Goal: Task Accomplishment & Management: Manage account settings

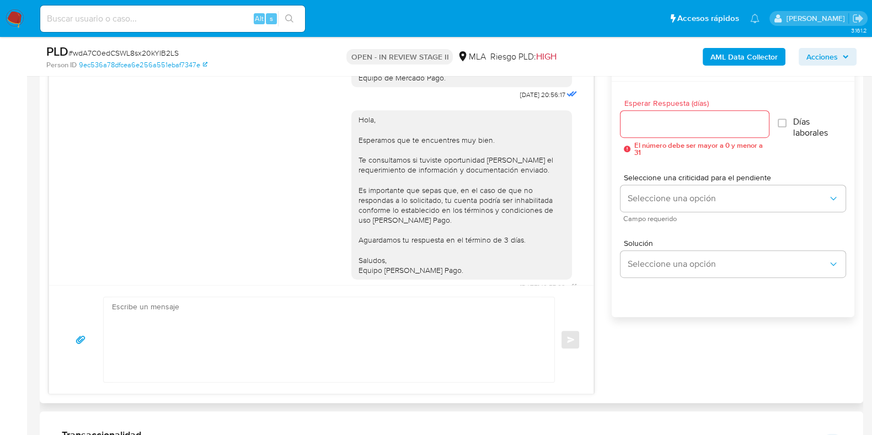
scroll to position [1254, 0]
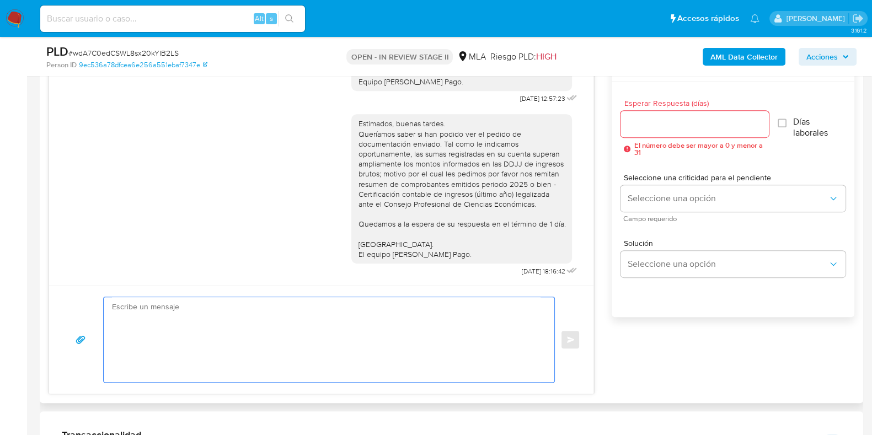
click at [361, 344] on textarea at bounding box center [326, 339] width 428 height 85
type textarea "s"
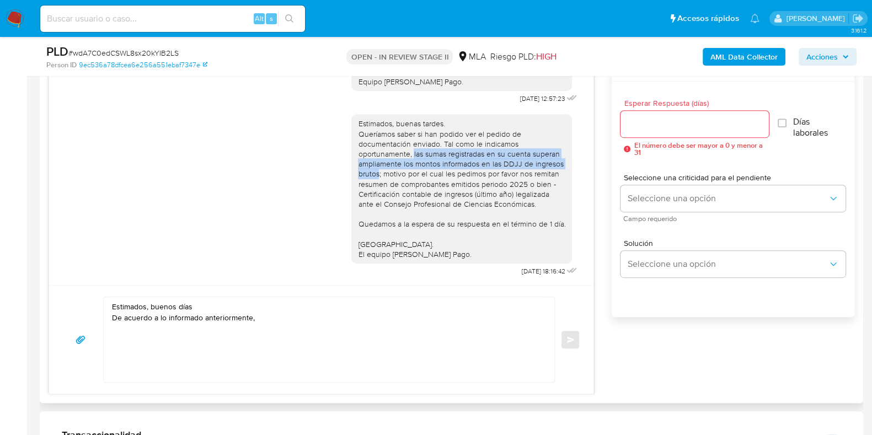
drag, startPoint x: 403, startPoint y: 153, endPoint x: 367, endPoint y: 175, distance: 41.6
click at [367, 175] on div "Estimados, buenas tardes. Queríamos saber si han podido ver el pedido de docume…" at bounding box center [461, 189] width 207 height 141
copy div "las sumas registradas en su cuenta superan ampliamente los montos informados en…"
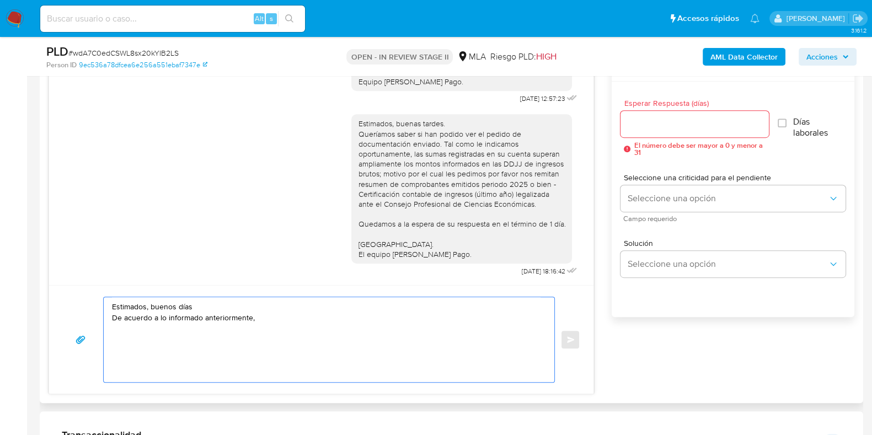
click at [269, 318] on textarea "Estimados, buenos días De acuerdo a lo informado anteriormente," at bounding box center [326, 339] width 428 height 85
paste textarea "las sumas registradas en su cuenta superan ampliamente los montos informados en…"
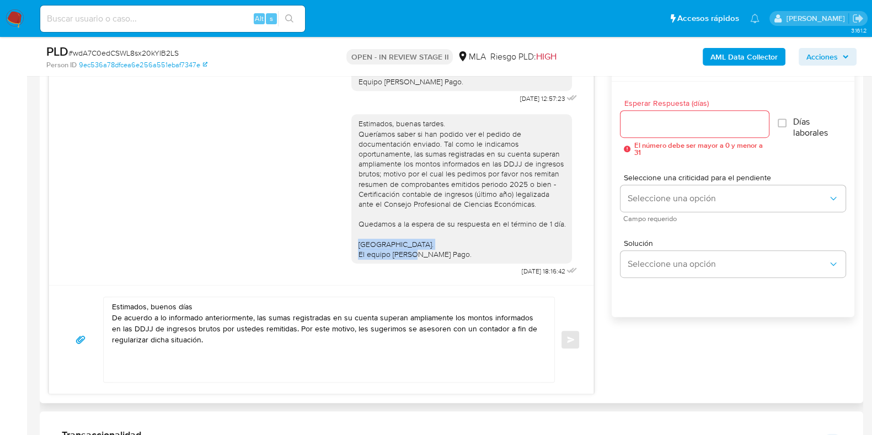
drag, startPoint x: 347, startPoint y: 243, endPoint x: 452, endPoint y: 254, distance: 105.4
click at [452, 254] on div "Estimados, buenas tardes. Queríamos saber si han podido ver el pedido de docume…" at bounding box center [461, 189] width 207 height 141
copy div "Saludos. El equipo de Mercado Pago."
click at [149, 369] on textarea "Estimados, buenos días De acuerdo a lo informado anteriormente, las sumas regis…" at bounding box center [326, 339] width 428 height 85
paste textarea "Saludos. El equipo de Mercado Pago."
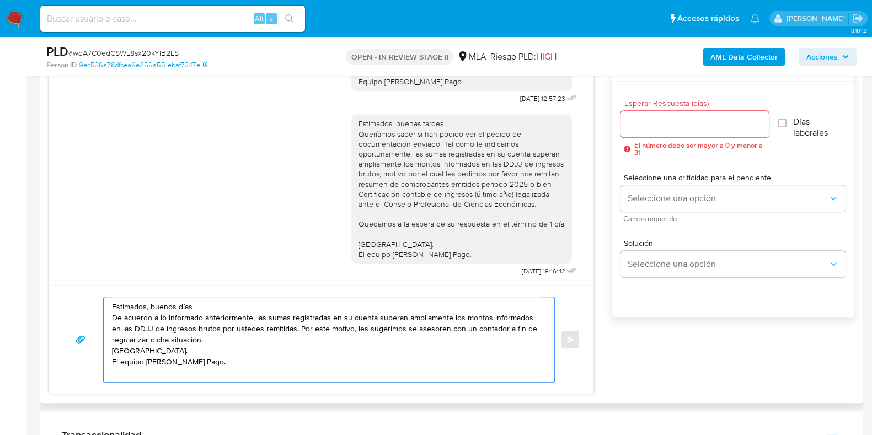
click at [208, 336] on textarea "Estimados, buenos días De acuerdo a lo informado anteriormente, las sumas regis…" at bounding box center [326, 339] width 428 height 85
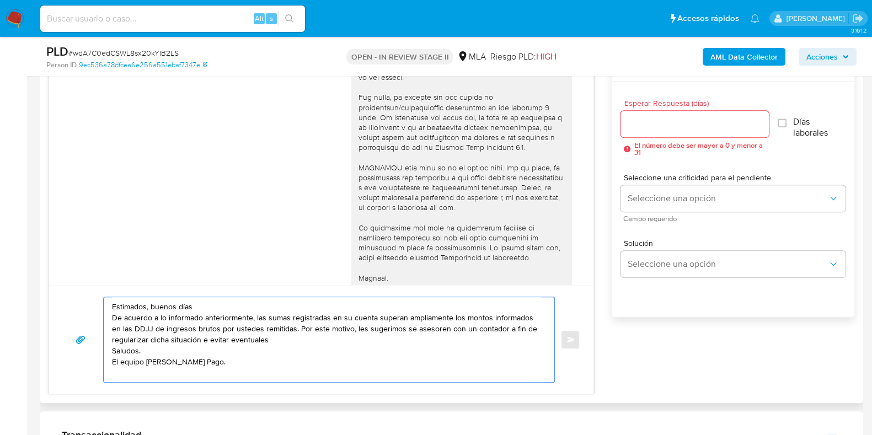
scroll to position [288, 0]
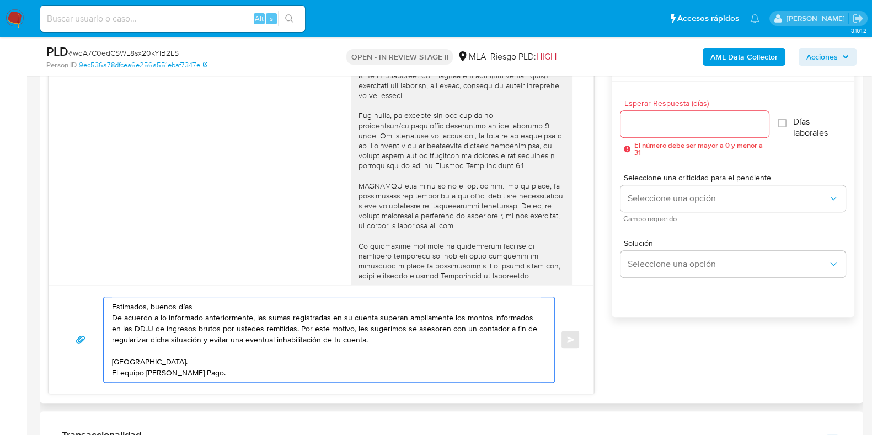
click at [281, 329] on textarea "Estimados, buenos días De acuerdo a lo informado anteriormente, las sumas regis…" at bounding box center [326, 339] width 428 height 85
click at [142, 329] on textarea "Estimados, buenos días De acuerdo a lo informado anteriormente, las sumas regis…" at bounding box center [326, 339] width 428 height 85
click at [336, 338] on textarea "Estimados, buenos días De acuerdo a lo informado anteriormente, las sumas regis…" at bounding box center [326, 339] width 428 height 85
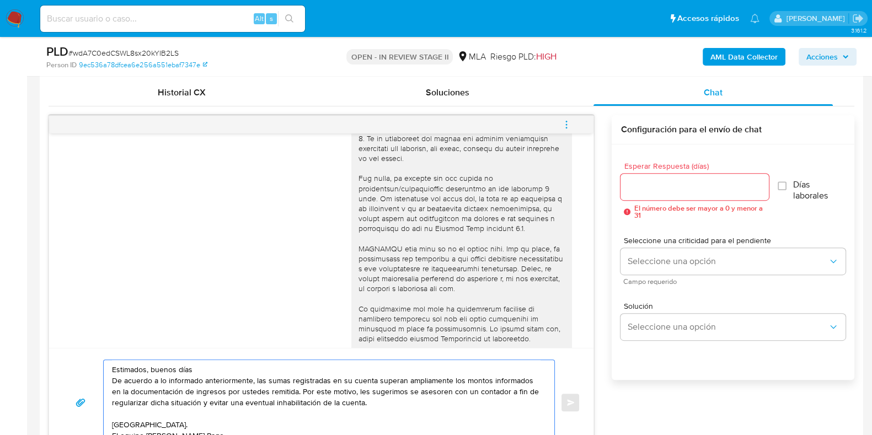
scroll to position [529, 0]
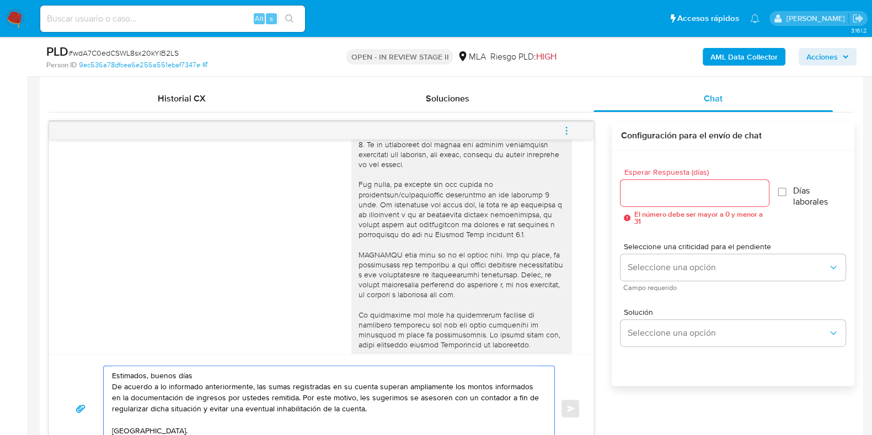
type textarea "Estimados, buenos días De acuerdo a lo informado anteriormente, las sumas regis…"
click at [641, 190] on input "Esperar Respuesta (días)" at bounding box center [694, 193] width 148 height 14
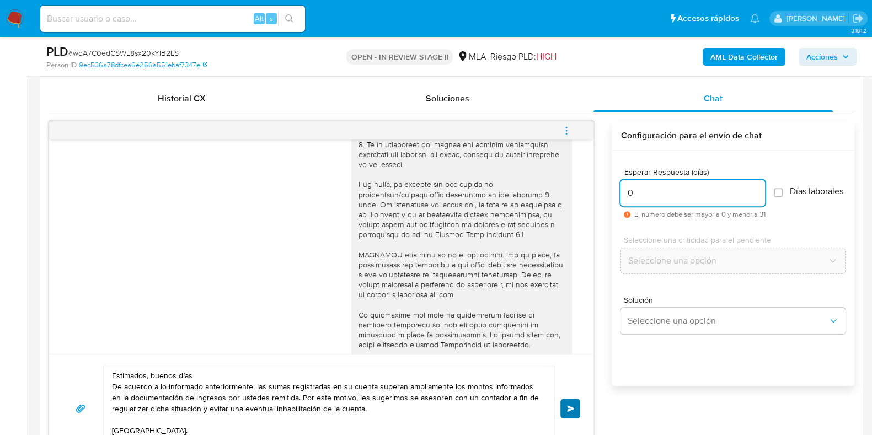
type input "0"
click at [563, 406] on button "Enviar" at bounding box center [570, 409] width 20 height 20
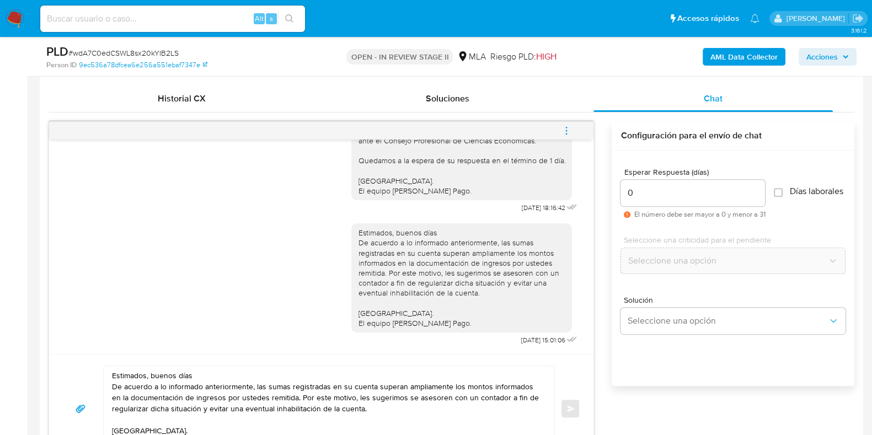
click at [565, 135] on span "menu-action" at bounding box center [566, 130] width 10 height 26
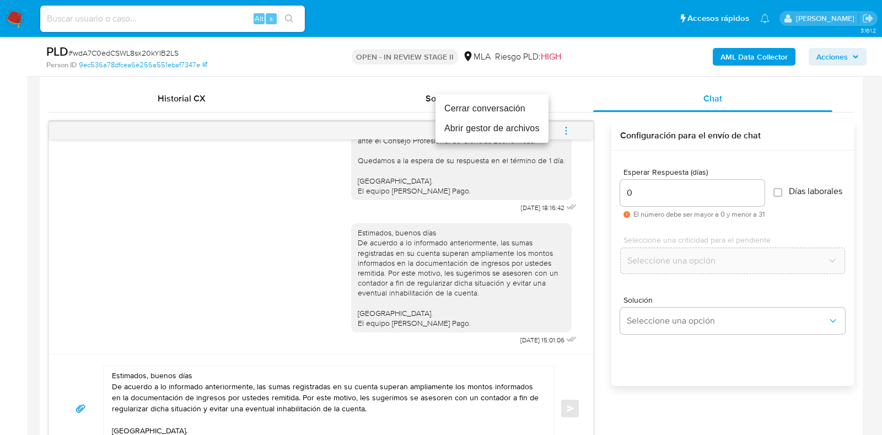
click at [510, 111] on li "Cerrar conversación" at bounding box center [492, 109] width 113 height 20
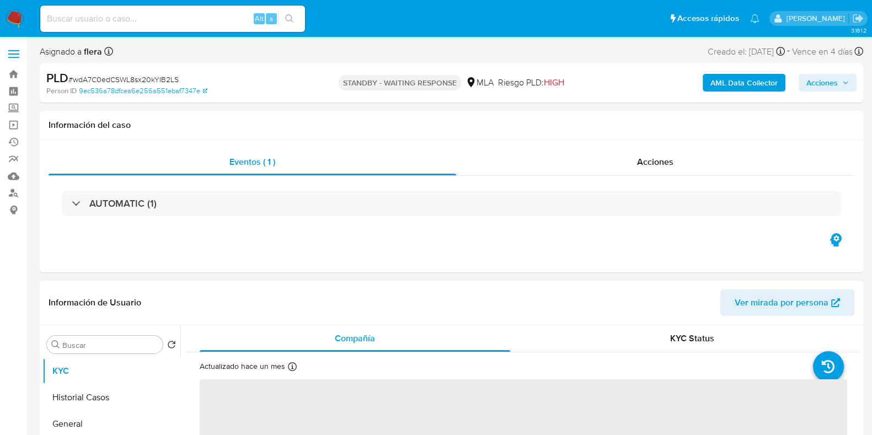
select select "10"
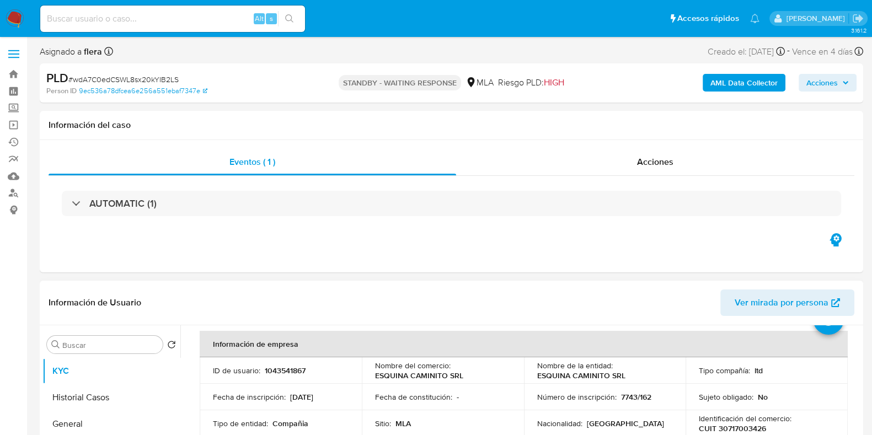
scroll to position [68, 0]
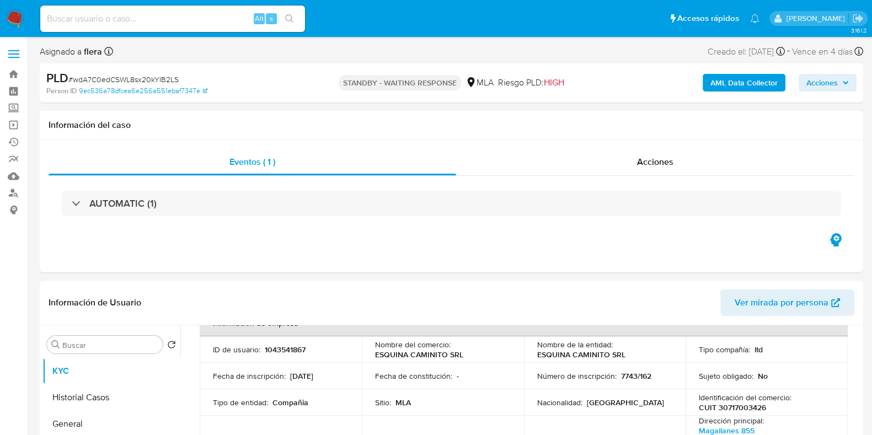
click at [738, 406] on p "CUIT 30717003426" at bounding box center [732, 408] width 67 height 10
copy p "30717003426"
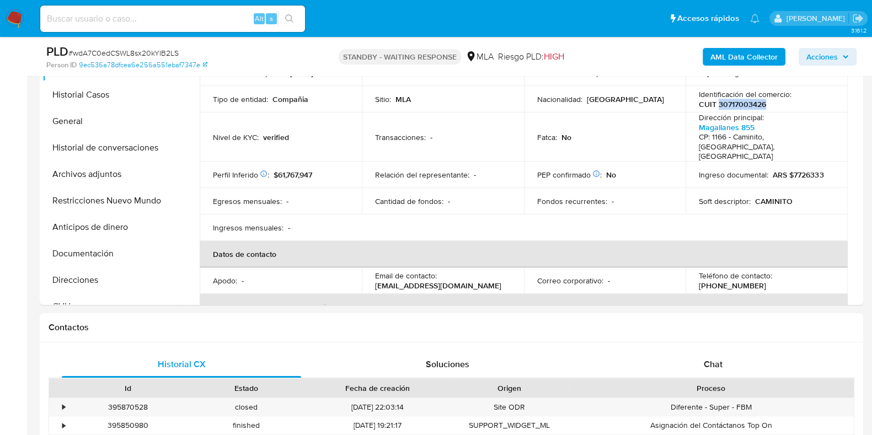
scroll to position [275, 0]
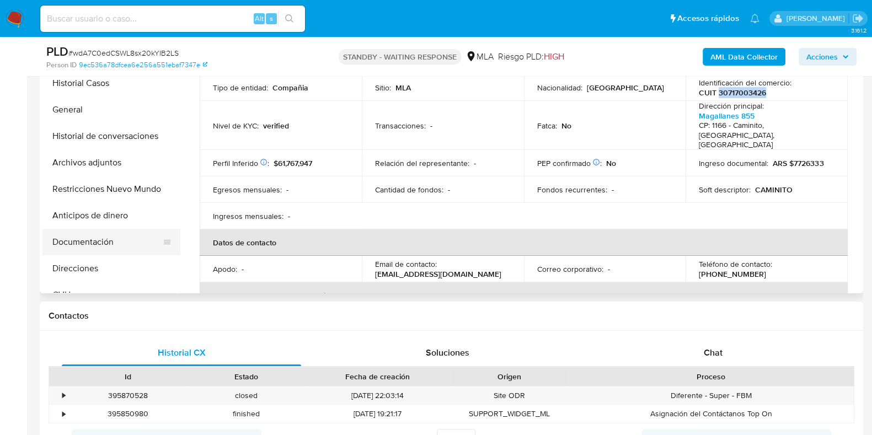
click at [93, 247] on button "Documentación" at bounding box center [106, 242] width 129 height 26
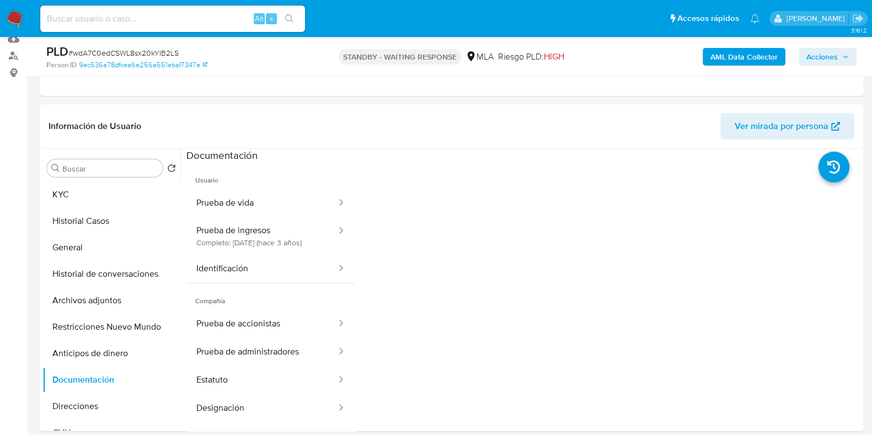
scroll to position [207, 0]
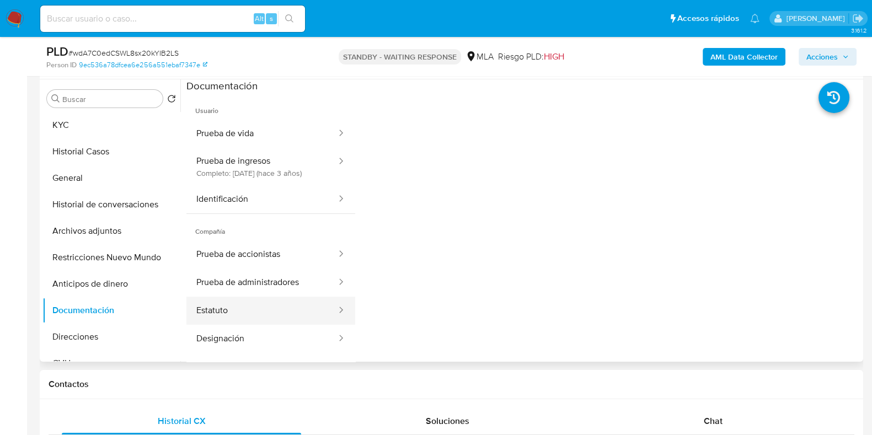
click at [229, 324] on button "Estatuto" at bounding box center [261, 311] width 151 height 28
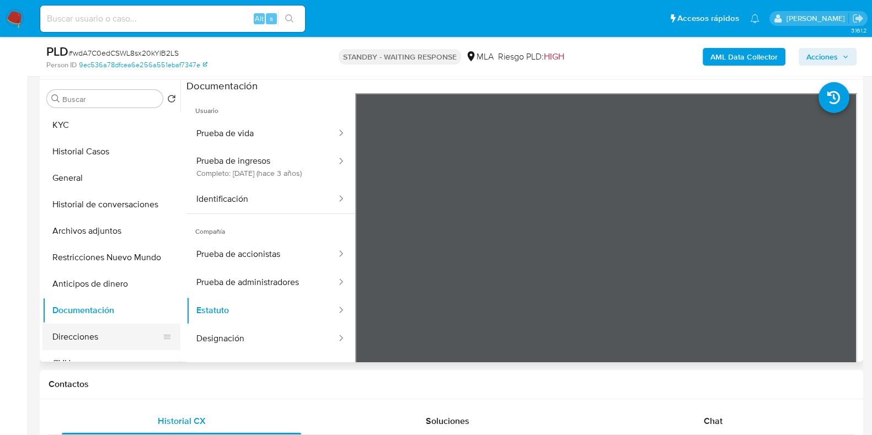
click at [88, 326] on button "Direcciones" at bounding box center [106, 337] width 129 height 26
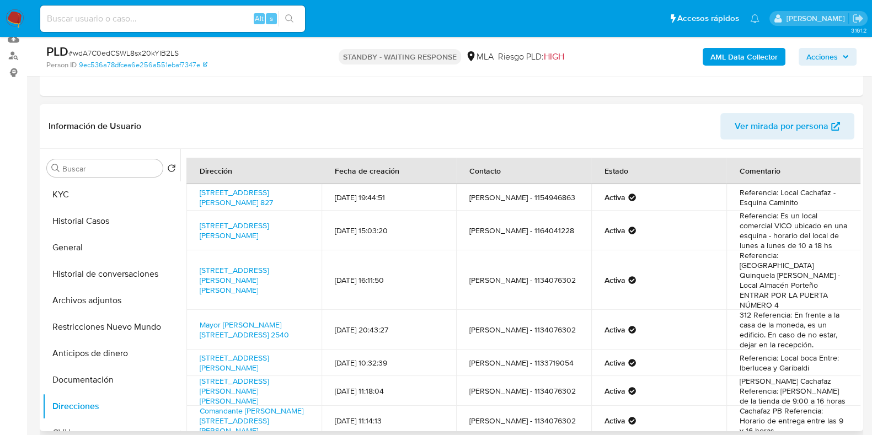
scroll to position [0, 0]
click at [234, 229] on link "Doctor Del Valle Iberlucea 1003, La Boca, Capital Federal, 1167, Argentina 1003" at bounding box center [234, 230] width 69 height 21
click at [248, 198] on link "Calle Magallanes 827, La Boca, Capital Federal, 1166, Argentina 827" at bounding box center [236, 197] width 73 height 21
click at [215, 233] on link "Doctor Del Valle Iberlucea 1003, La Boca, Capital Federal, 1167, Argentina 1003" at bounding box center [234, 230] width 69 height 21
click at [93, 186] on button "KYC" at bounding box center [106, 194] width 129 height 26
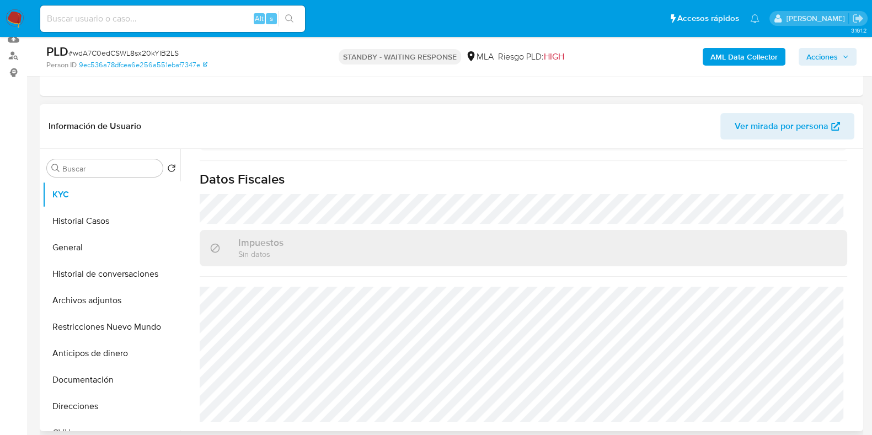
scroll to position [769, 0]
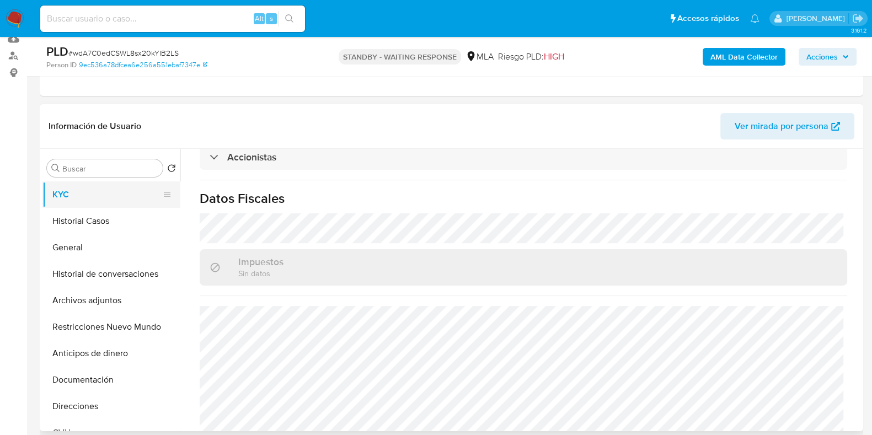
click at [84, 192] on button "KYC" at bounding box center [106, 194] width 129 height 26
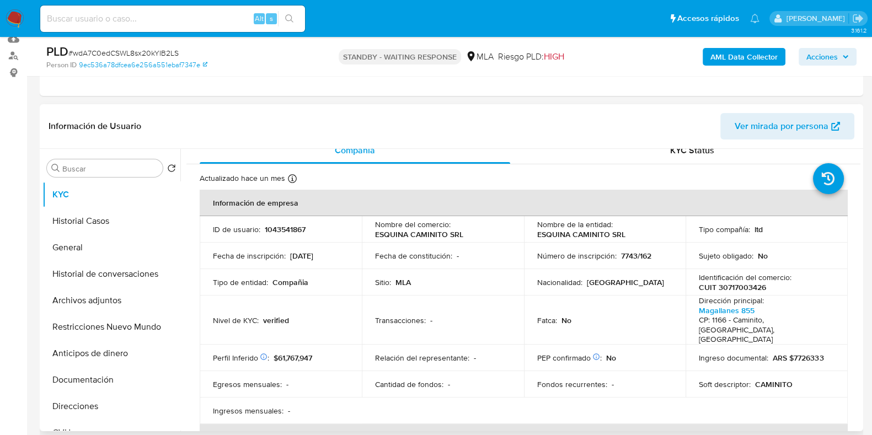
scroll to position [0, 0]
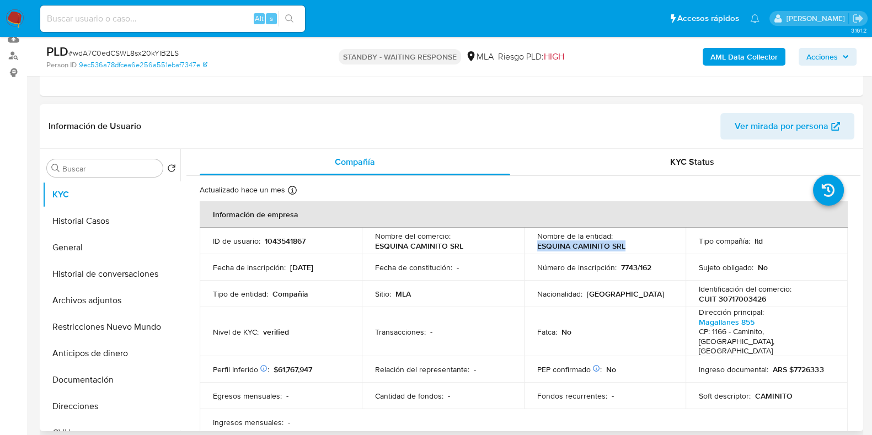
drag, startPoint x: 623, startPoint y: 249, endPoint x: 532, endPoint y: 247, distance: 90.5
click at [532, 247] on td "Nombre de la entidad : ESQUINA CAMINITO SRL" at bounding box center [605, 241] width 162 height 26
copy p "ESQUINA CAMINITO SRL"
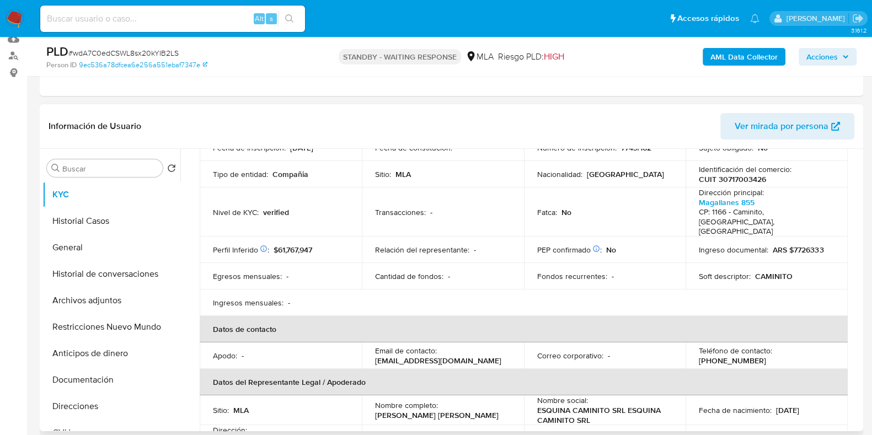
scroll to position [137, 0]
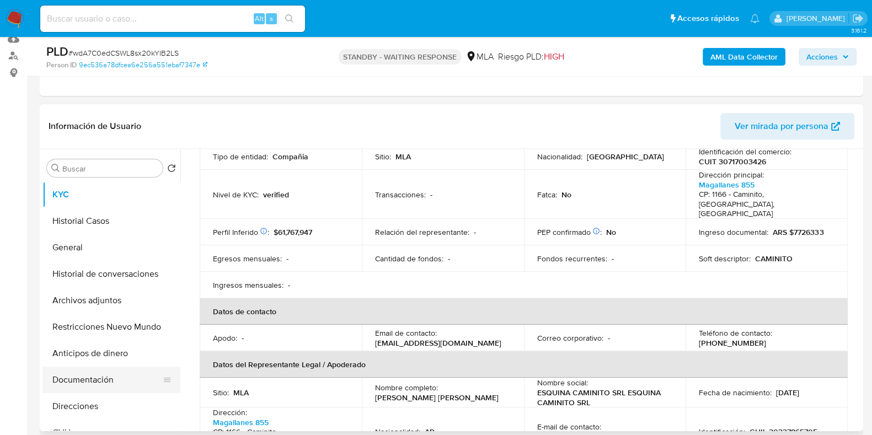
click at [87, 385] on button "Documentación" at bounding box center [106, 380] width 129 height 26
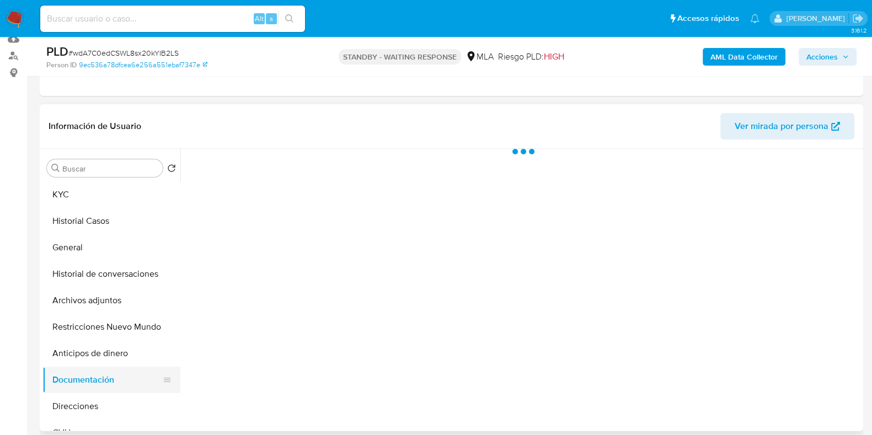
scroll to position [0, 0]
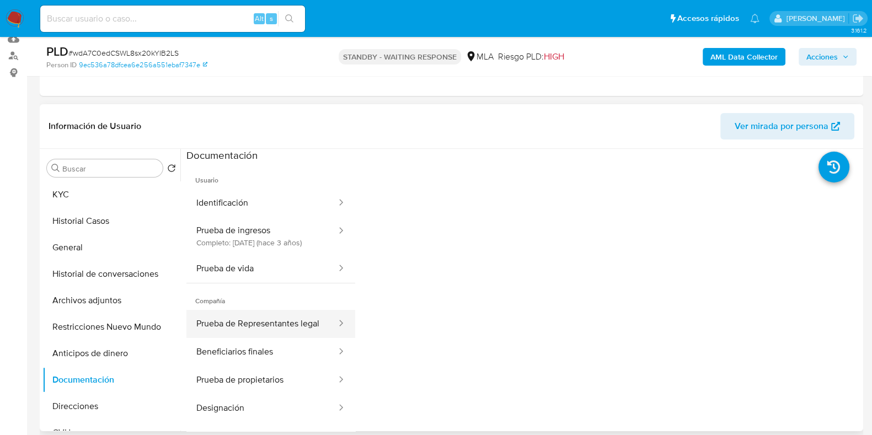
click at [281, 333] on button "Prueba de Representantes legal" at bounding box center [261, 324] width 151 height 28
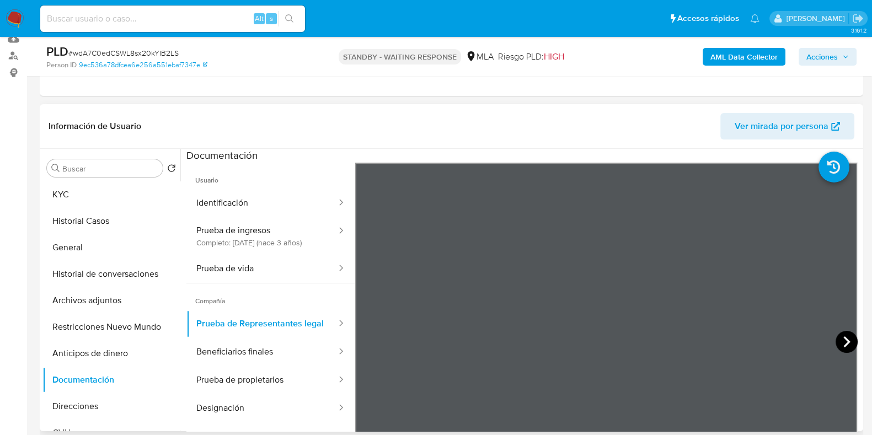
click at [841, 341] on icon at bounding box center [846, 342] width 22 height 22
click at [843, 338] on icon at bounding box center [846, 341] width 7 height 11
click at [835, 341] on icon at bounding box center [846, 342] width 22 height 22
click at [80, 189] on button "KYC" at bounding box center [106, 194] width 129 height 26
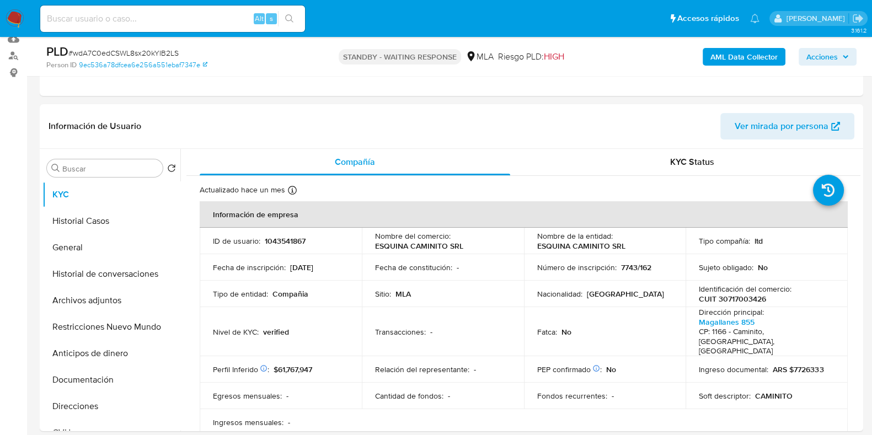
click at [741, 298] on p "CUIT 30717003426" at bounding box center [732, 299] width 67 height 10
copy p "30717003426"
click at [161, 52] on span "# wdA7C0edCSWL8sx20kYIB2LS" at bounding box center [123, 52] width 110 height 11
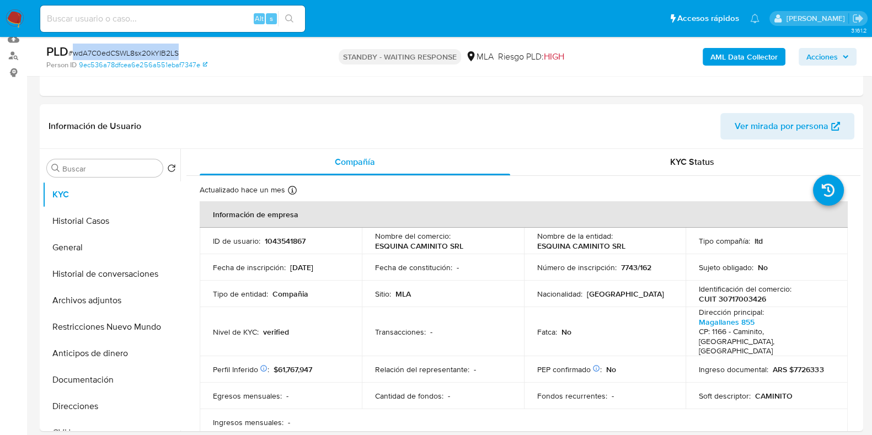
copy span "wdA7C0edCSWL8sx20kYIB2LS"
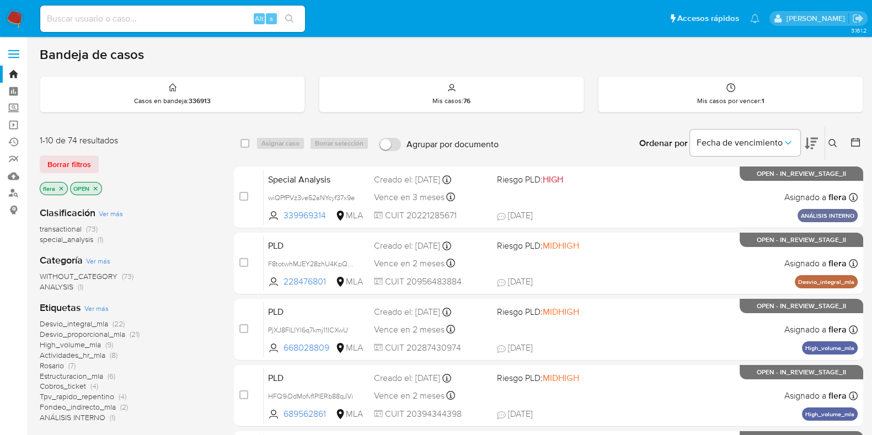
click at [831, 144] on icon at bounding box center [832, 143] width 9 height 9
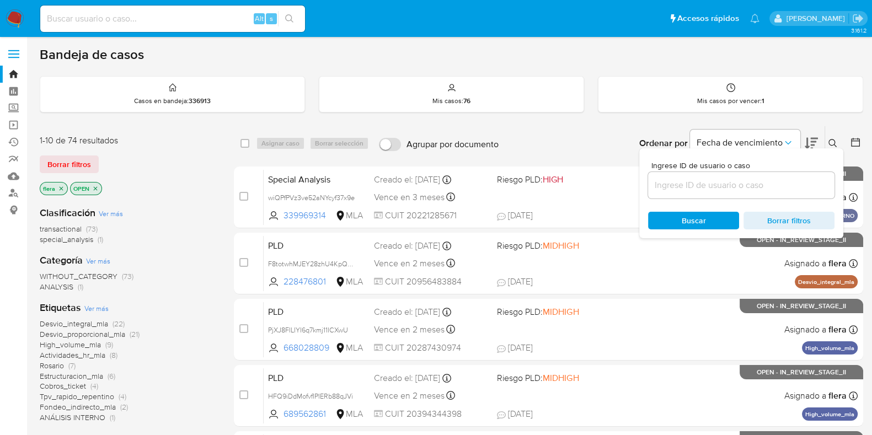
click at [720, 180] on input at bounding box center [741, 185] width 186 height 14
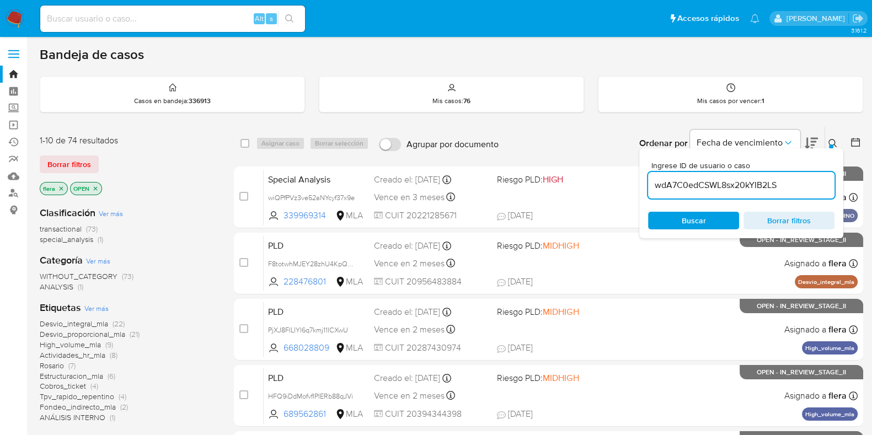
type input "wdA7C0edCSWL8sx20kYIB2LS"
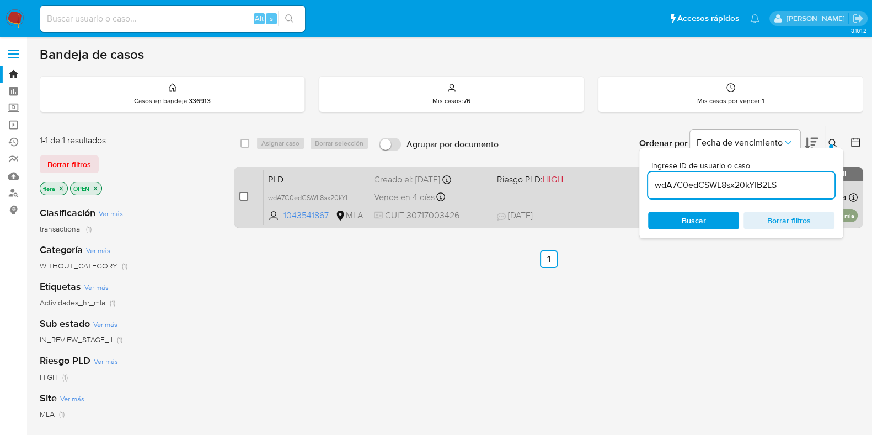
click at [242, 196] on input "checkbox" at bounding box center [243, 196] width 9 height 9
checkbox input "true"
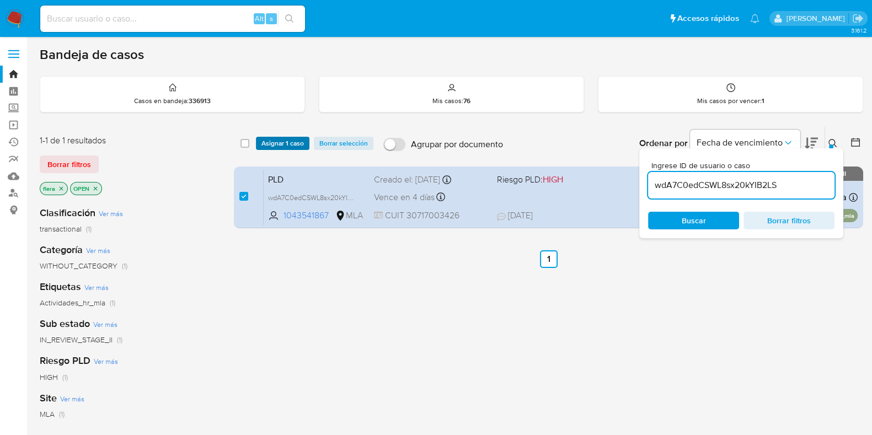
click at [281, 144] on span "Asignar 1 caso" at bounding box center [282, 143] width 42 height 11
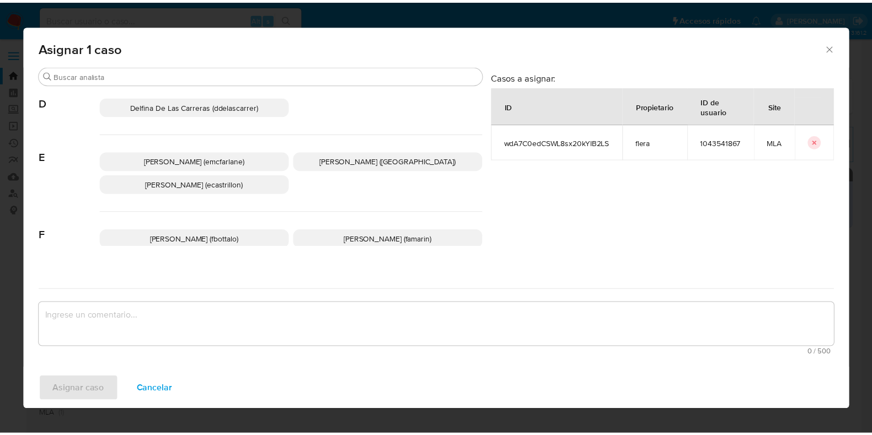
scroll to position [207, 0]
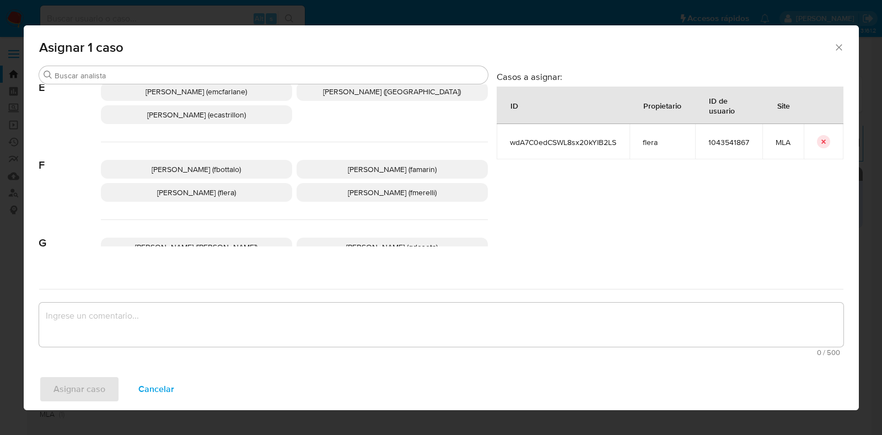
click at [213, 194] on span "Florencia Cecilia Lera (flera)" at bounding box center [196, 192] width 79 height 11
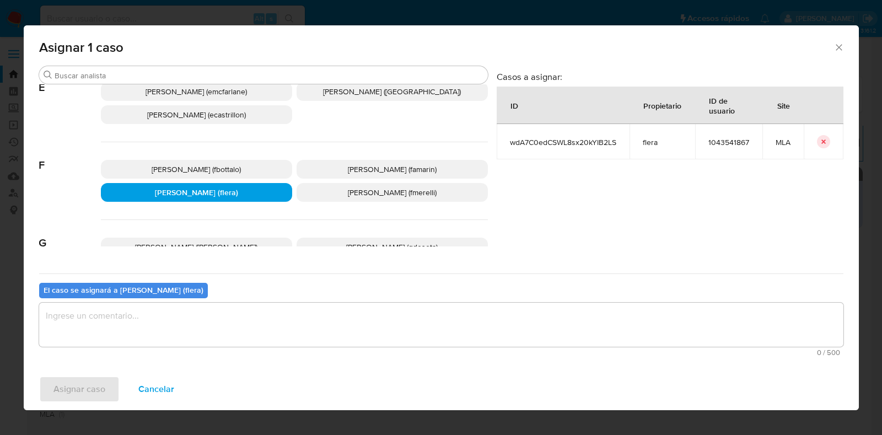
click at [192, 312] on textarea "assign-modal" at bounding box center [441, 325] width 805 height 44
click at [76, 394] on span "Asignar caso" at bounding box center [79, 389] width 52 height 24
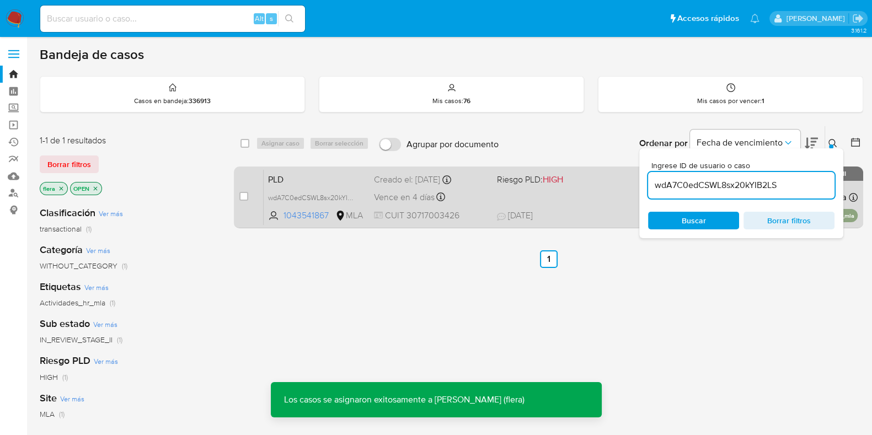
click at [314, 179] on span "PLD" at bounding box center [316, 179] width 97 height 14
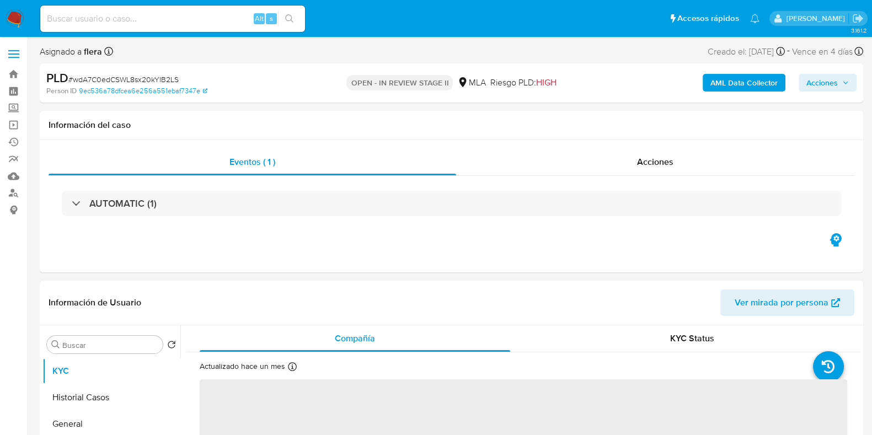
select select "10"
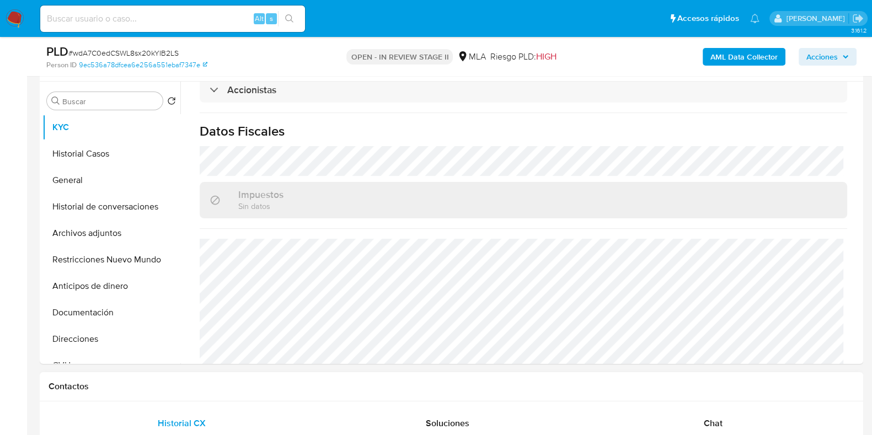
scroll to position [345, 0]
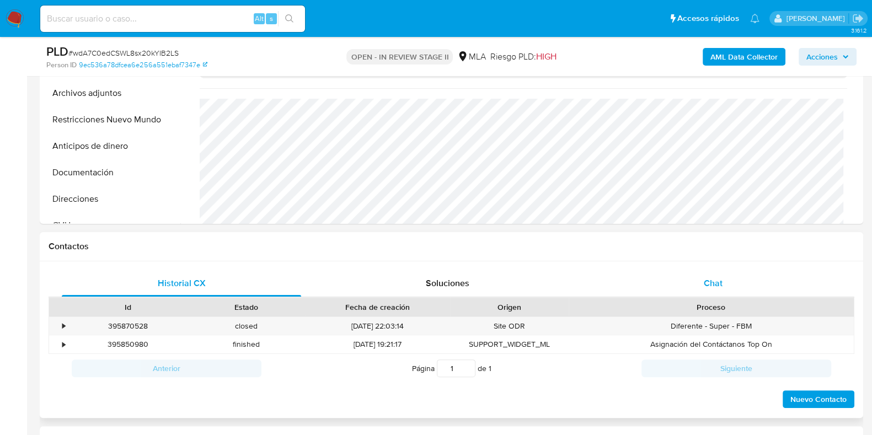
click at [728, 284] on div "Chat" at bounding box center [712, 283] width 239 height 26
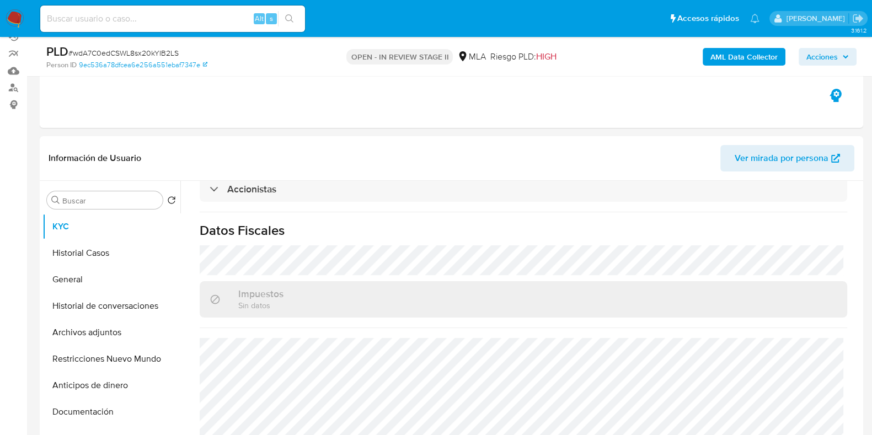
scroll to position [68, 0]
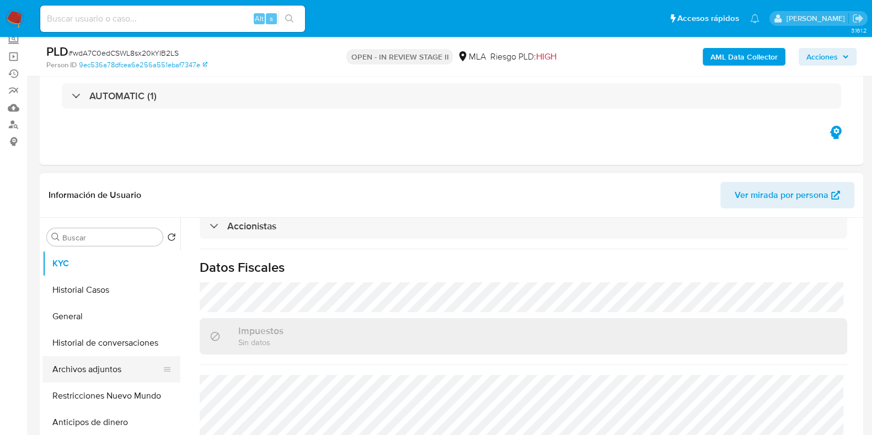
click at [83, 364] on button "Archivos adjuntos" at bounding box center [106, 369] width 129 height 26
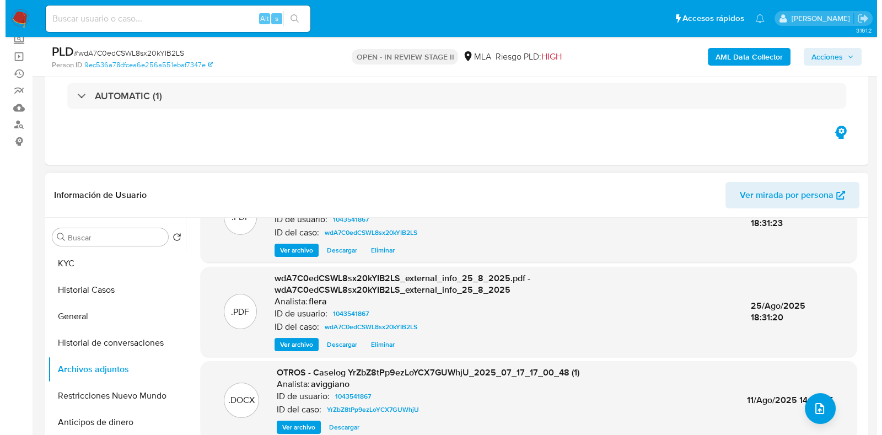
scroll to position [116, 0]
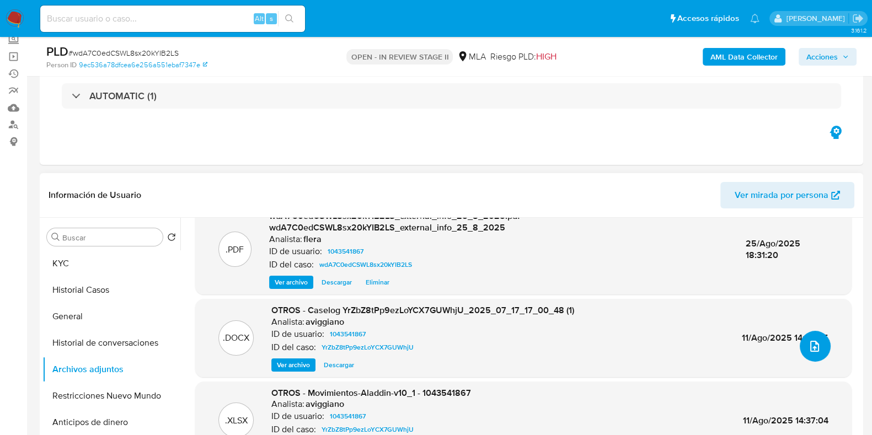
click at [800, 343] on button "upload-file" at bounding box center [815, 346] width 31 height 31
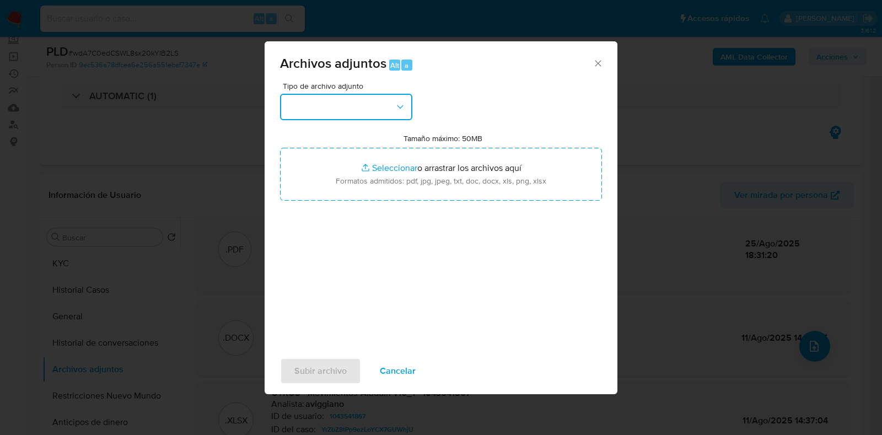
click at [358, 100] on button "button" at bounding box center [346, 107] width 132 height 26
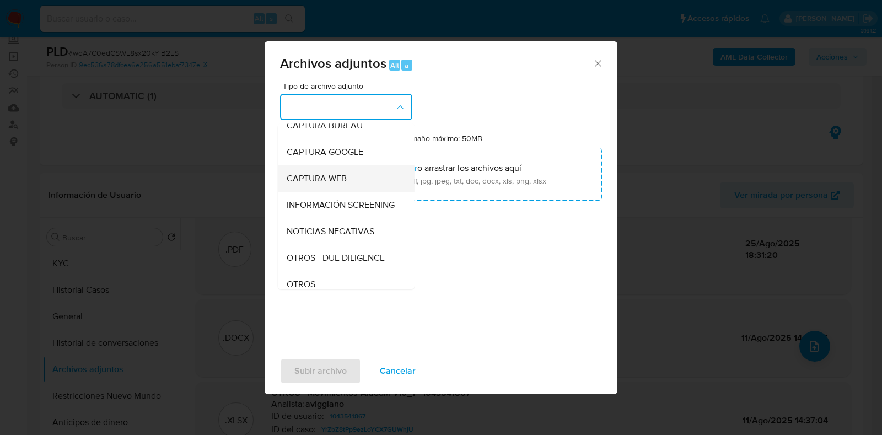
scroll to position [137, 0]
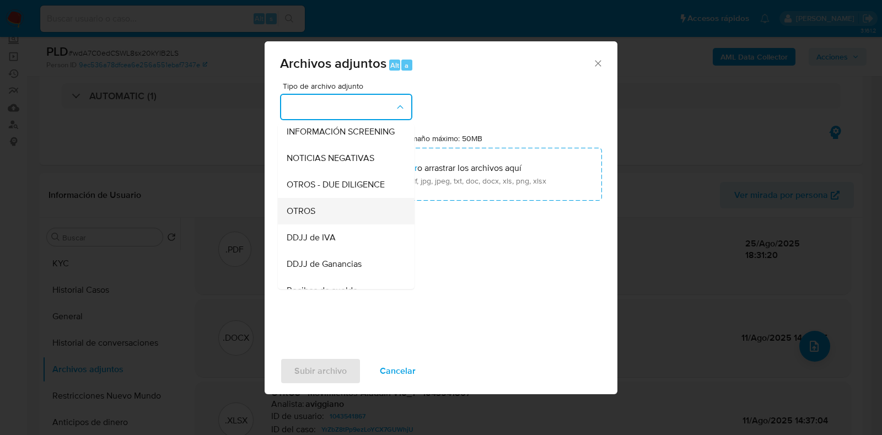
click at [339, 223] on div "OTROS" at bounding box center [343, 211] width 113 height 26
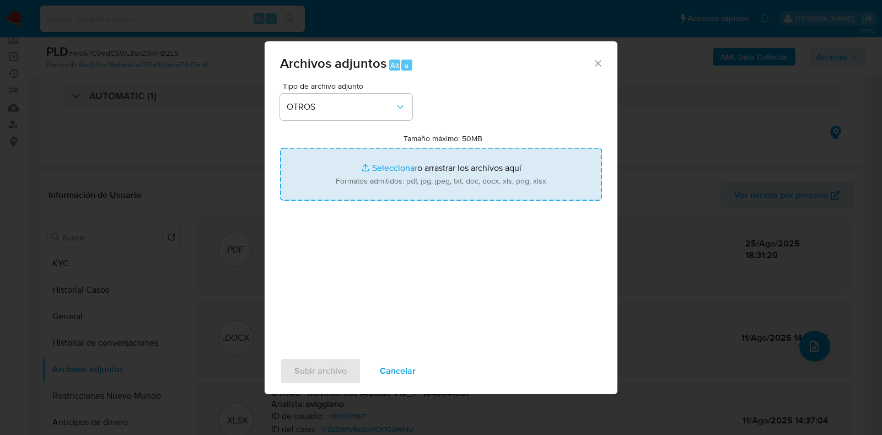
type input "C:\fakepath\Calculador.xlsx"
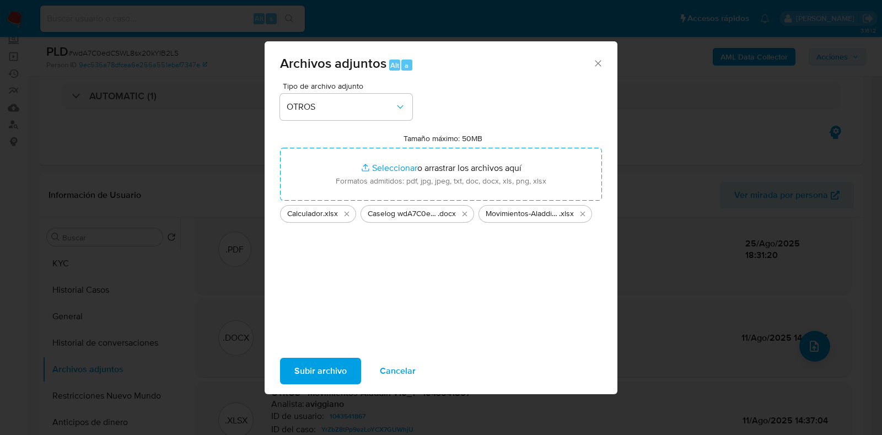
click at [301, 373] on span "Subir archivo" at bounding box center [320, 371] width 52 height 24
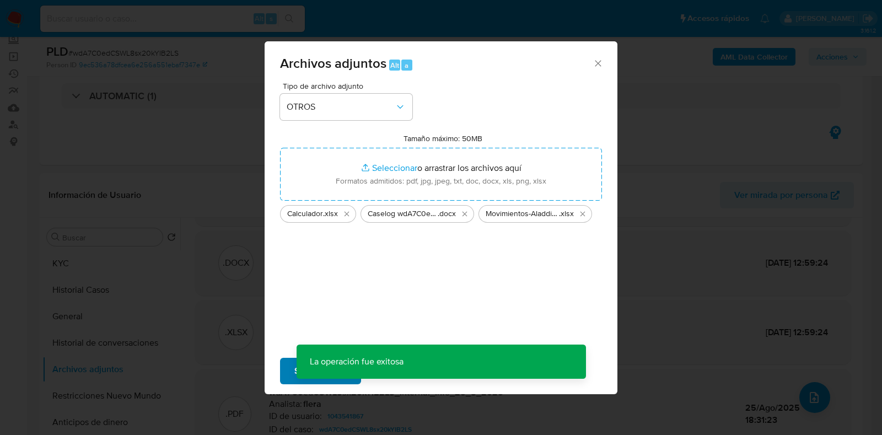
scroll to position [65, 0]
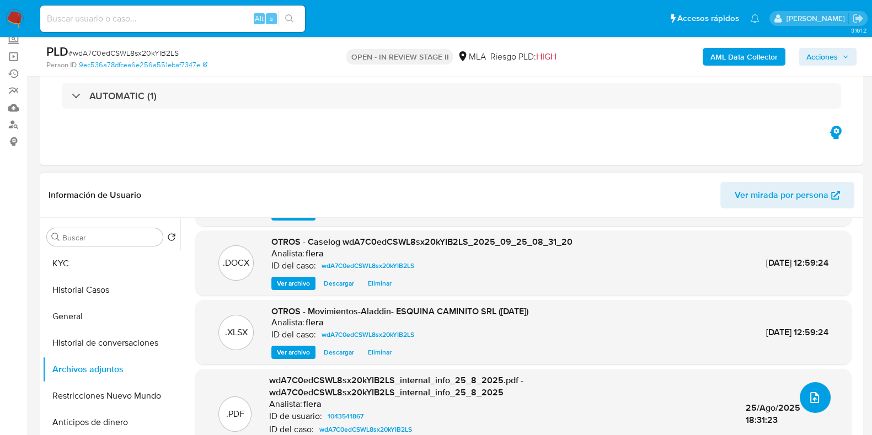
click at [814, 400] on icon "upload-file" at bounding box center [814, 397] width 13 height 13
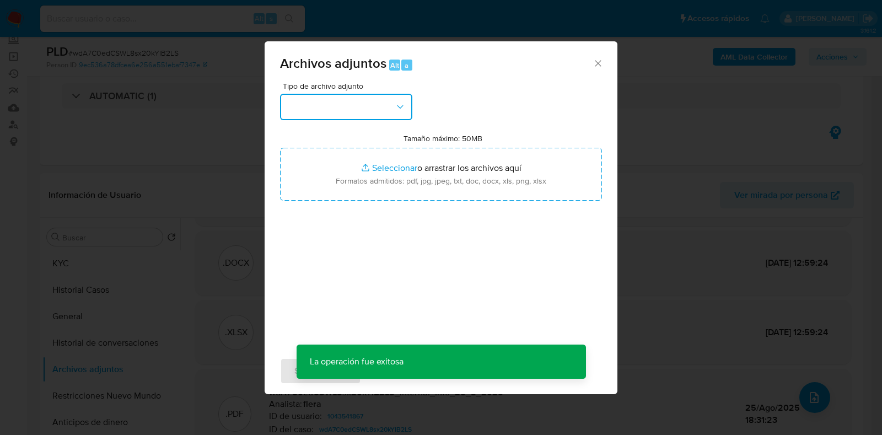
click at [384, 111] on button "button" at bounding box center [346, 107] width 132 height 26
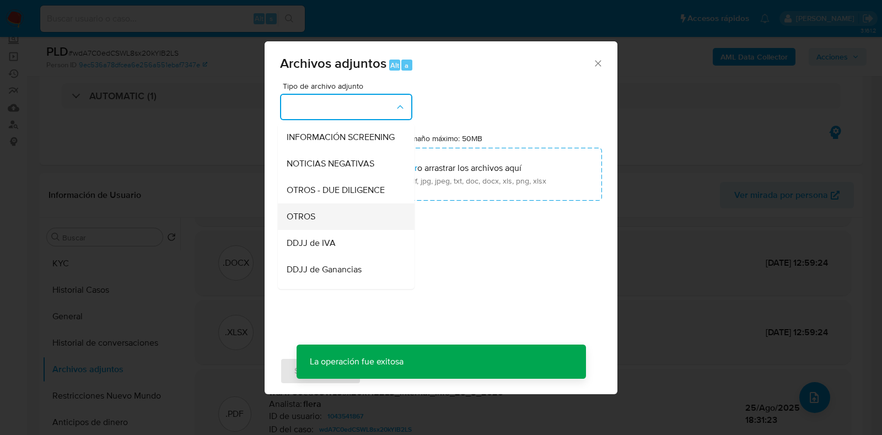
scroll to position [137, 0]
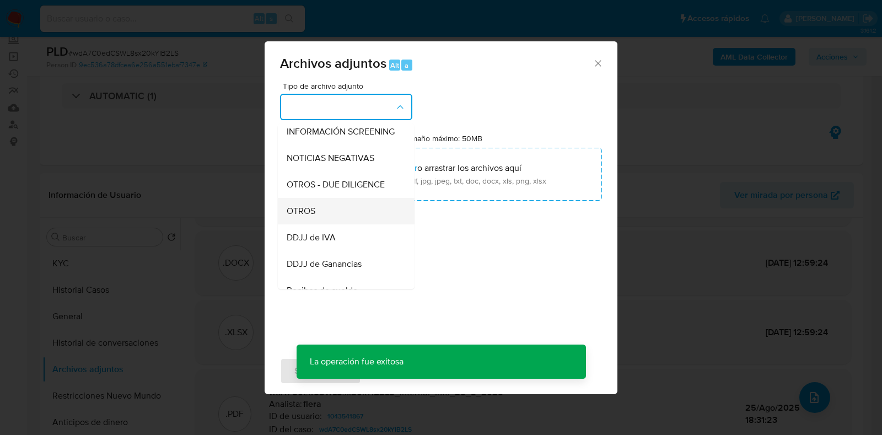
click at [352, 224] on div "OTROS" at bounding box center [343, 211] width 113 height 26
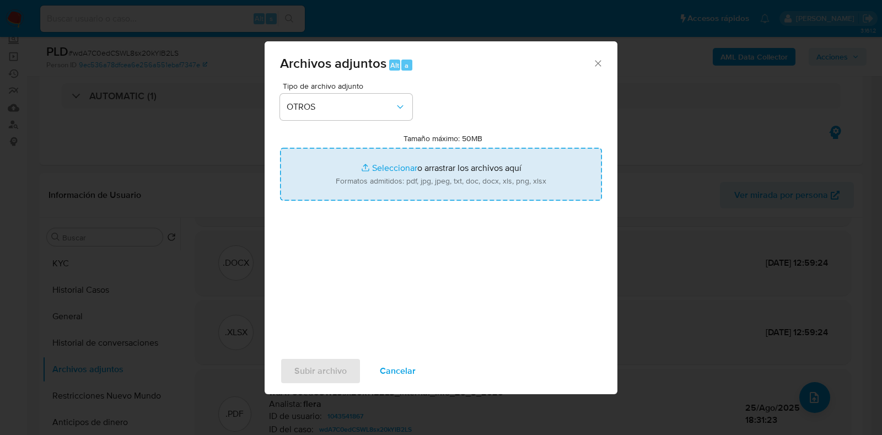
type input "C:\fakepath\NOSIS- TONEATTO YANINA MICAELA.pdf"
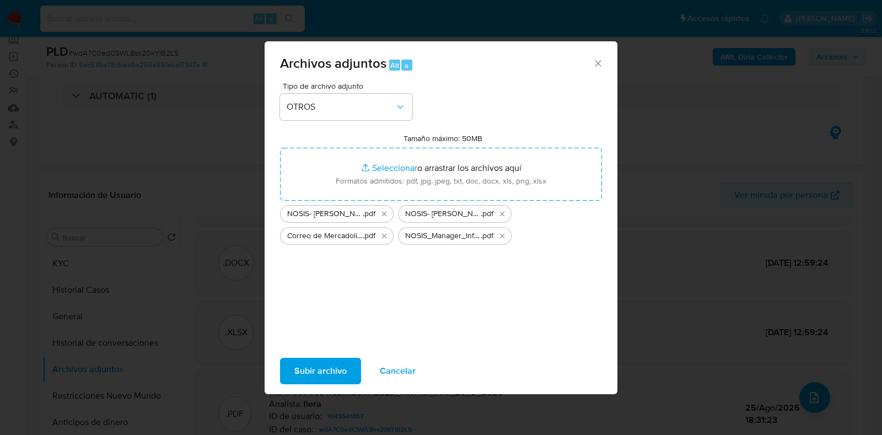
click at [322, 371] on span "Subir archivo" at bounding box center [320, 371] width 52 height 24
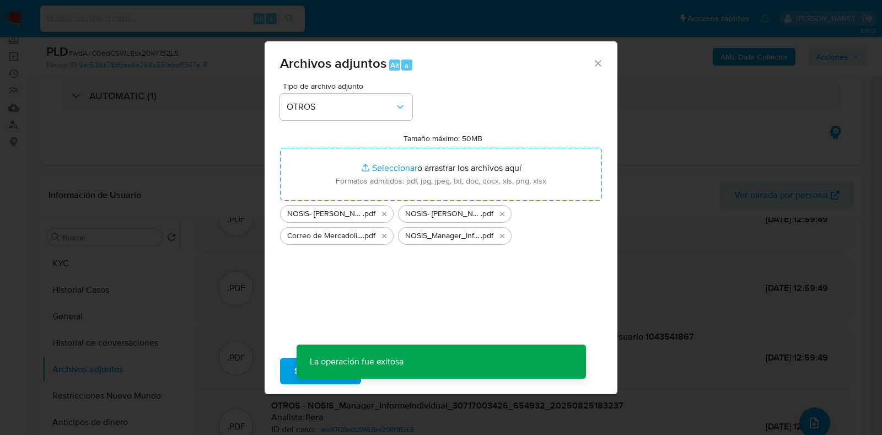
scroll to position [40, 0]
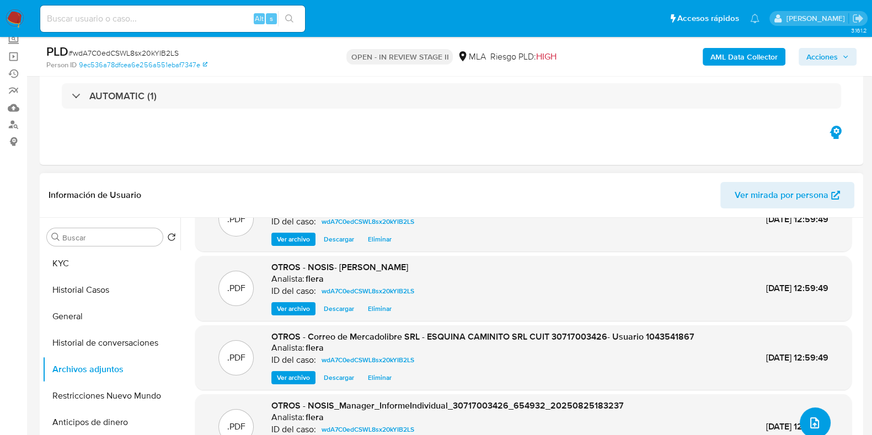
click at [817, 421] on button "upload-file" at bounding box center [815, 423] width 31 height 31
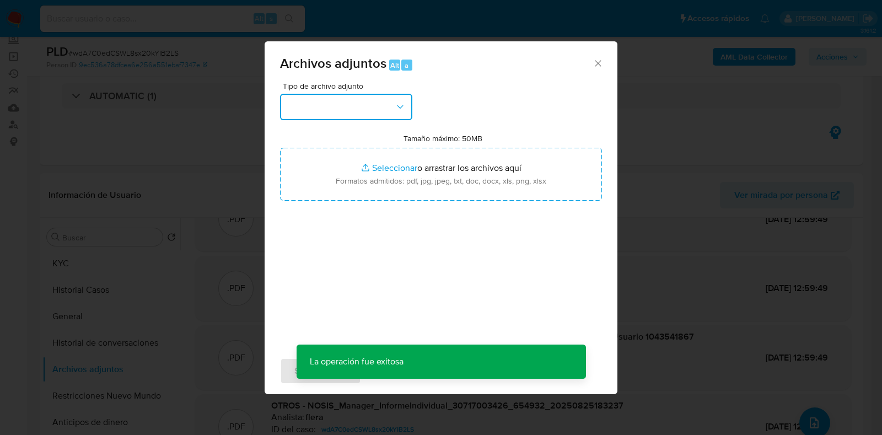
click at [368, 98] on button "button" at bounding box center [346, 107] width 132 height 26
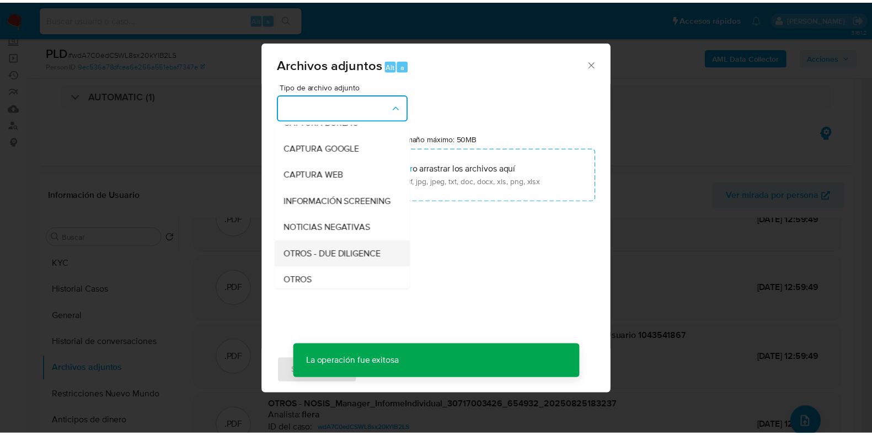
scroll to position [137, 0]
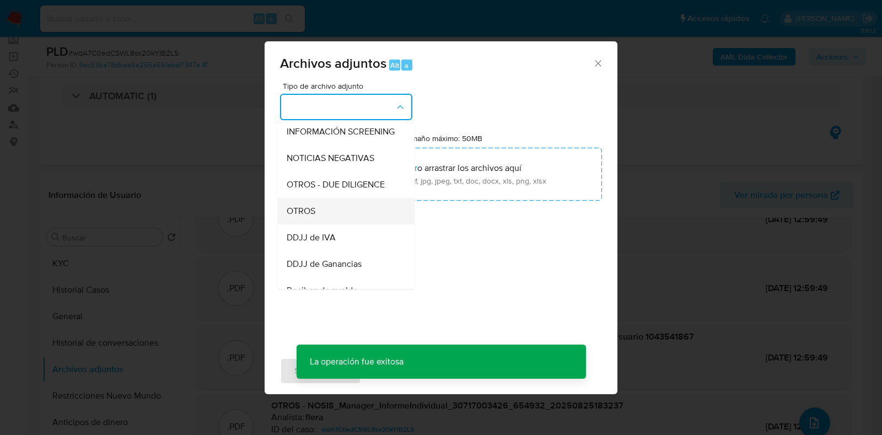
click at [307, 217] on span "OTROS" at bounding box center [301, 211] width 29 height 11
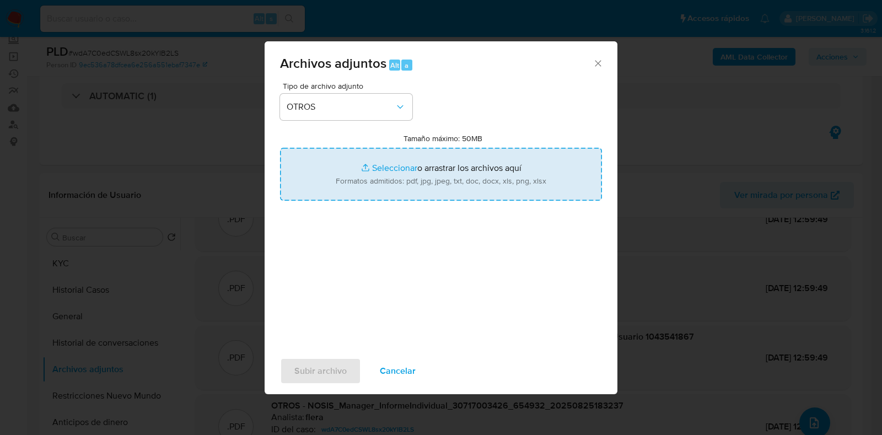
type input "C:\fakepath\DDJJ IIBB febrero- julio 2025.pdf"
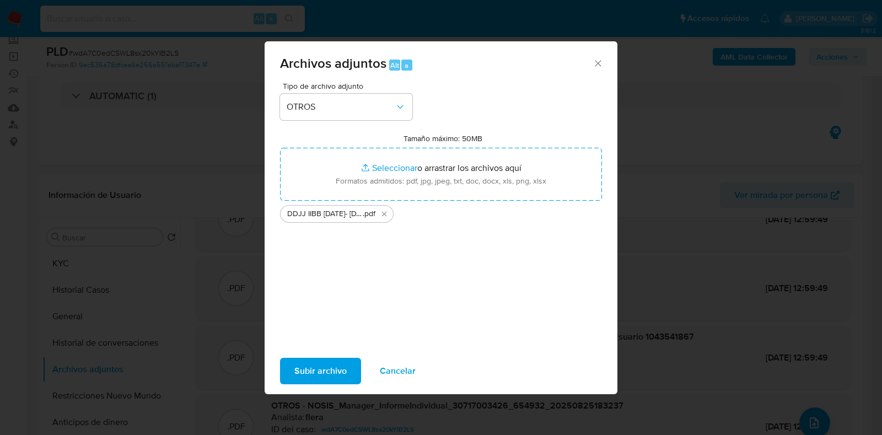
click at [322, 368] on span "Subir archivo" at bounding box center [320, 371] width 52 height 24
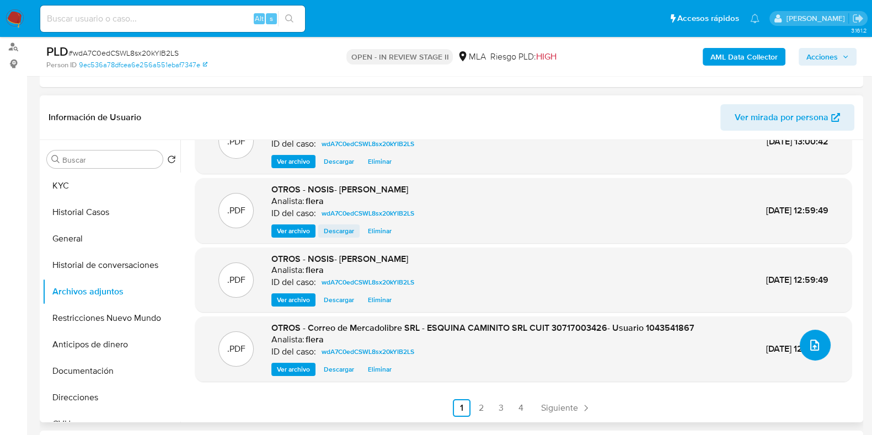
scroll to position [207, 0]
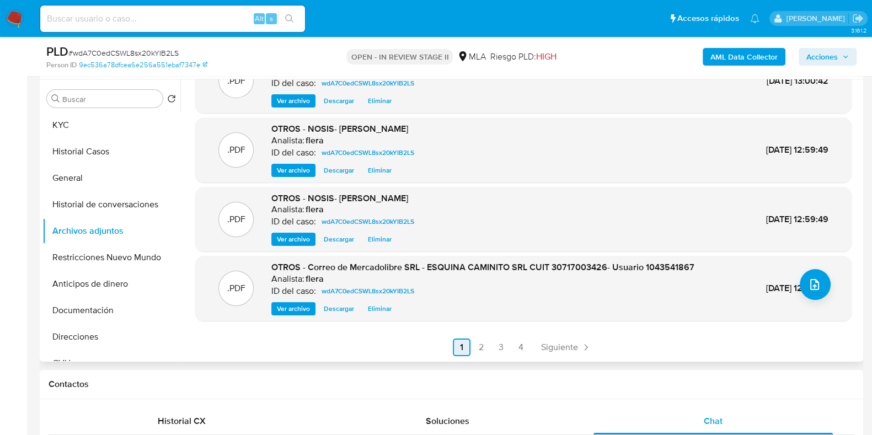
click at [467, 351] on link "1" at bounding box center [462, 348] width 18 height 18
click at [473, 351] on link "2" at bounding box center [482, 348] width 18 height 18
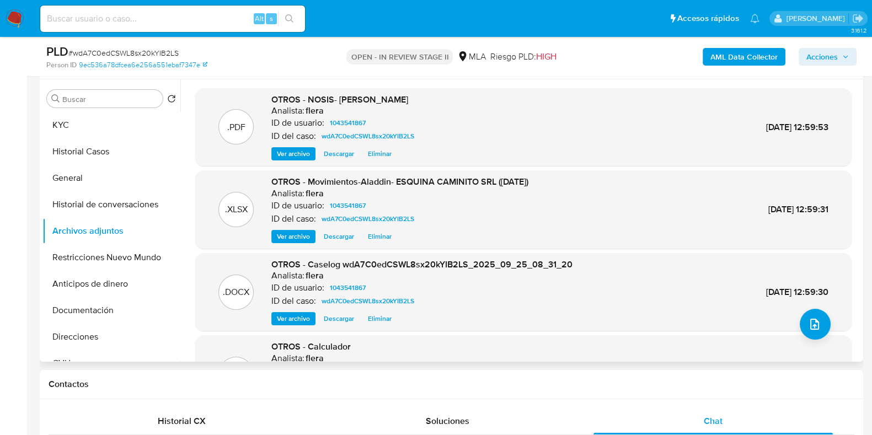
scroll to position [68, 0]
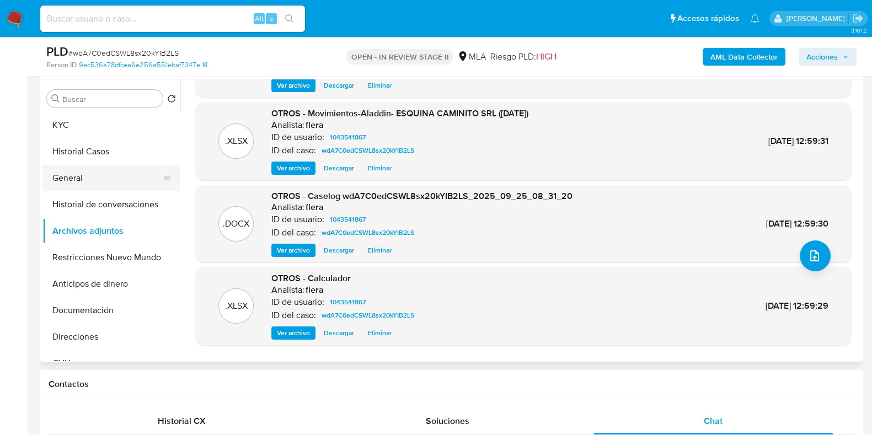
click at [79, 182] on button "General" at bounding box center [106, 178] width 129 height 26
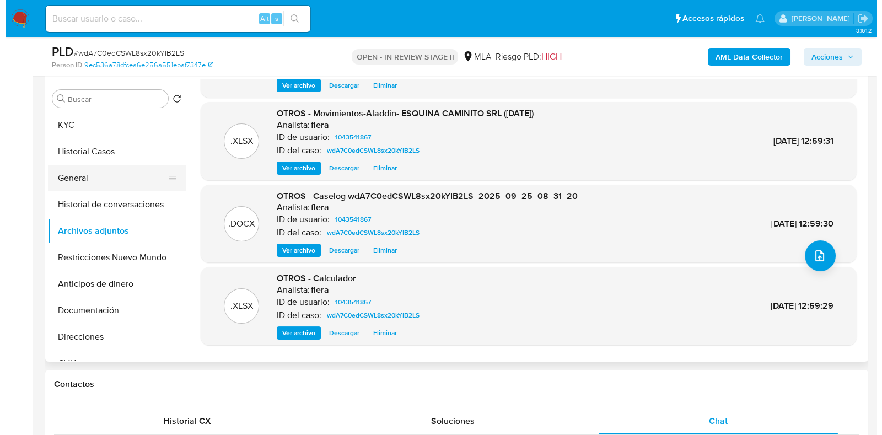
scroll to position [0, 0]
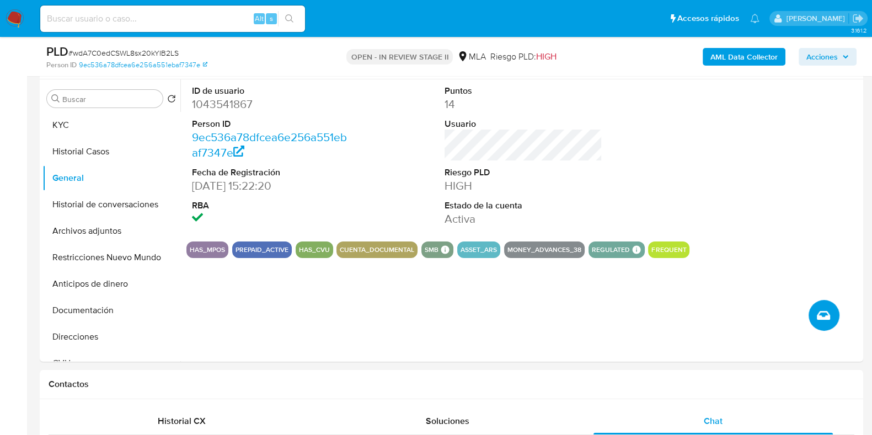
click at [823, 318] on icon "Crear caso manual" at bounding box center [823, 315] width 13 height 9
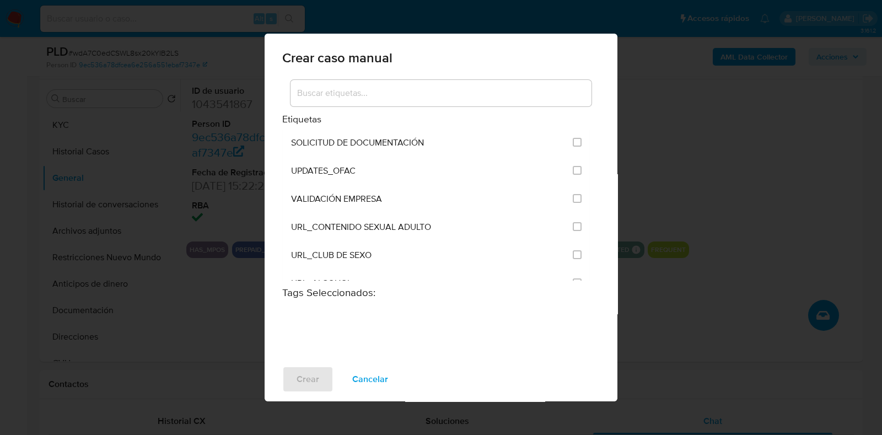
scroll to position [1585, 0]
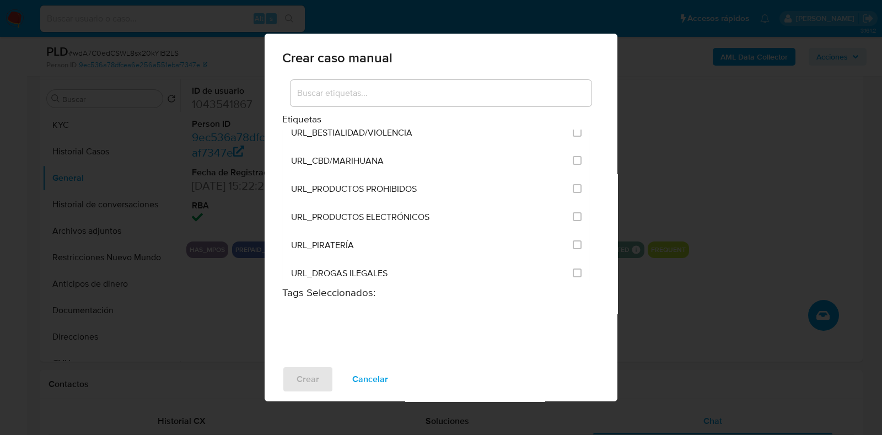
click at [456, 94] on input at bounding box center [441, 93] width 301 height 14
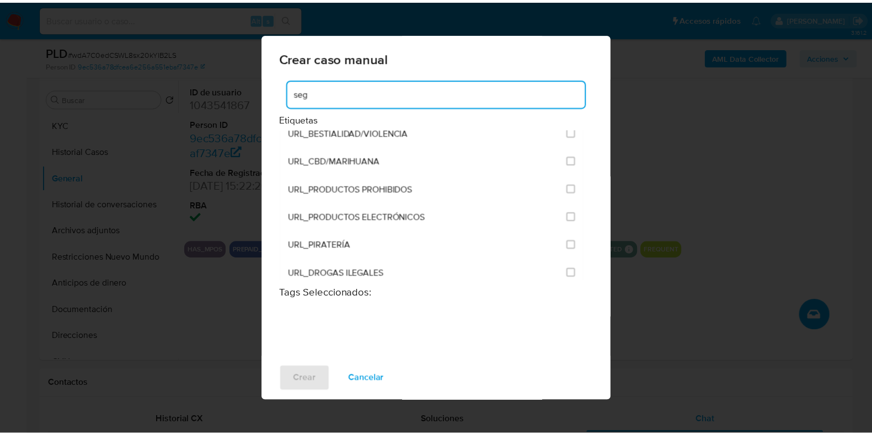
scroll to position [0, 0]
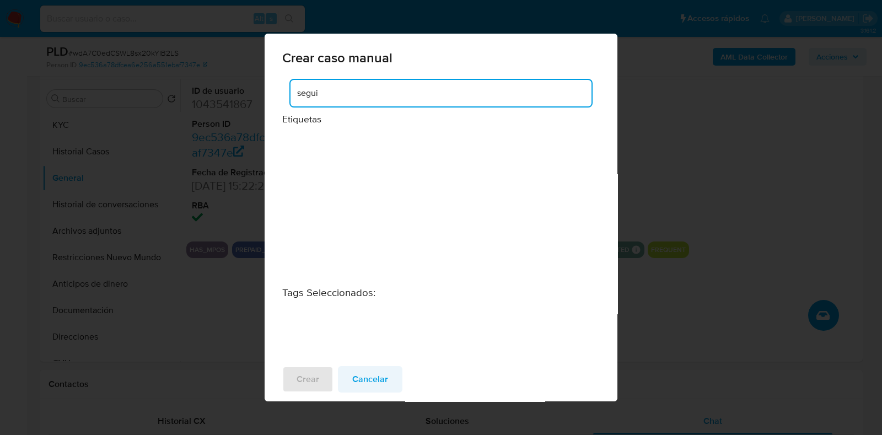
type input "segui"
click at [367, 378] on span "Cancelar" at bounding box center [370, 379] width 36 height 24
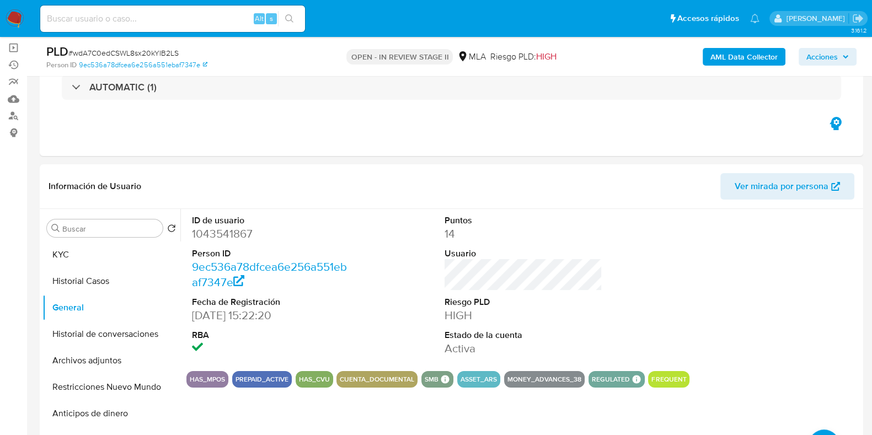
scroll to position [137, 0]
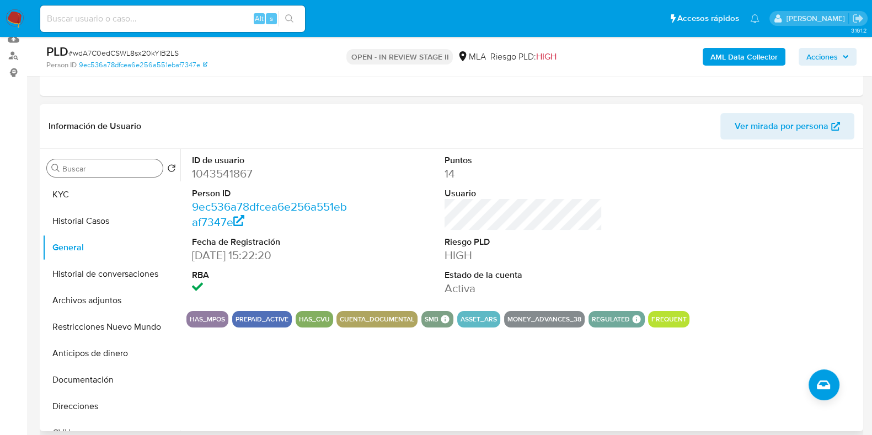
click at [73, 161] on div "Buscar" at bounding box center [105, 168] width 116 height 18
click at [78, 167] on input "Buscar" at bounding box center [110, 169] width 96 height 10
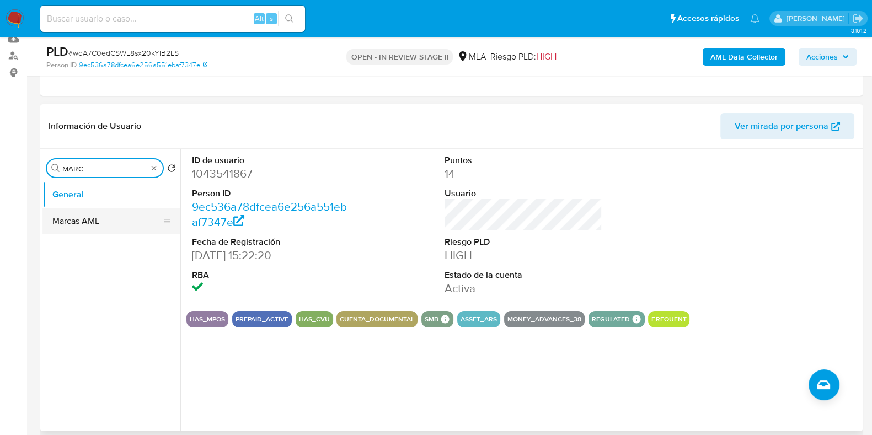
type input "MARC"
click at [82, 222] on button "Marcas AML" at bounding box center [106, 221] width 129 height 26
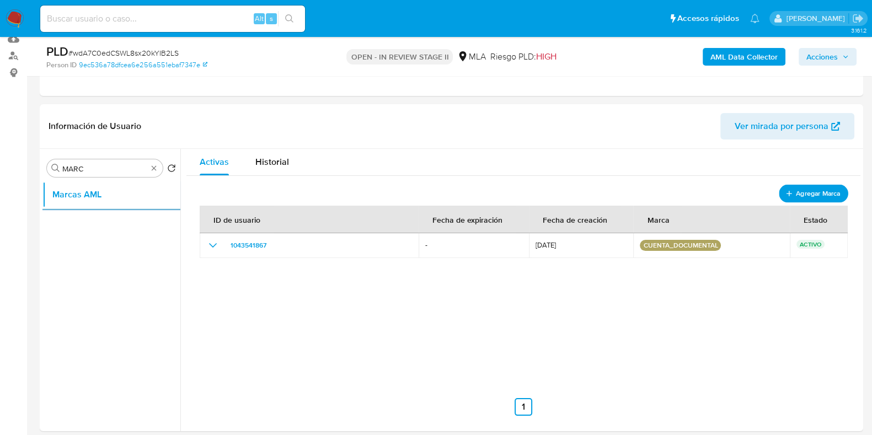
click at [823, 189] on span "Agregar Marca" at bounding box center [818, 193] width 44 height 14
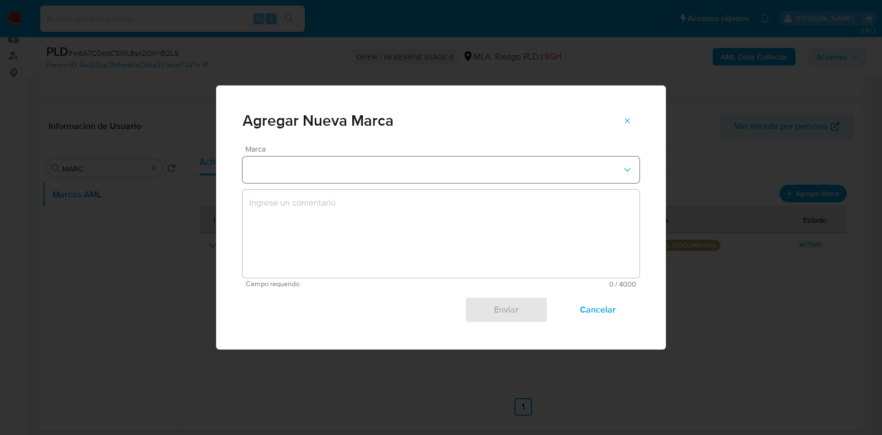
click at [470, 170] on button "marks-modal" at bounding box center [441, 170] width 397 height 26
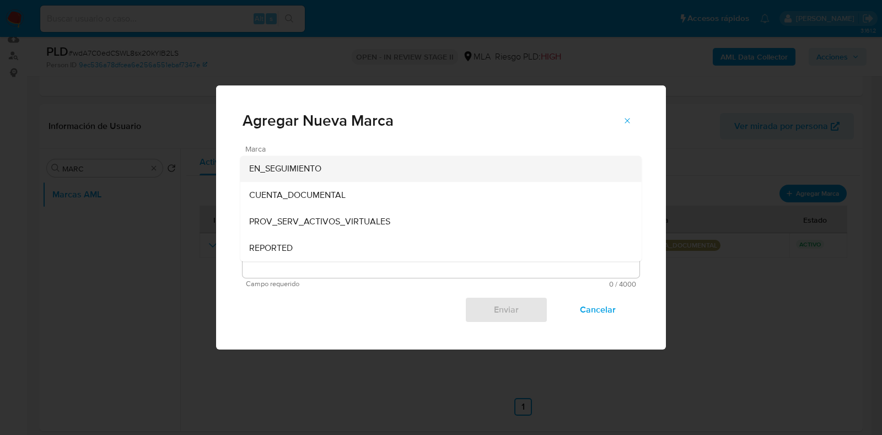
click at [488, 175] on div "EN_SEGUIMIENTO" at bounding box center [437, 169] width 377 height 26
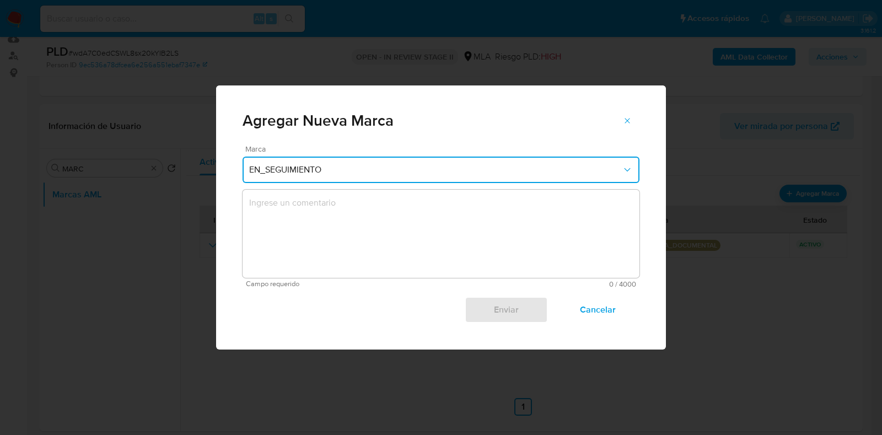
click at [486, 201] on textarea "marks-modal" at bounding box center [441, 234] width 397 height 88
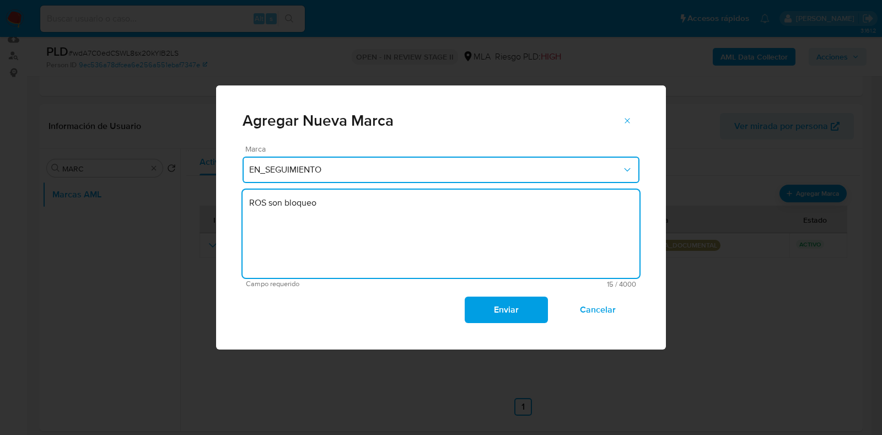
click at [278, 202] on textarea "ROS son bloqueo" at bounding box center [441, 234] width 397 height 88
type textarea "ROS sin bloqueo"
click at [491, 318] on span "Enviar" at bounding box center [506, 310] width 54 height 24
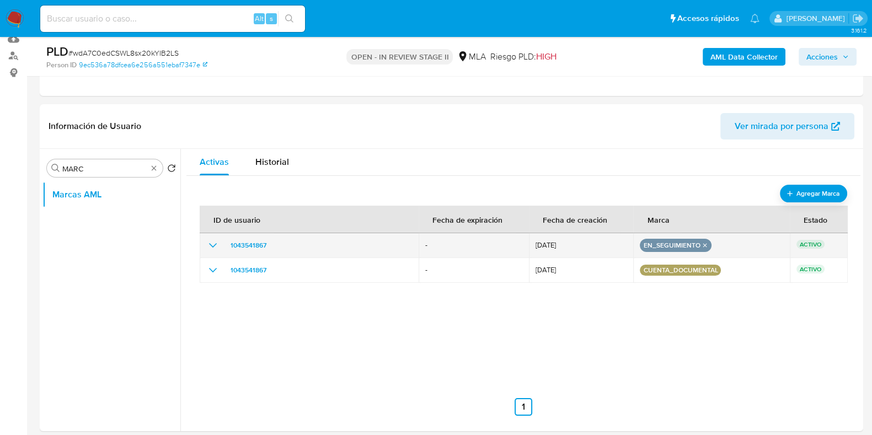
click at [217, 246] on icon "show_hidden_detail_by_id_1043541867" at bounding box center [212, 245] width 13 height 13
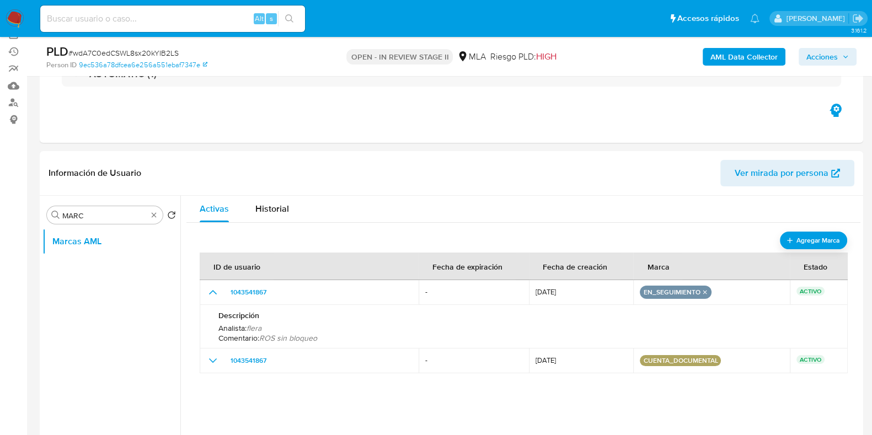
scroll to position [68, 0]
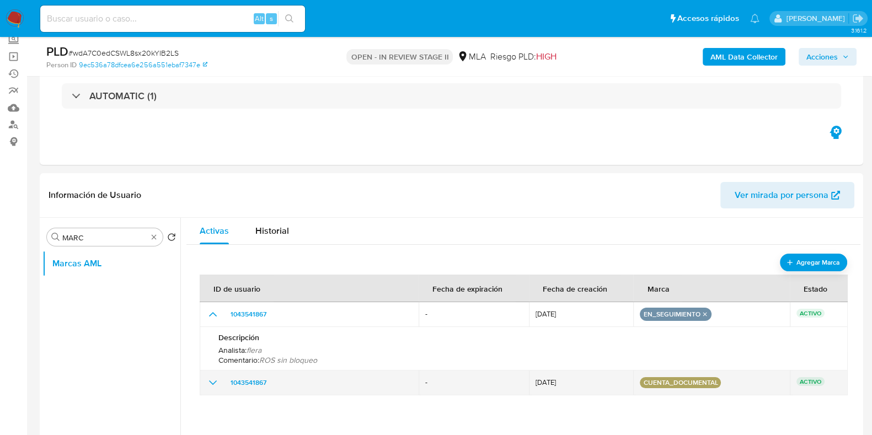
click at [209, 379] on icon "show_hidden_detail_by_id_1043541867" at bounding box center [212, 382] width 13 height 13
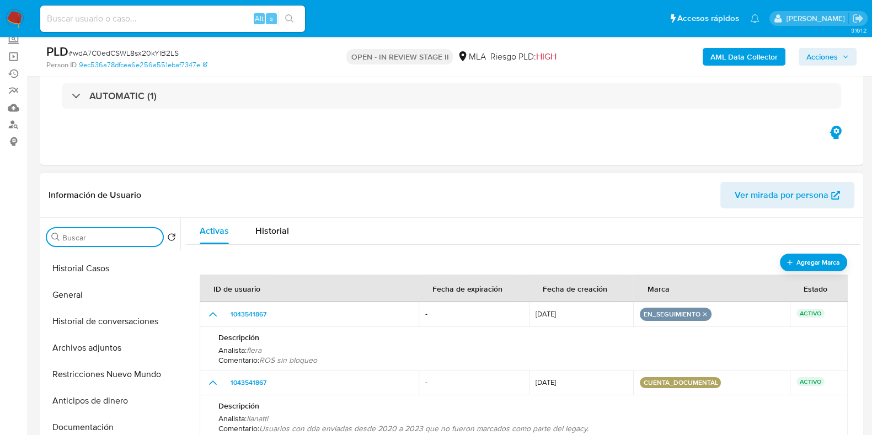
scroll to position [0, 0]
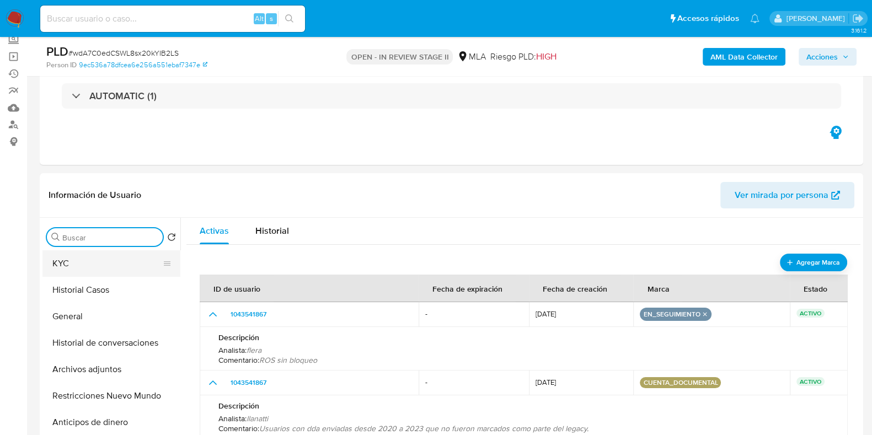
click at [94, 264] on button "KYC" at bounding box center [106, 263] width 129 height 26
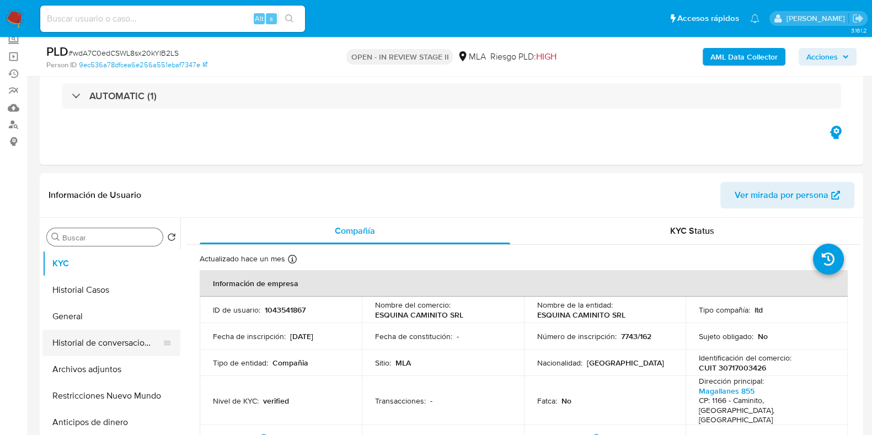
click at [113, 350] on button "Historial de conversaciones" at bounding box center [106, 343] width 129 height 26
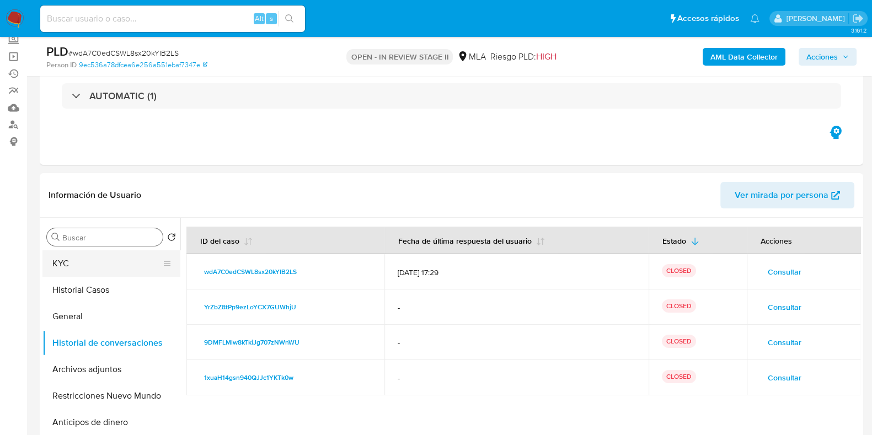
click at [73, 272] on button "KYC" at bounding box center [106, 263] width 129 height 26
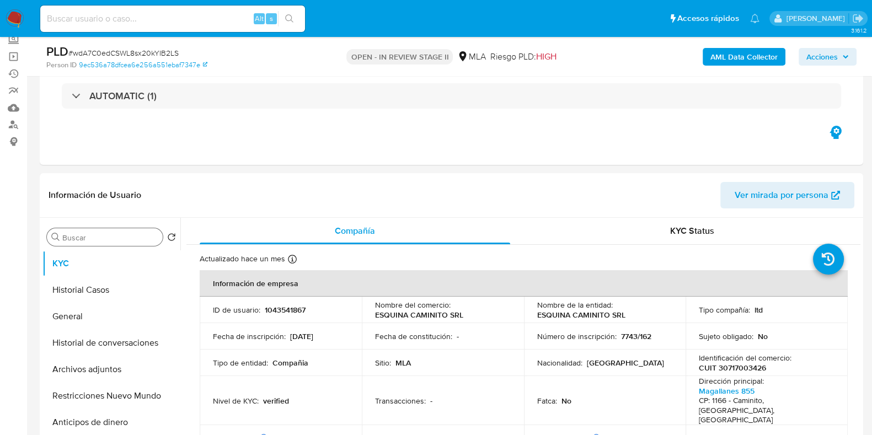
click at [832, 56] on span "Acciones" at bounding box center [821, 57] width 31 height 18
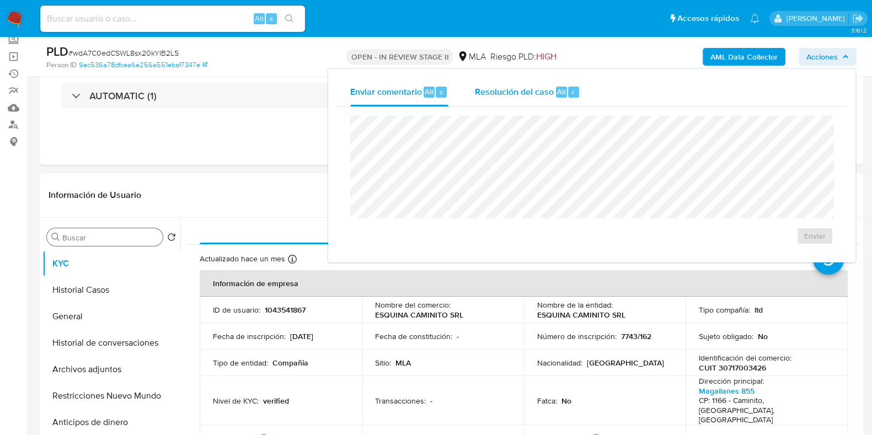
click at [553, 94] on div "Resolución del caso Alt r" at bounding box center [527, 92] width 105 height 29
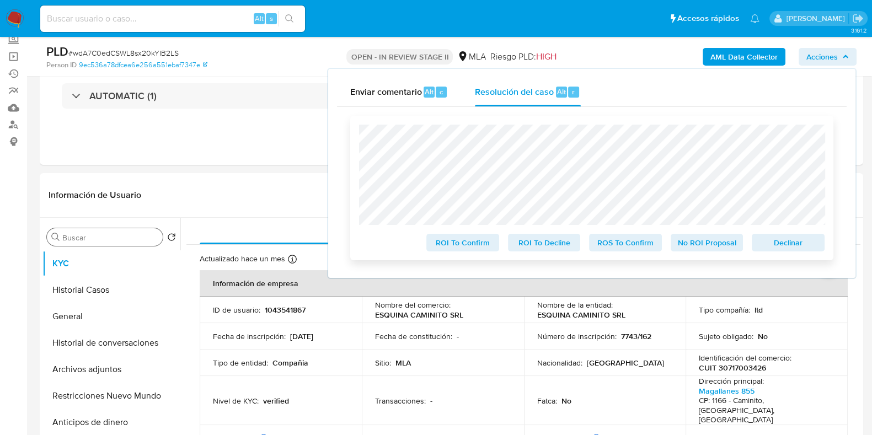
click at [791, 242] on span "Declinar" at bounding box center [787, 242] width 57 height 15
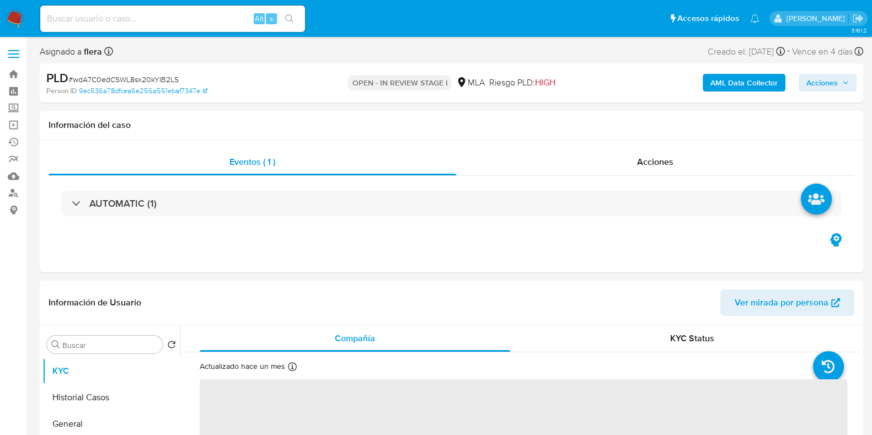
click at [845, 79] on icon "button" at bounding box center [845, 82] width 7 height 7
select select "10"
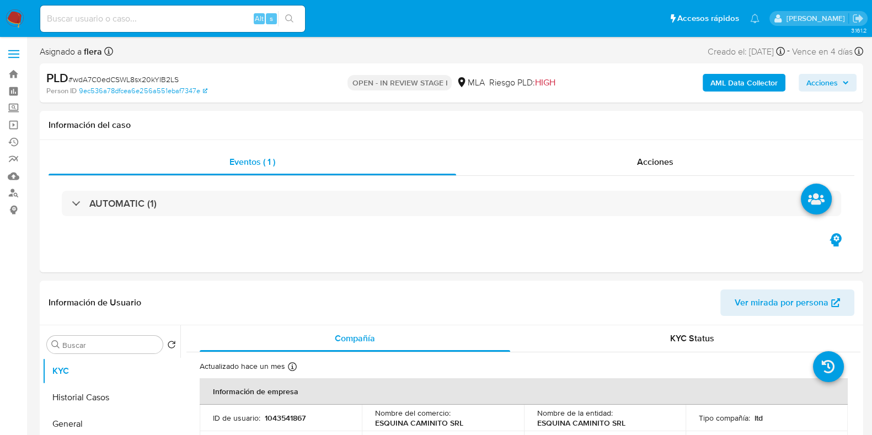
click at [822, 82] on span "Acciones" at bounding box center [821, 83] width 31 height 18
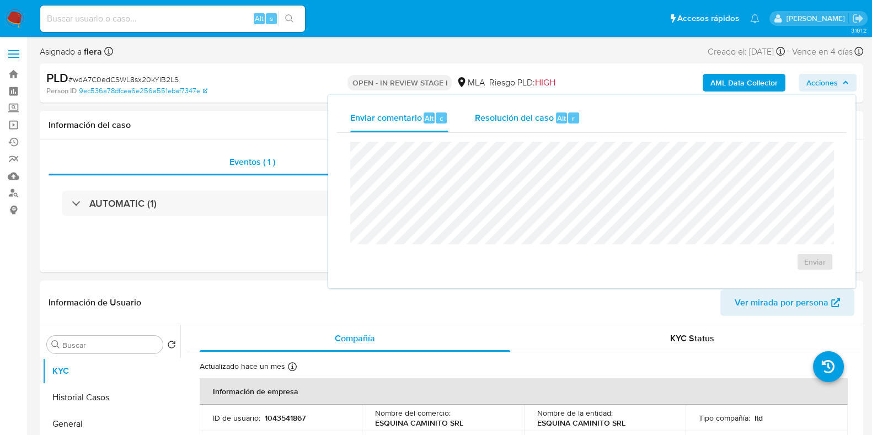
click at [576, 121] on div "r" at bounding box center [573, 118] width 11 height 11
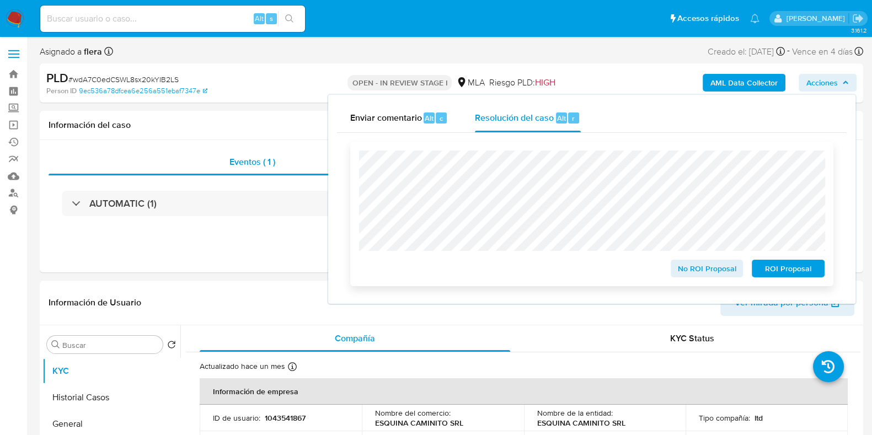
click at [774, 268] on span "ROI Proposal" at bounding box center [787, 268] width 57 height 15
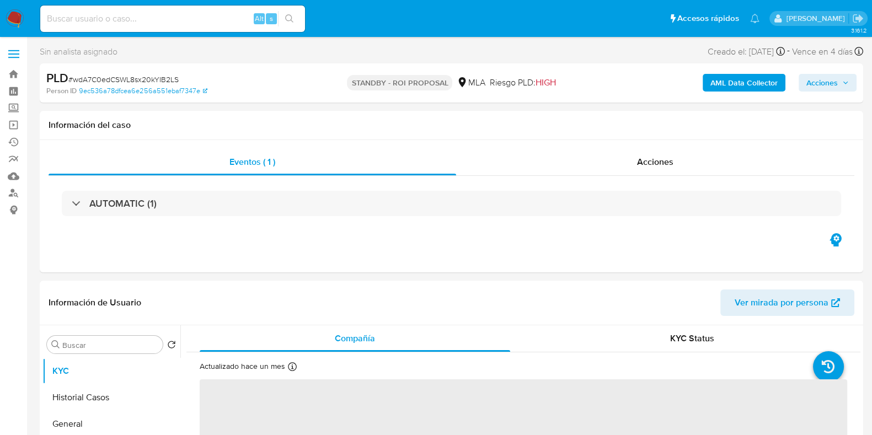
select select "10"
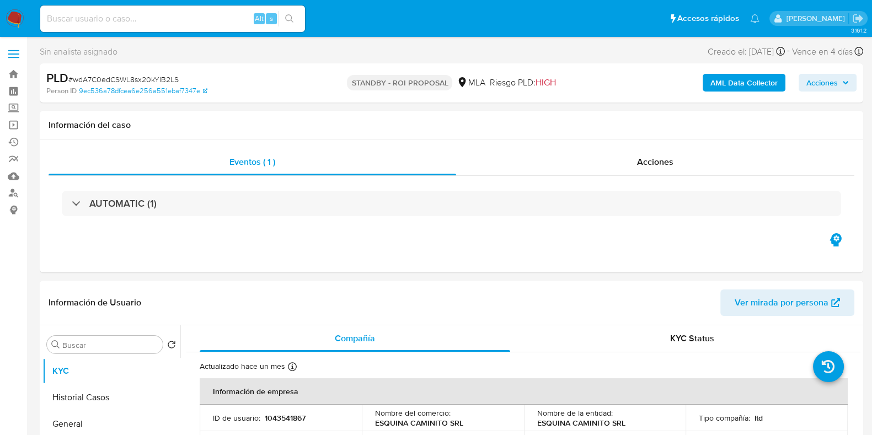
click at [154, 81] on span "# wdA7C0edCSWL8sx20kYIB2LS" at bounding box center [123, 79] width 110 height 11
copy span "wdA7C0edCSWL8sx20kYIB2LS"
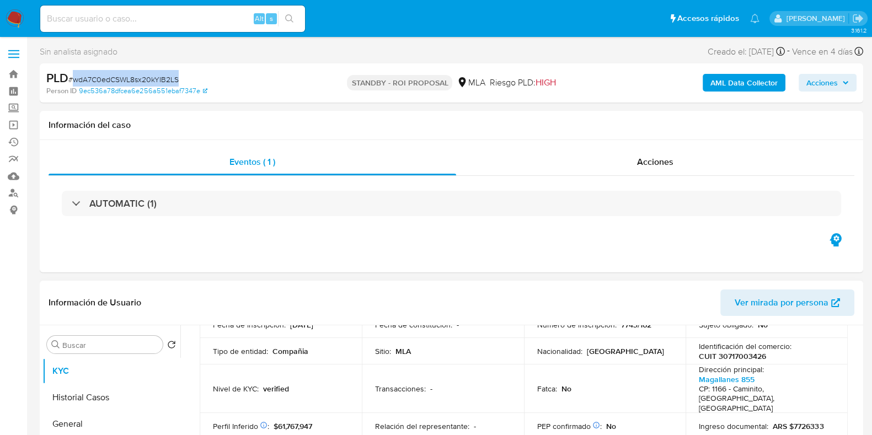
scroll to position [207, 0]
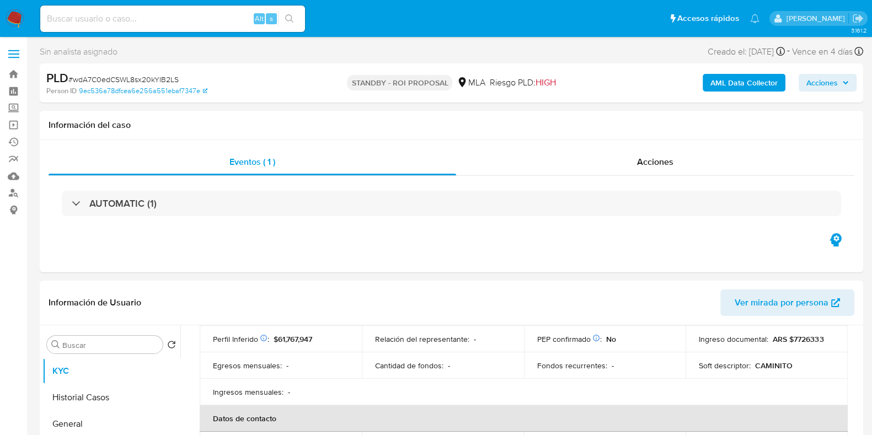
click at [144, 18] on input at bounding box center [172, 19] width 265 height 14
paste input "0oK6l7L1ZvhTMBbh4PvttoZX"
type input "0oK6l7L1ZvhTMBbh4PvttoZX"
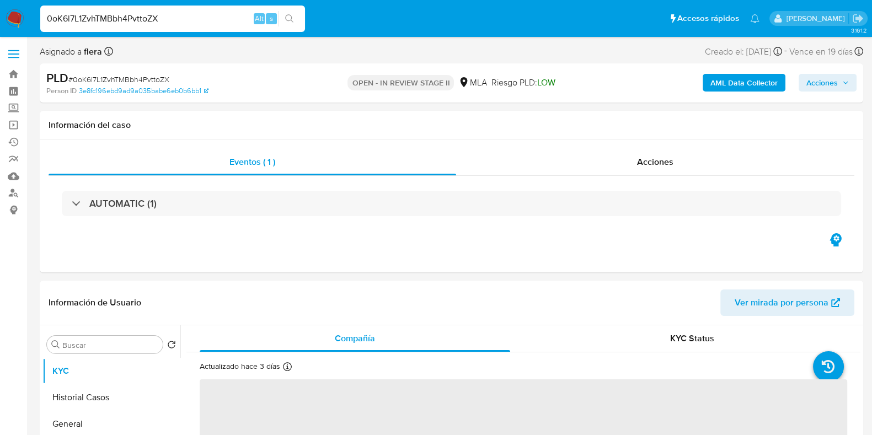
select select "10"
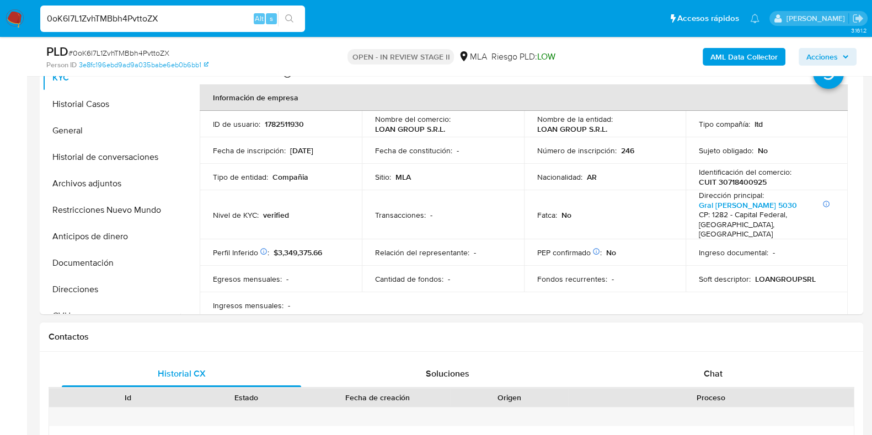
scroll to position [275, 0]
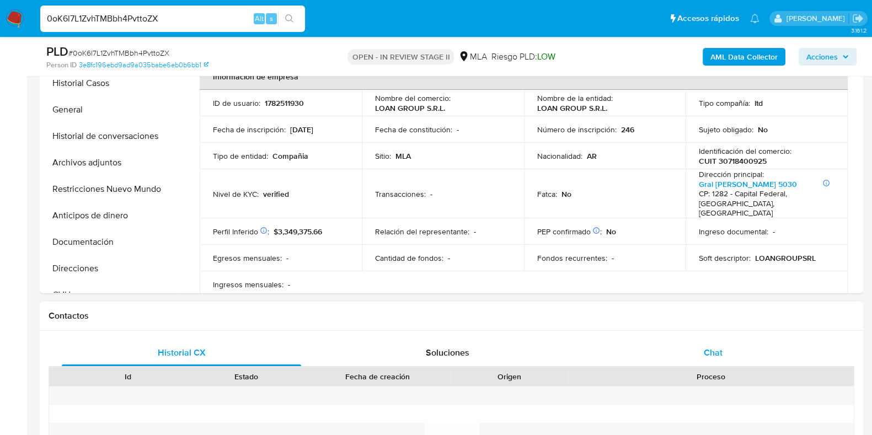
click at [721, 355] on span "Chat" at bounding box center [713, 352] width 19 height 13
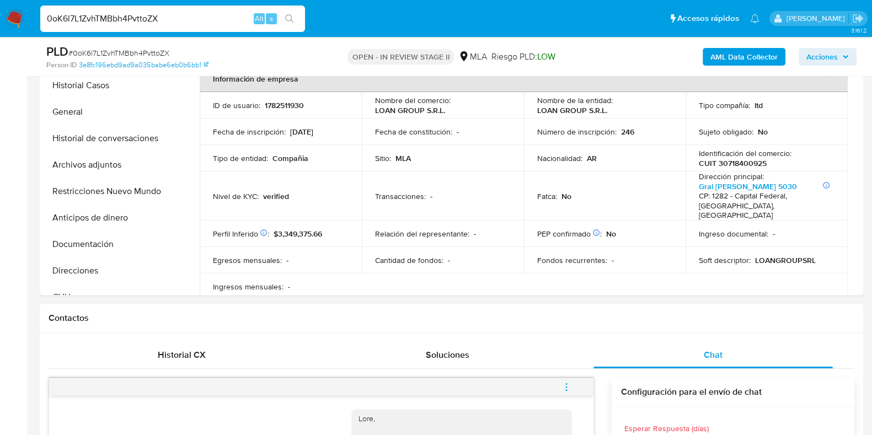
scroll to position [207, 0]
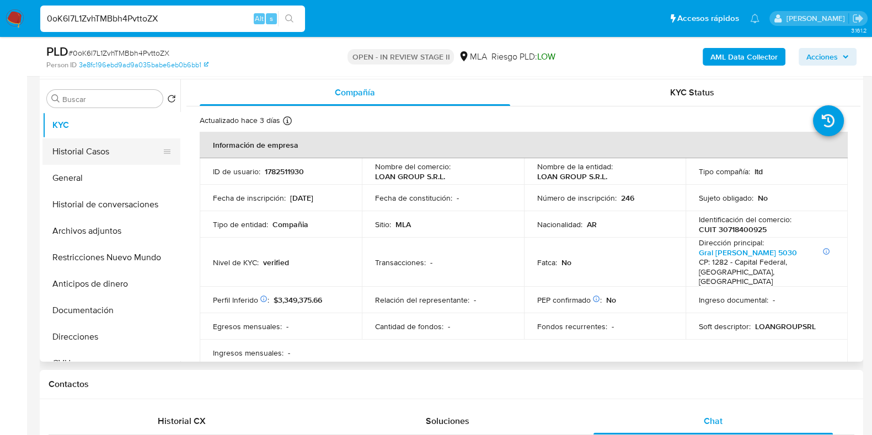
click at [87, 154] on button "Historial Casos" at bounding box center [106, 151] width 129 height 26
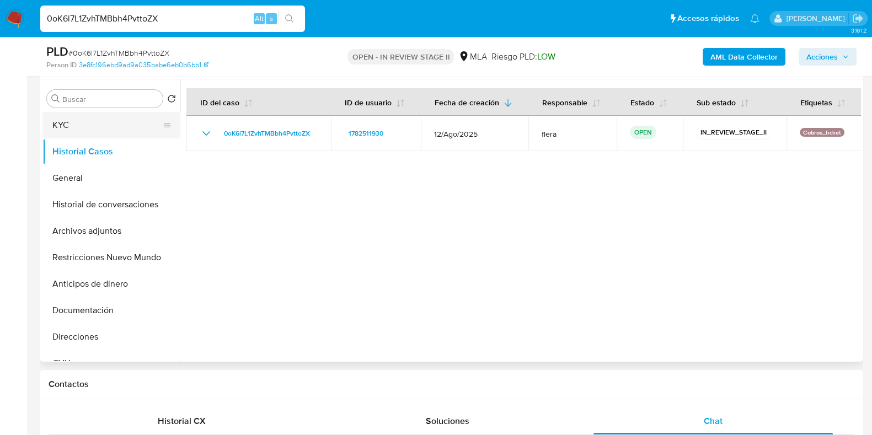
click at [89, 127] on button "KYC" at bounding box center [106, 125] width 129 height 26
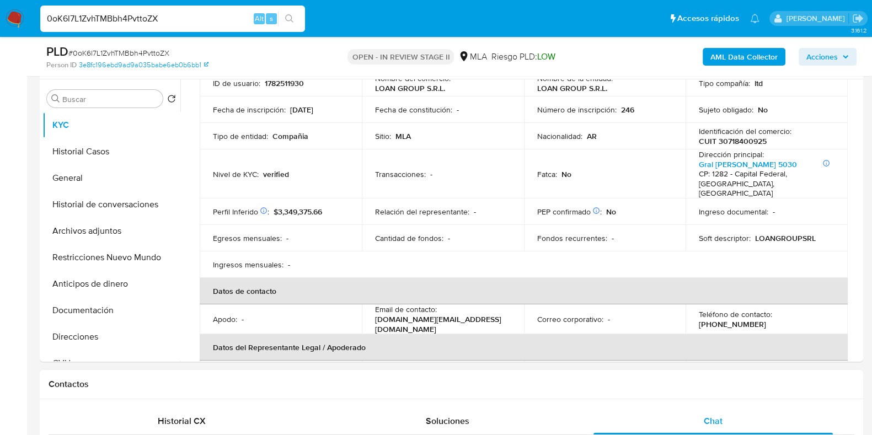
scroll to position [137, 0]
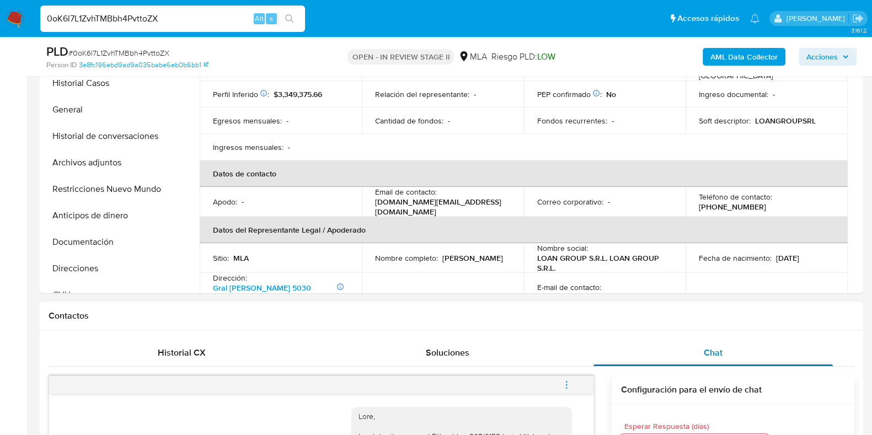
click at [726, 356] on div "Chat" at bounding box center [712, 353] width 239 height 26
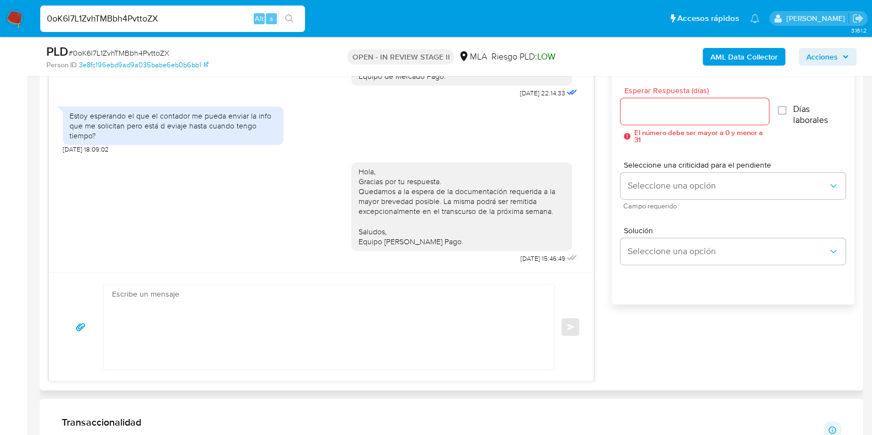
scroll to position [620, 0]
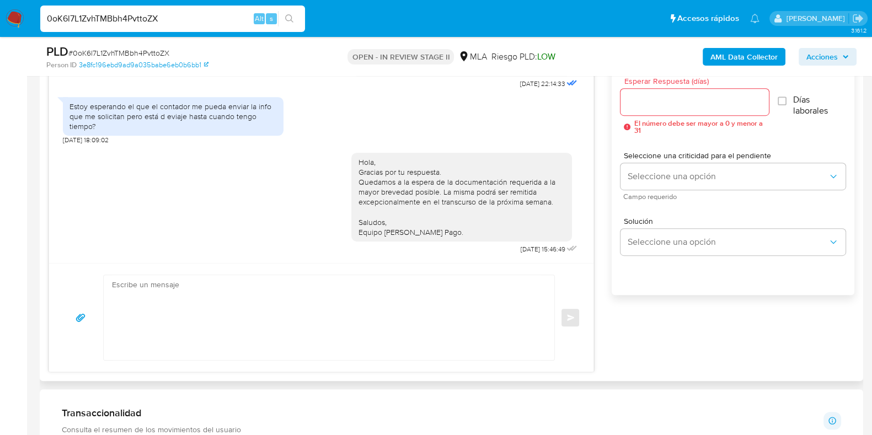
click at [526, 296] on textarea at bounding box center [326, 317] width 428 height 85
paste textarea "Hola, Esperamos que te encuentres muy bien. Te consultamos si tuviste oportunid…"
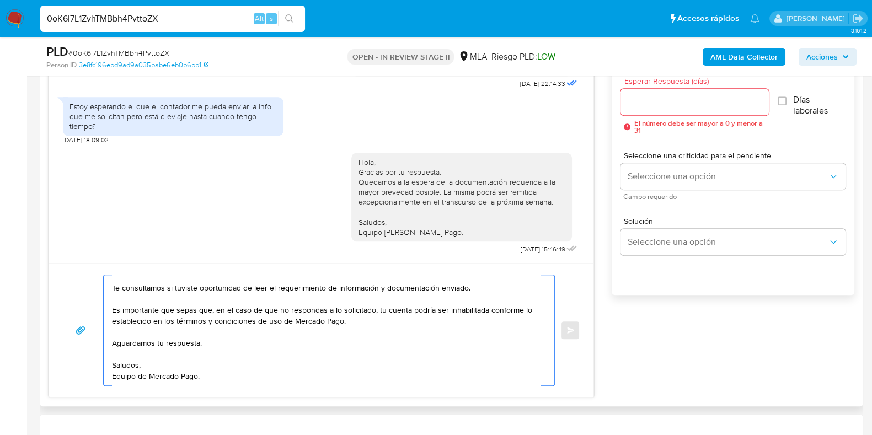
scroll to position [0, 0]
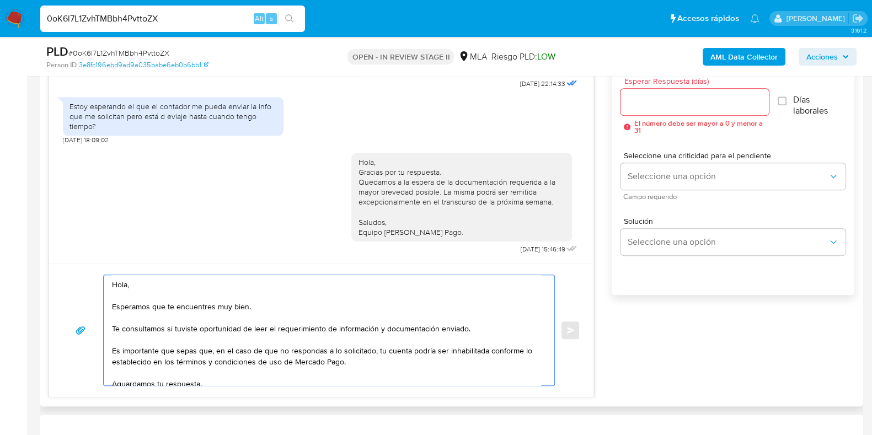
type textarea "Hola, Esperamos que te encuentres muy bien. Te consultamos si tuviste oportunid…"
click at [645, 101] on input "Esperar Respuesta (días)" at bounding box center [694, 102] width 148 height 14
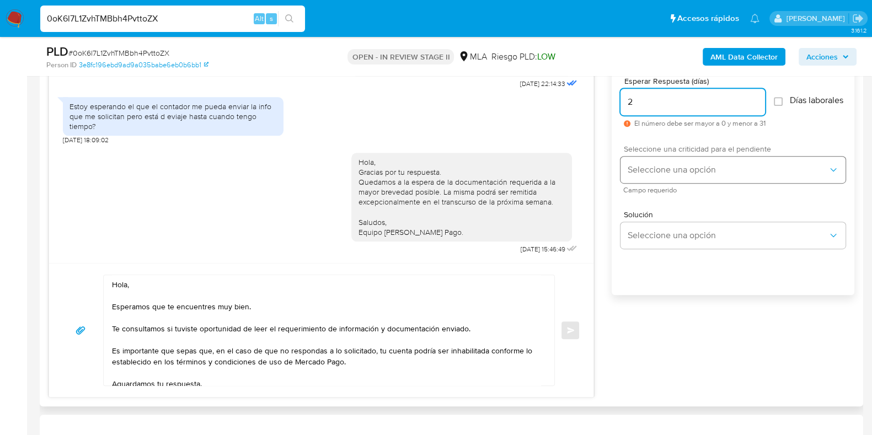
type input "2"
click at [652, 175] on span "Seleccione una opción" at bounding box center [727, 169] width 201 height 11
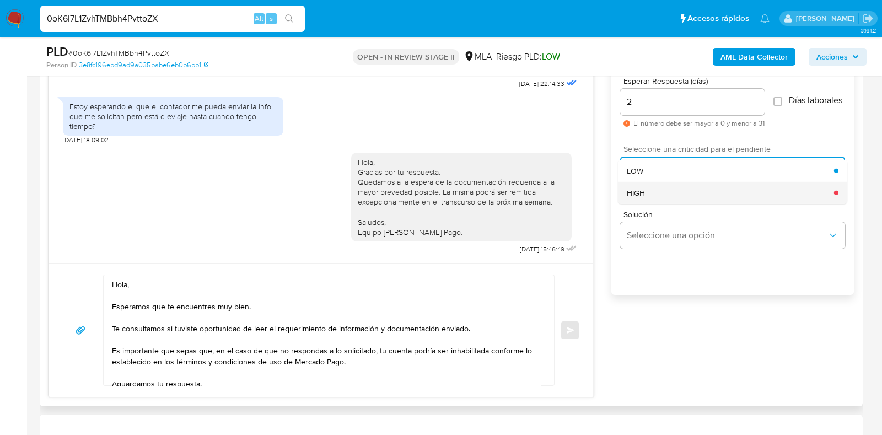
click at [654, 195] on div "HIGH" at bounding box center [730, 192] width 207 height 22
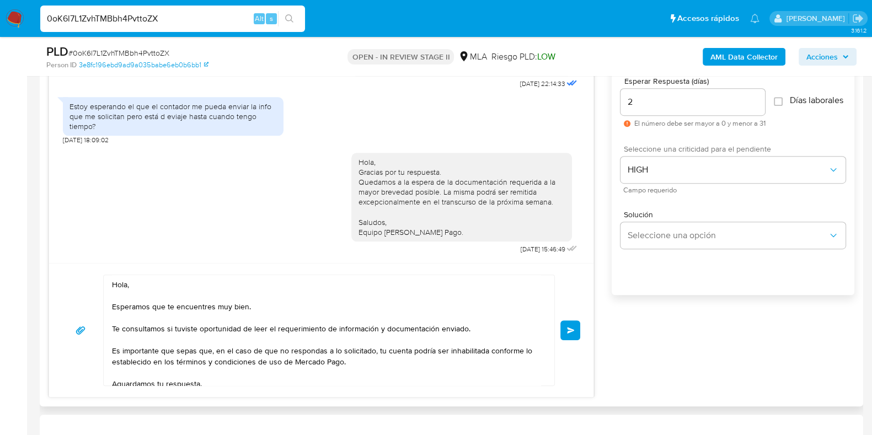
click at [565, 338] on button "Enviar" at bounding box center [570, 330] width 20 height 20
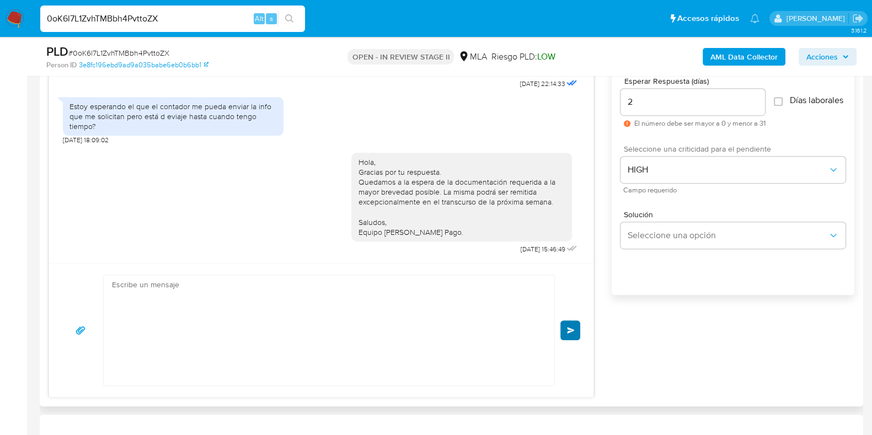
scroll to position [1585, 0]
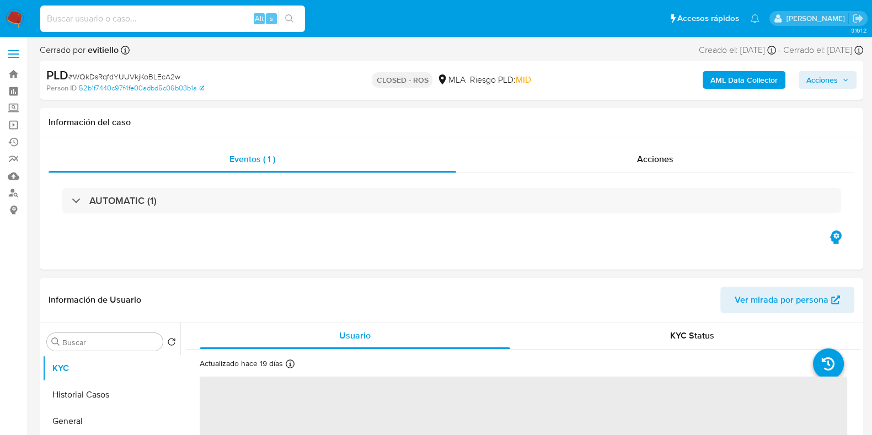
click at [157, 22] on input at bounding box center [172, 19] width 265 height 14
select select "10"
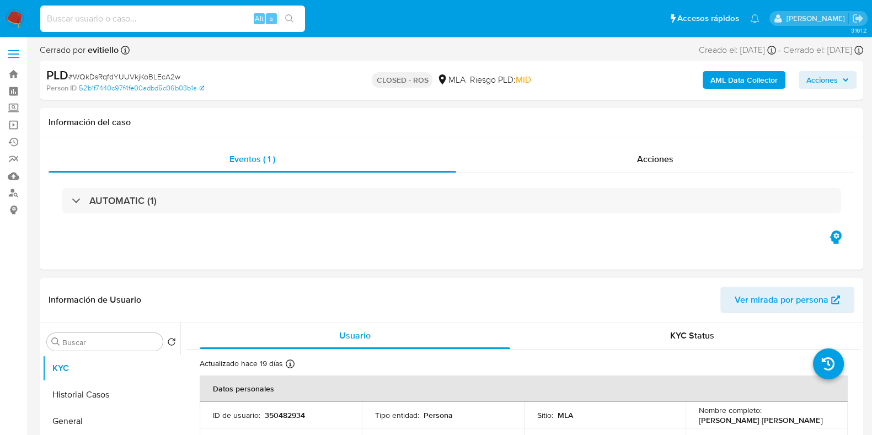
paste input "cctx2O3h4va5098xt1jVWRmg"
type input "cctx2O3h4va5098xt1jVWRmg"
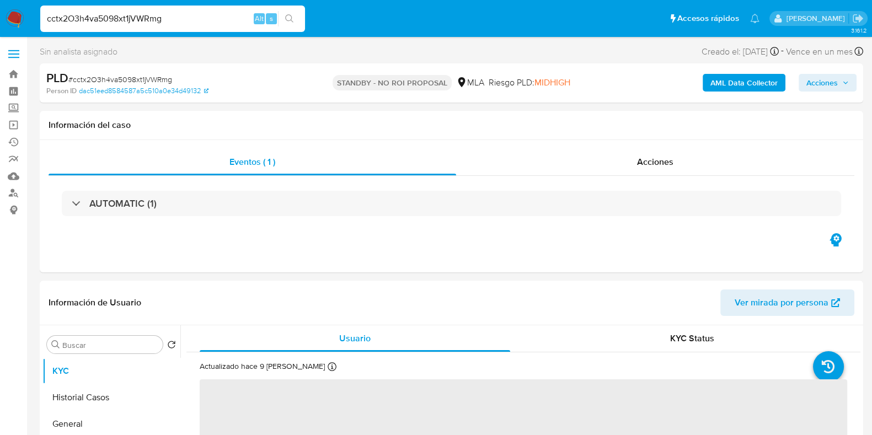
select select "10"
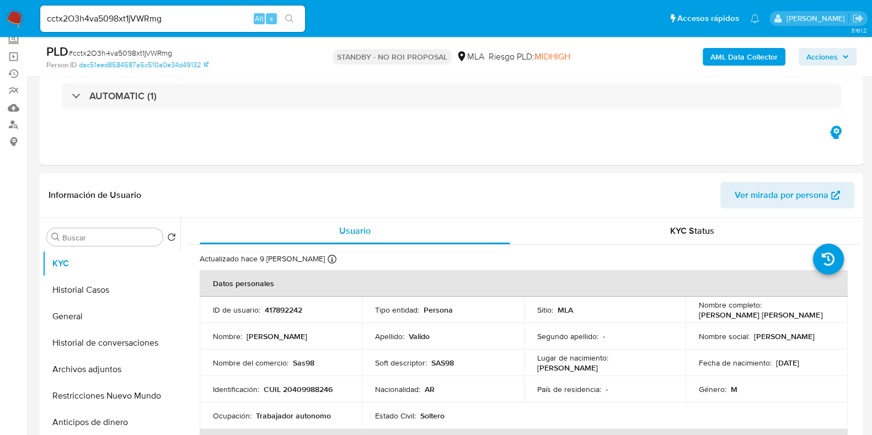
click at [838, 57] on span "Acciones" at bounding box center [827, 56] width 42 height 15
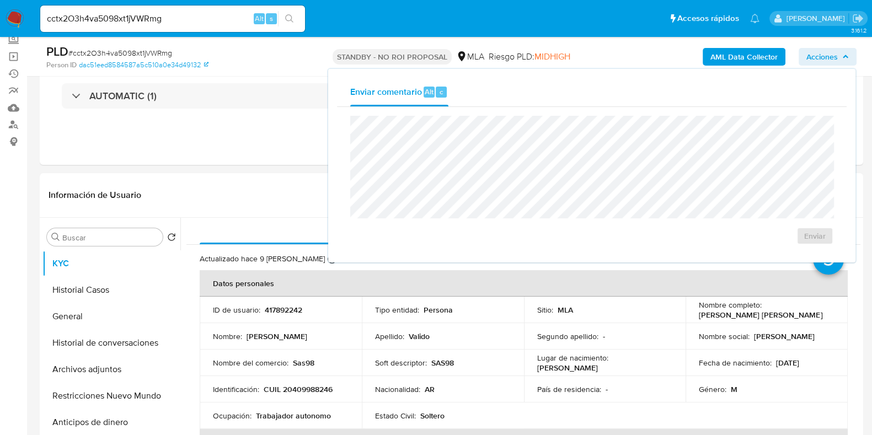
click at [138, 55] on span "# cctx2O3h4va5098xt1jVWRmg" at bounding box center [120, 52] width 104 height 11
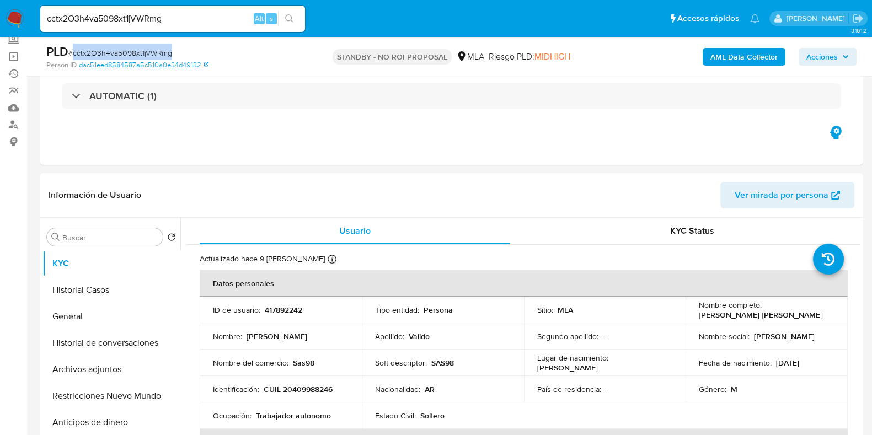
click at [138, 55] on span "# cctx2O3h4va5098xt1jVWRmg" at bounding box center [120, 52] width 104 height 11
copy span "cctx2O3h4va5098xt1jVWRmg"
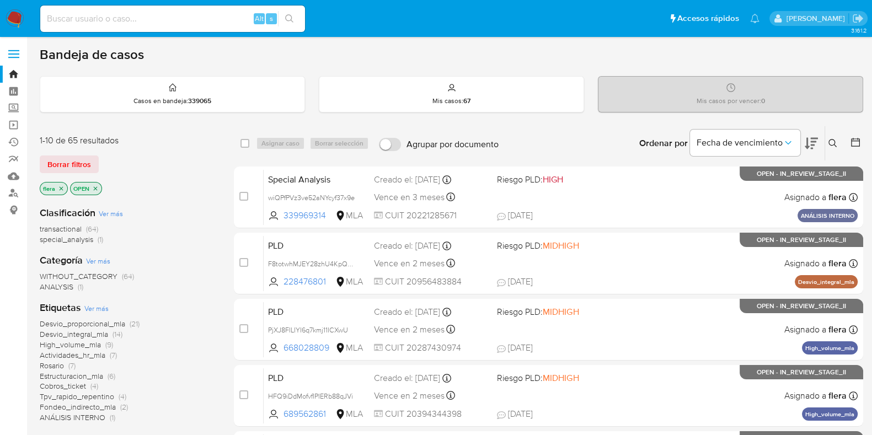
click at [831, 137] on button at bounding box center [834, 143] width 18 height 13
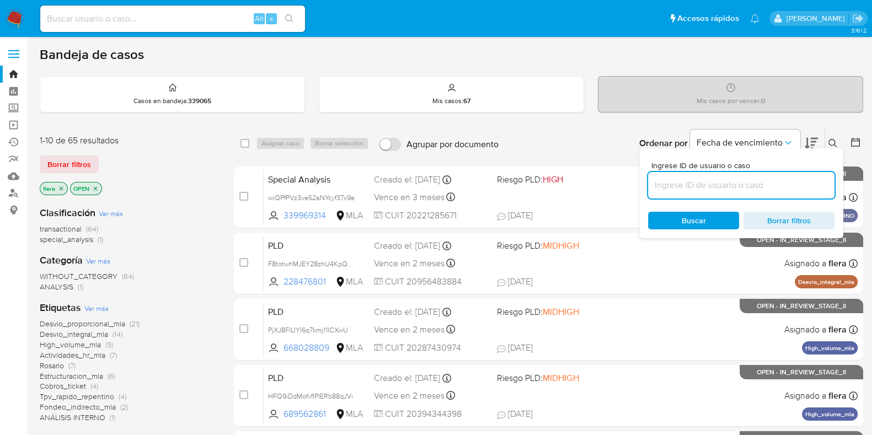
click at [701, 178] on input at bounding box center [741, 185] width 186 height 14
type input "cctx2O3h4va5098xt1jVWRmg"
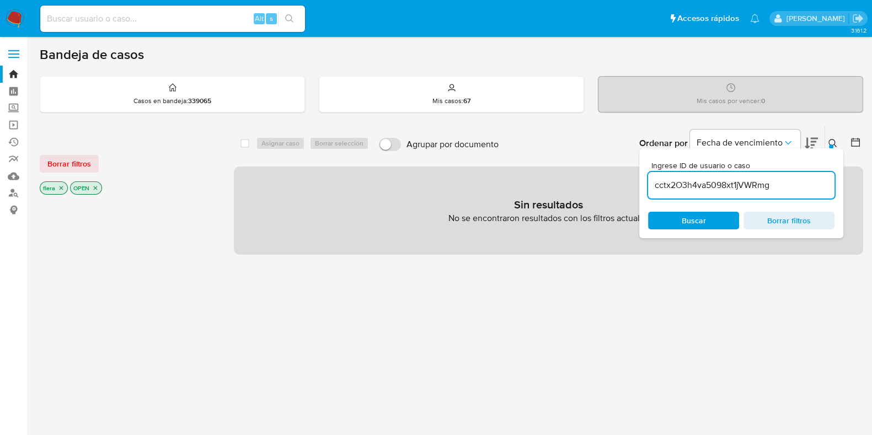
click at [94, 187] on icon "close-filter" at bounding box center [95, 188] width 7 height 7
click at [61, 189] on icon "close-filter" at bounding box center [61, 188] width 7 height 7
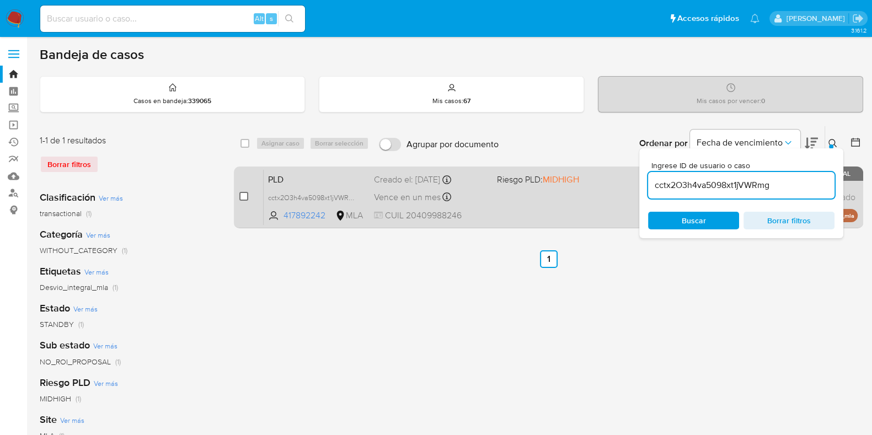
click at [244, 196] on input "checkbox" at bounding box center [243, 196] width 9 height 9
checkbox input "true"
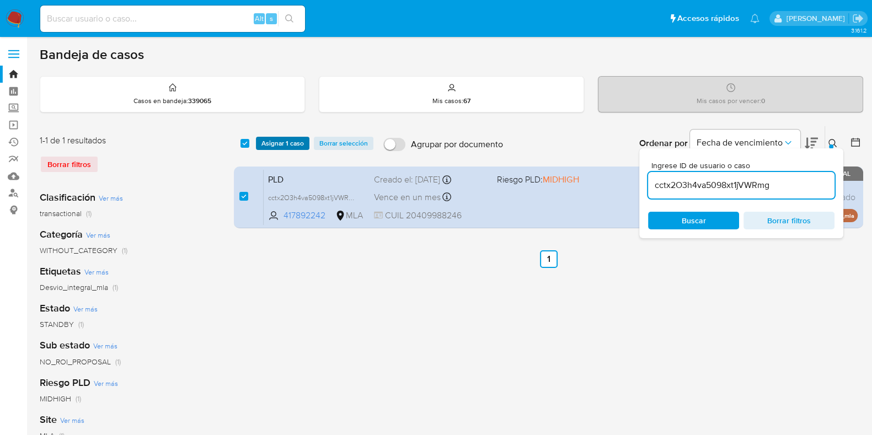
click at [282, 142] on span "Asignar 1 caso" at bounding box center [282, 143] width 42 height 11
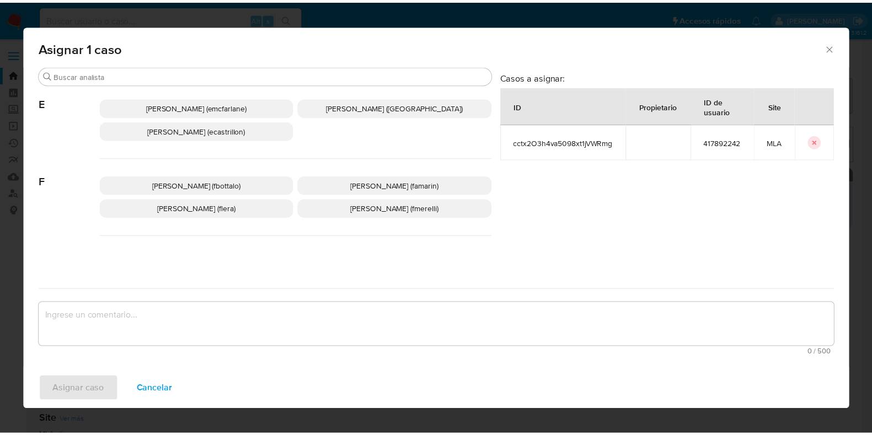
scroll to position [207, 0]
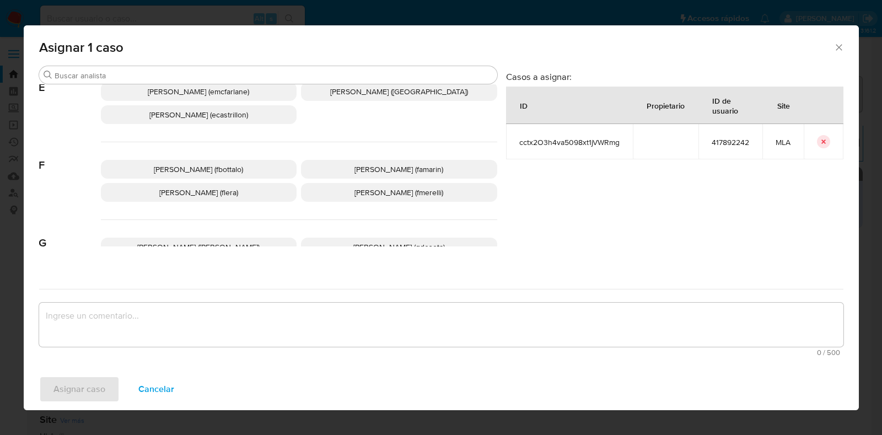
click at [229, 187] on span "Florencia Cecilia Lera (flera)" at bounding box center [198, 192] width 79 height 11
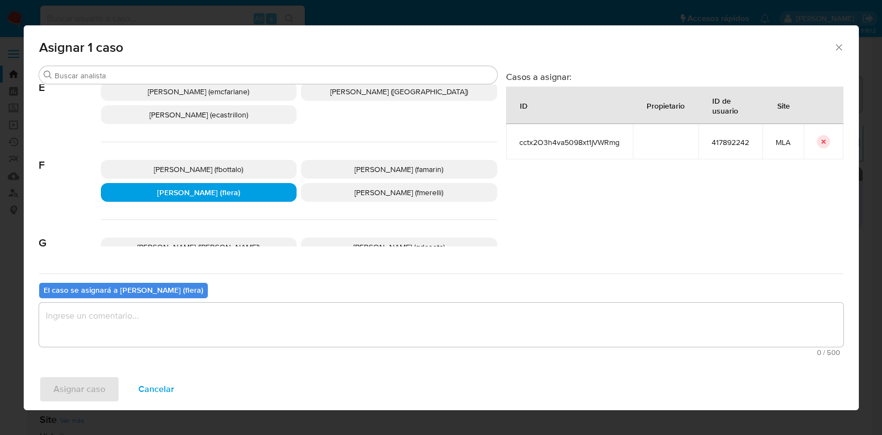
click at [188, 335] on textarea "assign-modal" at bounding box center [441, 325] width 805 height 44
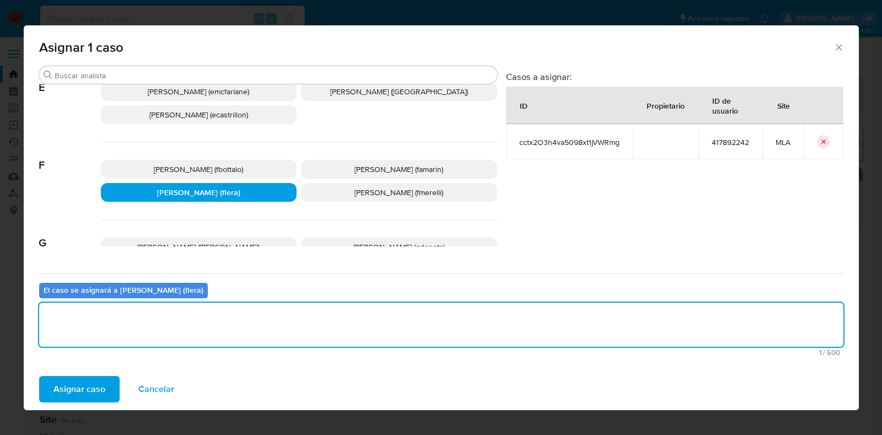
click at [85, 393] on span "Asignar caso" at bounding box center [79, 389] width 52 height 24
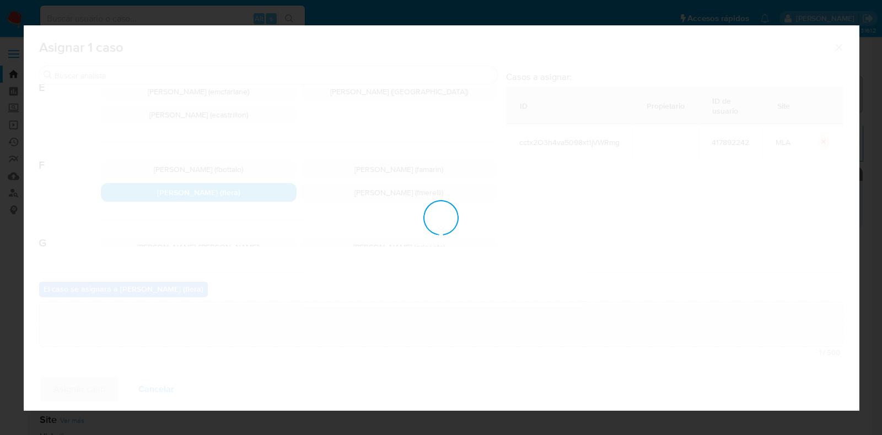
checkbox input "false"
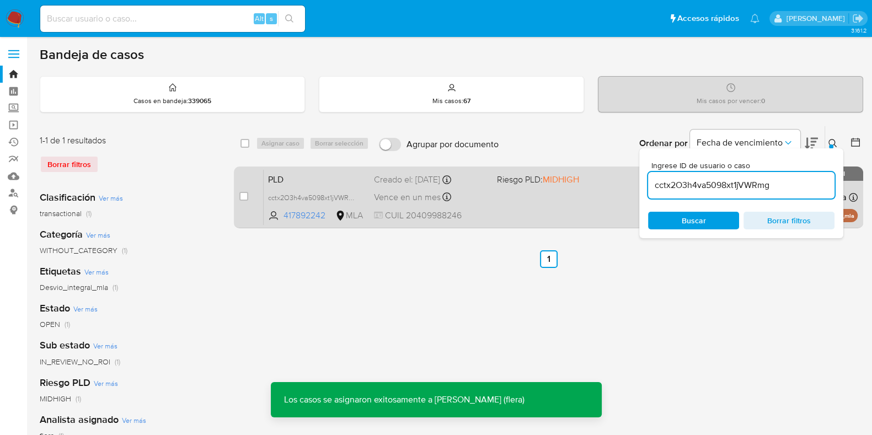
click at [304, 178] on span "PLD" at bounding box center [316, 179] width 97 height 14
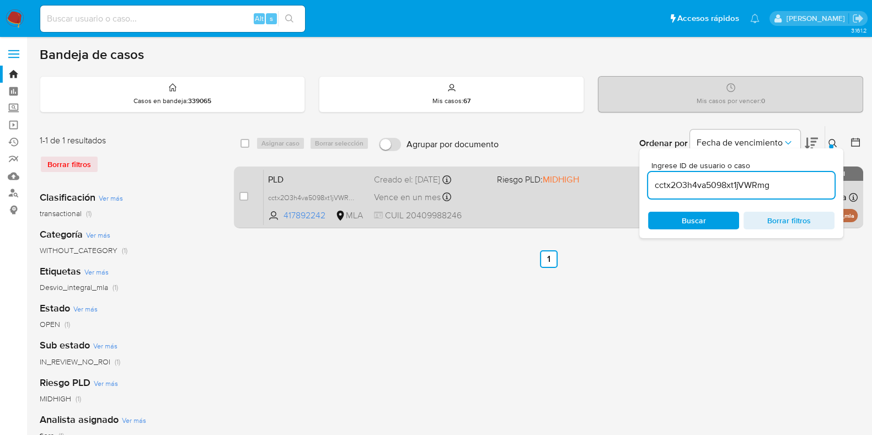
click at [321, 183] on span "PLD" at bounding box center [316, 179] width 97 height 14
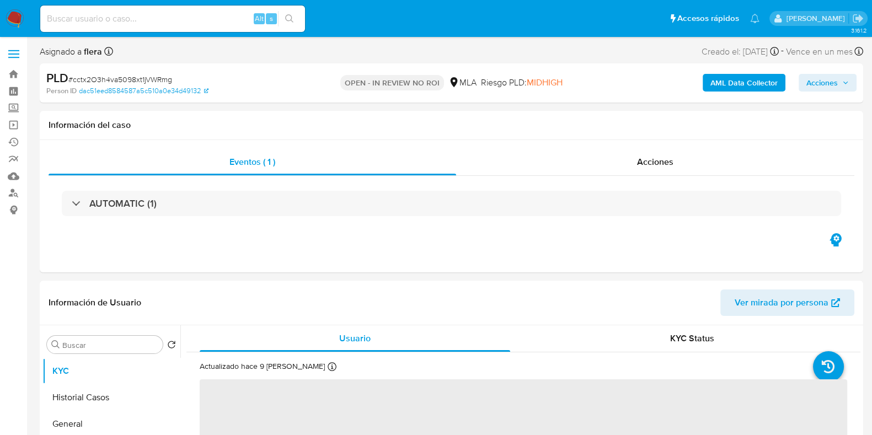
select select "10"
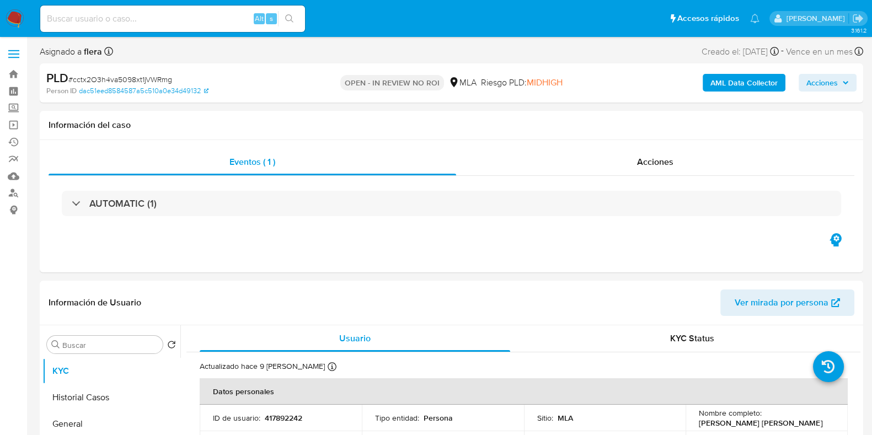
click at [828, 89] on span "Acciones" at bounding box center [821, 83] width 31 height 18
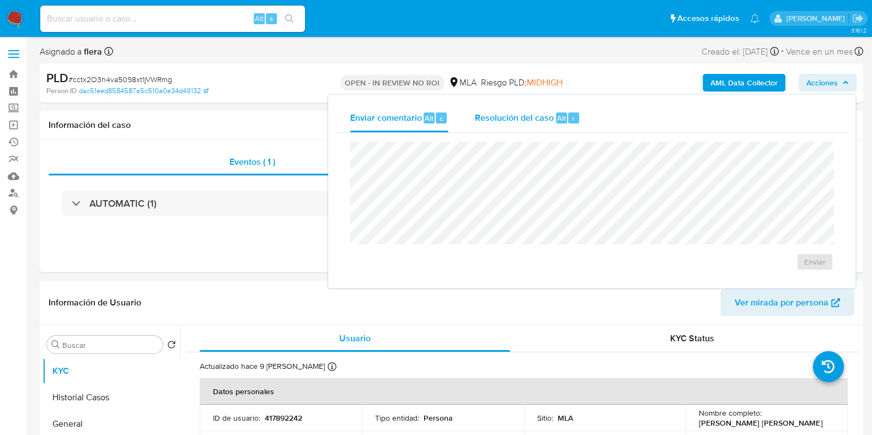
click at [568, 119] on div "r" at bounding box center [573, 118] width 11 height 11
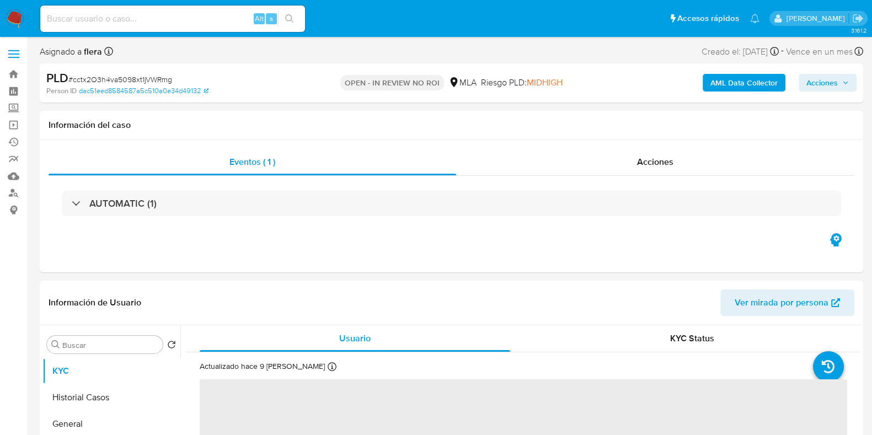
click at [817, 82] on span "Acciones" at bounding box center [821, 83] width 31 height 18
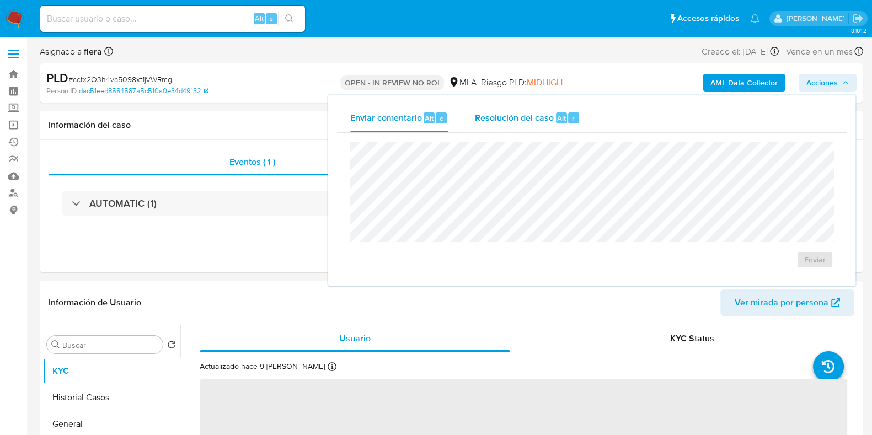
select select "10"
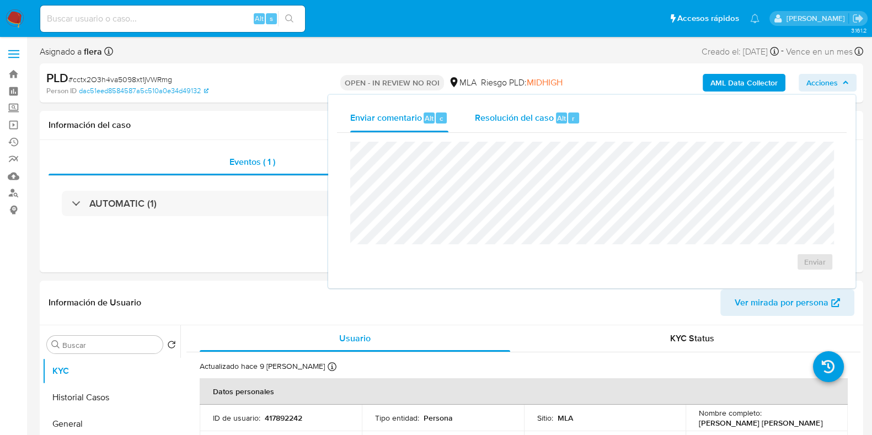
click at [565, 115] on div "Alt r" at bounding box center [567, 118] width 23 height 11
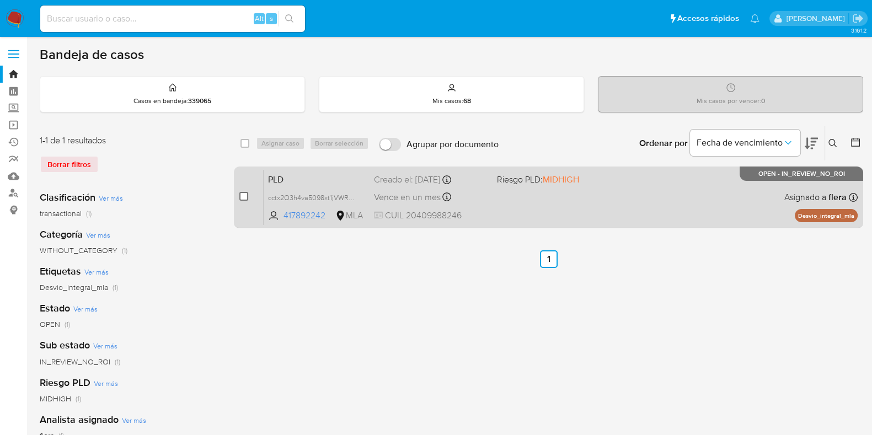
click at [245, 195] on input "checkbox" at bounding box center [243, 196] width 9 height 9
checkbox input "true"
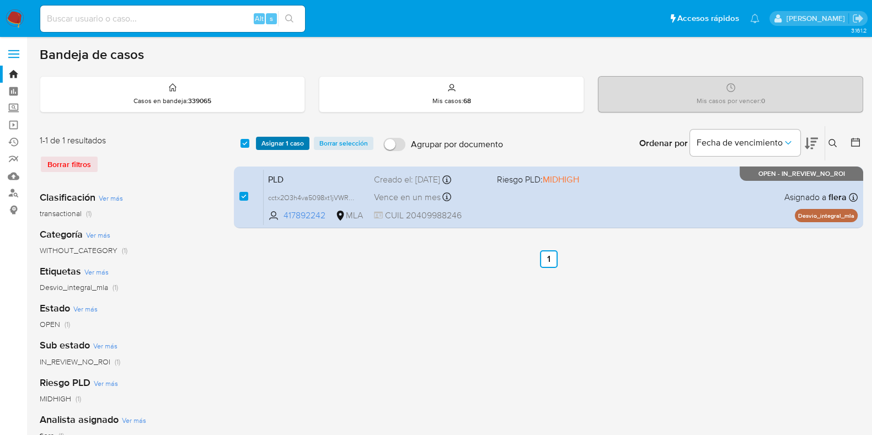
click at [276, 142] on span "Asignar 1 caso" at bounding box center [282, 143] width 42 height 11
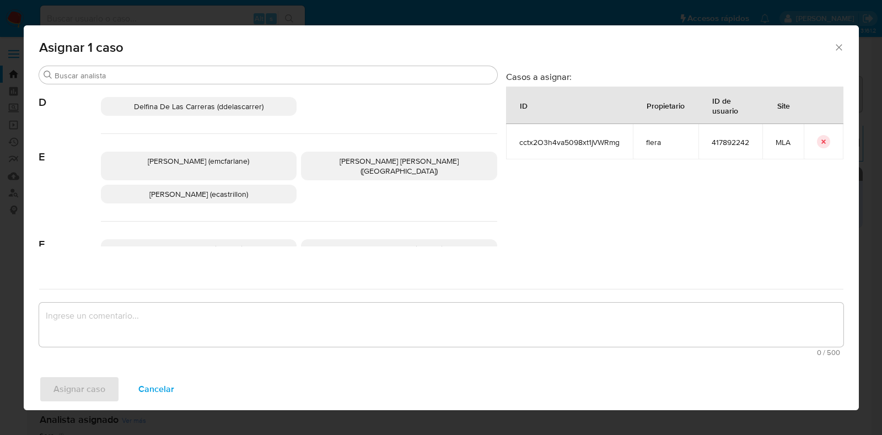
scroll to position [207, 0]
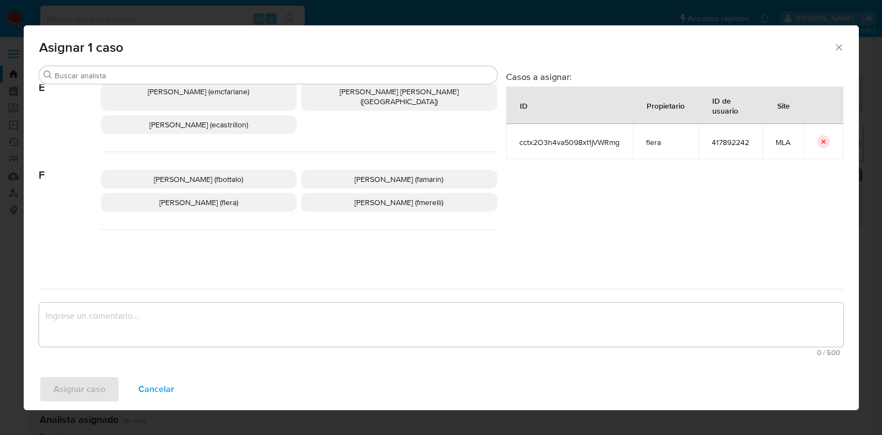
click at [255, 193] on p "Florencia Cecilia Lera (flera)" at bounding box center [199, 202] width 196 height 19
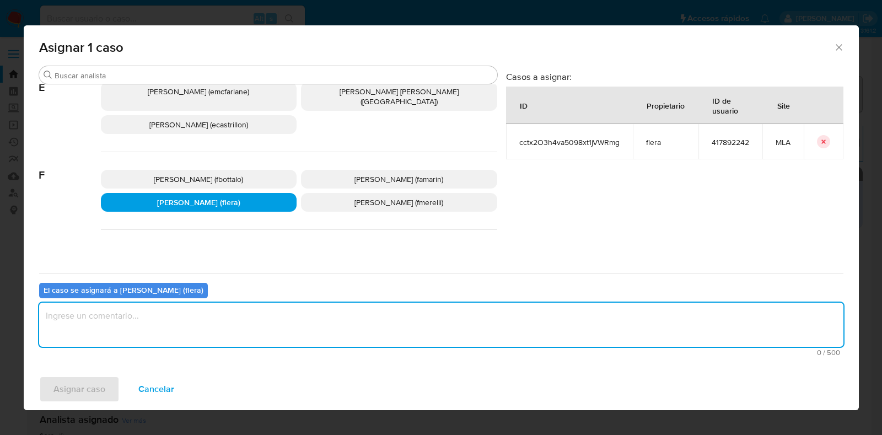
click at [201, 331] on textarea "assign-modal" at bounding box center [441, 325] width 805 height 44
click at [91, 385] on span "Asignar caso" at bounding box center [79, 389] width 52 height 24
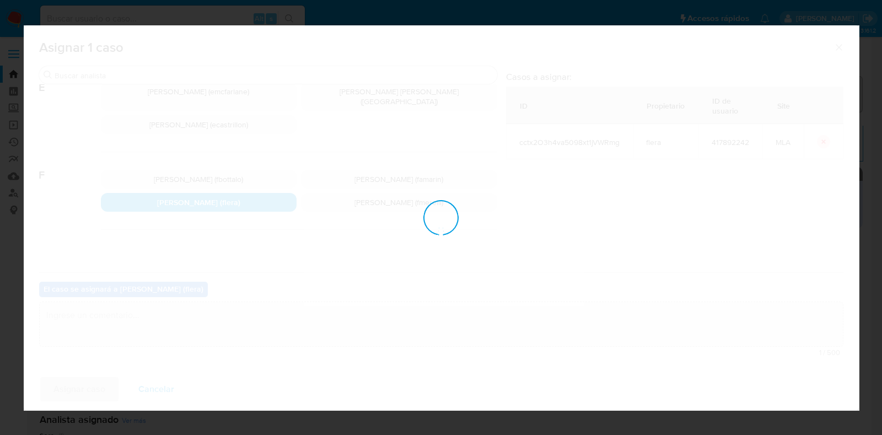
checkbox input "false"
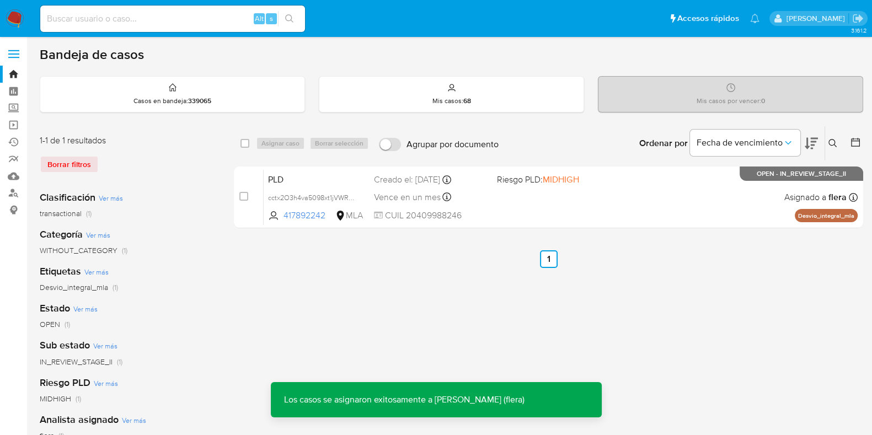
click at [282, 179] on span "PLD" at bounding box center [316, 179] width 97 height 14
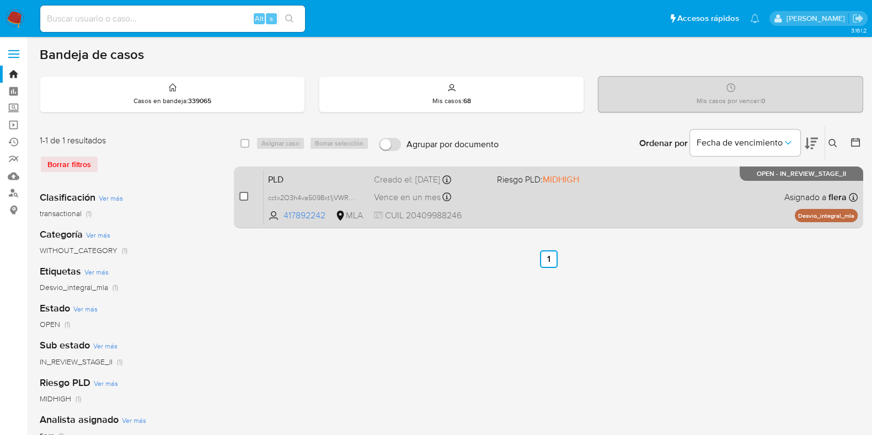
click at [243, 195] on input "checkbox" at bounding box center [243, 196] width 9 height 9
checkbox input "true"
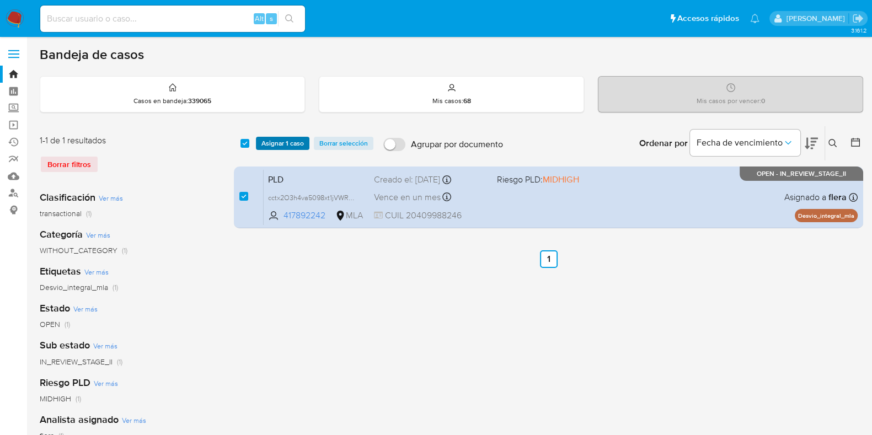
click at [288, 143] on span "Asignar 1 caso" at bounding box center [282, 143] width 42 height 11
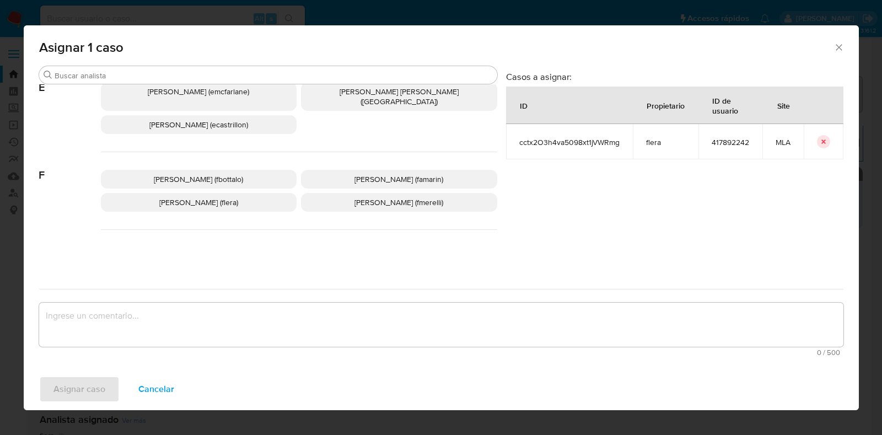
click at [231, 193] on p "Florencia Cecilia Lera (flera)" at bounding box center [199, 202] width 196 height 19
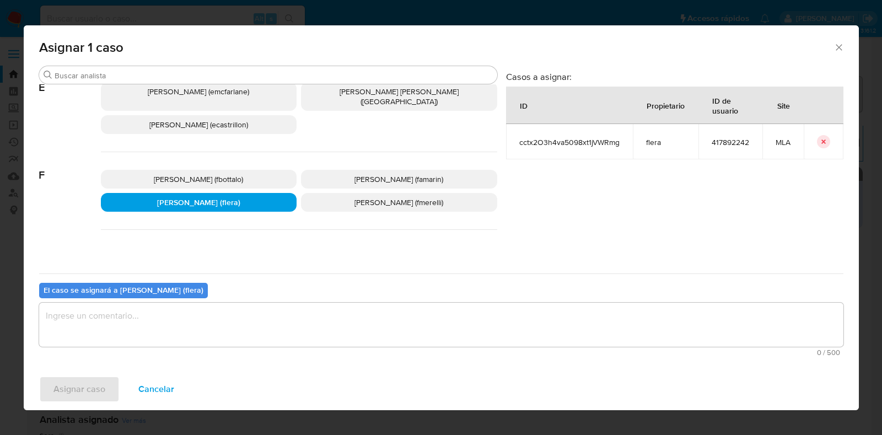
click at [221, 336] on textarea "assign-modal" at bounding box center [441, 325] width 805 height 44
click at [87, 382] on span "Asignar caso" at bounding box center [79, 389] width 52 height 24
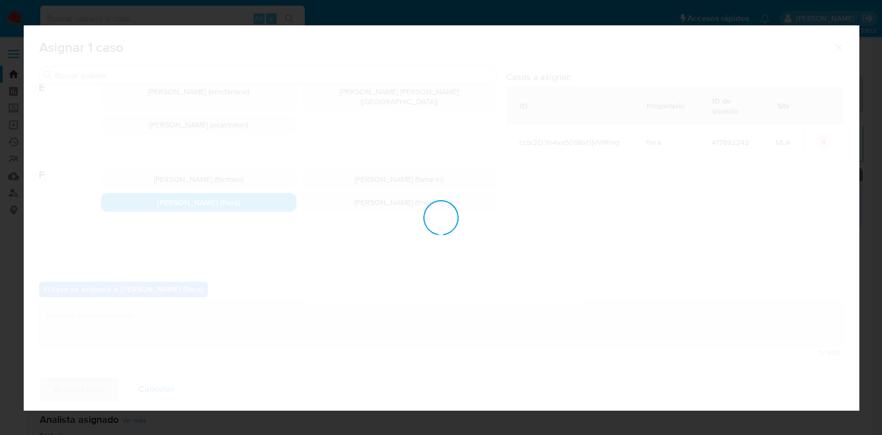
checkbox input "false"
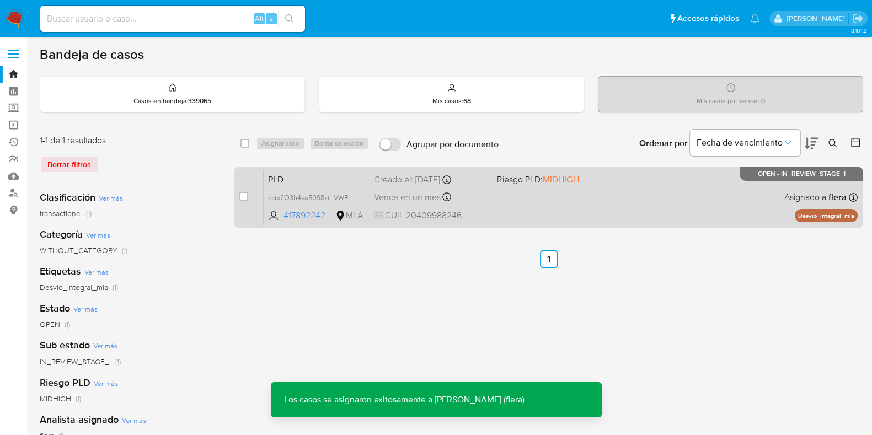
click at [315, 179] on span "PLD" at bounding box center [316, 179] width 97 height 14
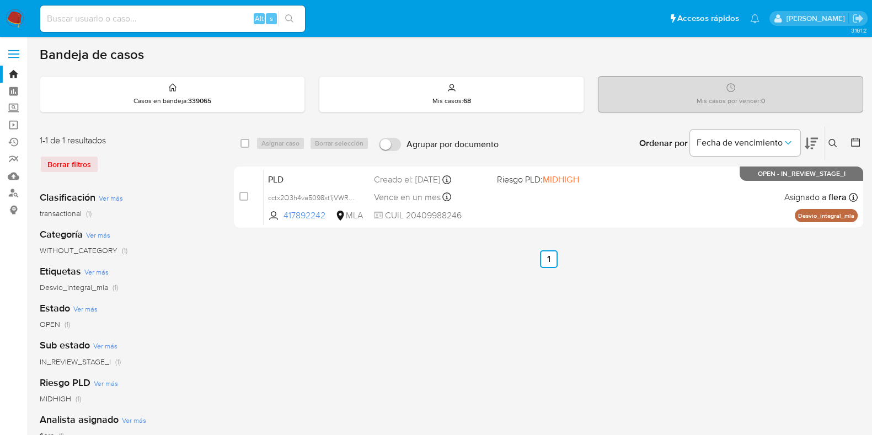
click at [836, 140] on icon at bounding box center [832, 143] width 9 height 9
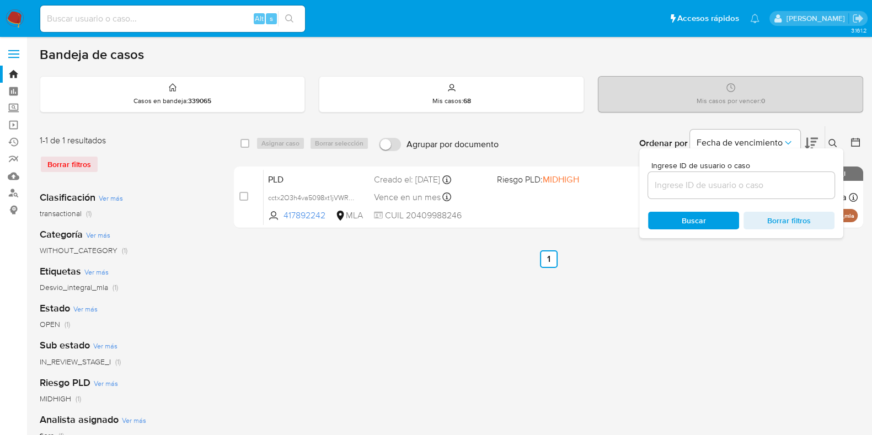
click at [735, 185] on input at bounding box center [741, 185] width 186 height 14
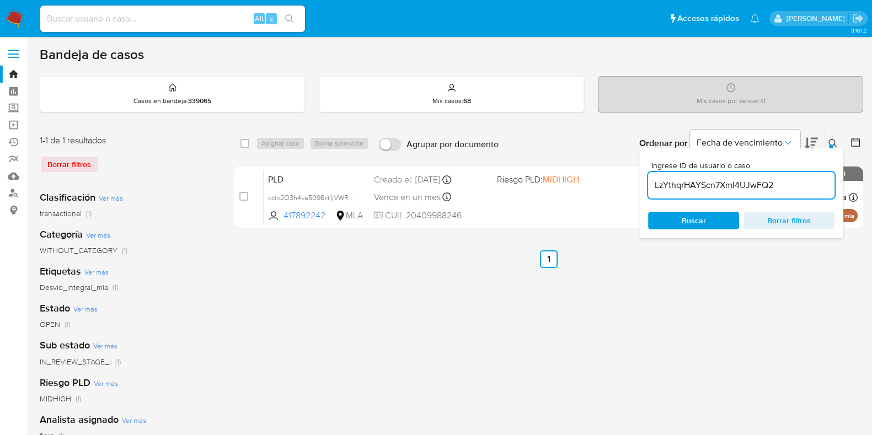
type input "LzYthqrHAYScn7XmI4UJwFQ2"
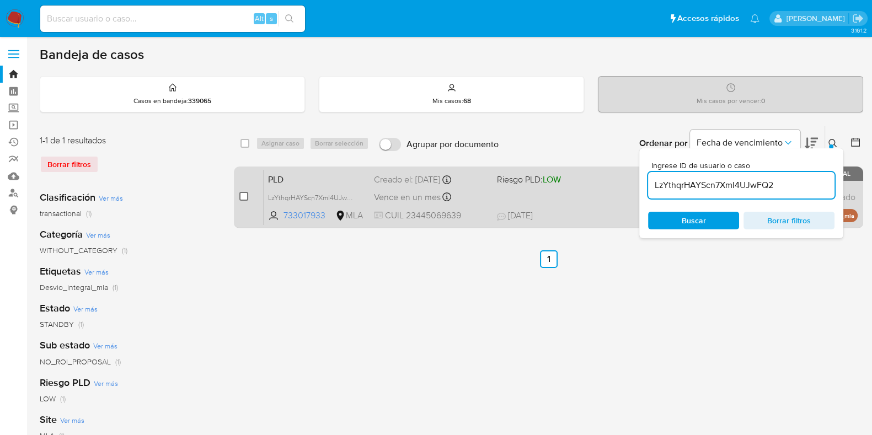
click at [243, 195] on input "checkbox" at bounding box center [243, 196] width 9 height 9
checkbox input "true"
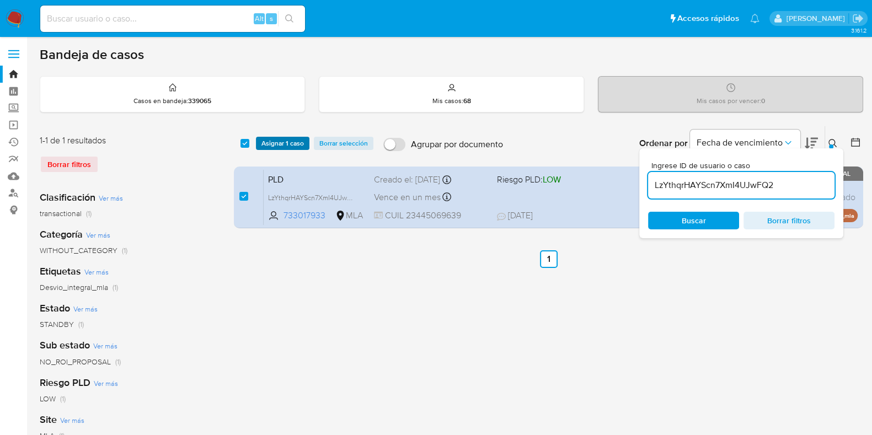
click at [280, 146] on span "Asignar 1 caso" at bounding box center [282, 143] width 42 height 11
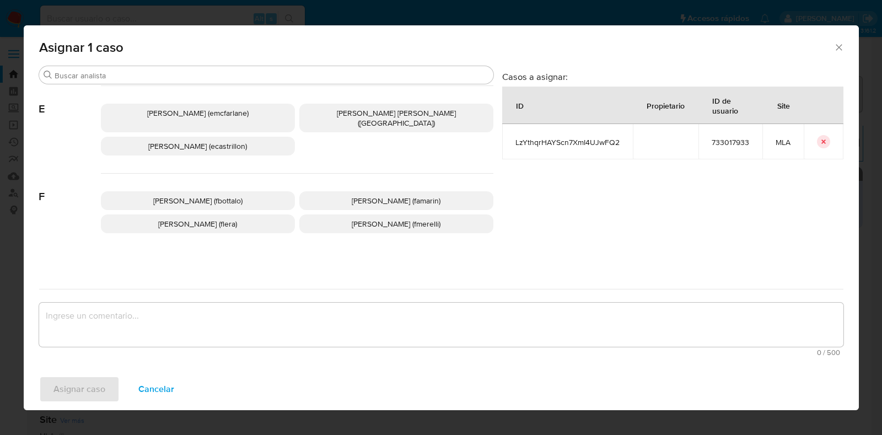
scroll to position [207, 0]
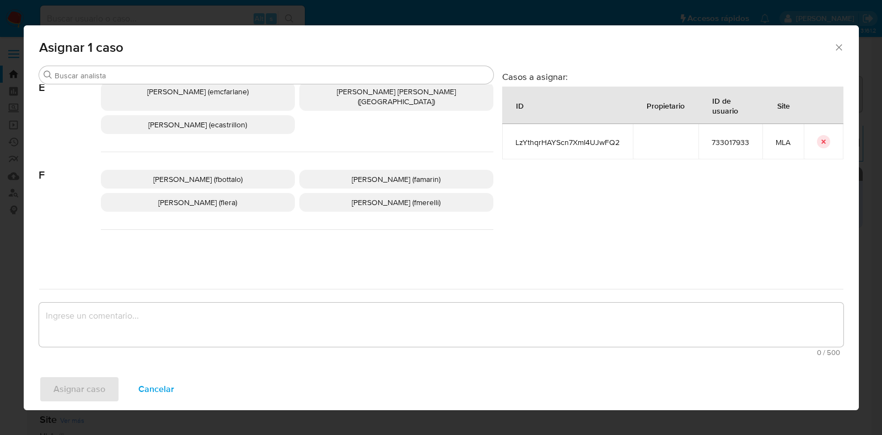
click at [264, 193] on p "Florencia Cecilia Lera (flera)" at bounding box center [198, 202] width 194 height 19
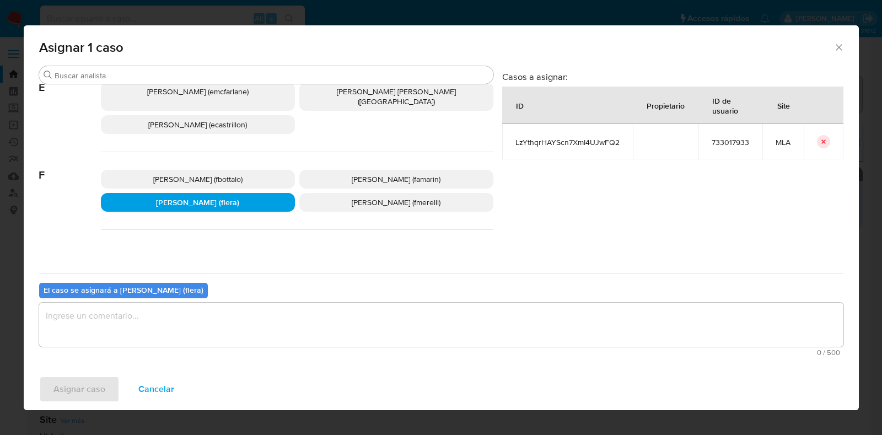
click at [212, 329] on textarea "assign-modal" at bounding box center [441, 325] width 805 height 44
click at [90, 399] on span "Asignar caso" at bounding box center [79, 389] width 52 height 24
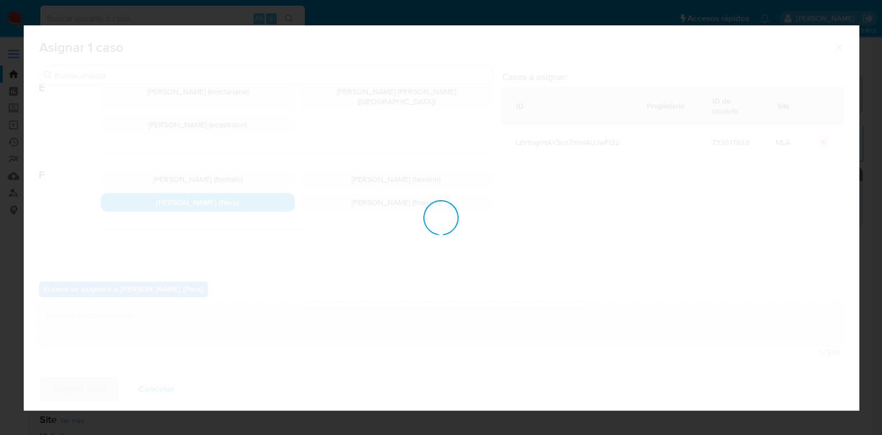
checkbox input "false"
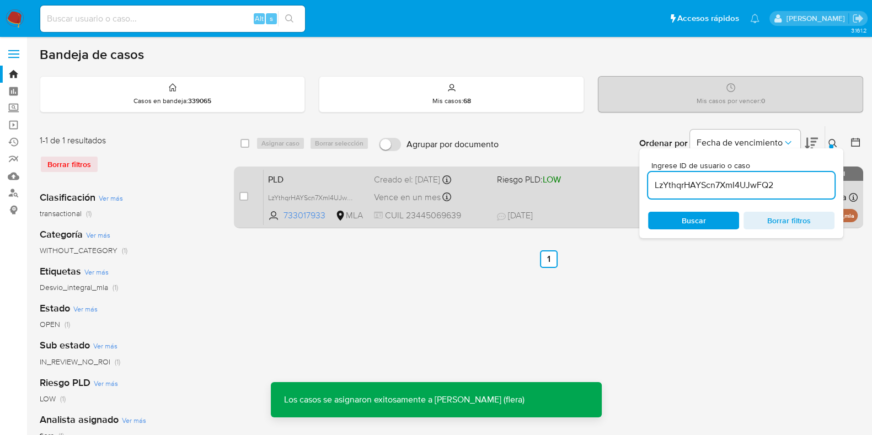
click at [328, 172] on span "PLD" at bounding box center [316, 179] width 97 height 14
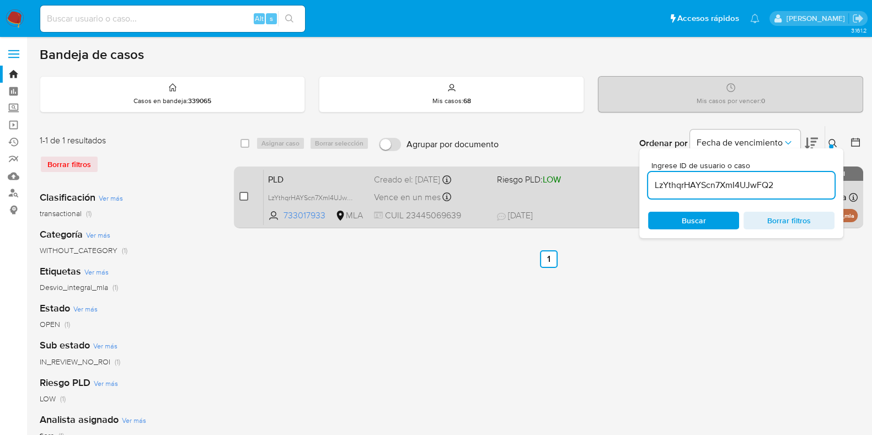
click at [243, 192] on input "checkbox" at bounding box center [243, 196] width 9 height 9
checkbox input "true"
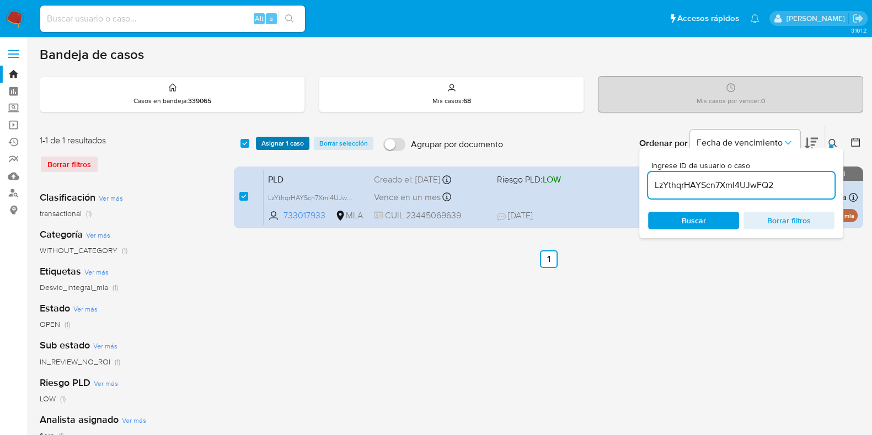
click at [283, 140] on span "Asignar 1 caso" at bounding box center [282, 143] width 42 height 11
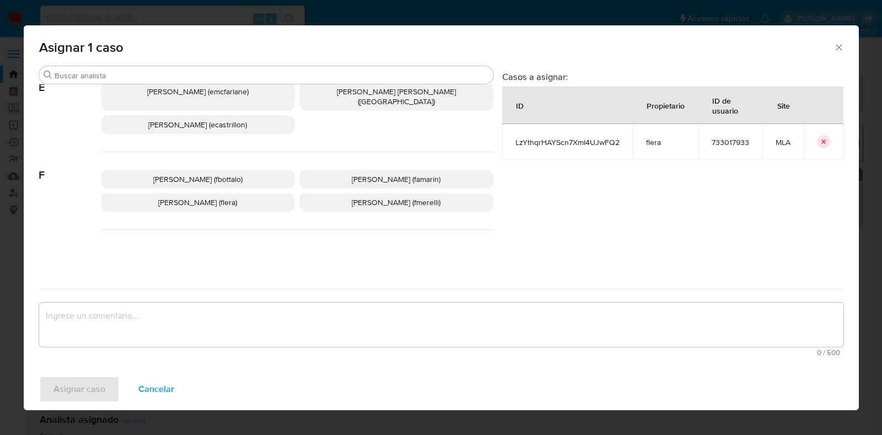
click at [234, 197] on span "Florencia Cecilia Lera (flera)" at bounding box center [197, 202] width 79 height 11
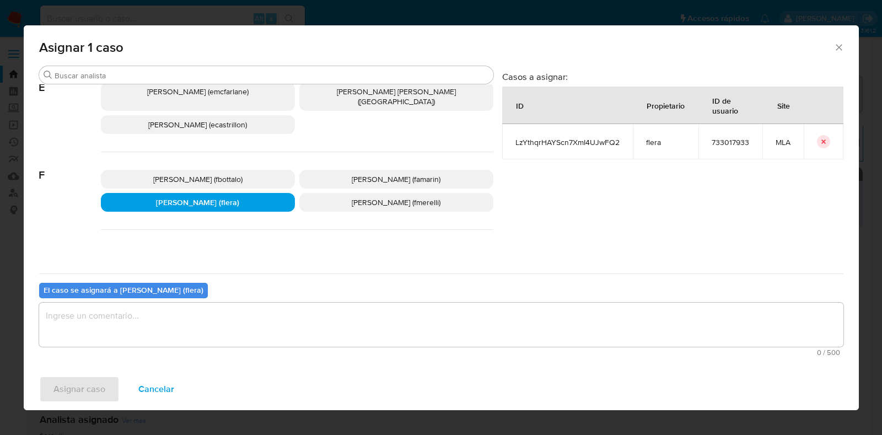
click at [225, 304] on textarea "assign-modal" at bounding box center [441, 325] width 805 height 44
click at [99, 391] on span "Asignar caso" at bounding box center [79, 389] width 52 height 24
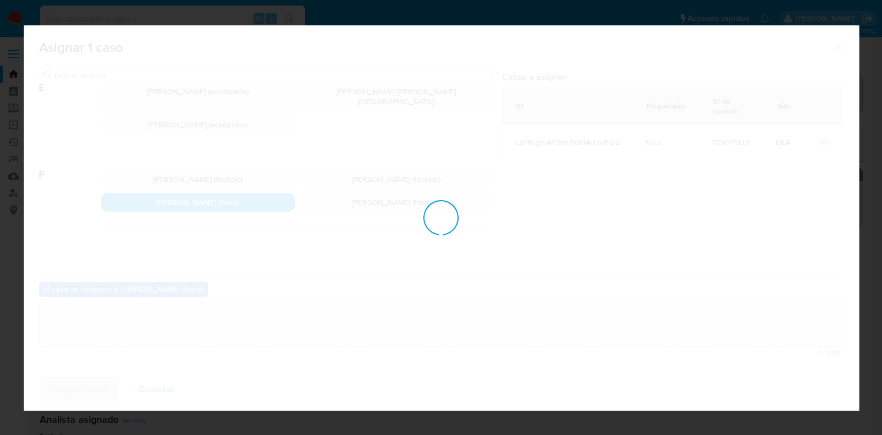
checkbox input "false"
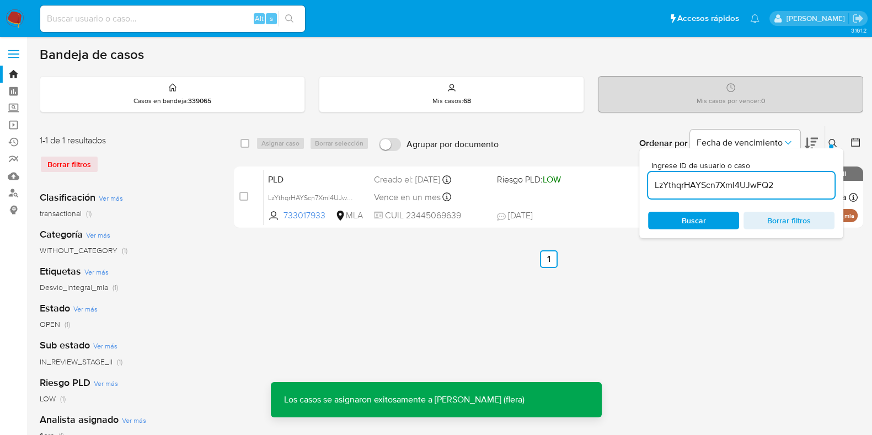
click at [337, 173] on span "PLD" at bounding box center [316, 179] width 97 height 14
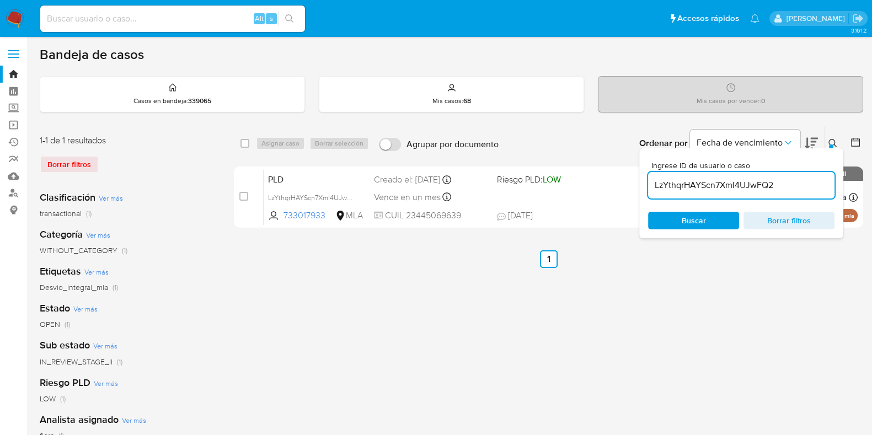
click at [732, 188] on input "LzYthqrHAYScn7XmI4UJwFQ2" at bounding box center [741, 185] width 186 height 14
paste input "BwTdSXbY2vkv9jUZxZFzwJYo"
type input "BwTdSXbY2vkv9jUZxZFzwJYo"
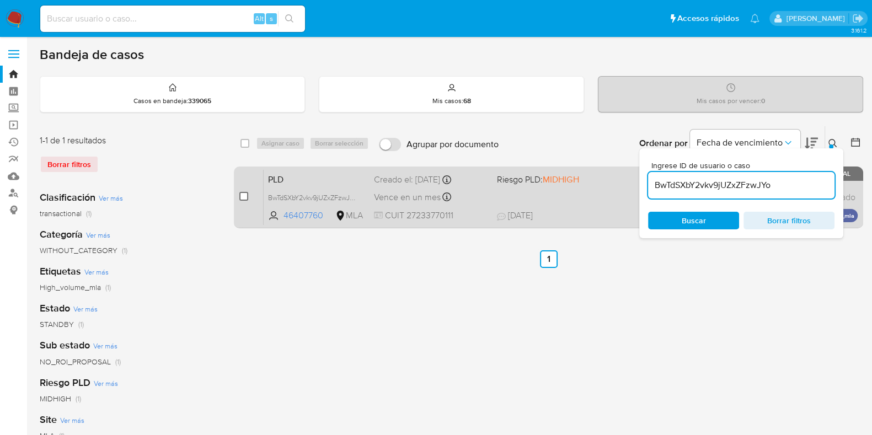
click at [243, 197] on input "checkbox" at bounding box center [243, 196] width 9 height 9
checkbox input "true"
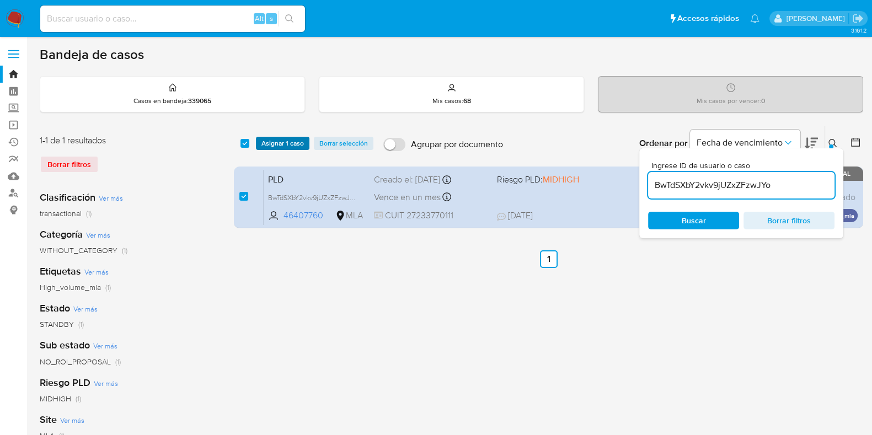
click at [278, 146] on span "Asignar 1 caso" at bounding box center [282, 143] width 42 height 11
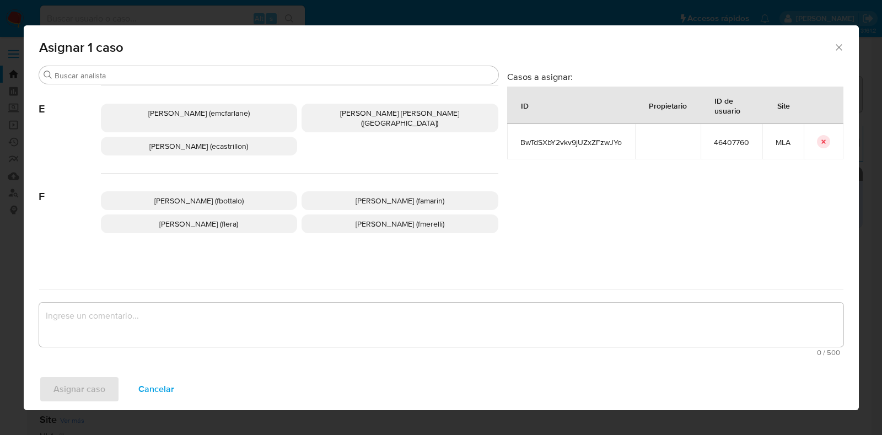
scroll to position [207, 0]
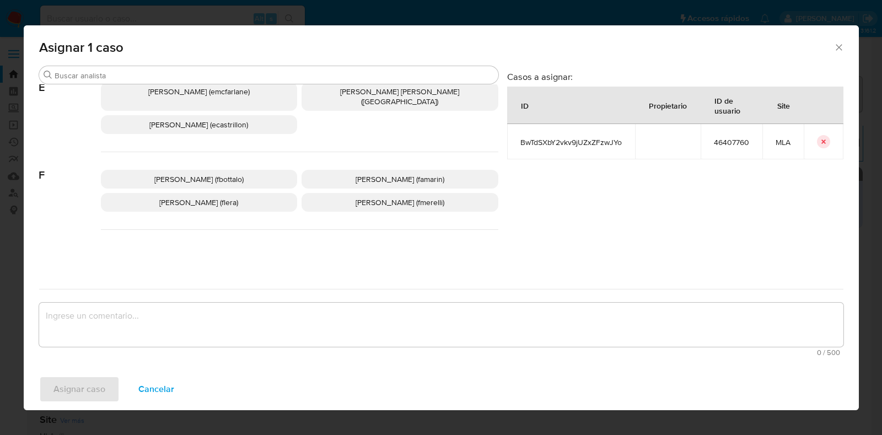
click at [263, 197] on p "Florencia Cecilia Lera (flera)" at bounding box center [199, 202] width 197 height 19
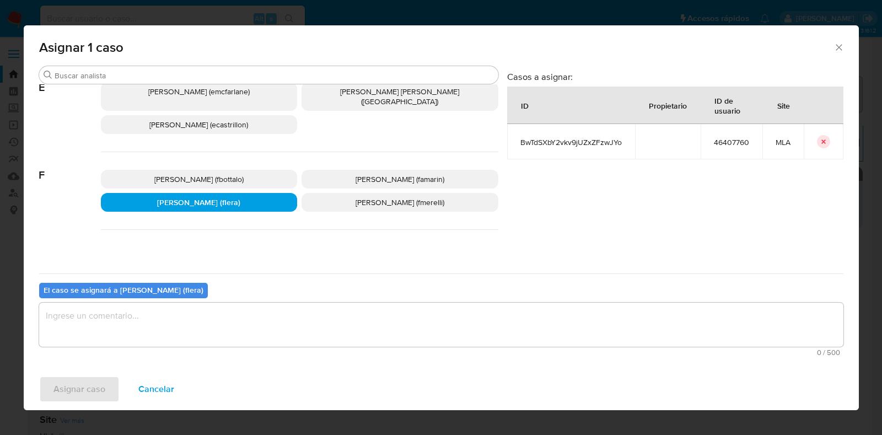
click at [224, 324] on textarea "assign-modal" at bounding box center [441, 325] width 805 height 44
click at [77, 384] on span "Asignar caso" at bounding box center [79, 389] width 52 height 24
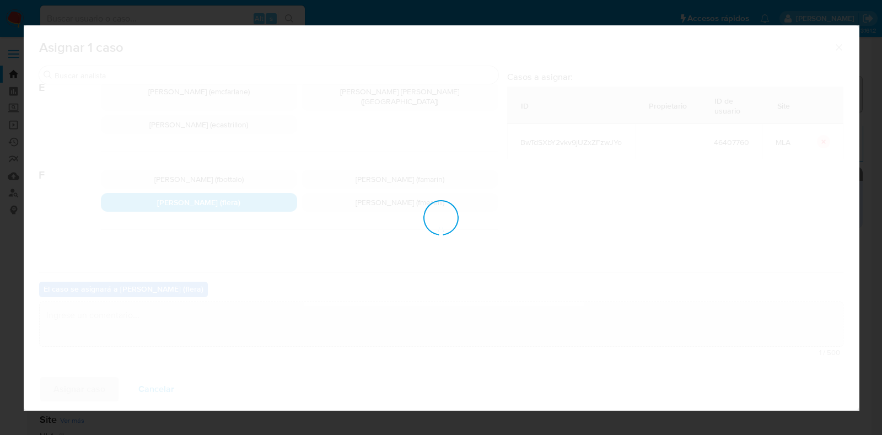
checkbox input "false"
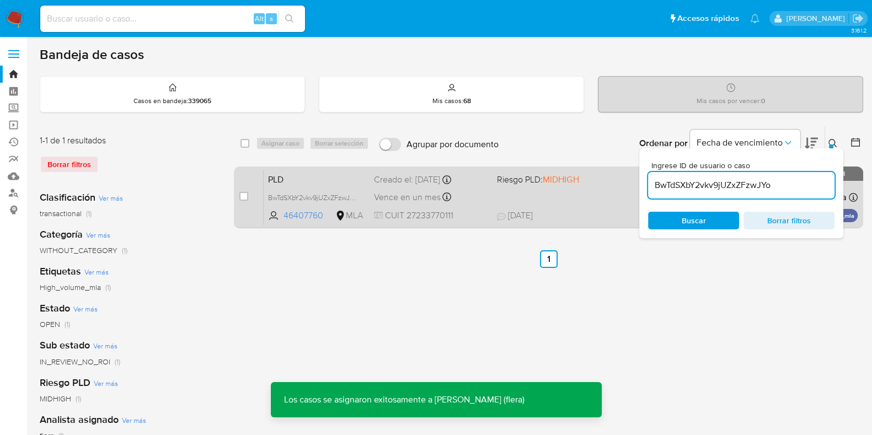
click at [303, 178] on span "PLD" at bounding box center [316, 179] width 97 height 14
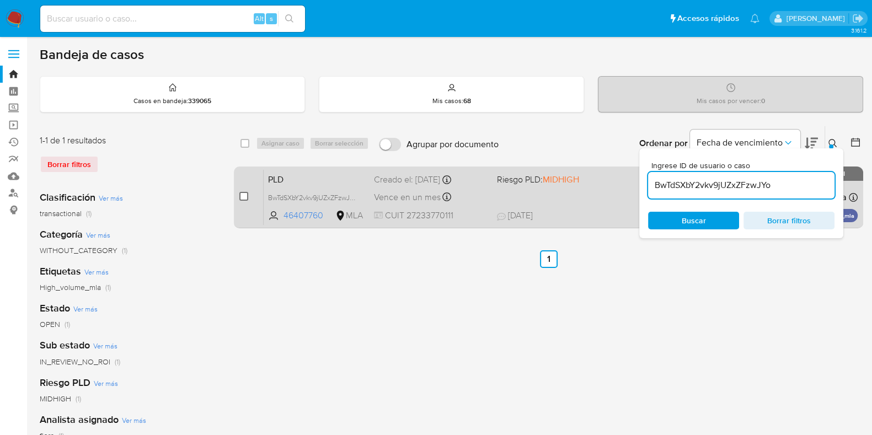
click at [247, 195] on input "checkbox" at bounding box center [243, 196] width 9 height 9
checkbox input "true"
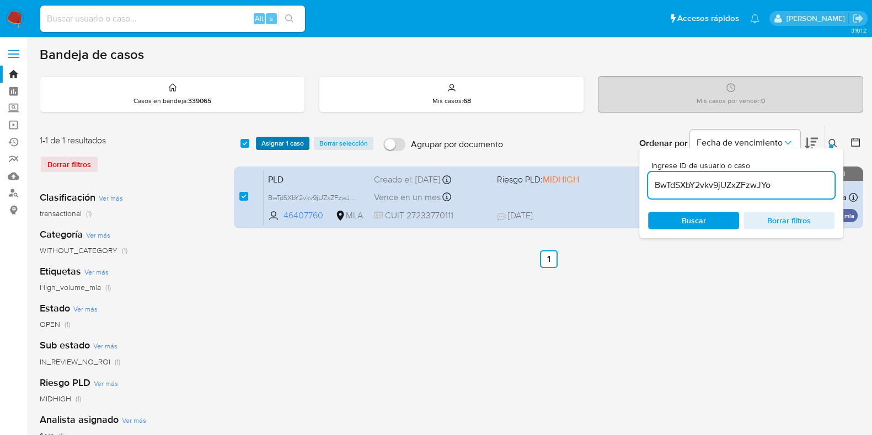
click at [282, 142] on span "Asignar 1 caso" at bounding box center [282, 143] width 42 height 11
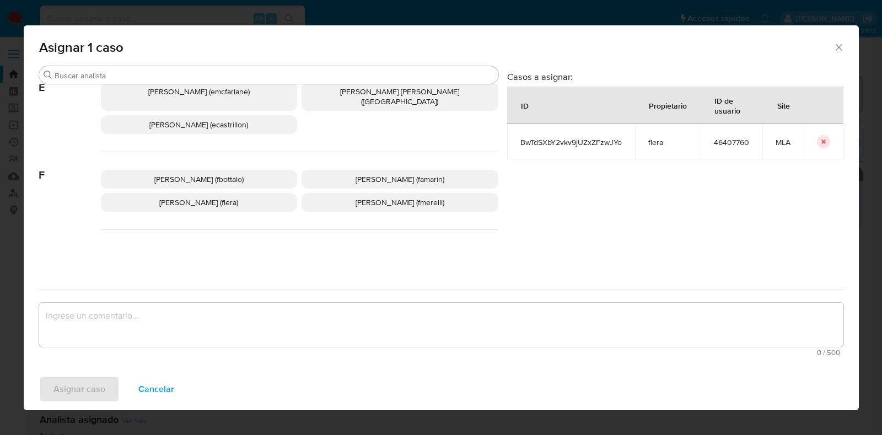
click at [238, 197] on span "Florencia Cecilia Lera (flera)" at bounding box center [198, 202] width 79 height 11
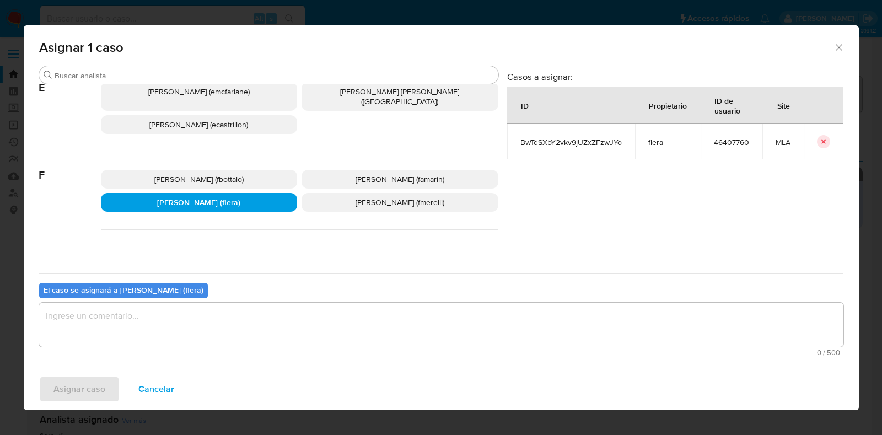
click at [219, 317] on textarea "assign-modal" at bounding box center [441, 325] width 805 height 44
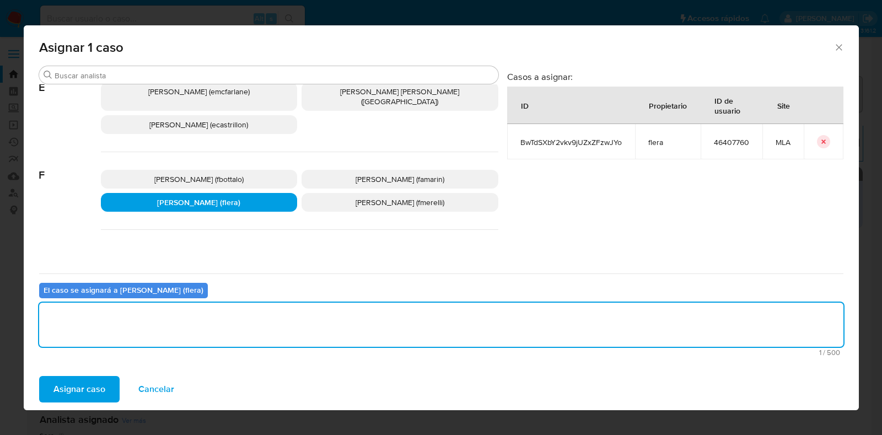
click at [88, 383] on span "Asignar caso" at bounding box center [79, 389] width 52 height 24
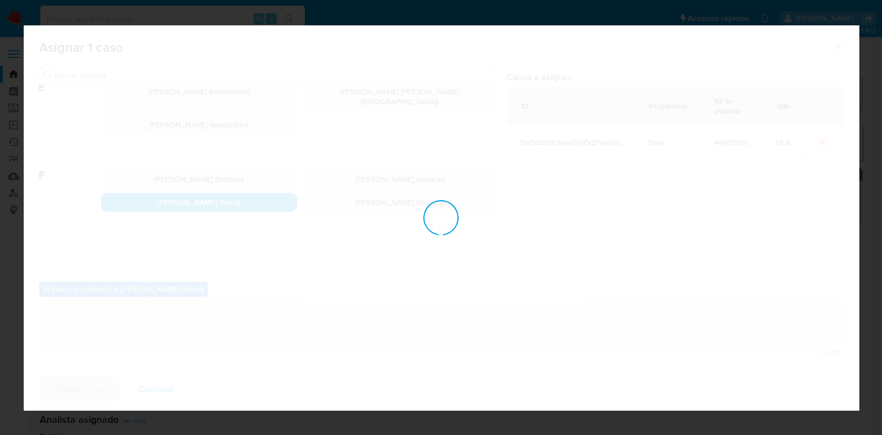
checkbox input "false"
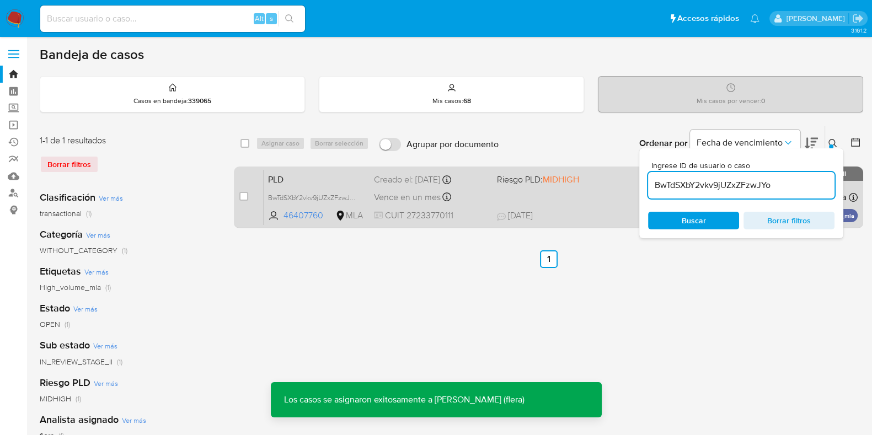
click at [355, 174] on span "PLD" at bounding box center [316, 179] width 97 height 14
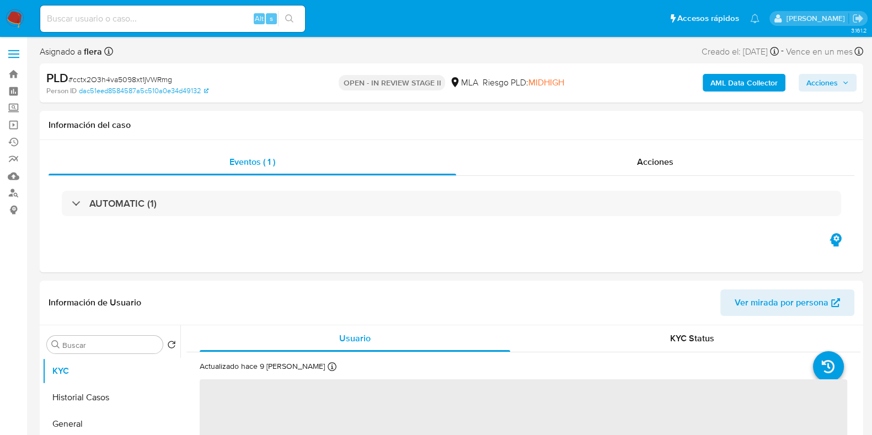
select select "10"
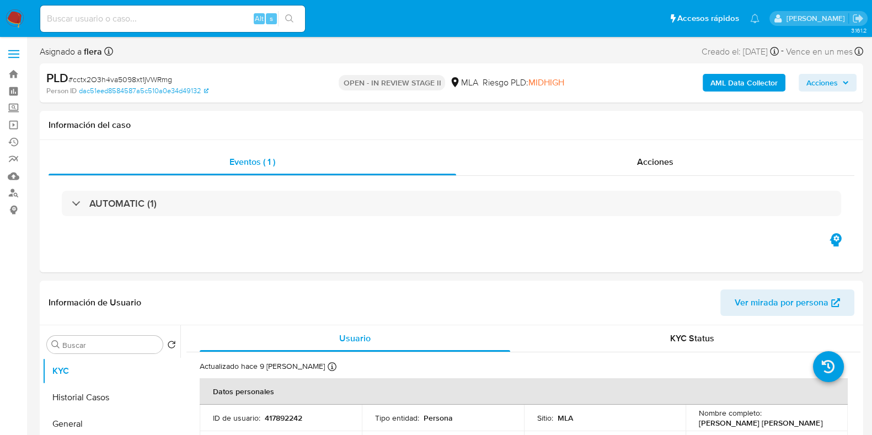
click at [843, 77] on span "Acciones" at bounding box center [827, 82] width 42 height 15
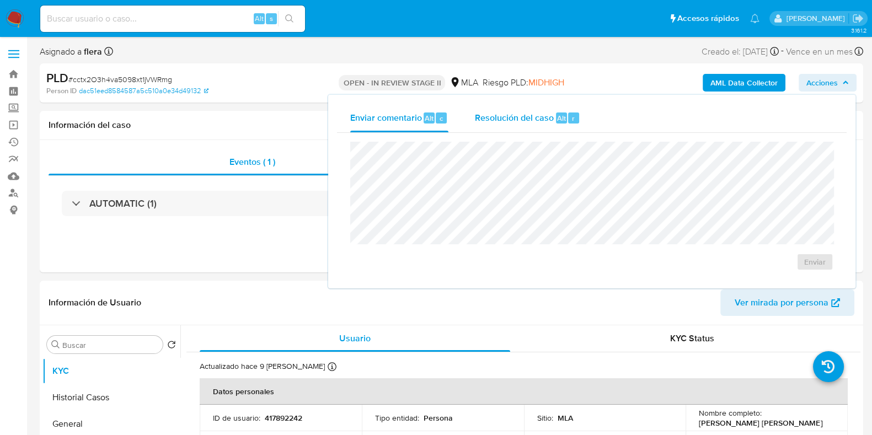
click at [548, 120] on span "Resolución del caso" at bounding box center [514, 117] width 79 height 13
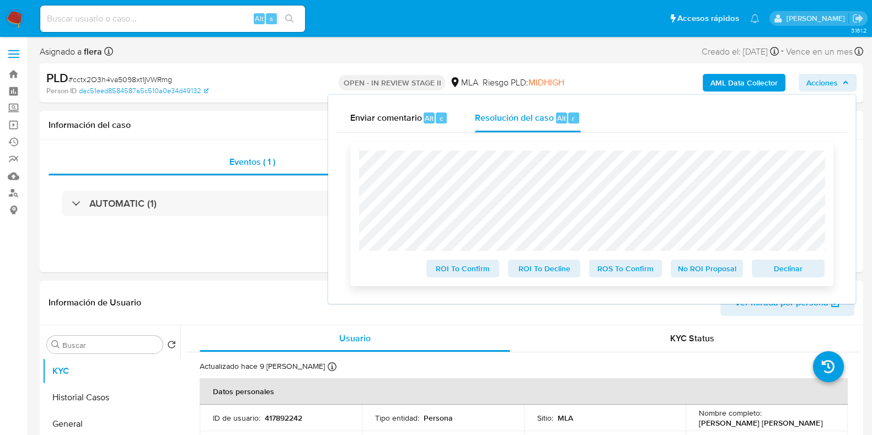
click at [789, 270] on span "Declinar" at bounding box center [787, 268] width 57 height 15
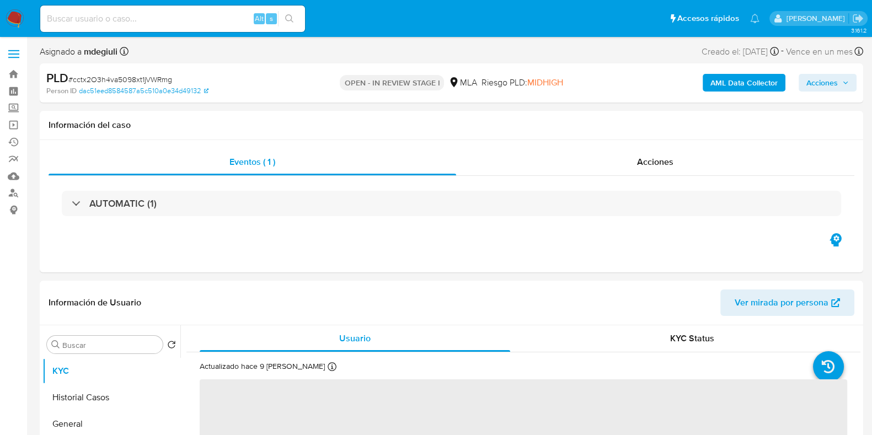
select select "10"
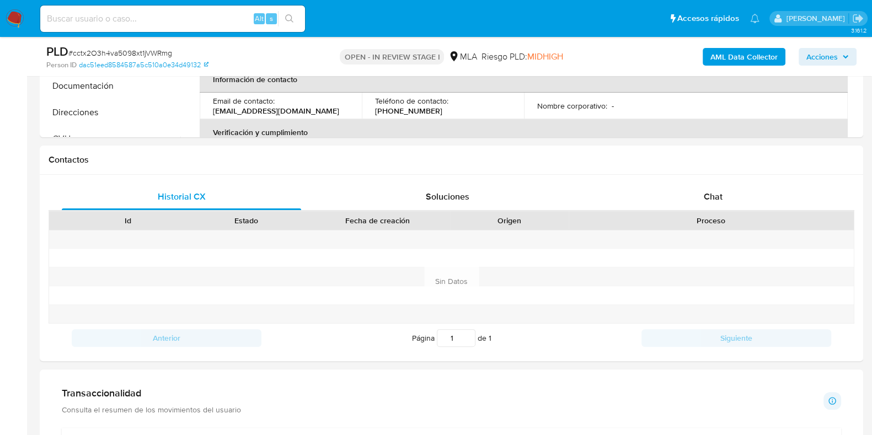
scroll to position [460, 0]
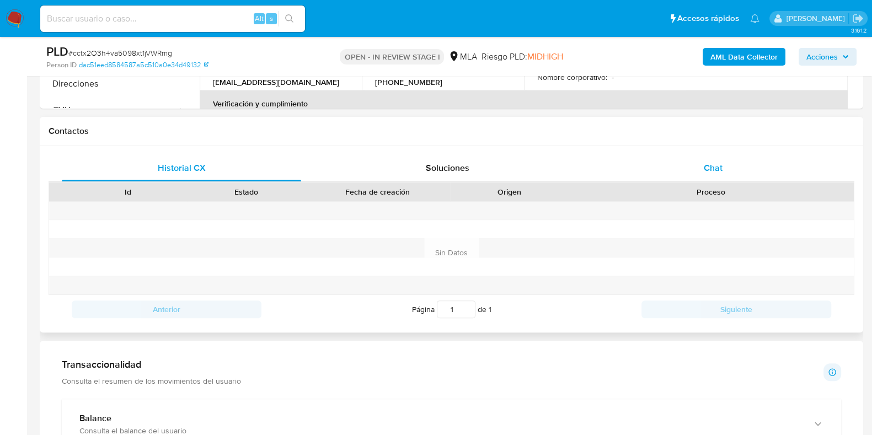
click at [722, 168] on div "Chat" at bounding box center [712, 168] width 239 height 26
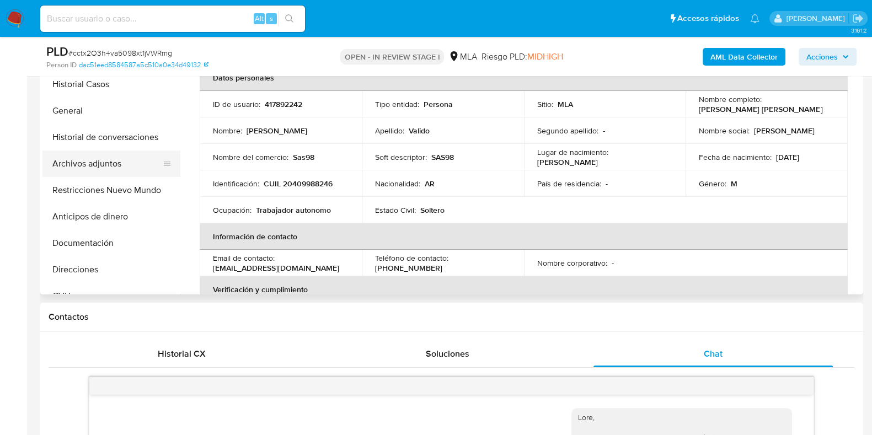
scroll to position [253, 0]
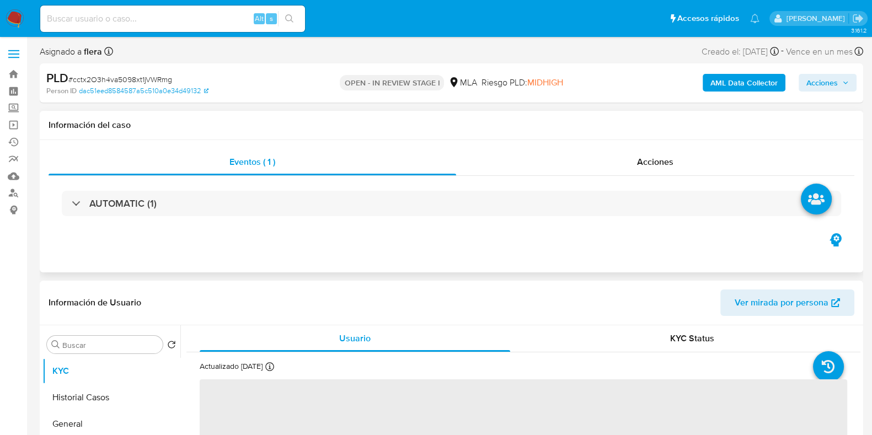
select select "10"
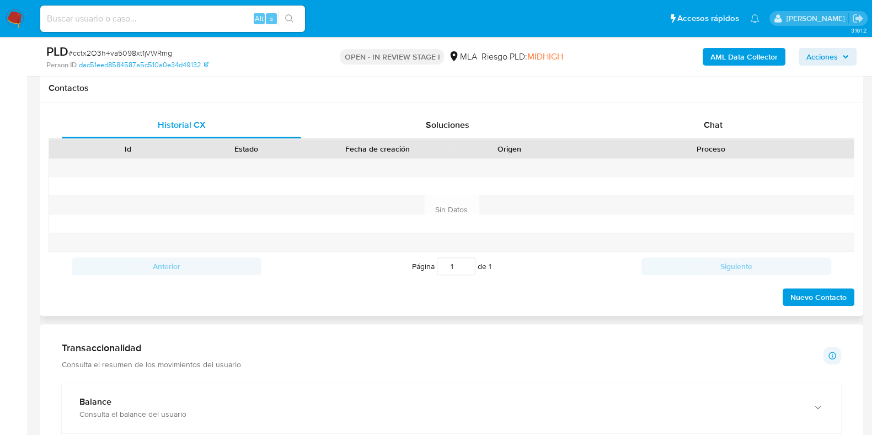
scroll to position [482, 0]
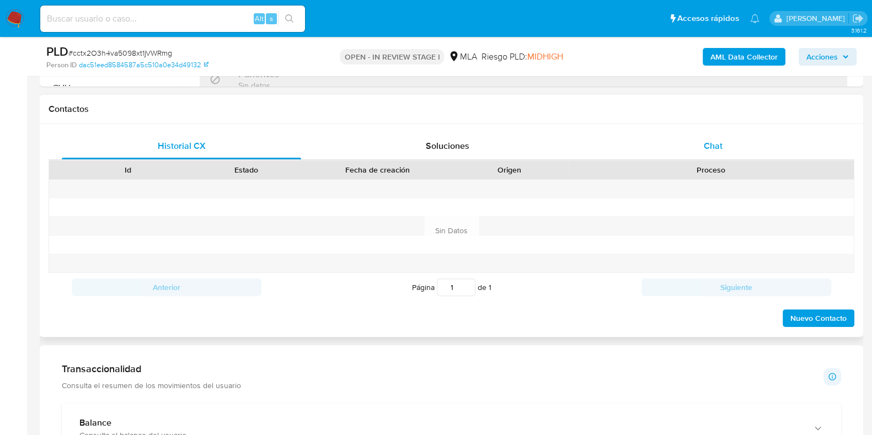
click at [714, 143] on span "Chat" at bounding box center [713, 146] width 19 height 13
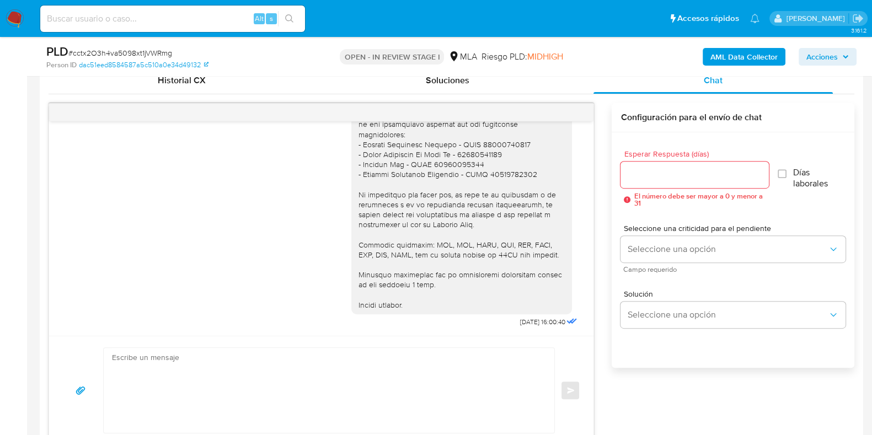
scroll to position [620, 0]
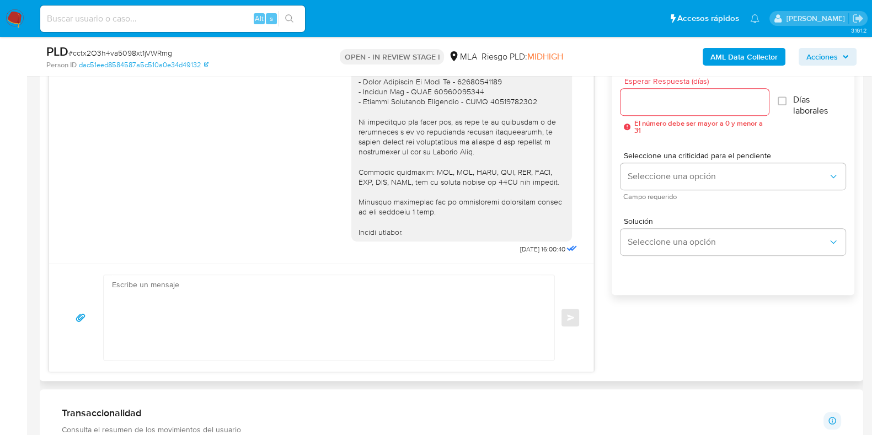
drag, startPoint x: 325, startPoint y: 280, endPoint x: 318, endPoint y: 288, distance: 10.9
click at [325, 281] on textarea at bounding box center [326, 317] width 428 height 85
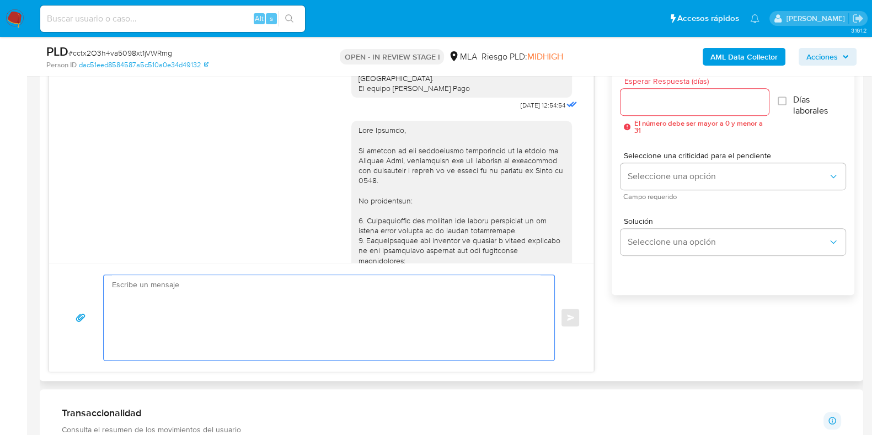
scroll to position [789, 0]
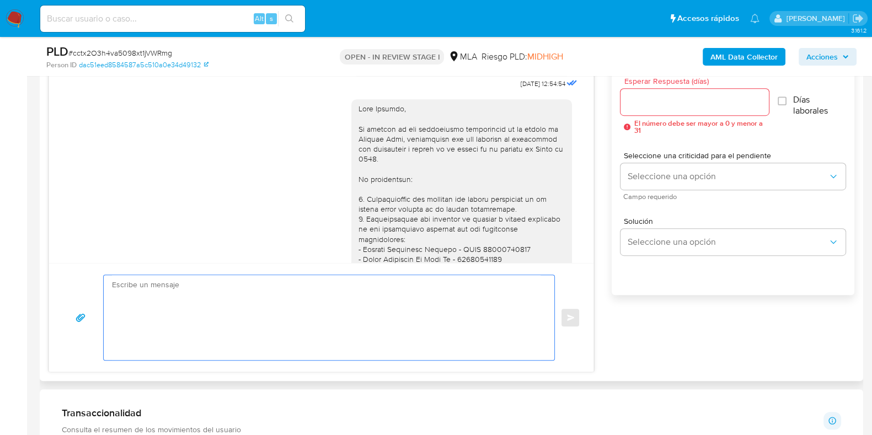
click at [358, 137] on div at bounding box center [461, 259] width 207 height 311
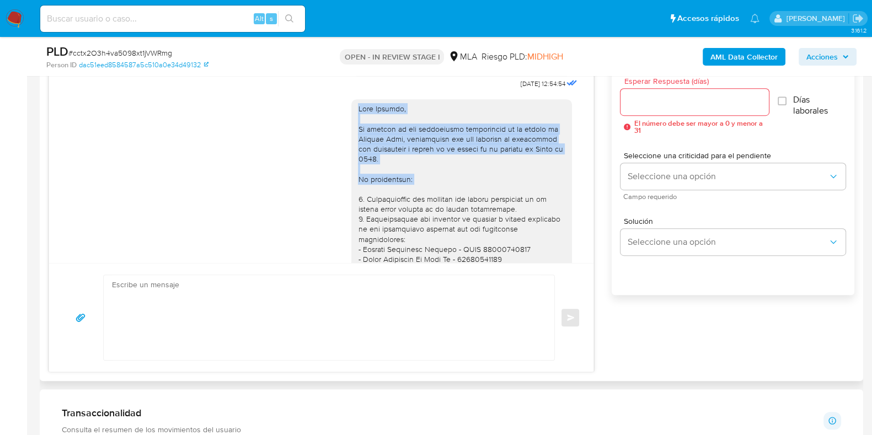
drag, startPoint x: 349, startPoint y: 137, endPoint x: 389, endPoint y: 213, distance: 86.3
click at [389, 213] on div at bounding box center [461, 259] width 207 height 311
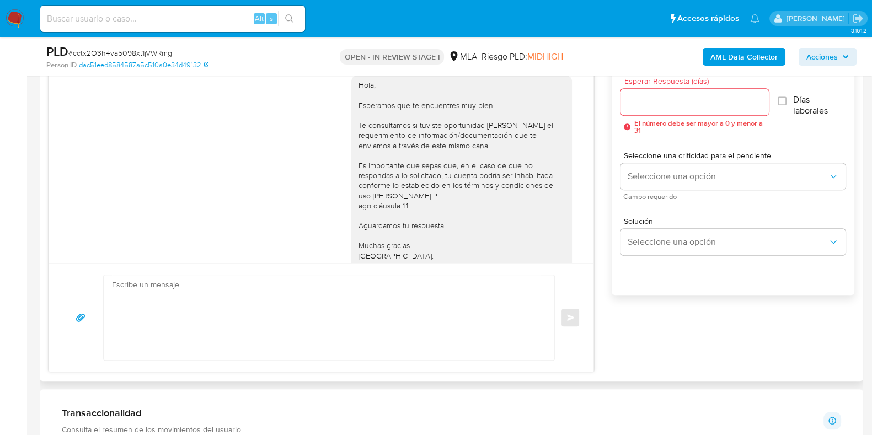
scroll to position [582, 0]
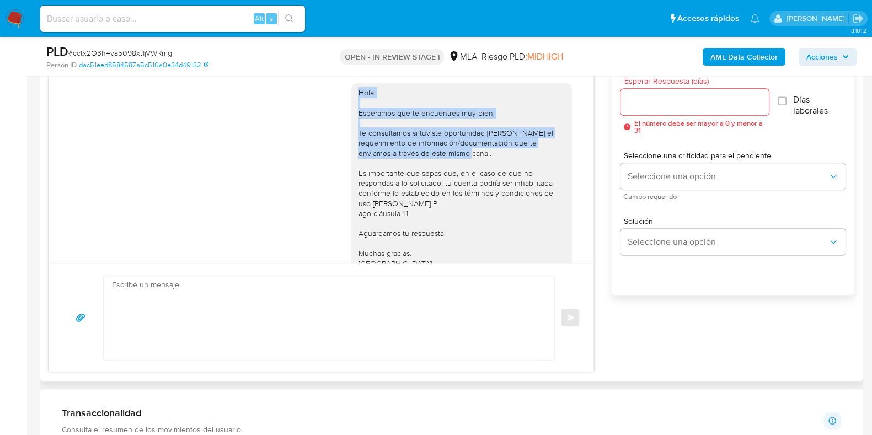
drag, startPoint x: 347, startPoint y: 113, endPoint x: 494, endPoint y: 175, distance: 159.1
click at [494, 175] on div "Hola, Esperamos que te encuentres muy bien. Te consultamos si tuviste oportunid…" at bounding box center [461, 183] width 207 height 191
copy div "Hola, Esperamos que te encuentres muy bien. Te consultamos si tuviste oportunid…"
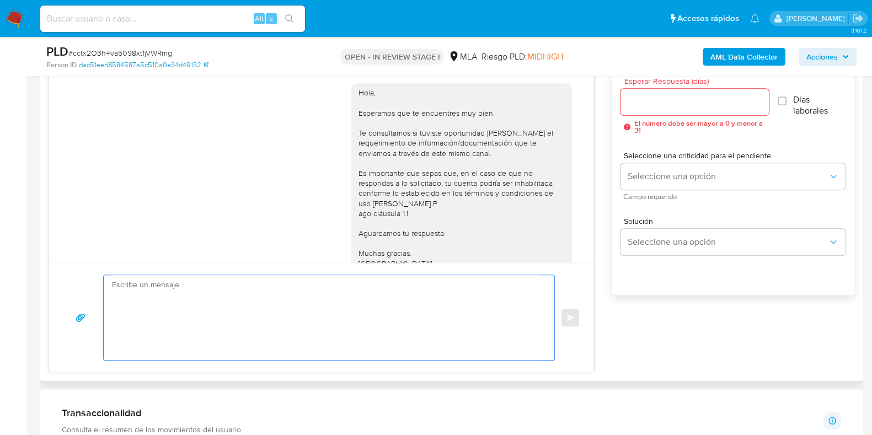
click at [201, 314] on textarea at bounding box center [326, 317] width 428 height 85
paste textarea "Hola, Esperamos que te encuentres muy bien. Te consultamos si tuviste oportunid…"
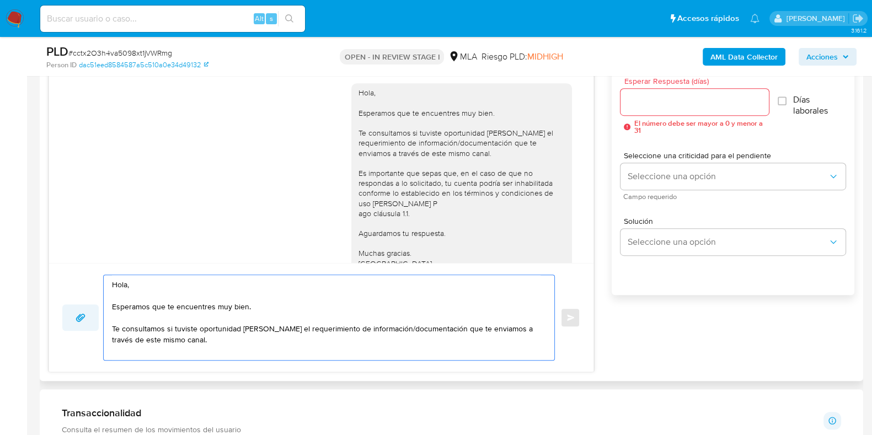
drag, startPoint x: 262, startPoint y: 306, endPoint x: 80, endPoint y: 304, distance: 182.0
click at [80, 304] on div "Hola, Esperamos que te encuentres muy bien. Te consultamos si tuviste oportunid…" at bounding box center [321, 318] width 518 height 86
click at [119, 315] on textarea "Hola, Te consultamos si tuviste oportunidad de leer el requerimiento de informa…" at bounding box center [326, 317] width 428 height 85
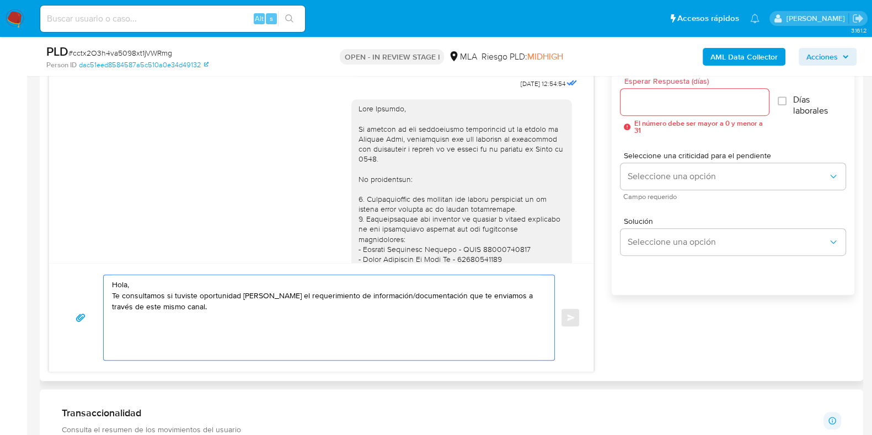
scroll to position [857, 0]
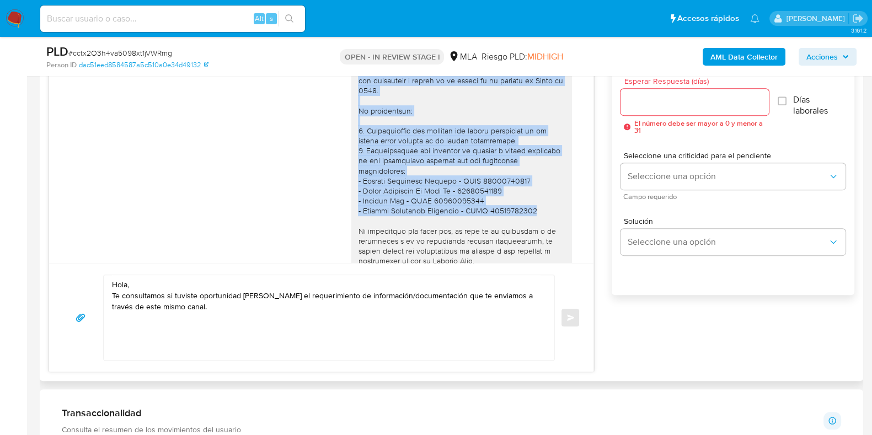
drag, startPoint x: 349, startPoint y: 89, endPoint x: 527, endPoint y: 237, distance: 231.1
click at [527, 237] on div at bounding box center [461, 190] width 207 height 311
copy div "En función de las operaciones registradas en tu cuenta de Mercado Pago, necesit…"
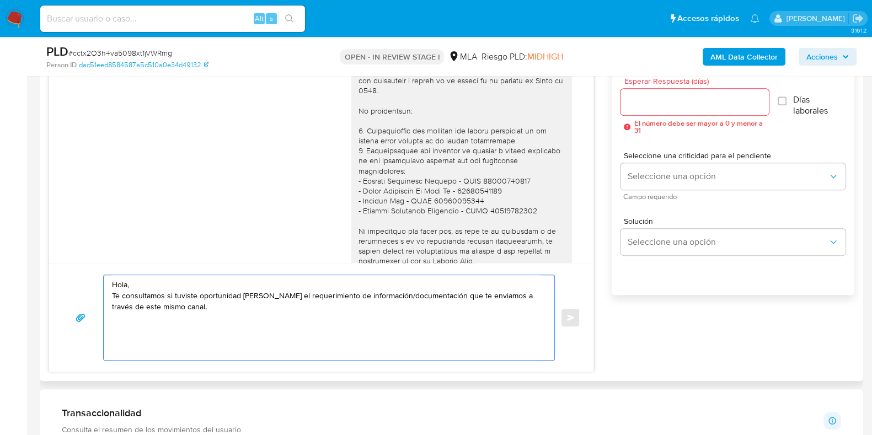
click at [134, 331] on textarea "Hola, Te consultamos si tuviste oportunidad de leer el requerimiento de informa…" at bounding box center [326, 317] width 428 height 85
click at [188, 313] on textarea "Hola, Te consultamos si tuviste oportunidad de leer el requerimiento de informa…" at bounding box center [326, 317] width 428 height 85
paste textarea "En función de las operaciones registradas en tu cuenta de Mercado Pago, necesit…"
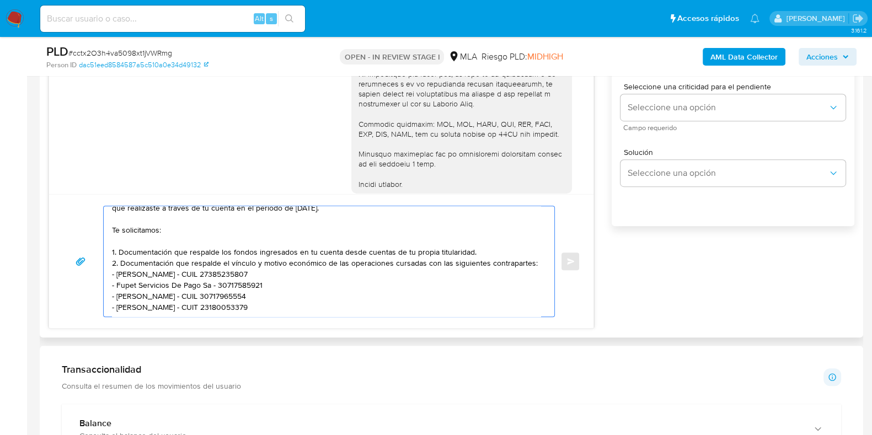
scroll to position [926, 0]
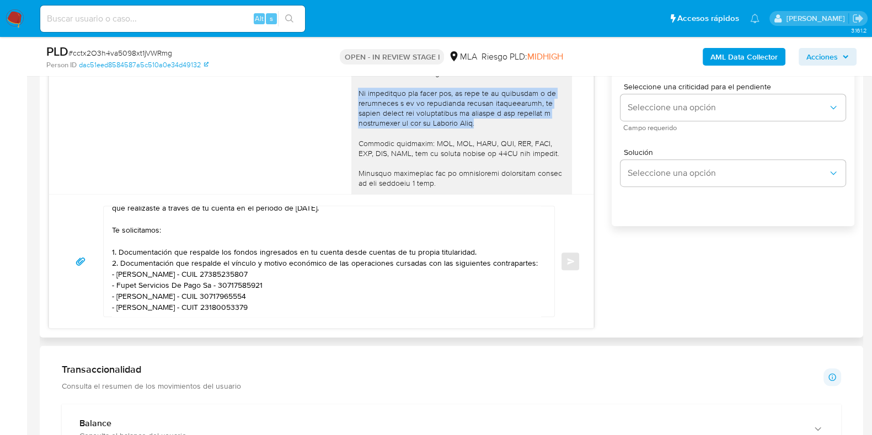
drag, startPoint x: 347, startPoint y: 123, endPoint x: 483, endPoint y: 157, distance: 139.2
click at [483, 157] on div at bounding box center [461, 52] width 207 height 311
copy div "Es importante que sepas que, en caso de no responder a lo solicitado o si lo pr…"
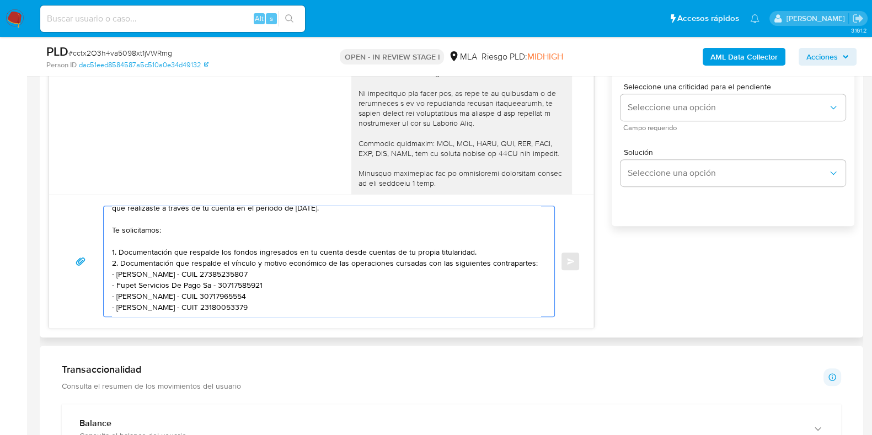
click at [295, 300] on textarea "Hola, Te consultamos si tuviste oportunidad de leer el requerimiento de informa…" at bounding box center [326, 261] width 428 height 110
paste textarea "Es importante que sepas que, en caso de no responder a lo solicitado o si lo pr…"
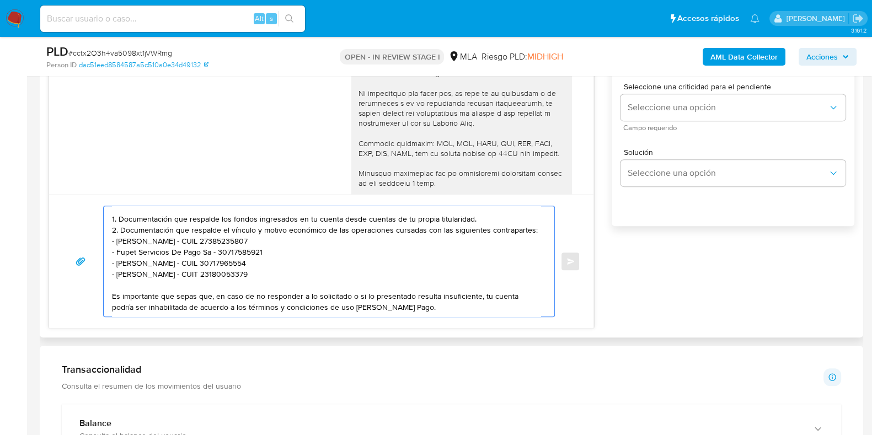
scroll to position [995, 0]
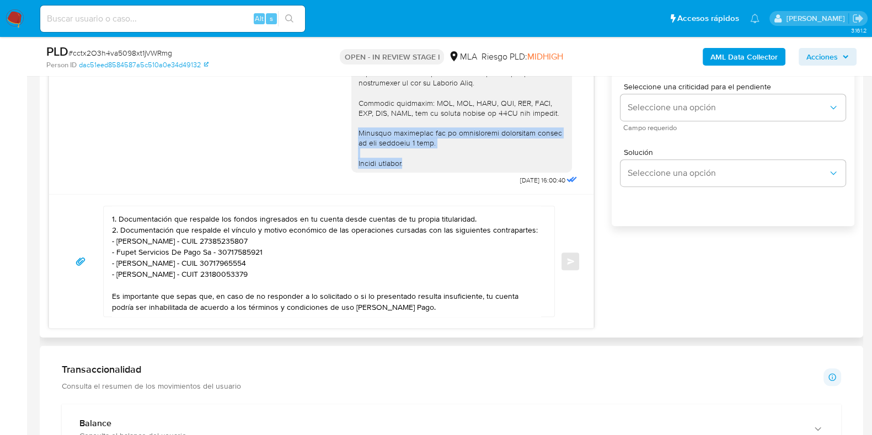
drag, startPoint x: 347, startPoint y: 135, endPoint x: 411, endPoint y: 160, distance: 68.3
click at [411, 160] on div at bounding box center [461, 12] width 207 height 311
copy div "Quedamos aguardando por la información solicitada dentro de los próximos 3 días…"
click at [430, 308] on textarea "Hola, Te consultamos si tuviste oportunidad de leer el requerimiento de informa…" at bounding box center [326, 261] width 428 height 110
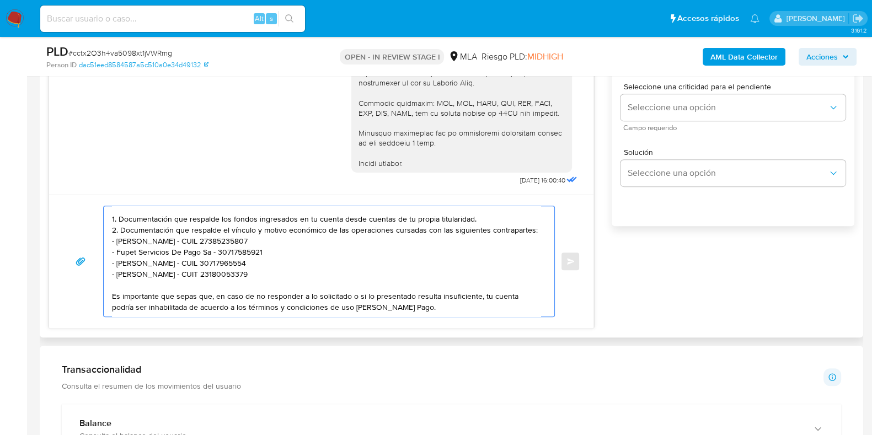
paste textarea "Quedamos aguardando por la información solicitada dentro de los próximos 3 días…"
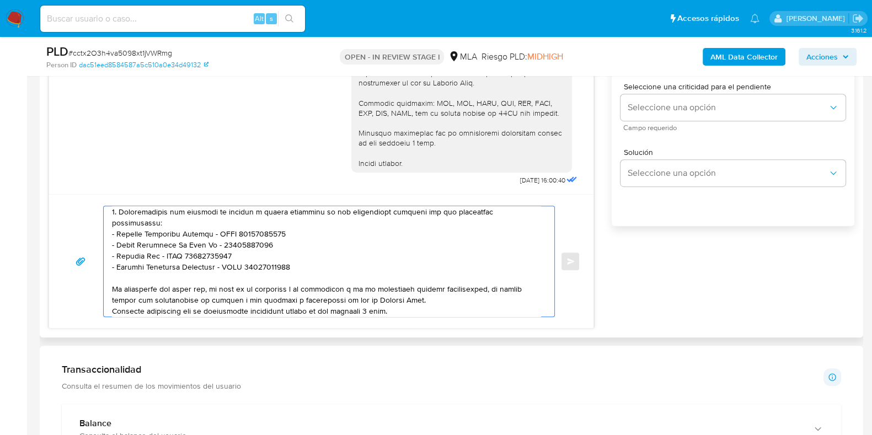
scroll to position [125, 0]
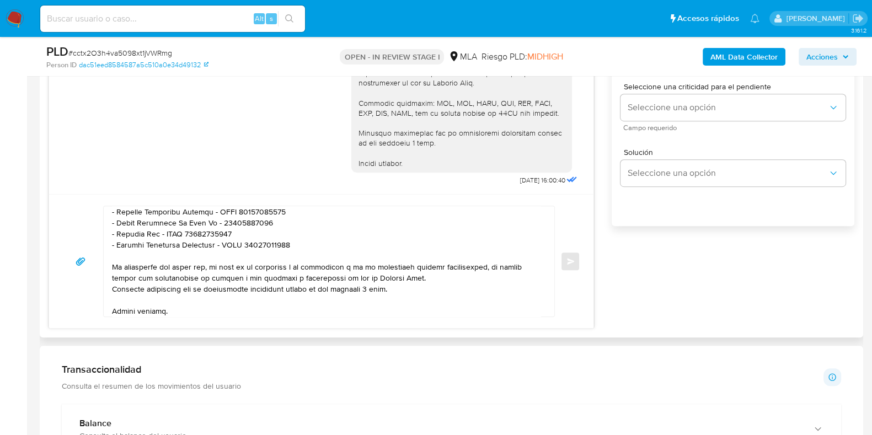
click at [110, 290] on div at bounding box center [326, 261] width 445 height 110
click at [113, 288] on textarea at bounding box center [326, 261] width 428 height 110
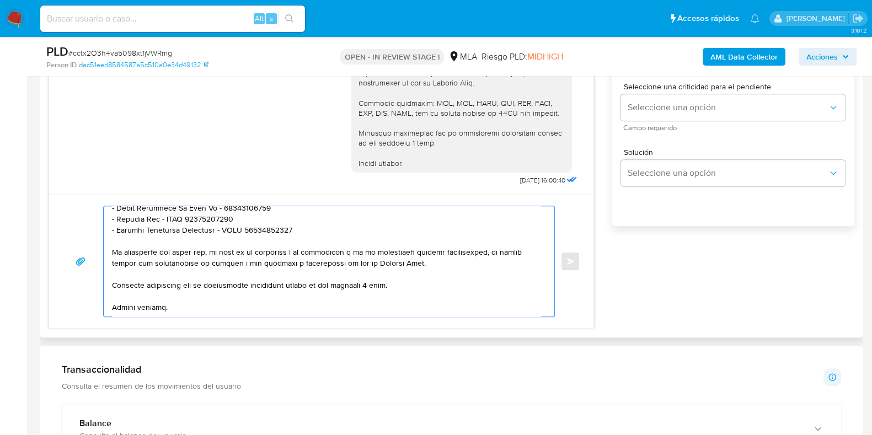
scroll to position [151, 0]
click at [372, 273] on textarea at bounding box center [326, 261] width 428 height 110
click at [373, 272] on textarea at bounding box center [326, 261] width 428 height 110
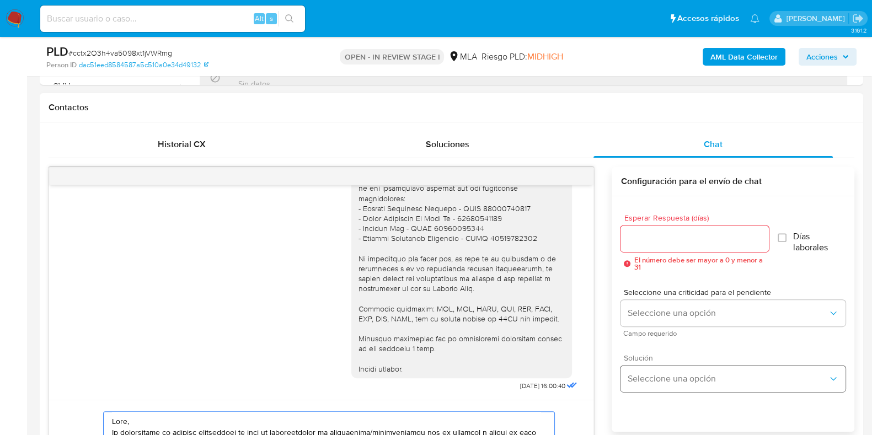
scroll to position [482, 0]
type textarea "Hola, Te consultamos si tuviste oportunidad de leer el requerimiento de informa…"
click at [648, 242] on input "Esperar Respuesta (días)" at bounding box center [694, 240] width 148 height 14
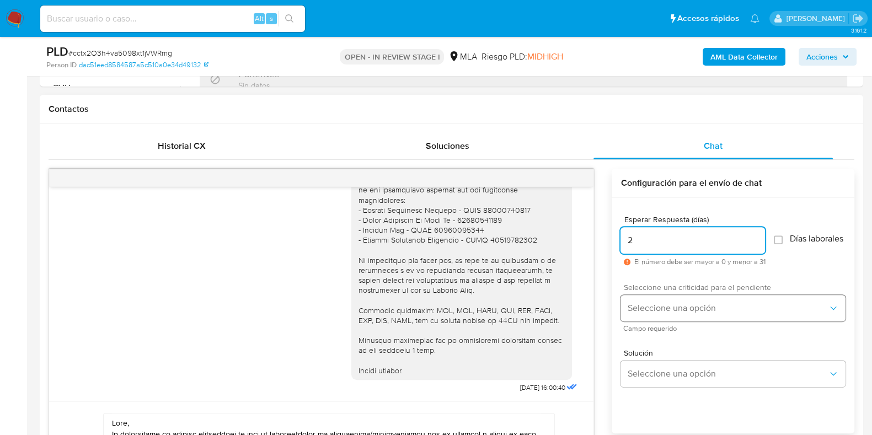
type input "2"
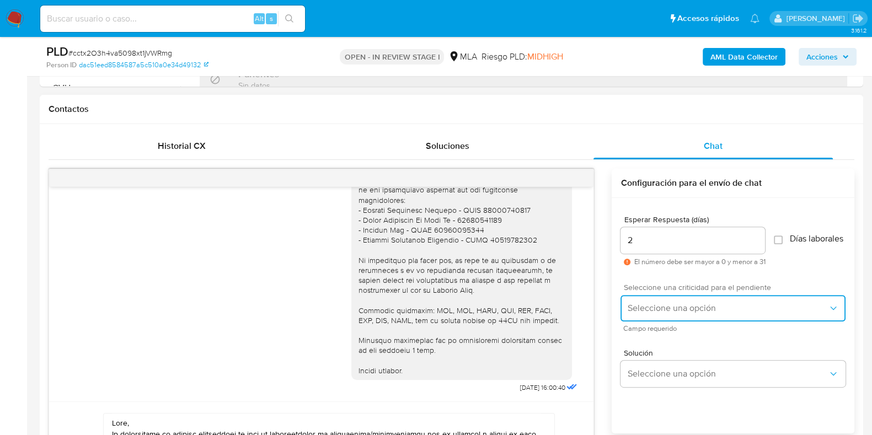
click at [635, 310] on span "Seleccione una opción" at bounding box center [727, 308] width 201 height 11
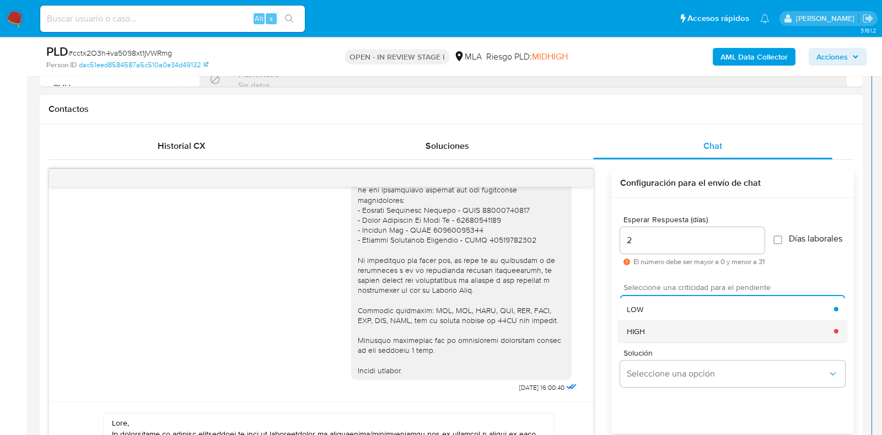
click at [636, 335] on span "HIGH" at bounding box center [636, 331] width 18 height 10
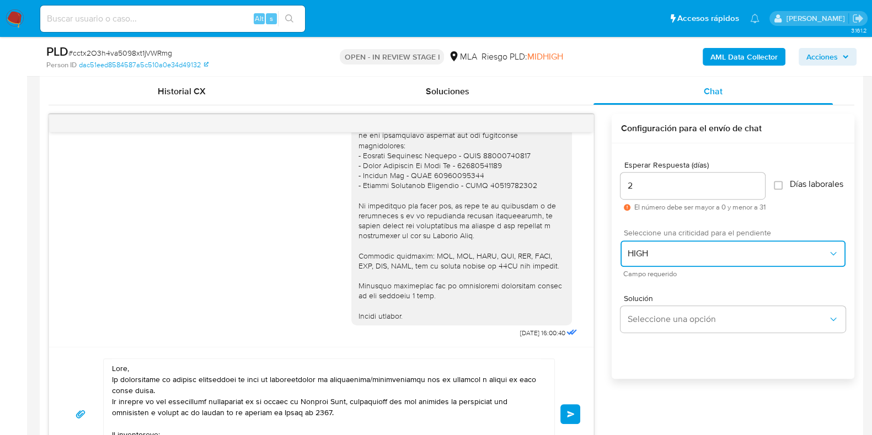
scroll to position [620, 0]
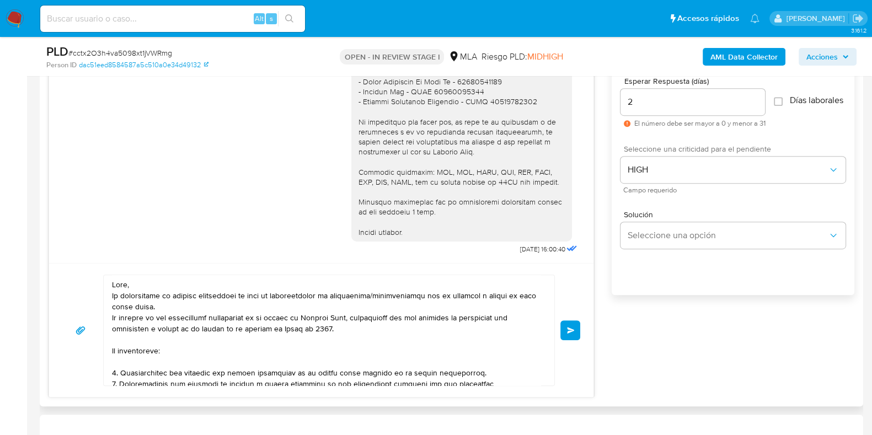
click at [567, 335] on button "Enviar" at bounding box center [570, 330] width 20 height 20
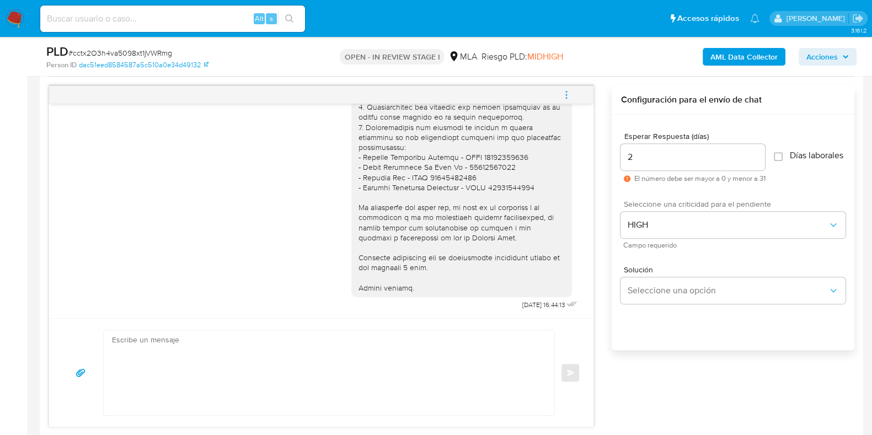
scroll to position [482, 0]
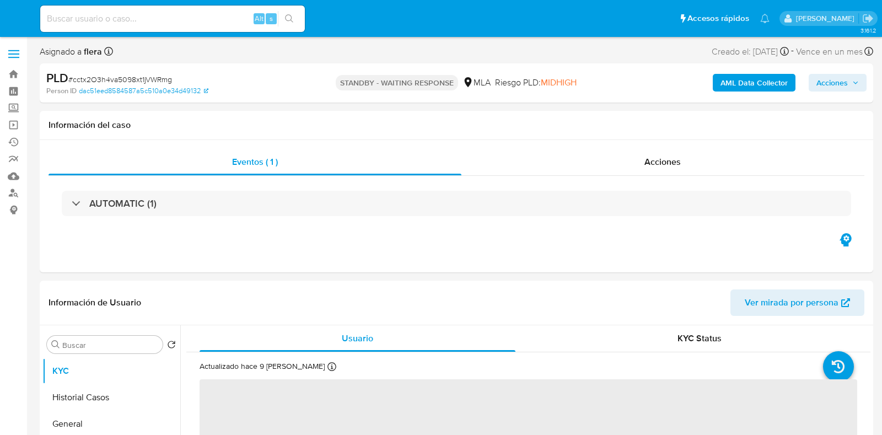
select select "10"
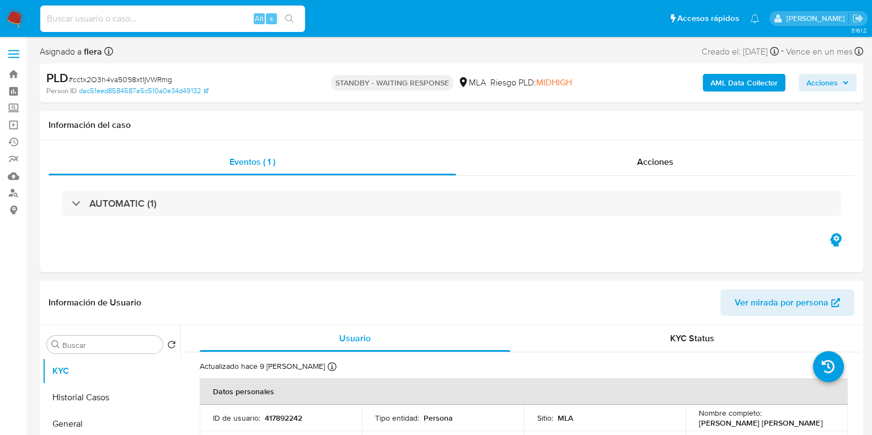
click at [195, 18] on input at bounding box center [172, 19] width 265 height 14
paste input "LzYthqrHAYScn7XmI4UJwFQ2"
type input "LzYthqrHAYScn7XmI4UJwFQ2"
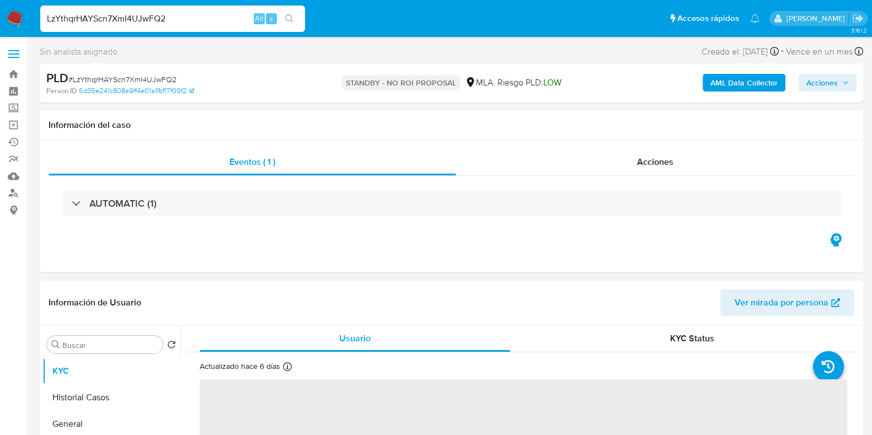
select select "10"
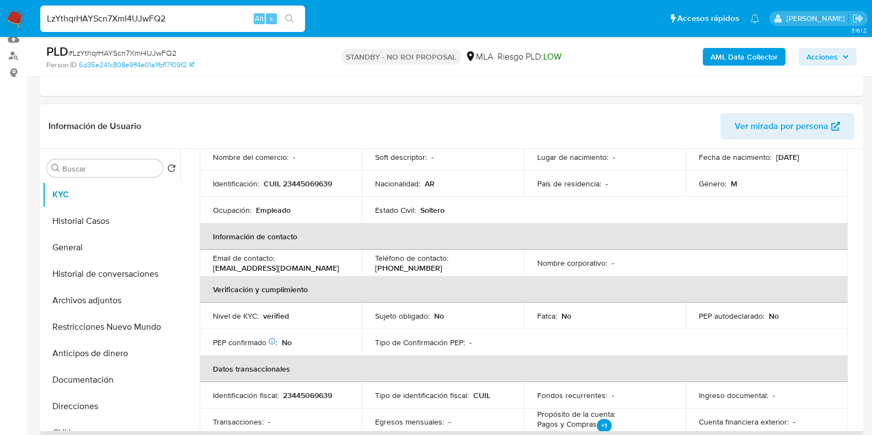
scroll to position [137, 0]
click at [154, 53] on span "# LzYthqrHAYScn7XmI4UJwFQ2" at bounding box center [122, 52] width 108 height 11
copy span "LzYthqrHAYScn7XmI4UJwFQ2"
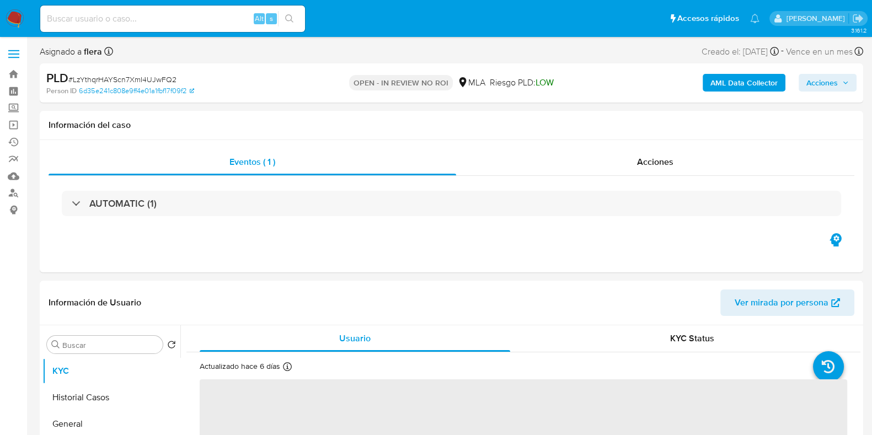
select select "10"
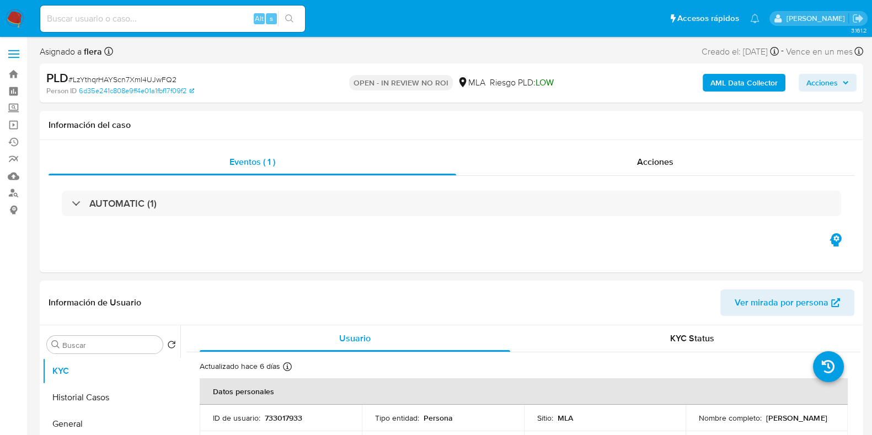
click at [849, 80] on button "Acciones" at bounding box center [828, 83] width 58 height 18
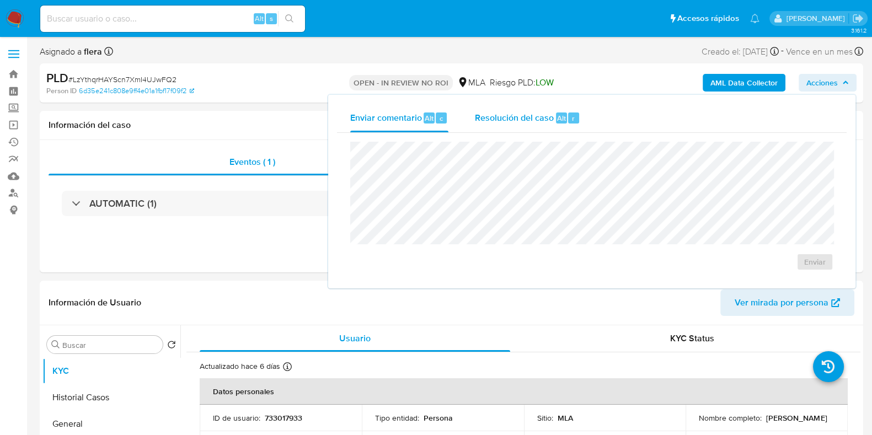
click at [550, 125] on div "Resolución del caso Alt r" at bounding box center [527, 118] width 105 height 29
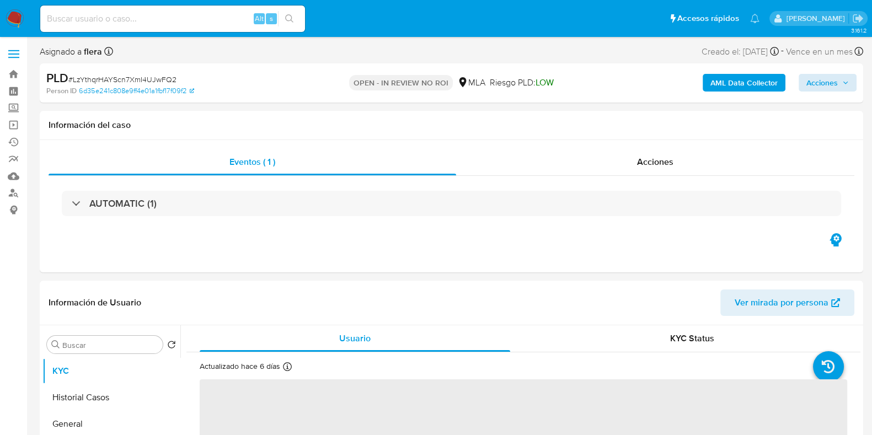
select select "10"
click at [833, 87] on span "Acciones" at bounding box center [821, 83] width 31 height 18
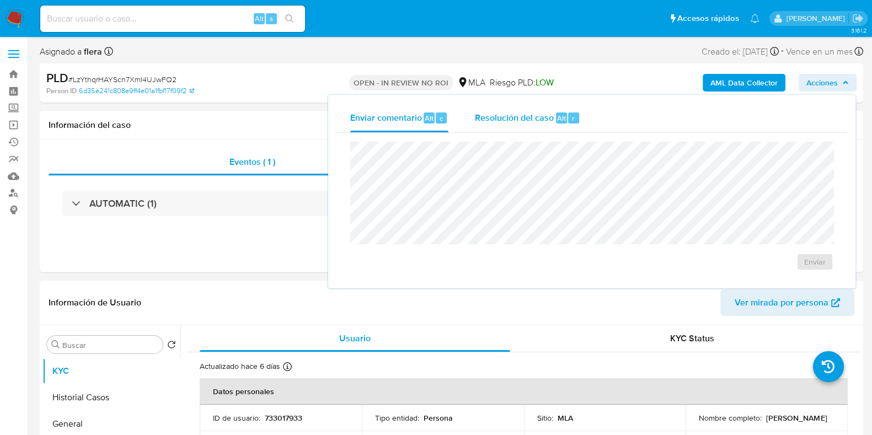
click at [583, 126] on button "Resolución del caso Alt r" at bounding box center [528, 118] width 132 height 29
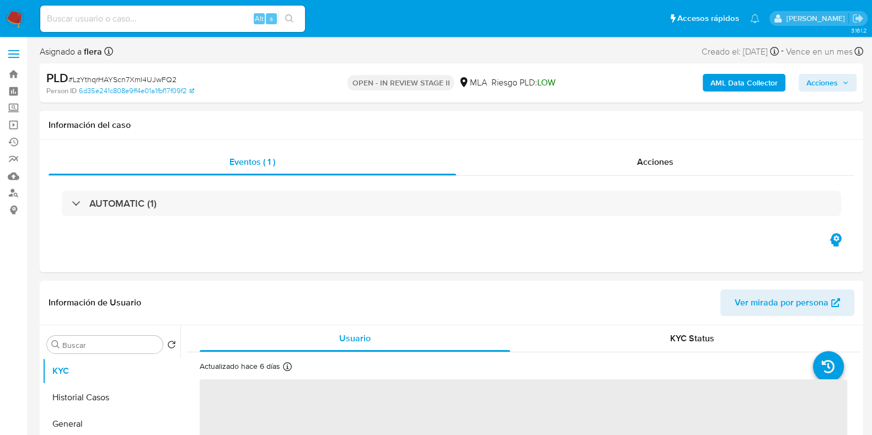
click at [823, 85] on span "Acciones" at bounding box center [821, 83] width 31 height 18
select select "10"
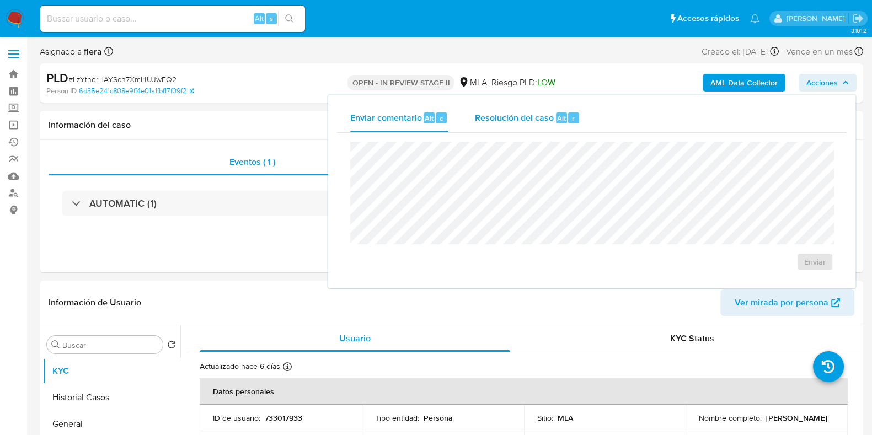
click at [535, 120] on span "Resolución del caso" at bounding box center [514, 117] width 79 height 13
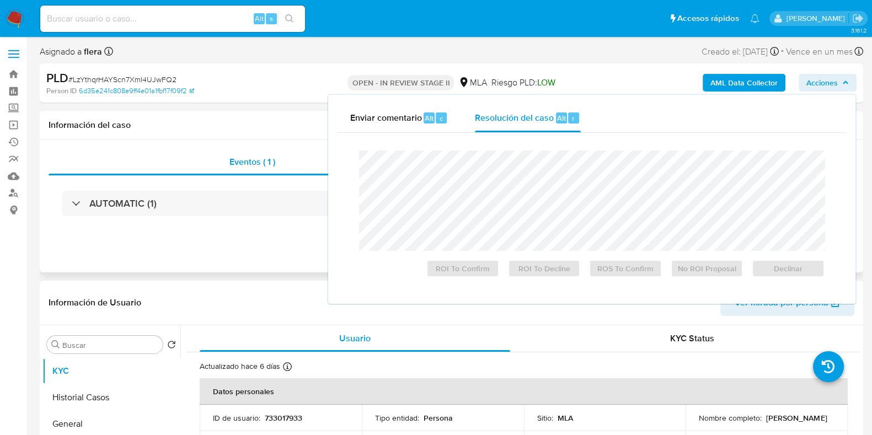
click at [302, 141] on div "Eventos ( 1 ) Acciones AUTOMATIC (1)" at bounding box center [451, 206] width 823 height 132
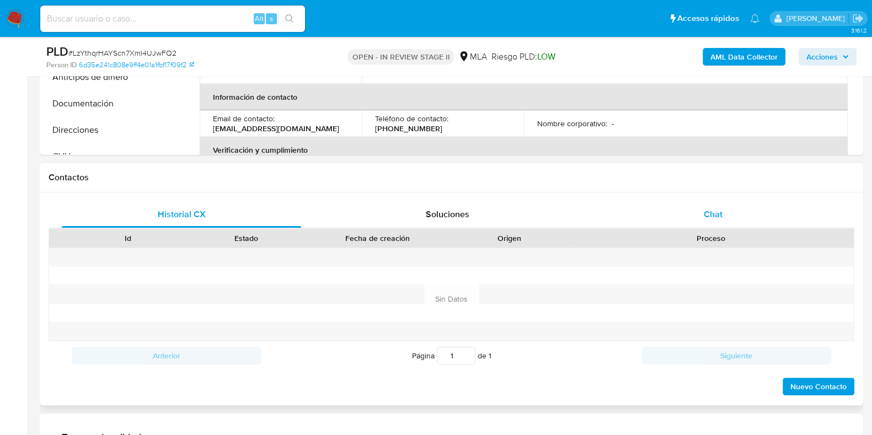
click at [710, 213] on span "Chat" at bounding box center [713, 214] width 19 height 13
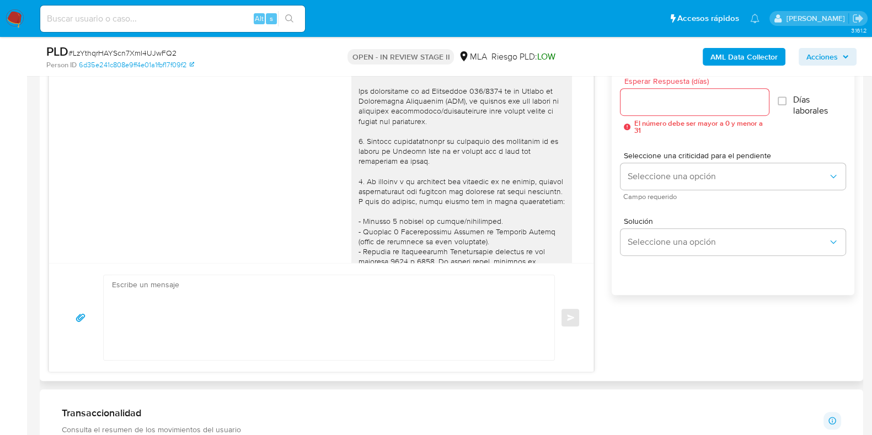
scroll to position [1152, 0]
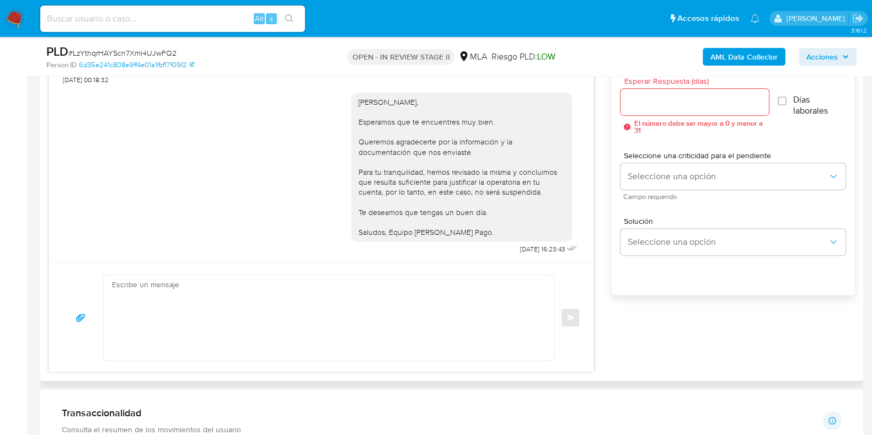
click at [375, 310] on textarea at bounding box center [326, 317] width 428 height 85
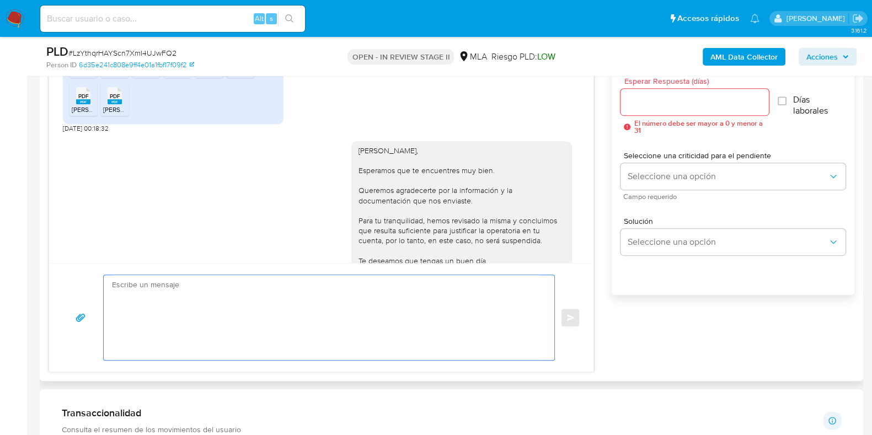
scroll to position [1014, 0]
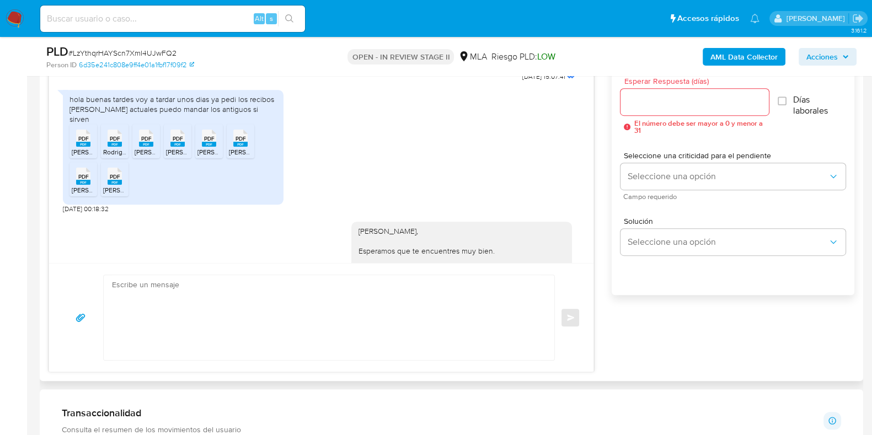
click at [88, 147] on rect at bounding box center [83, 144] width 14 height 5
click at [108, 147] on rect at bounding box center [115, 144] width 14 height 5
click at [147, 147] on rect at bounding box center [146, 144] width 14 height 5
click at [171, 147] on rect at bounding box center [177, 144] width 14 height 5
click at [210, 147] on rect at bounding box center [209, 144] width 14 height 5
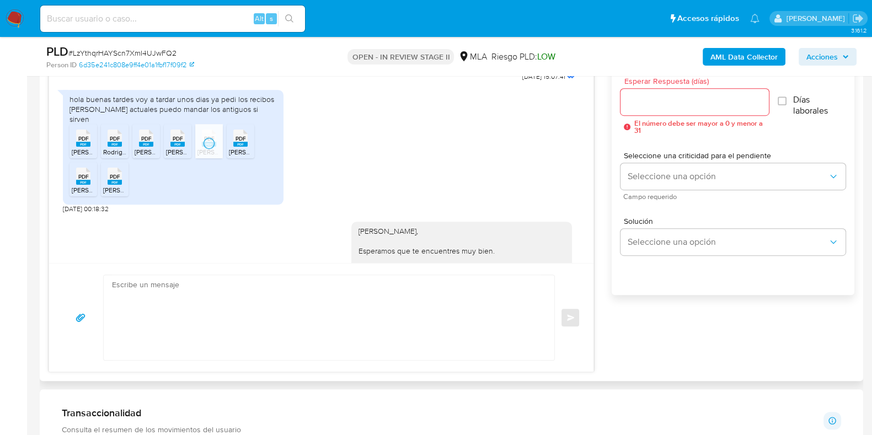
click at [247, 147] on rect at bounding box center [240, 144] width 14 height 5
click at [83, 185] on rect at bounding box center [83, 182] width 14 height 5
click at [108, 185] on icon at bounding box center [115, 176] width 14 height 17
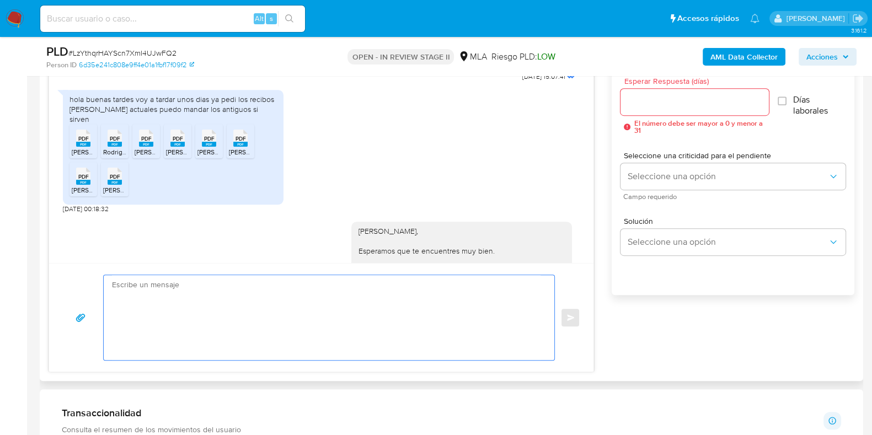
click at [254, 329] on textarea at bounding box center [326, 317] width 428 height 85
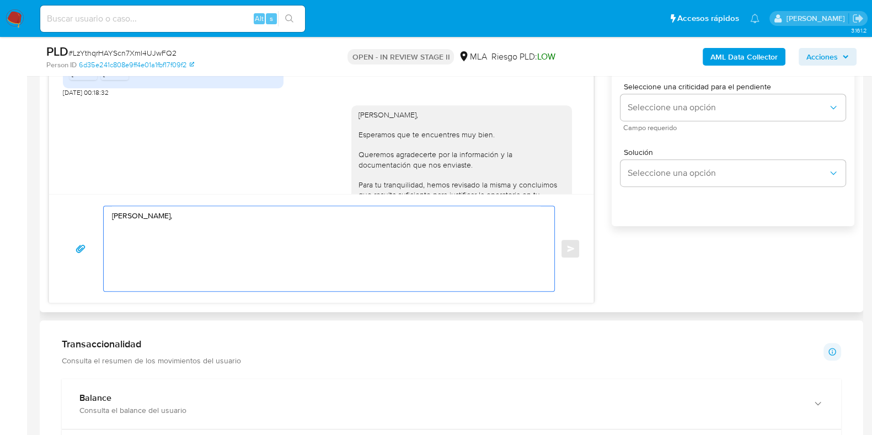
scroll to position [1083, 0]
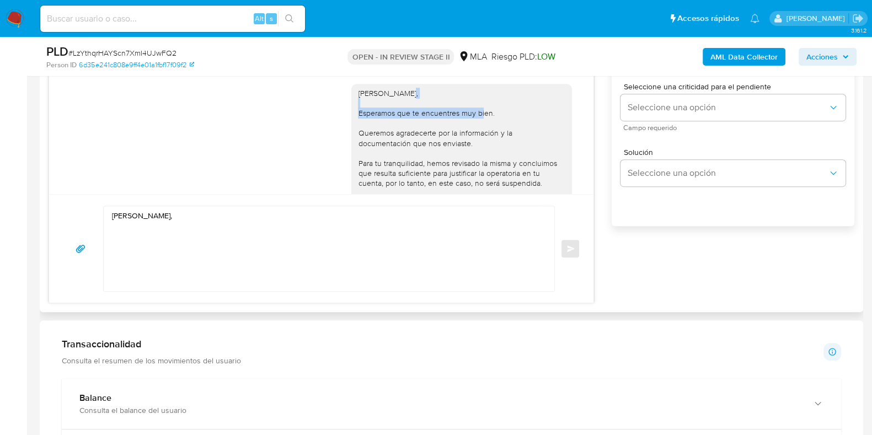
drag, startPoint x: 345, startPoint y: 122, endPoint x: 488, endPoint y: 120, distance: 142.8
click at [488, 120] on div "[PERSON_NAME], Esperamos que te encuentres muy bien. Queremos agradecerte por l…" at bounding box center [461, 158] width 221 height 149
copy div "Esperamos que te encuentres muy bien."
click at [124, 230] on textarea "[PERSON_NAME]," at bounding box center [326, 248] width 428 height 85
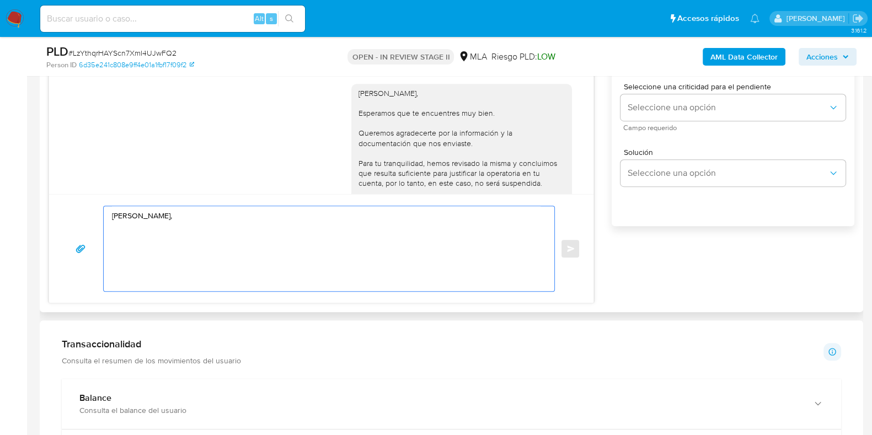
paste textarea "Esperamos que te encuentres muy bien."
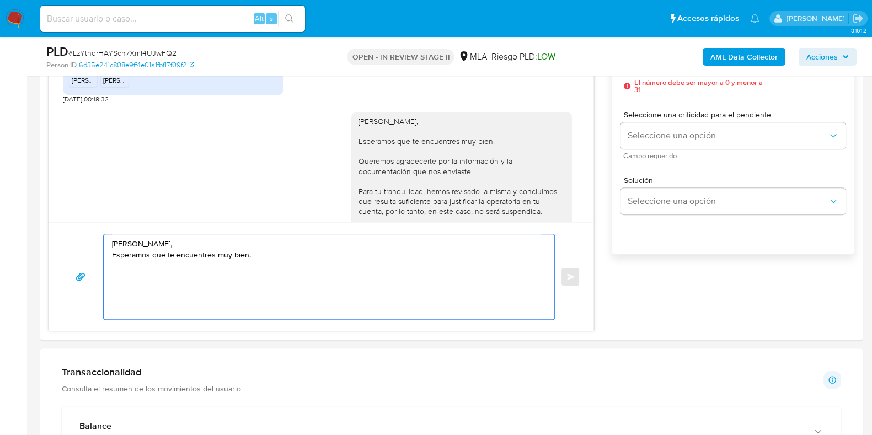
scroll to position [649, 0]
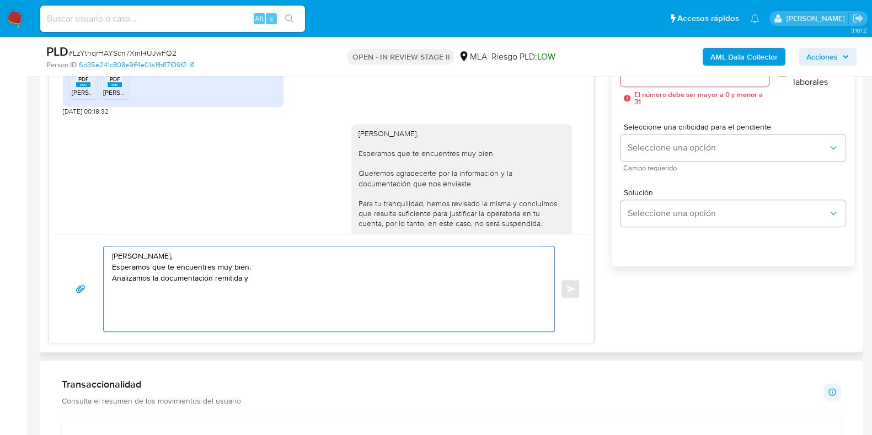
drag, startPoint x: 253, startPoint y: 281, endPoint x: 110, endPoint y: 284, distance: 142.9
click at [110, 284] on div "[PERSON_NAME], Esperamos que te encuentres muy bien. Analizamos la documentació…" at bounding box center [326, 289] width 445 height 85
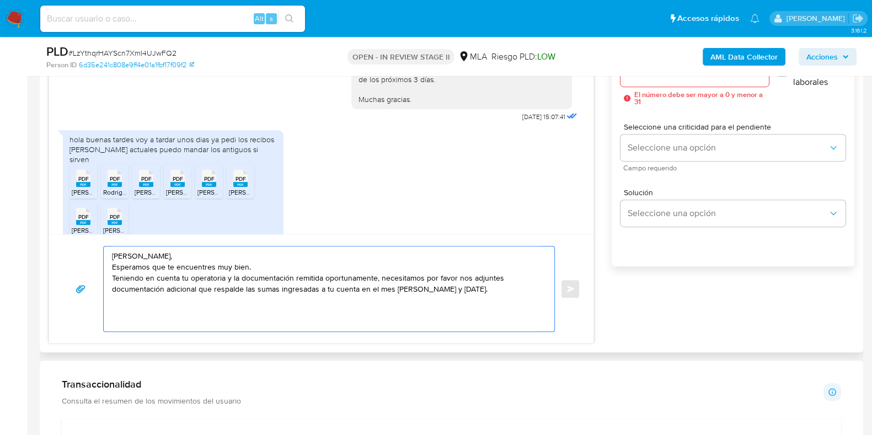
scroll to position [876, 0]
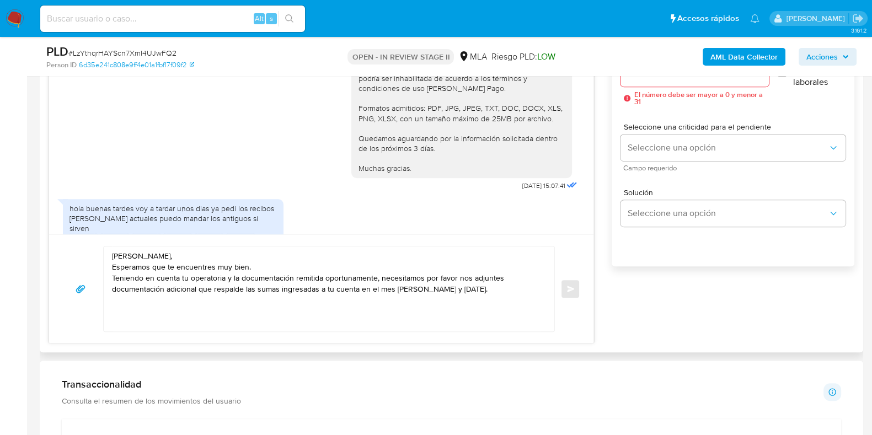
click at [351, 128] on div "[PERSON_NAME], Muchas gracias por tu respuesta. Te solicitamos que nos puedas e…" at bounding box center [461, 68] width 221 height 219
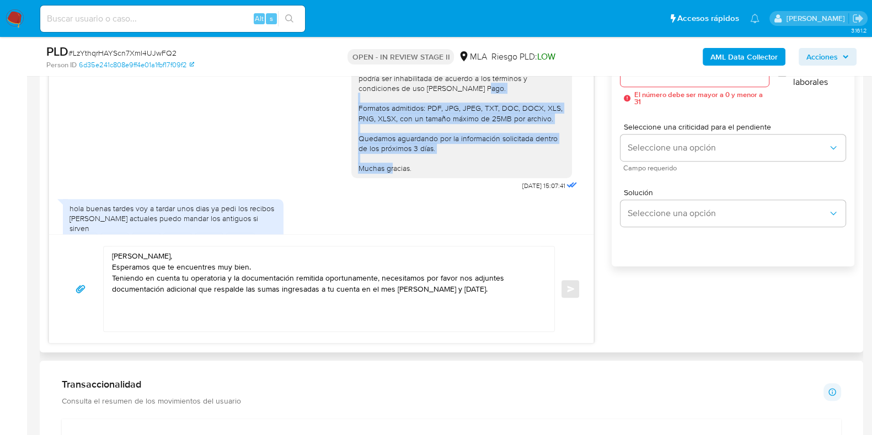
drag, startPoint x: 347, startPoint y: 127, endPoint x: 414, endPoint y: 189, distance: 90.6
click at [414, 178] on div "[PERSON_NAME], Muchas gracias por tu respuesta. Te solicitamos que nos puedas e…" at bounding box center [461, 68] width 221 height 219
copy div "Formatos admitidos: PDF, JPG, JPEG, TXT, DOC, DOCX, XLS, PNG, XLSX, con un tama…"
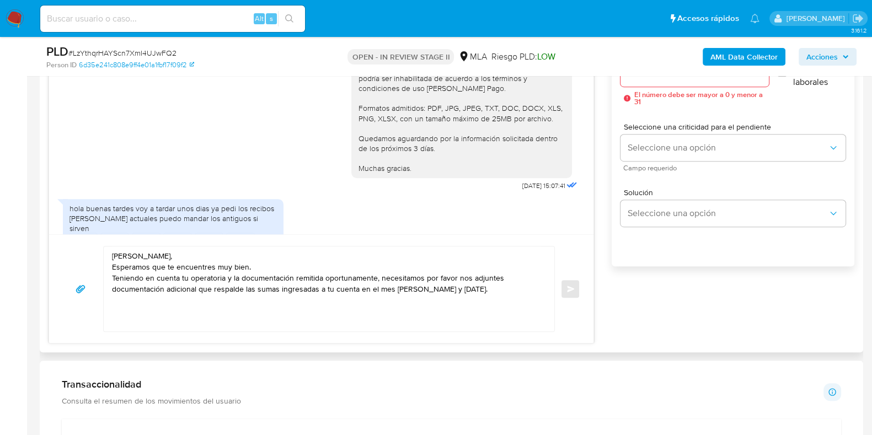
click at [229, 310] on textarea "[PERSON_NAME], Esperamos que te encuentres muy bien. Teniendo en cuenta tu oper…" at bounding box center [326, 289] width 428 height 85
click at [497, 293] on textarea "[PERSON_NAME], Esperamos que te encuentres muy bien. Teniendo en cuenta tu oper…" at bounding box center [326, 289] width 428 height 85
paste textarea "Formatos admitidos: PDF, JPG, JPEG, TXT, DOC, DOCX, XLS, PNG, XLSX, con un tama…"
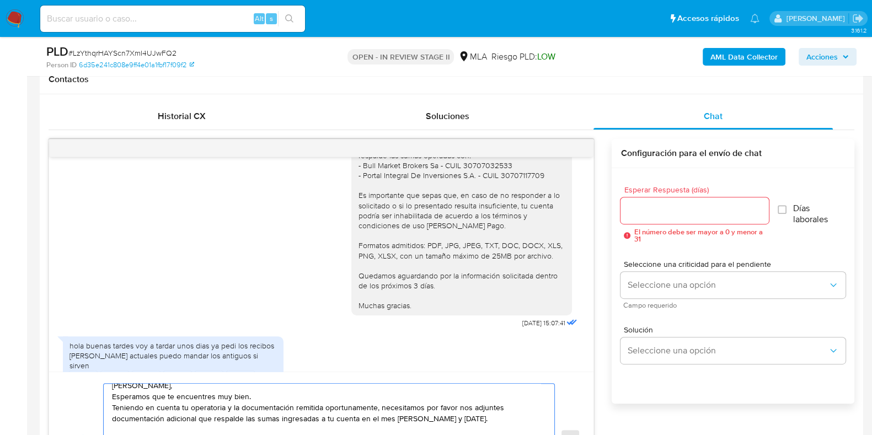
scroll to position [511, 0]
type textarea "[PERSON_NAME], Esperamos que te encuentres muy bien. Teniendo en cuenta tu oper…"
click at [642, 211] on input "Esperar Respuesta (días)" at bounding box center [694, 211] width 148 height 14
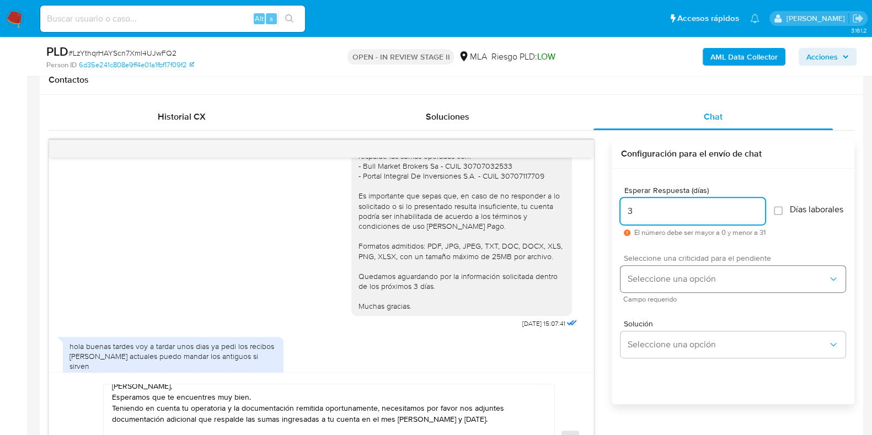
type input "3"
click at [648, 285] on span "Seleccione una opción" at bounding box center [727, 279] width 201 height 11
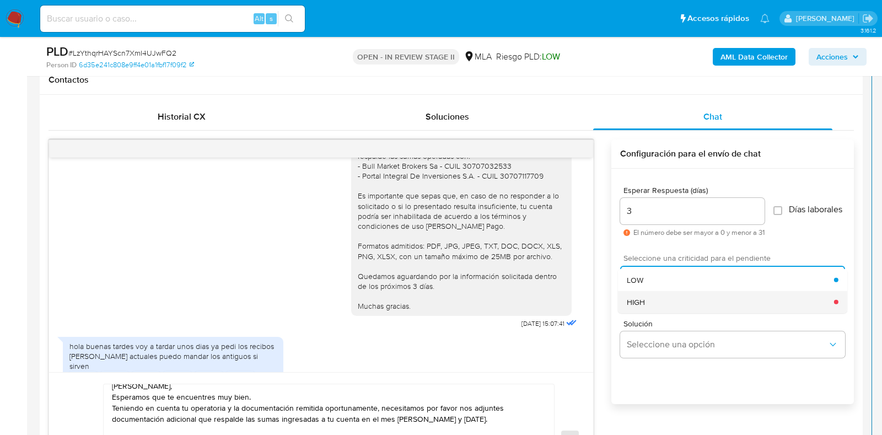
click at [646, 306] on div "HIGH" at bounding box center [730, 302] width 207 height 22
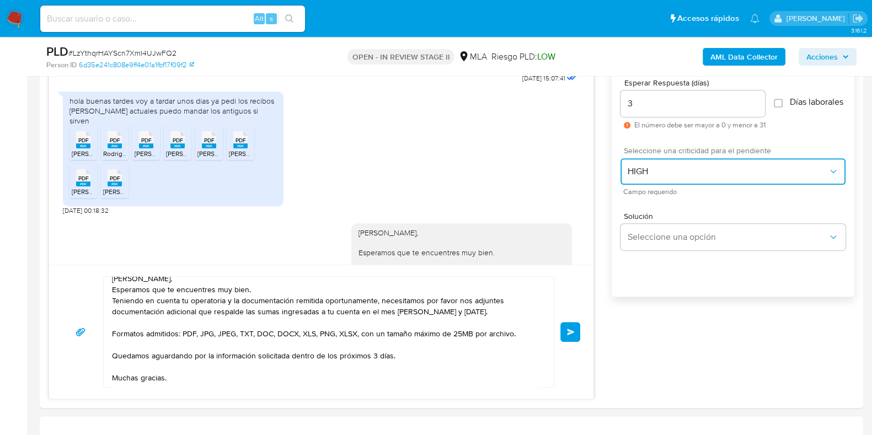
scroll to position [649, 0]
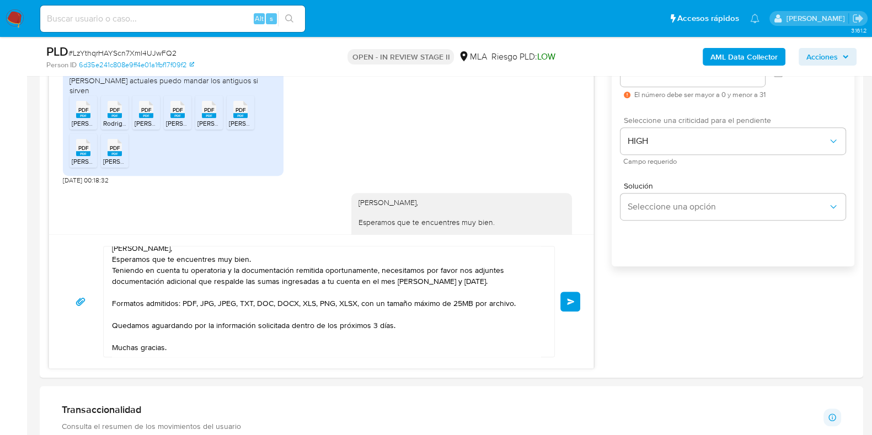
click at [574, 302] on span "Enviar" at bounding box center [571, 301] width 8 height 7
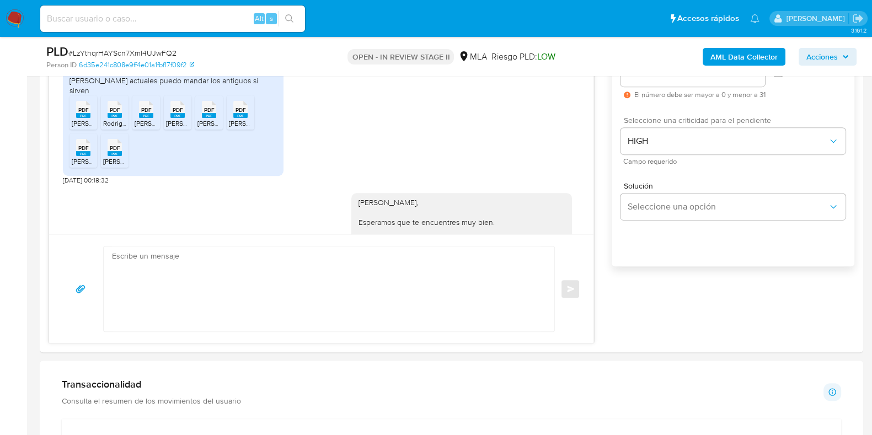
scroll to position [1324, 0]
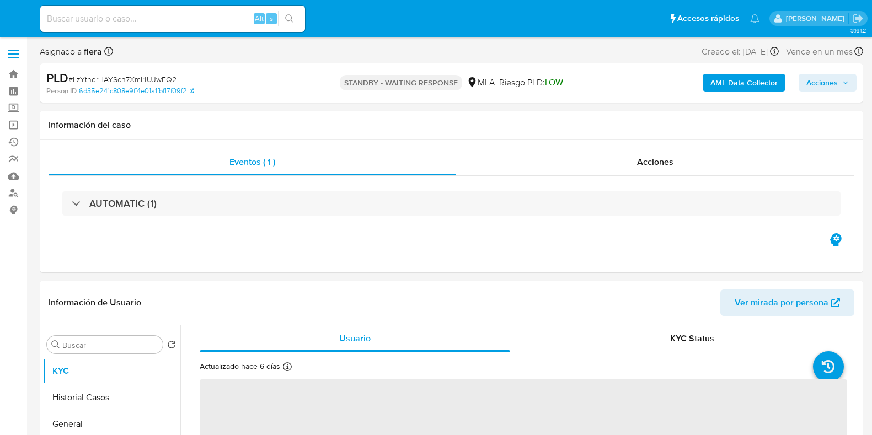
select select "10"
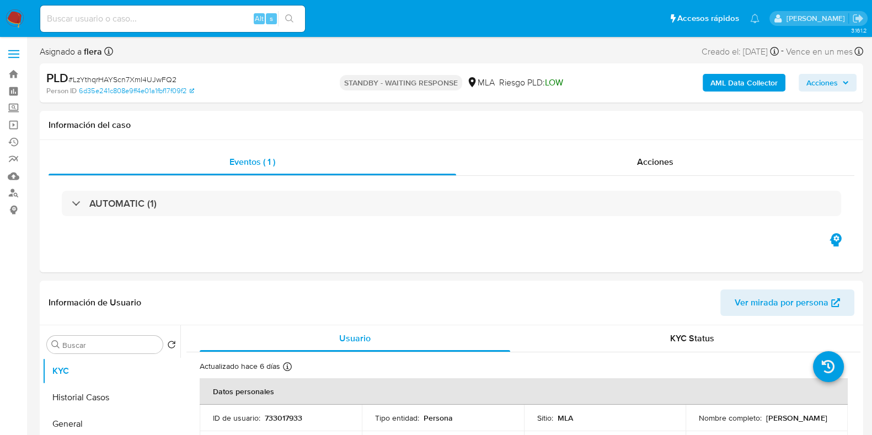
scroll to position [68, 0]
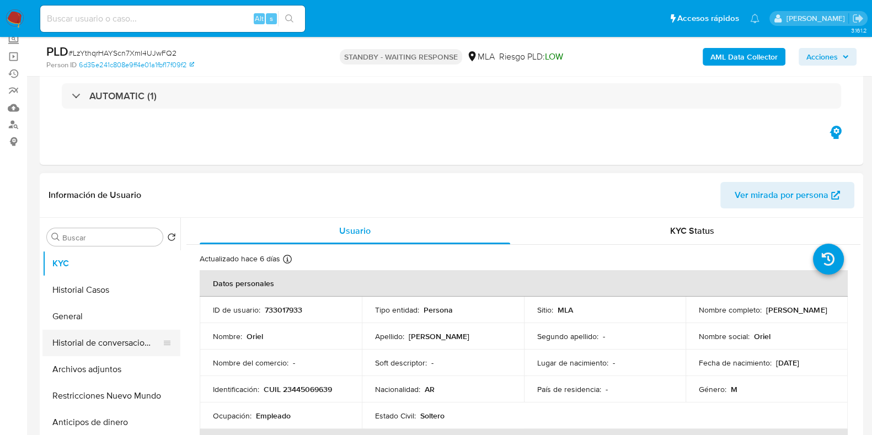
click at [95, 338] on button "Historial de conversaciones" at bounding box center [106, 343] width 129 height 26
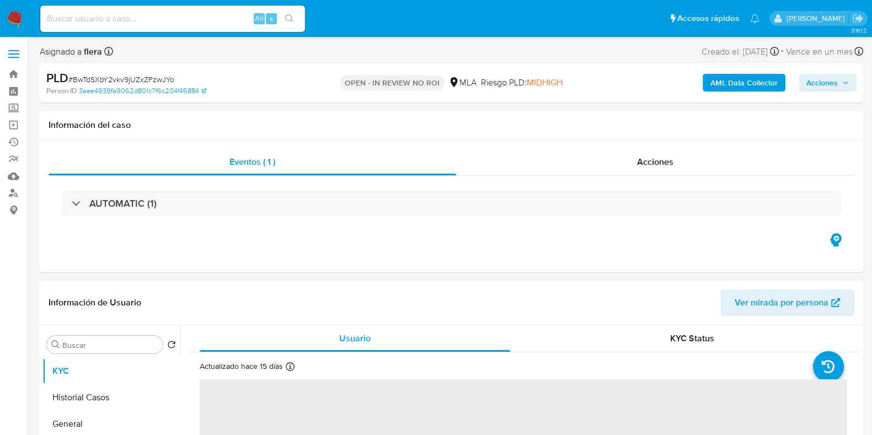
select select "10"
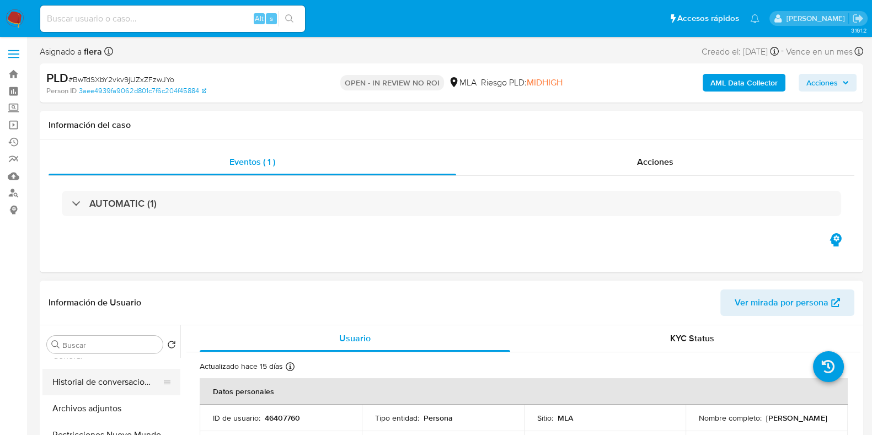
scroll to position [68, 0]
click at [79, 382] on button "Historial de conversaciones" at bounding box center [106, 382] width 129 height 26
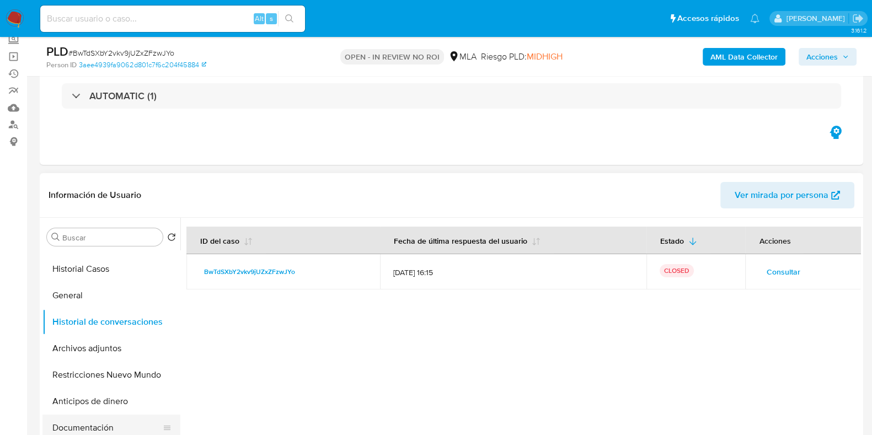
scroll to position [0, 0]
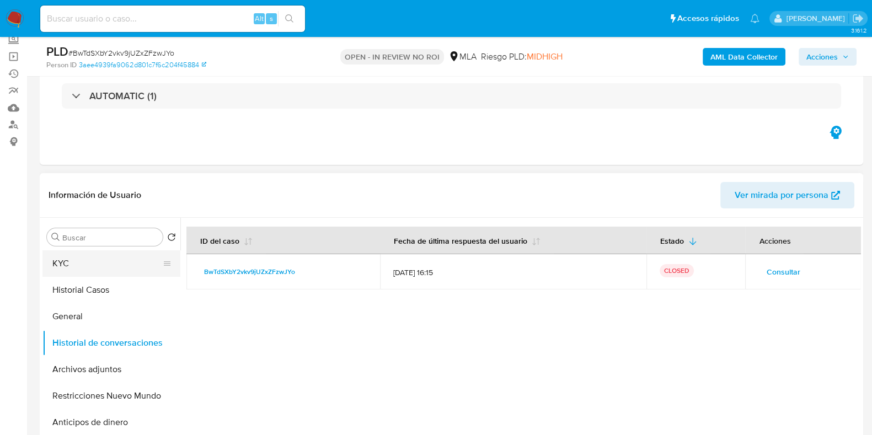
click at [94, 270] on button "KYC" at bounding box center [106, 263] width 129 height 26
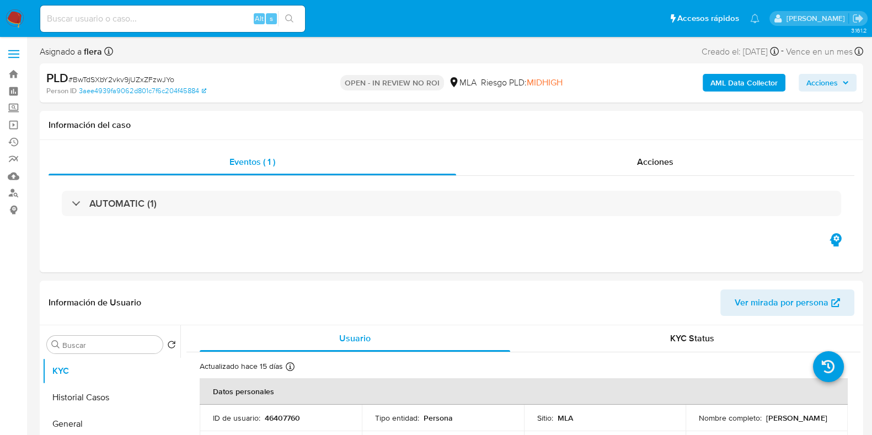
click at [823, 76] on span "Acciones" at bounding box center [821, 83] width 31 height 18
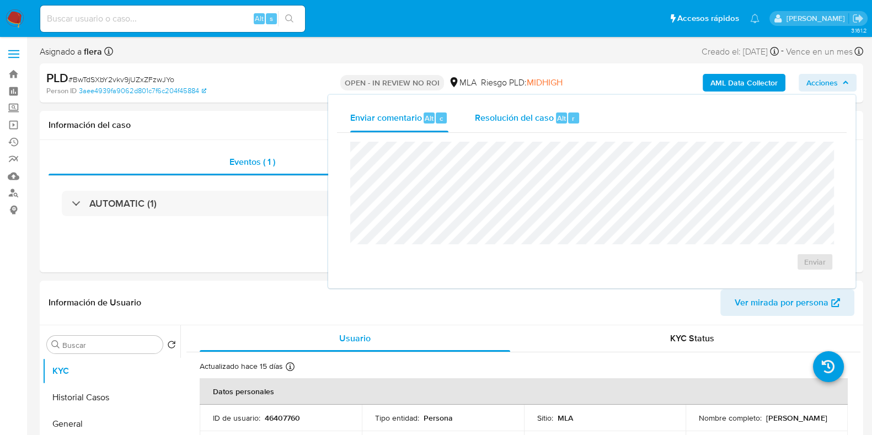
click at [553, 123] on div "Resolución del caso Alt r" at bounding box center [527, 118] width 105 height 29
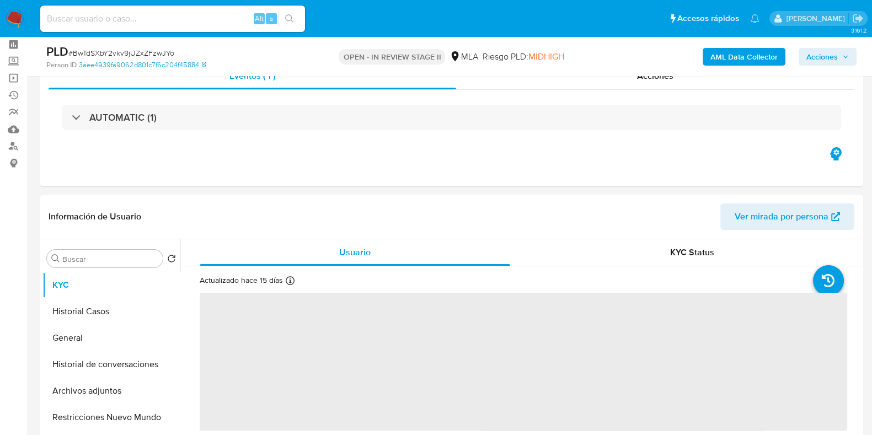
scroll to position [137, 0]
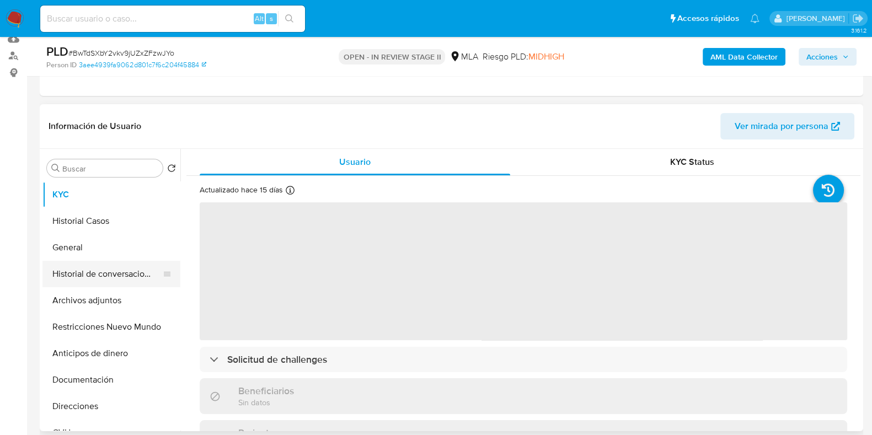
select select "10"
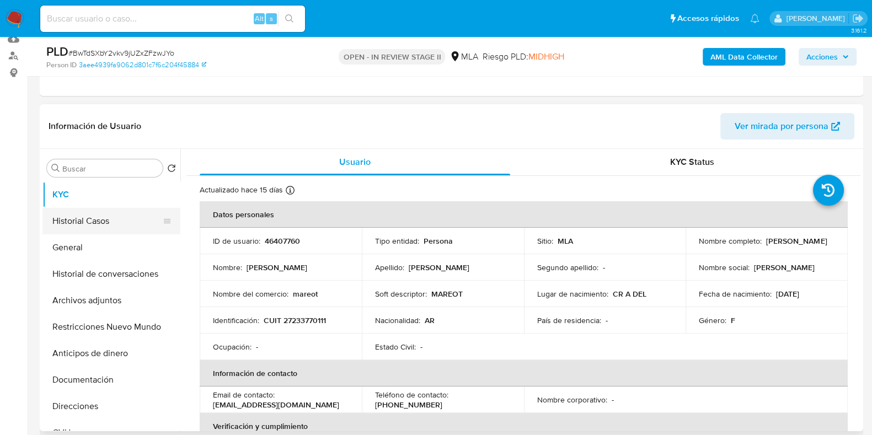
click at [92, 213] on button "Historial Casos" at bounding box center [106, 221] width 129 height 26
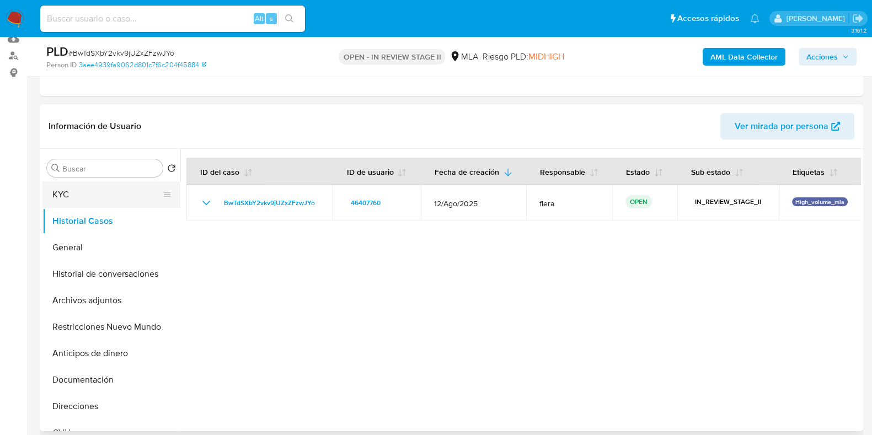
click at [98, 197] on button "KYC" at bounding box center [106, 194] width 129 height 26
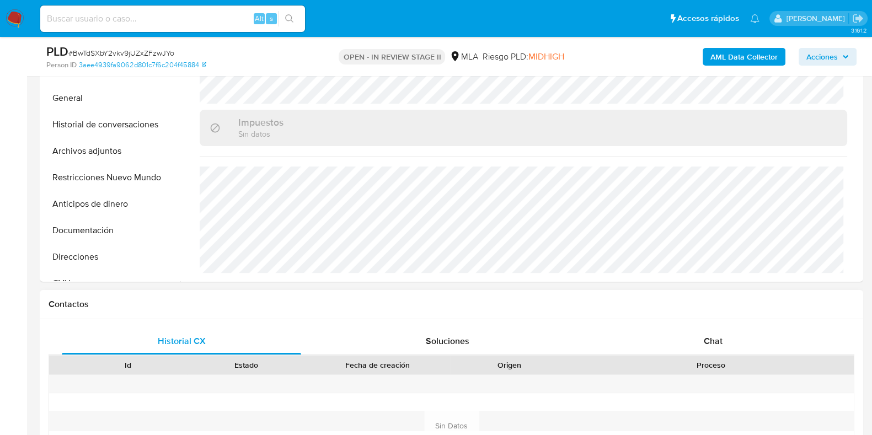
scroll to position [345, 0]
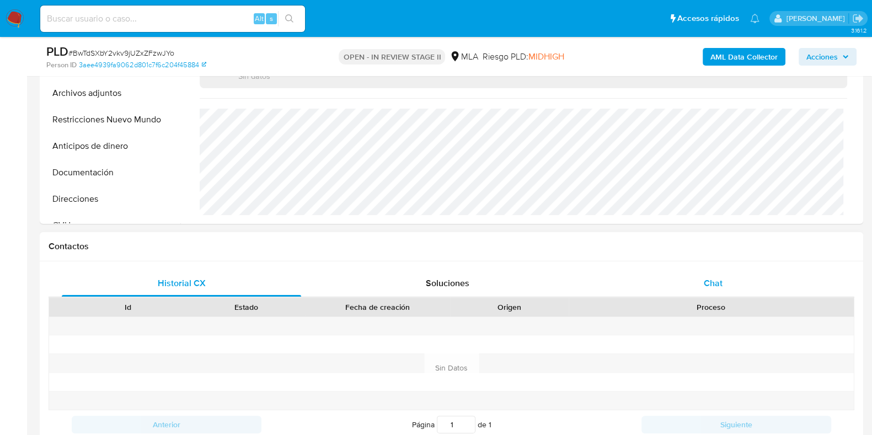
click at [706, 284] on span "Chat" at bounding box center [713, 283] width 19 height 13
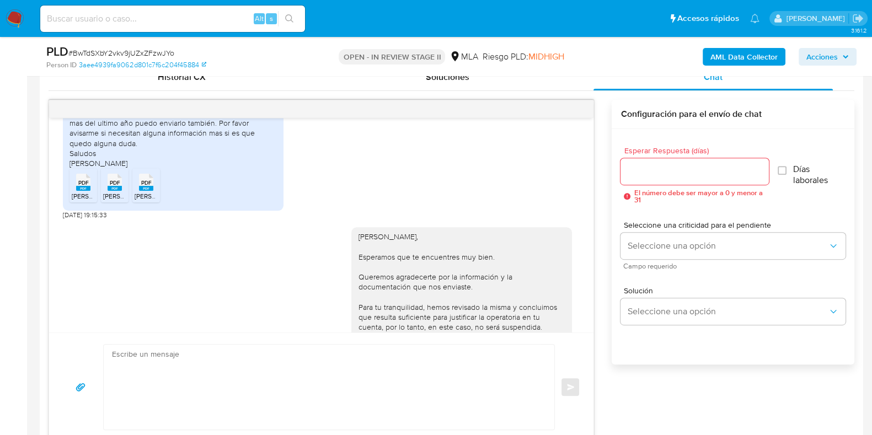
scroll to position [775, 0]
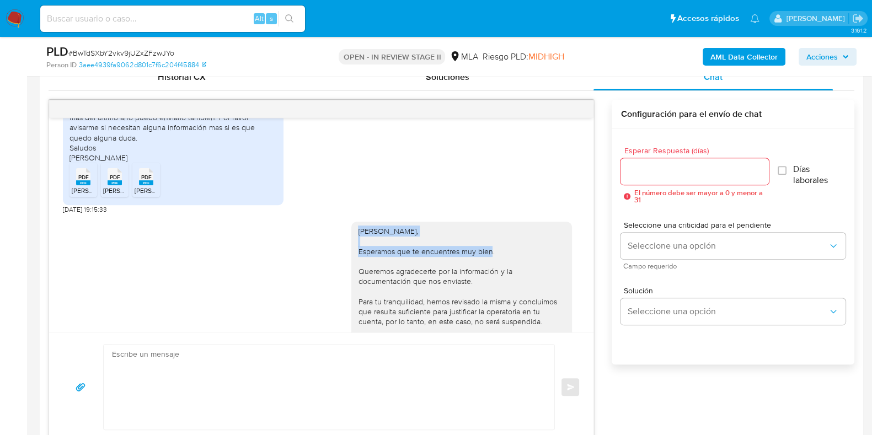
drag, startPoint x: 348, startPoint y: 239, endPoint x: 495, endPoint y: 264, distance: 148.9
click at [495, 264] on div "Hola Marcela, Esperamos que te encuentres muy bien. Queremos agradecerte por la…" at bounding box center [461, 296] width 207 height 141
copy div "Hola Marcela, Esperamos que te encuentres muy bien."
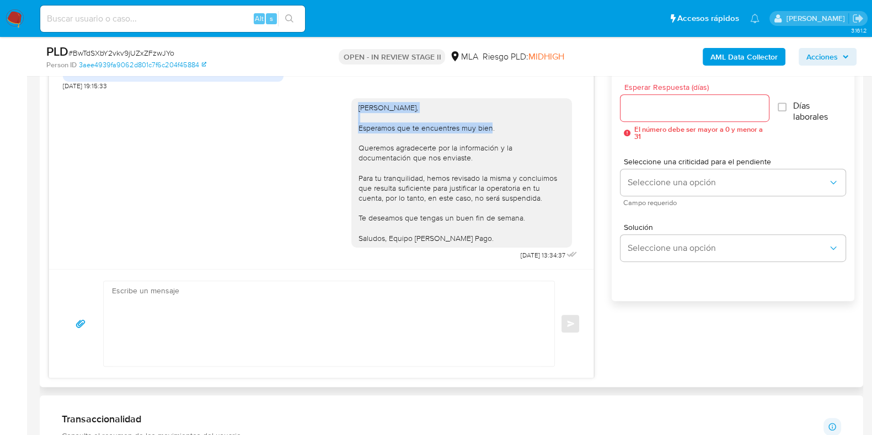
scroll to position [758, 0]
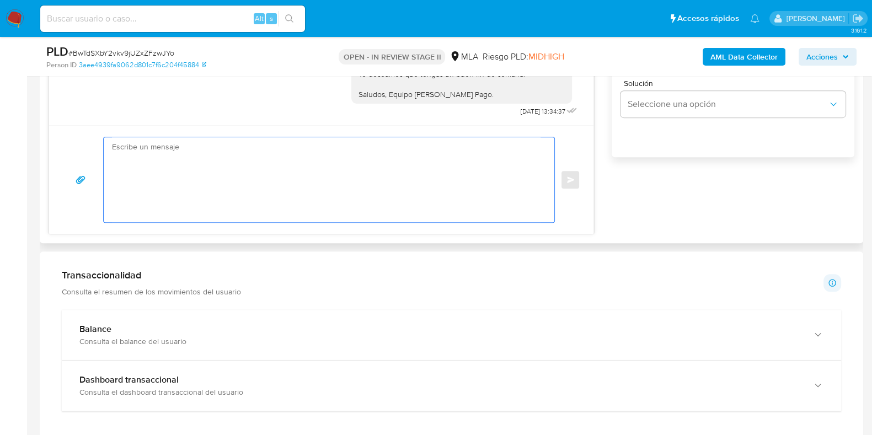
click at [309, 180] on textarea at bounding box center [326, 179] width 428 height 85
paste textarea "Hola Marcela, Esperamos que te encuentres muy bien."
click at [174, 157] on textarea "Hola Marcela, Esperamos que te encuentres muy bien." at bounding box center [326, 179] width 428 height 85
click at [179, 185] on textarea "Hola Marcela, Esperamos que te encuentres muy bien." at bounding box center [326, 179] width 428 height 85
click at [280, 160] on textarea "Hola Marcela, Esperamos que te encuentres muy bien." at bounding box center [326, 179] width 428 height 85
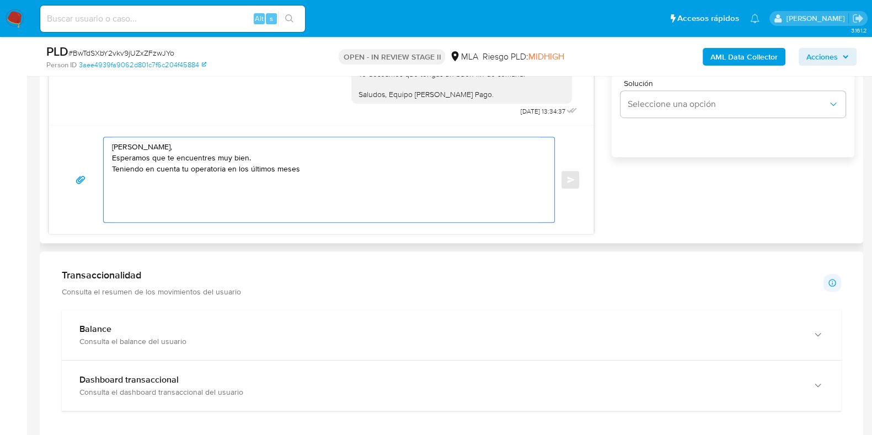
click at [225, 170] on textarea "Hola Marcela, Esperamos que te encuentres muy bien. Teniendo en cuenta tu opera…" at bounding box center [326, 179] width 428 height 85
click at [388, 175] on textarea "Hola Marcela, Esperamos que te encuentres muy bien. Teniendo en cuenta tu opera…" at bounding box center [326, 179] width 428 height 85
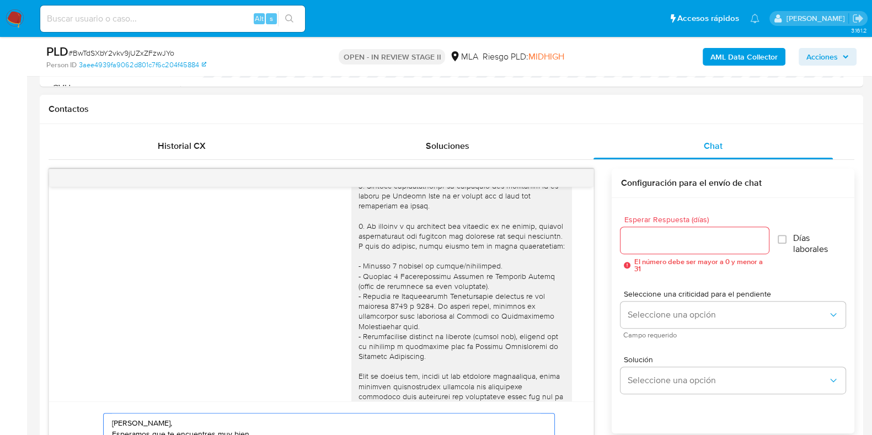
scroll to position [85, 0]
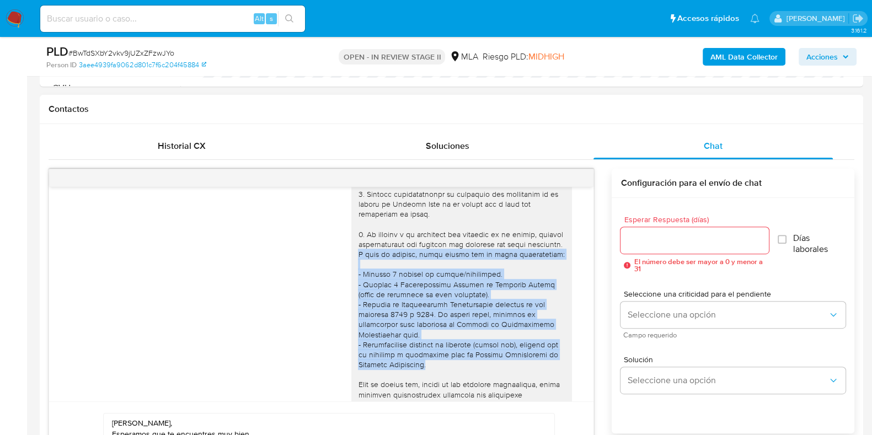
drag, startPoint x: 382, startPoint y: 255, endPoint x: 431, endPoint y: 377, distance: 131.7
click at [431, 377] on div at bounding box center [461, 405] width 207 height 572
copy div "A modo de ejemplo, podés enviar uno de estos comprobantes: - Últimos 3 recibos …"
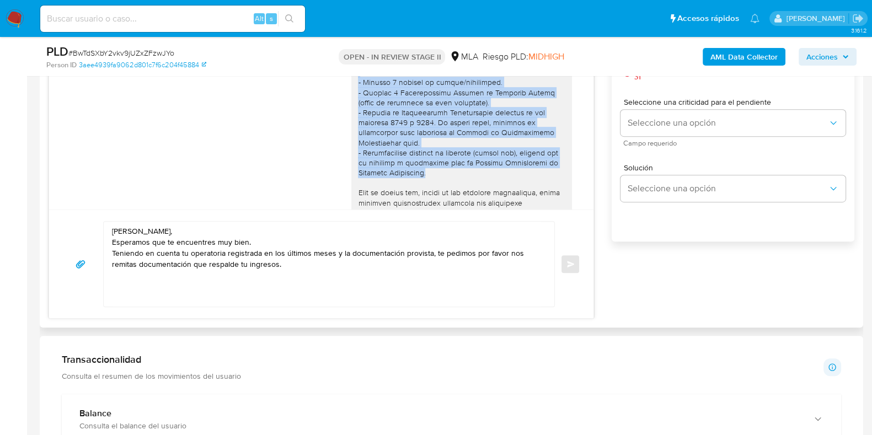
scroll to position [689, 0]
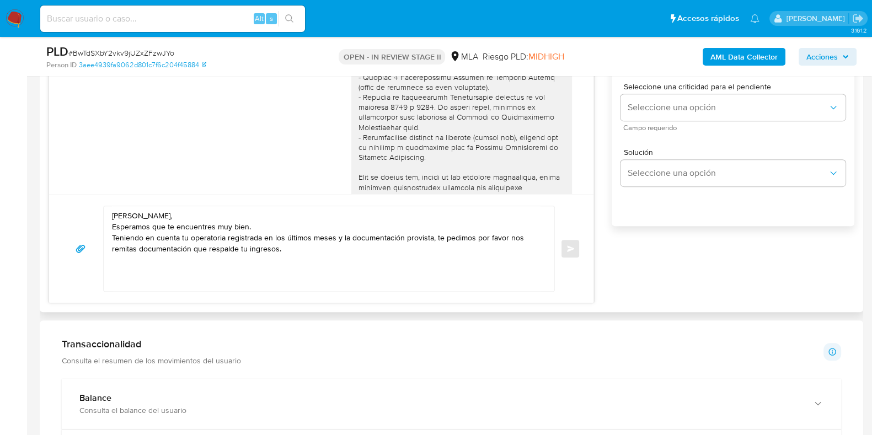
click at [303, 253] on textarea "Hola Marcela, Esperamos que te encuentres muy bien. Teniendo en cuenta tu opera…" at bounding box center [326, 248] width 428 height 85
paste textarea "A modo de ejemplo, podés enviar uno de estos comprobantes: - Últimos 3 recibos …"
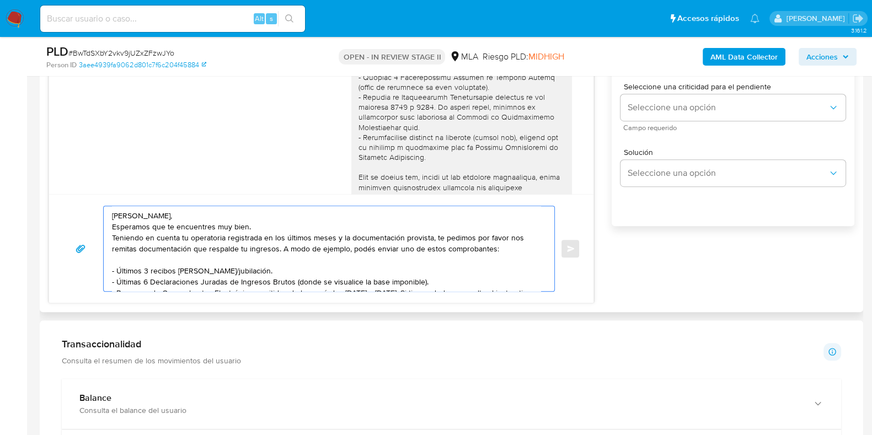
scroll to position [15, 0]
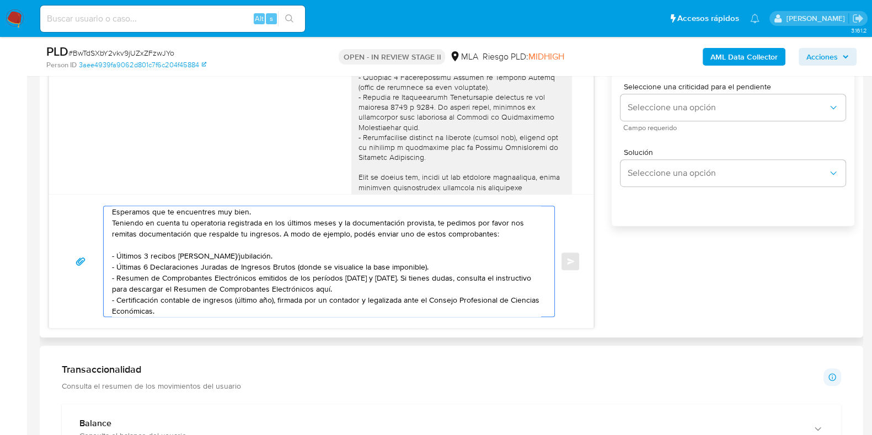
drag, startPoint x: 241, startPoint y: 255, endPoint x: 102, endPoint y: 255, distance: 139.0
click at [102, 255] on div "Hola Marcela, Esperamos que te encuentres muy bien. Teniendo en cuenta tu opera…" at bounding box center [321, 261] width 518 height 111
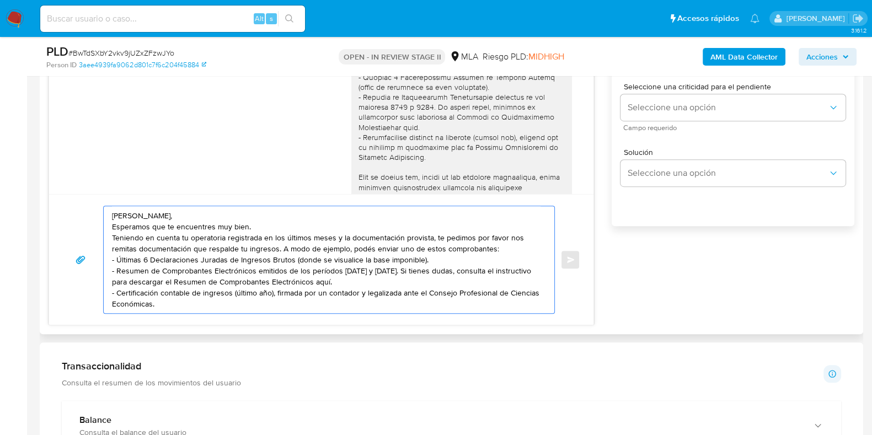
scroll to position [0, 0]
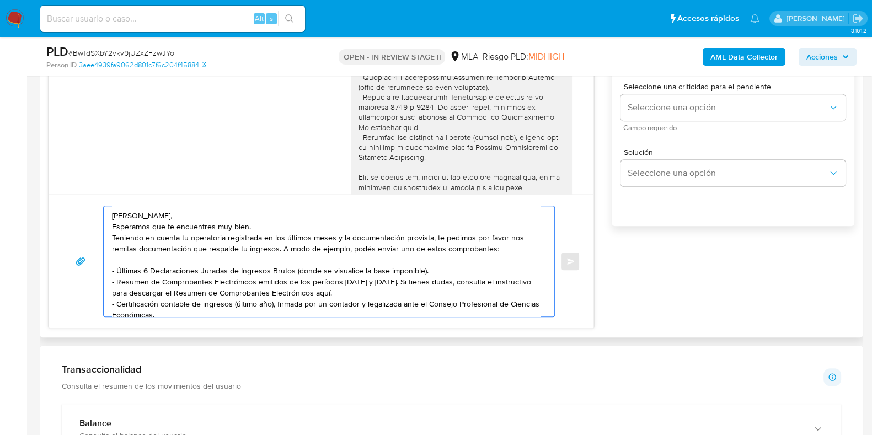
click at [273, 222] on textarea "Hola Marcela, Esperamos que te encuentres muy bien. Teniendo en cuenta tu opera…" at bounding box center [326, 261] width 428 height 110
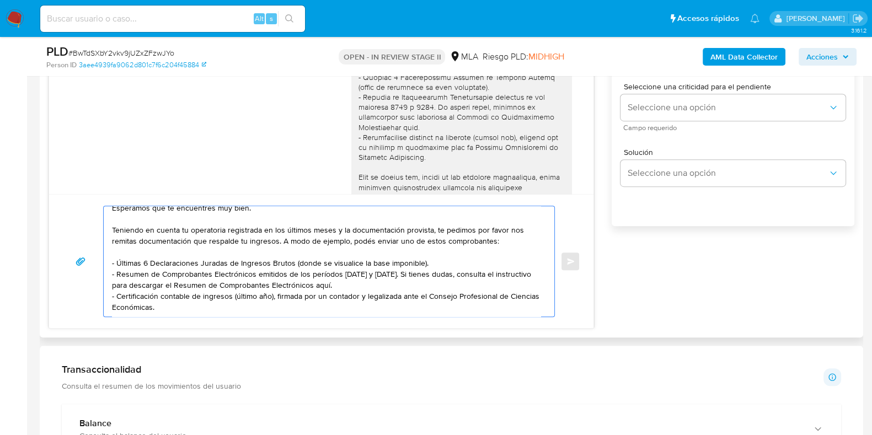
scroll to position [758, 0]
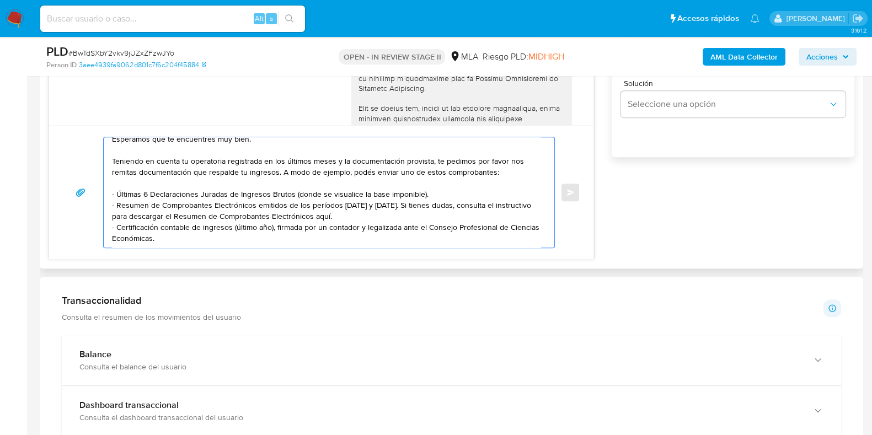
click at [223, 239] on textarea "Hola Marcela, Esperamos que te encuentres muy bien. Teniendo en cuenta tu opera…" at bounding box center [326, 192] width 428 height 110
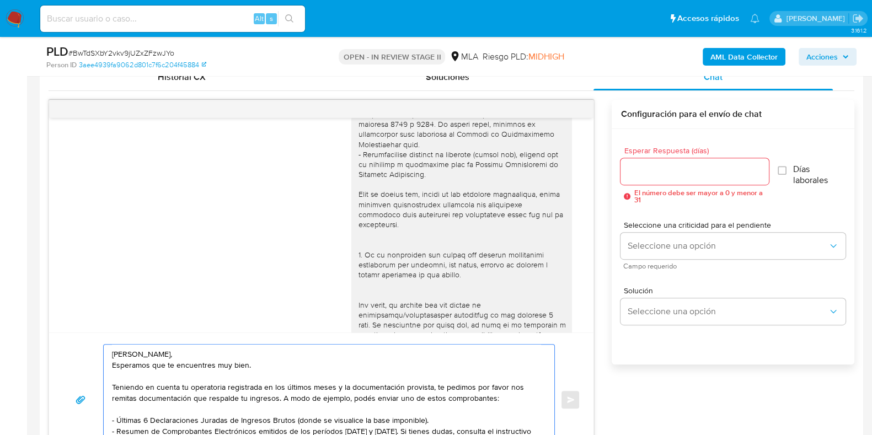
scroll to position [275, 0]
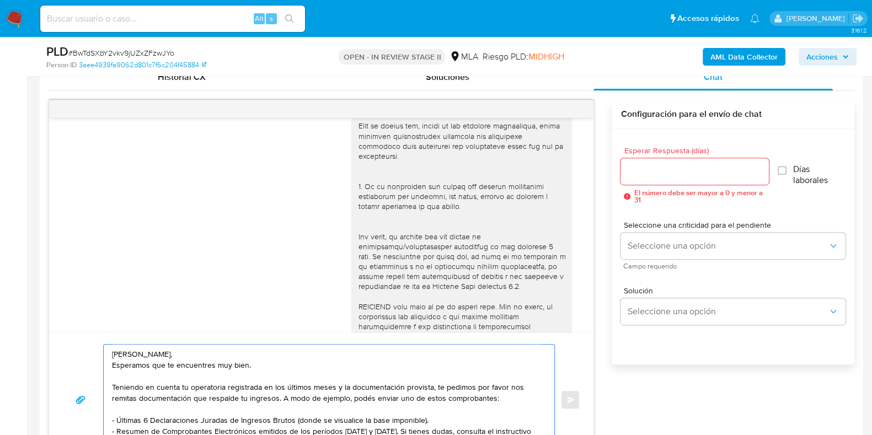
click at [245, 395] on textarea "Hola Marcela, Esperamos que te encuentres muy bien. Teniendo en cuenta tu opera…" at bounding box center [326, 400] width 428 height 110
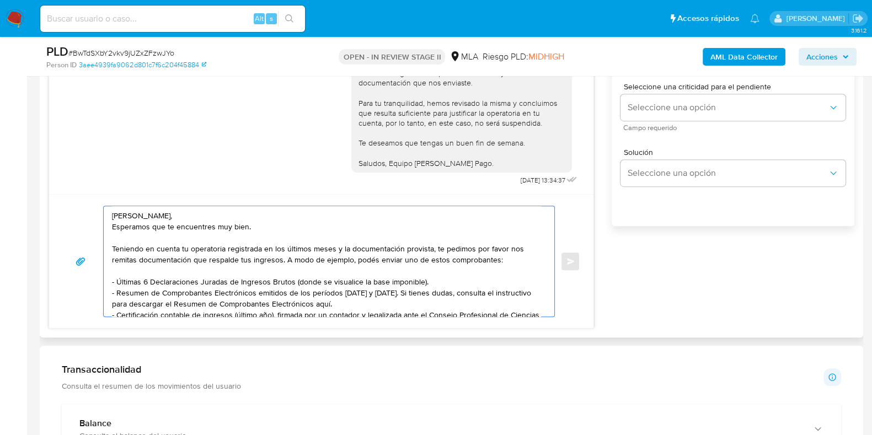
scroll to position [30, 0]
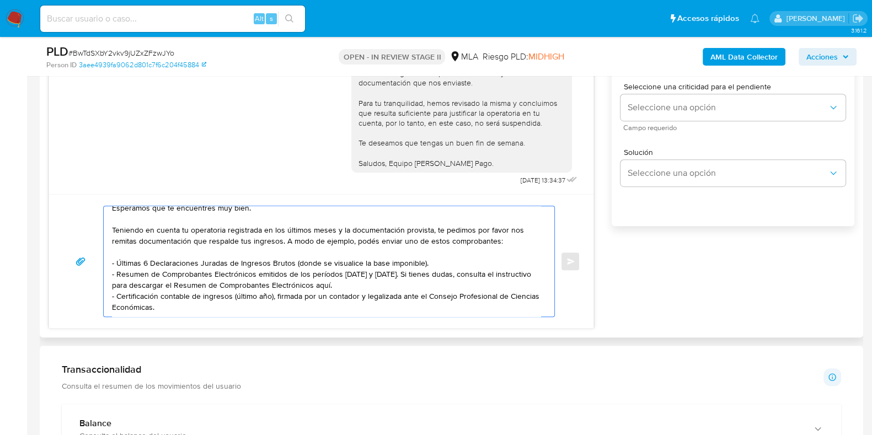
click at [412, 306] on textarea "Hola Marcela, Esperamos que te encuentres muy bien. Teniendo en cuenta tu opera…" at bounding box center [326, 261] width 428 height 110
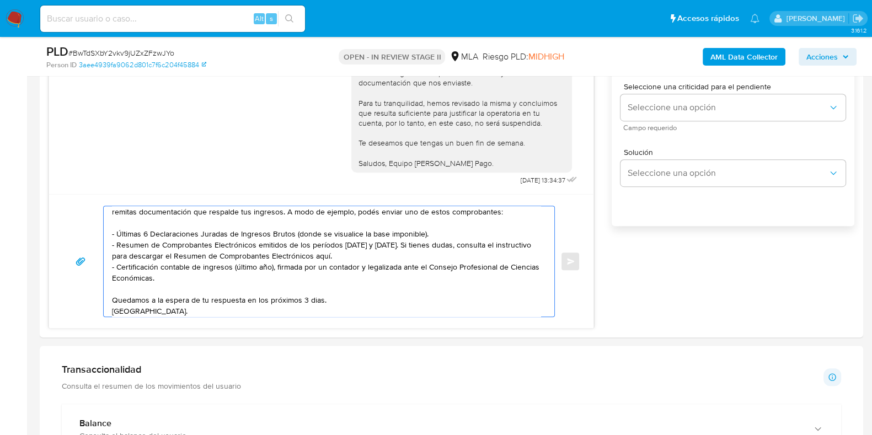
scroll to position [59, 0]
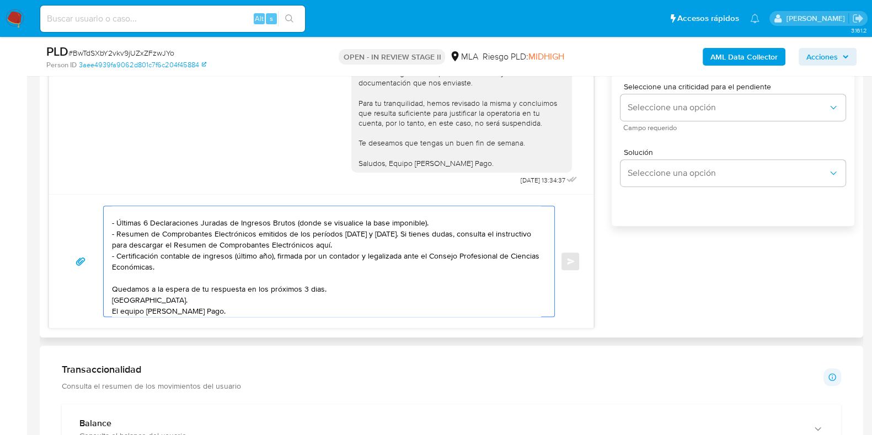
click at [121, 307] on textarea "Hola Marcela, Esperamos que te encuentres muy bien. Teniendo en cuenta tu opera…" at bounding box center [326, 261] width 428 height 110
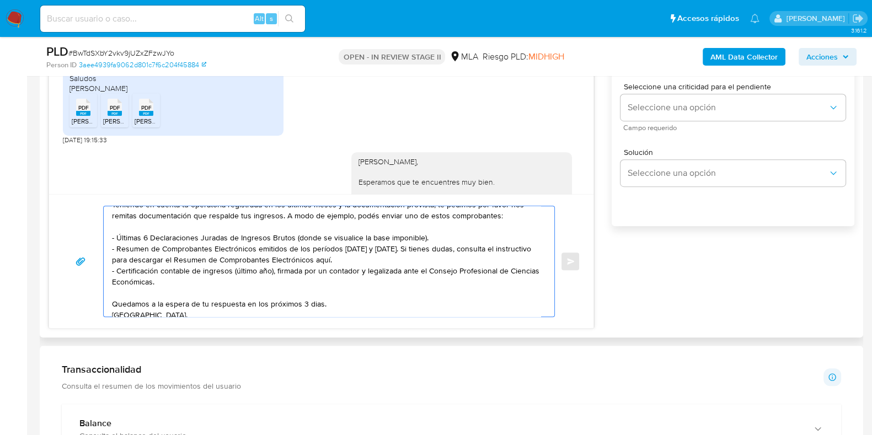
scroll to position [63, 0]
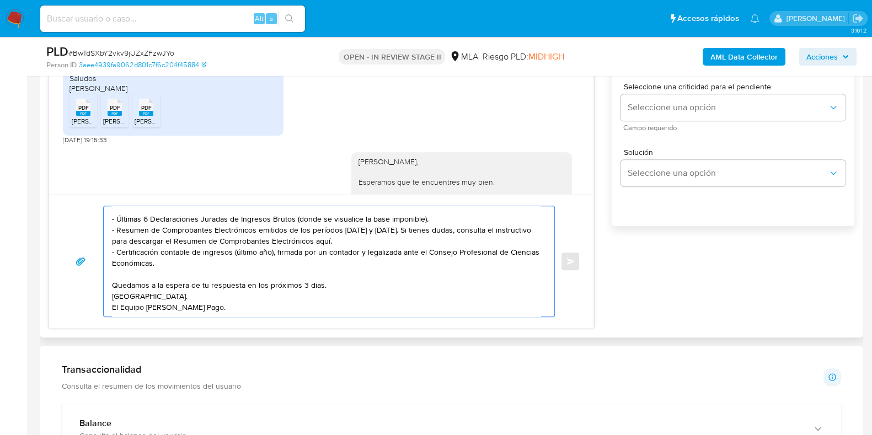
click at [315, 286] on textarea "Hola Marcela, Esperamos que te encuentres muy bien. Teniendo en cuenta tu opera…" at bounding box center [326, 261] width 428 height 110
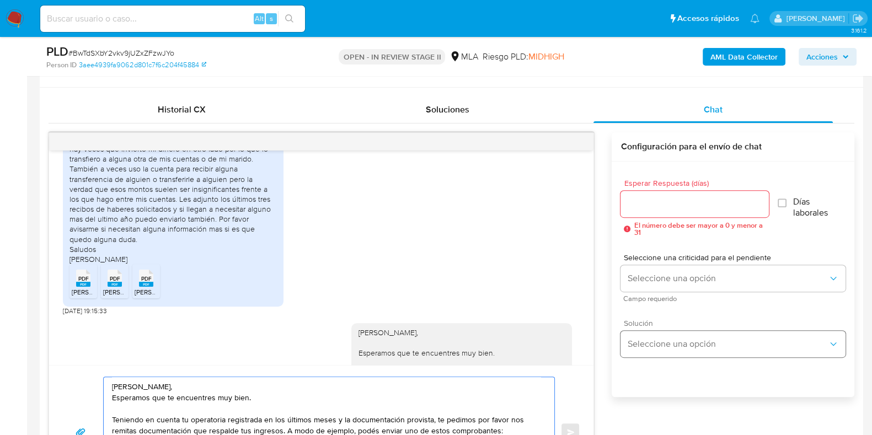
scroll to position [482, 0]
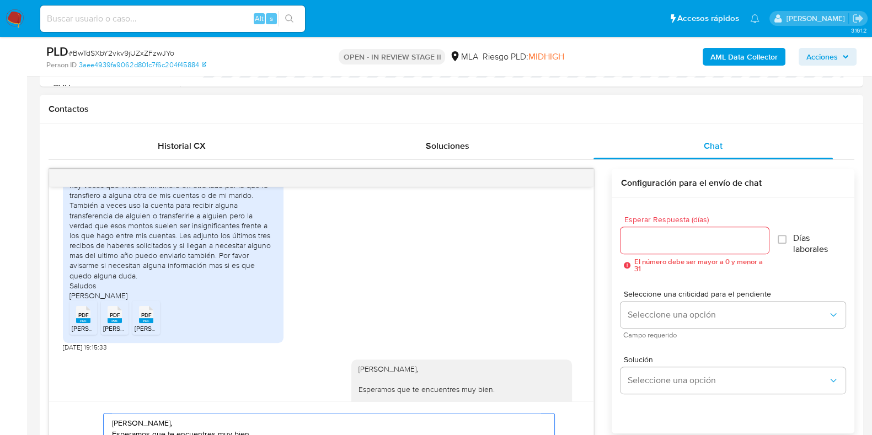
type textarea "Hola Marcela, Esperamos que te encuentres muy bien. Teniendo en cuenta tu opera…"
click at [648, 233] on input "Esperar Respuesta (días)" at bounding box center [694, 240] width 148 height 14
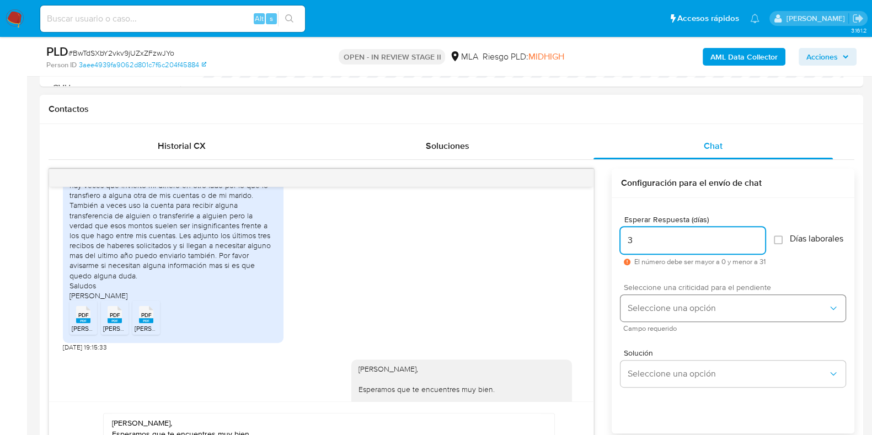
type input "3"
click at [658, 314] on span "Seleccione una opción" at bounding box center [727, 308] width 201 height 11
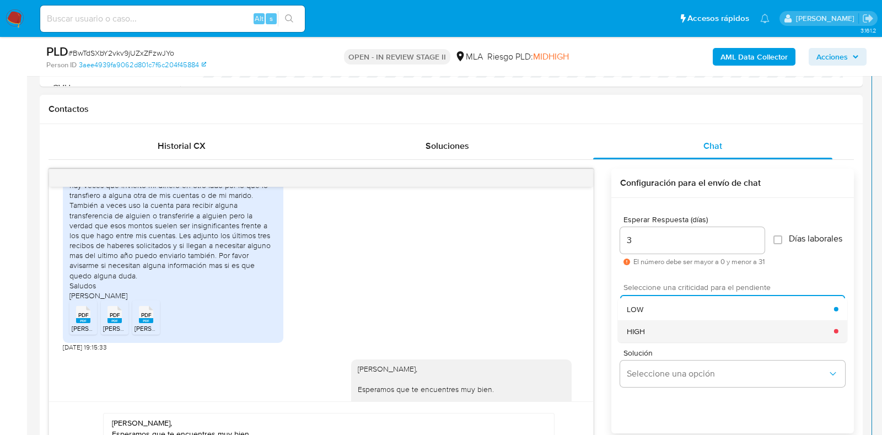
click at [654, 334] on div "HIGH" at bounding box center [730, 331] width 207 height 22
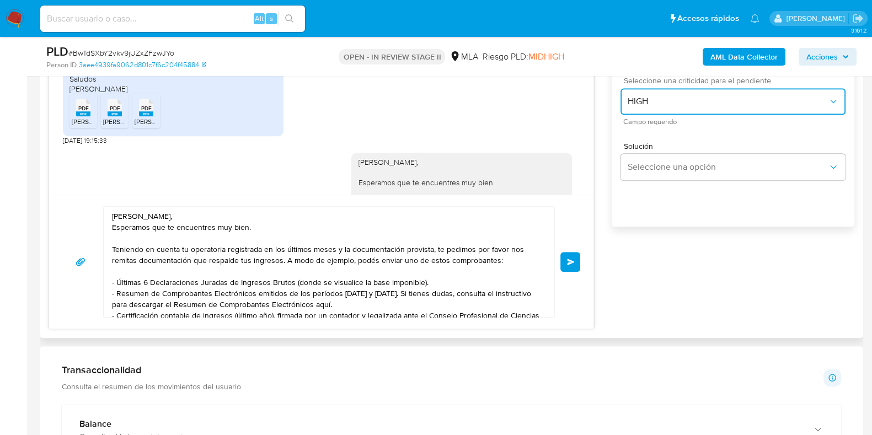
scroll to position [689, 0]
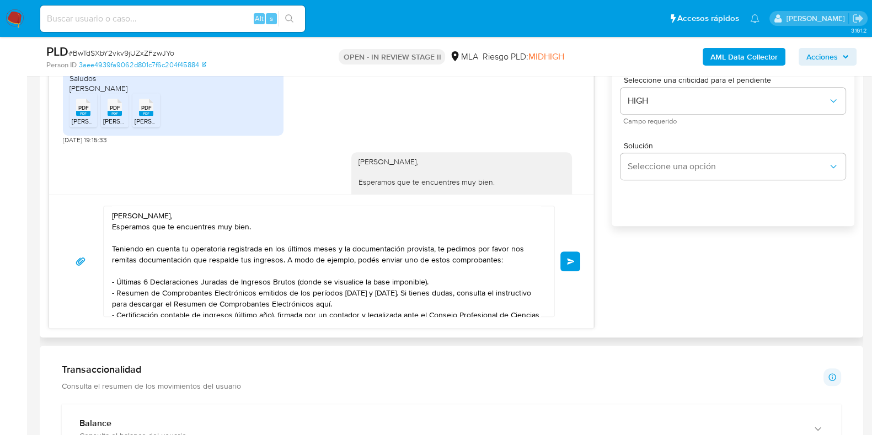
click at [570, 255] on button "Enviar" at bounding box center [570, 261] width 20 height 20
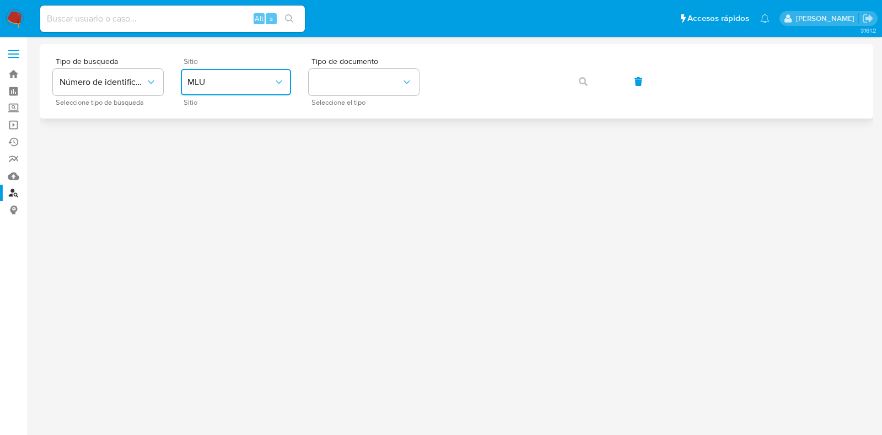
click at [218, 87] on span "MLU" at bounding box center [231, 82] width 86 height 11
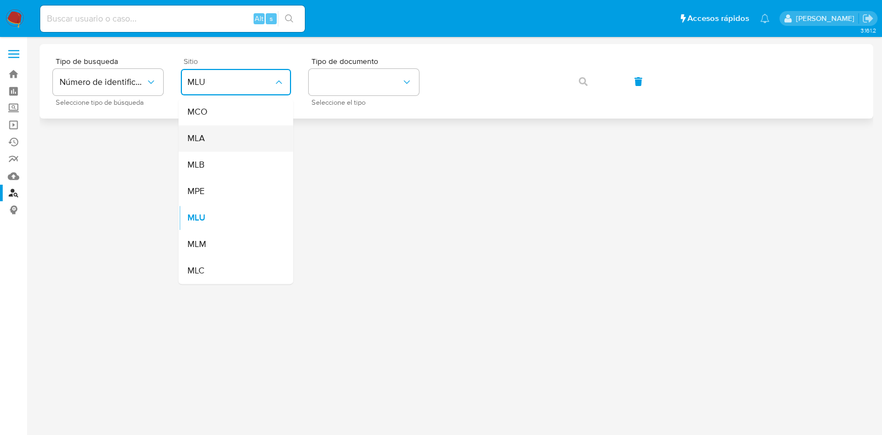
click at [265, 142] on div "MLA" at bounding box center [233, 138] width 90 height 26
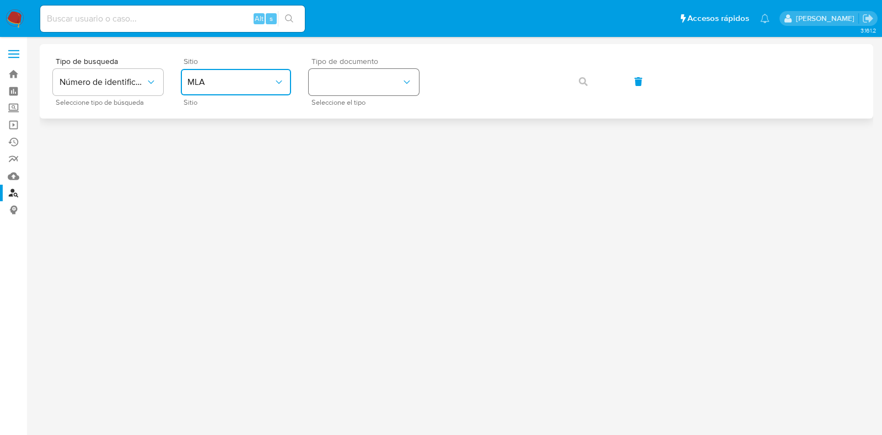
click at [342, 69] on button "identificationType" at bounding box center [364, 82] width 110 height 26
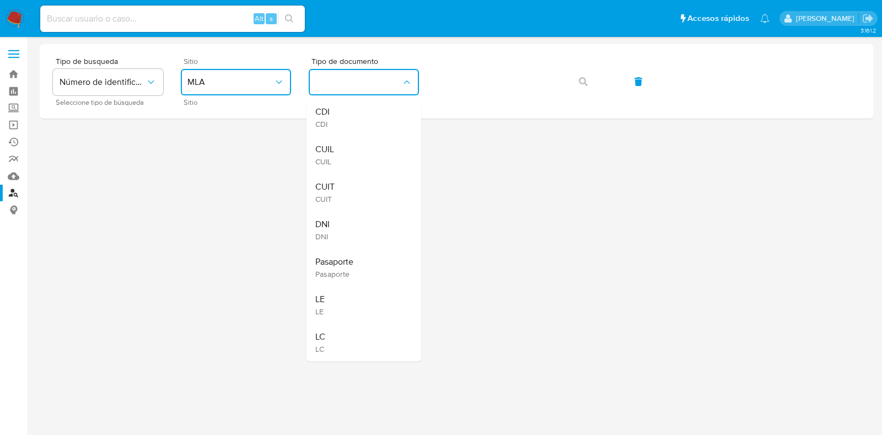
drag, startPoint x: 349, startPoint y: 183, endPoint x: 378, endPoint y: 161, distance: 36.3
click at [350, 183] on div "CUIT CUIT" at bounding box center [360, 193] width 90 height 38
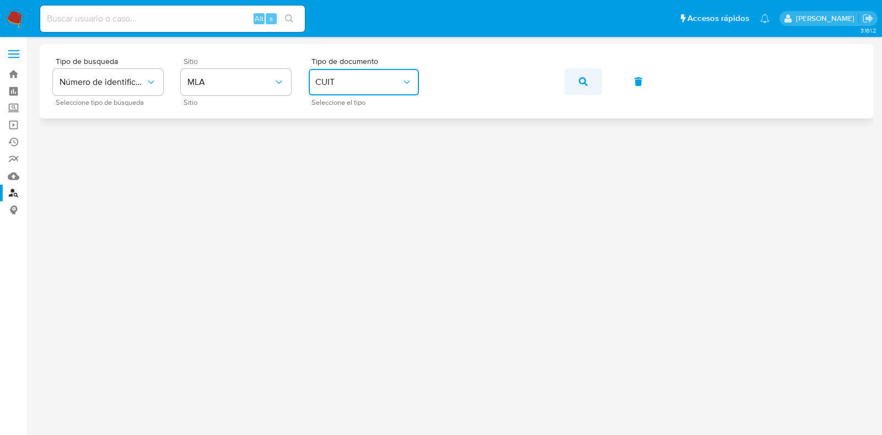
click at [586, 77] on icon "button" at bounding box center [583, 81] width 9 height 9
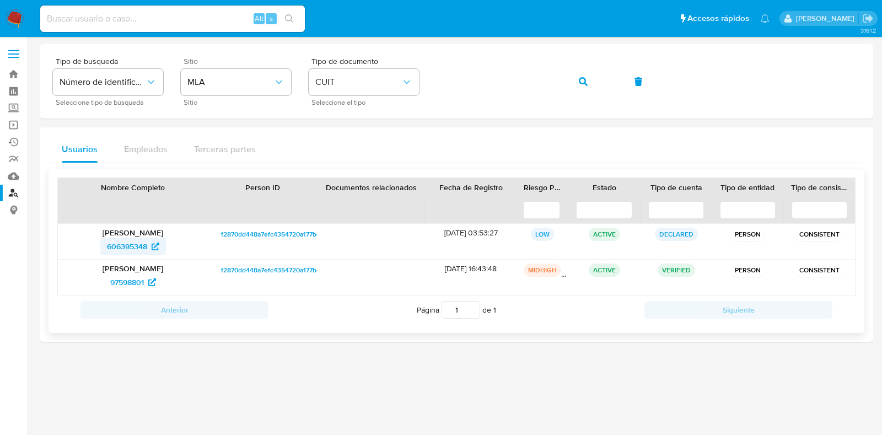
click at [139, 245] on span "606395348" at bounding box center [127, 247] width 40 height 18
click at [157, 271] on p "[PERSON_NAME]" at bounding box center [133, 269] width 135 height 10
click at [122, 277] on span "97598801" at bounding box center [127, 283] width 34 height 18
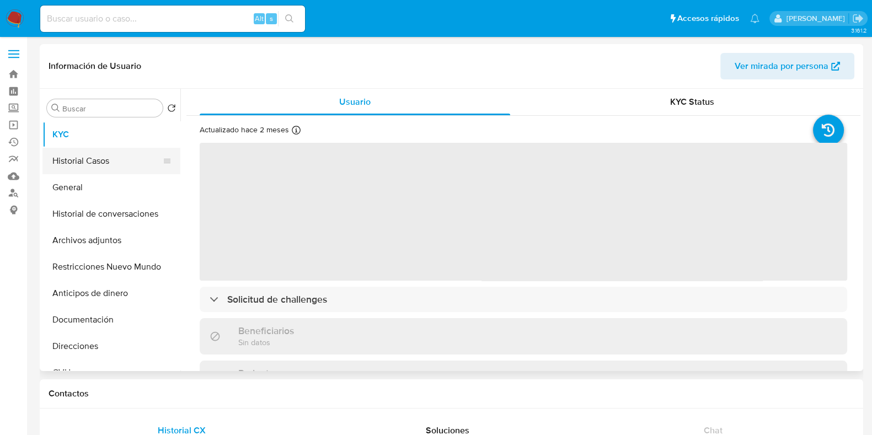
click at [90, 167] on button "Historial Casos" at bounding box center [106, 161] width 129 height 26
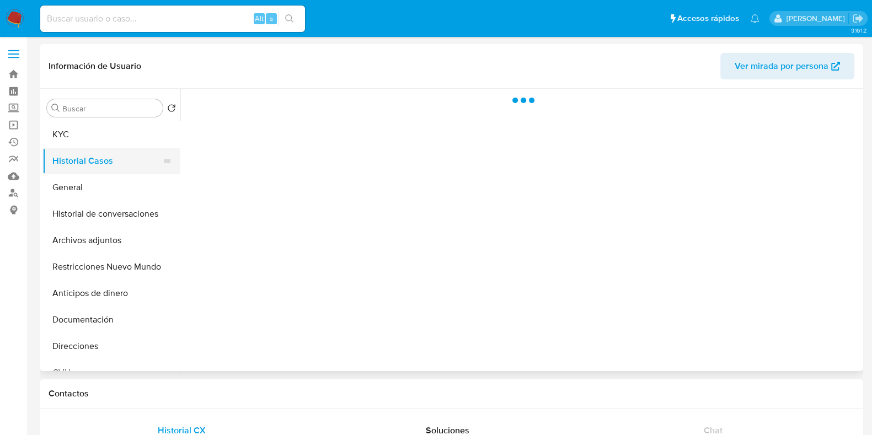
select select "10"
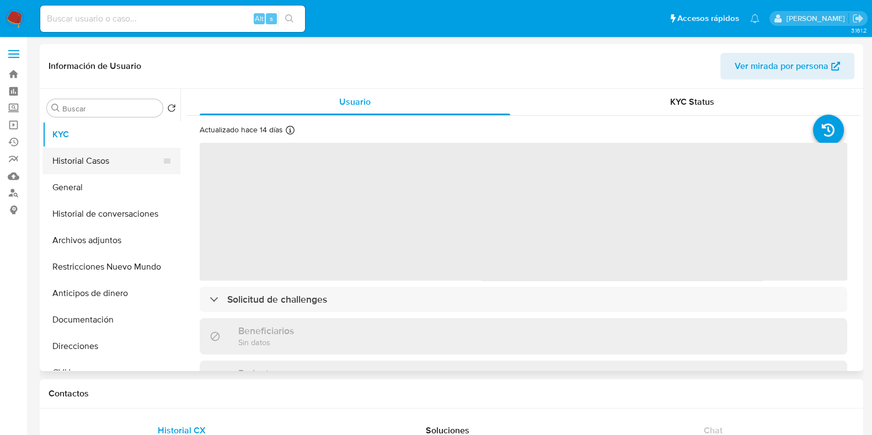
click at [120, 166] on button "Historial Casos" at bounding box center [106, 161] width 129 height 26
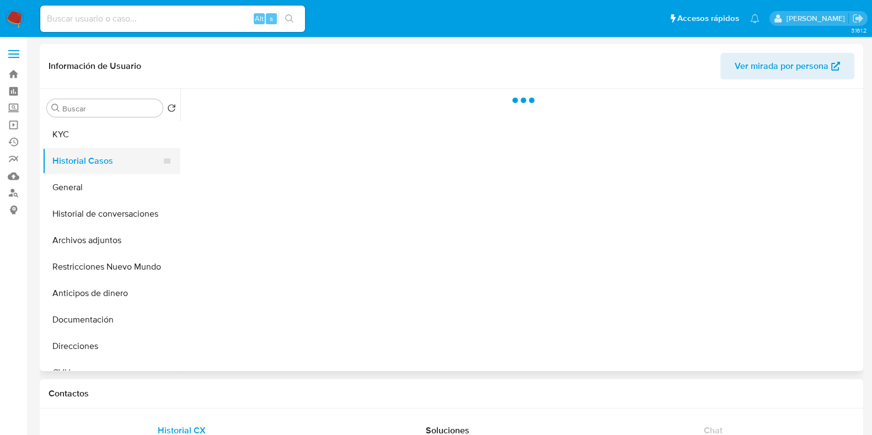
select select "10"
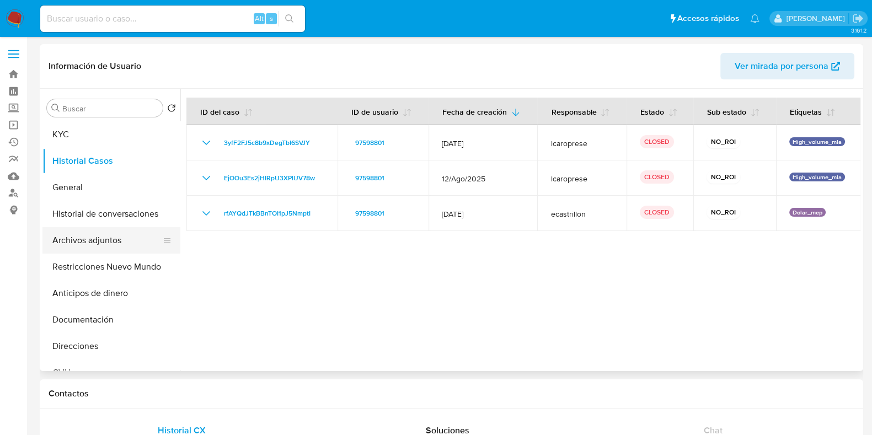
click at [101, 240] on button "Archivos adjuntos" at bounding box center [106, 240] width 129 height 26
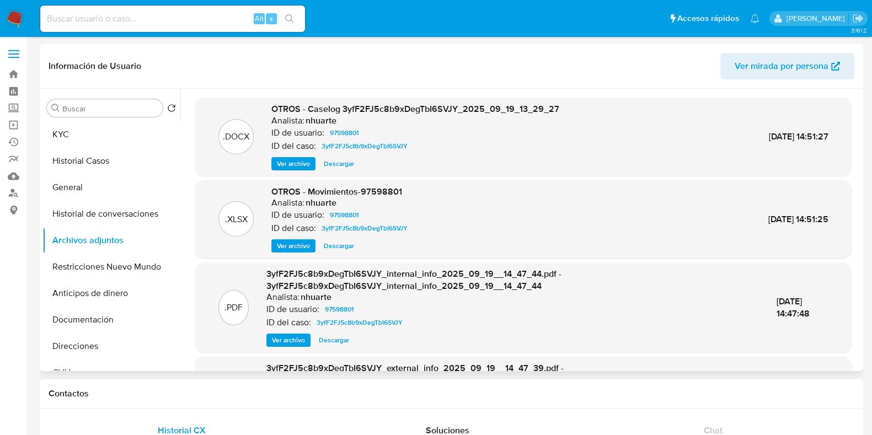
click at [302, 162] on span "Ver archivo" at bounding box center [293, 163] width 33 height 11
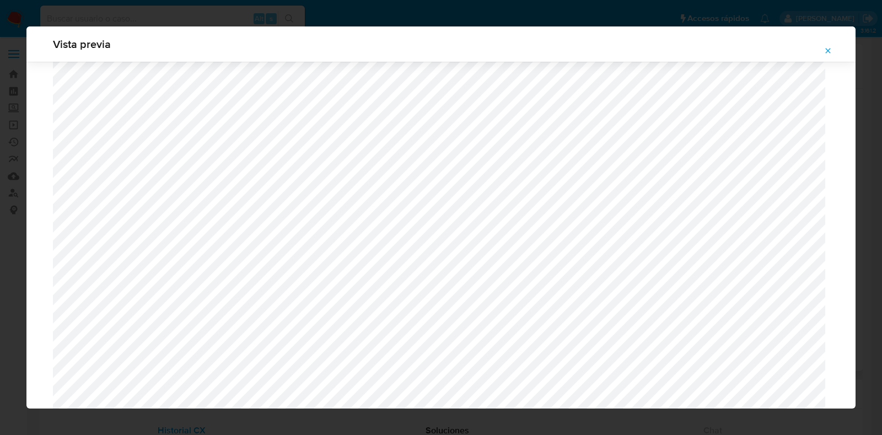
scroll to position [874, 0]
click at [824, 47] on icon "Attachment preview" at bounding box center [828, 50] width 9 height 9
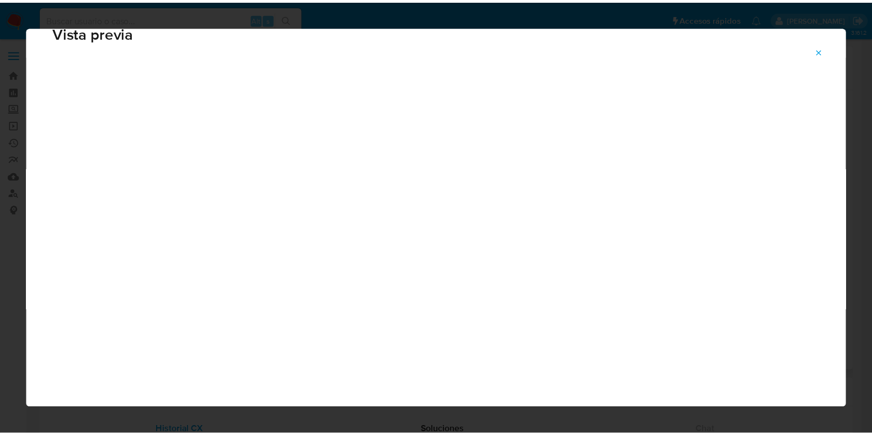
scroll to position [28, 0]
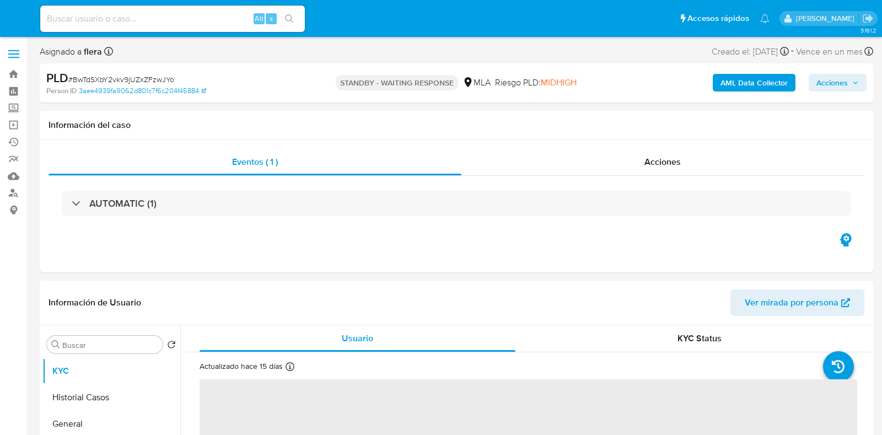
select select "10"
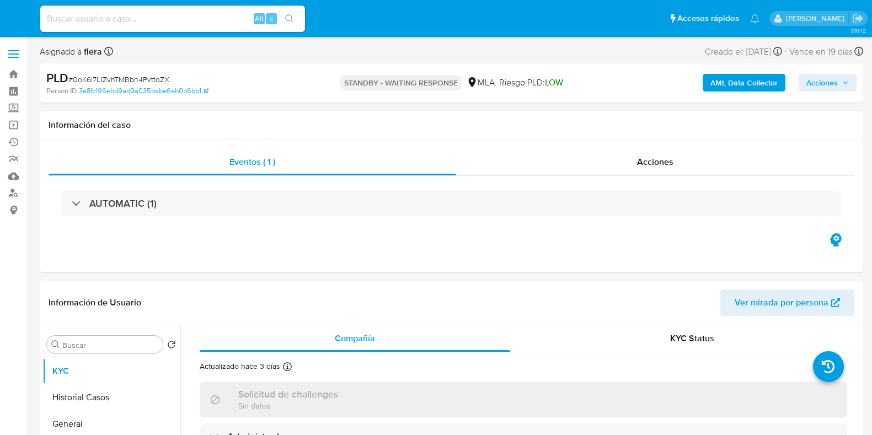
select select "10"
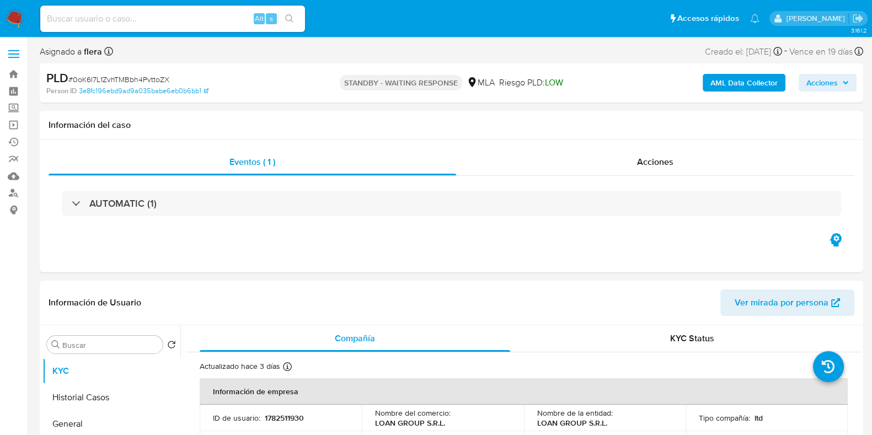
scroll to position [137, 0]
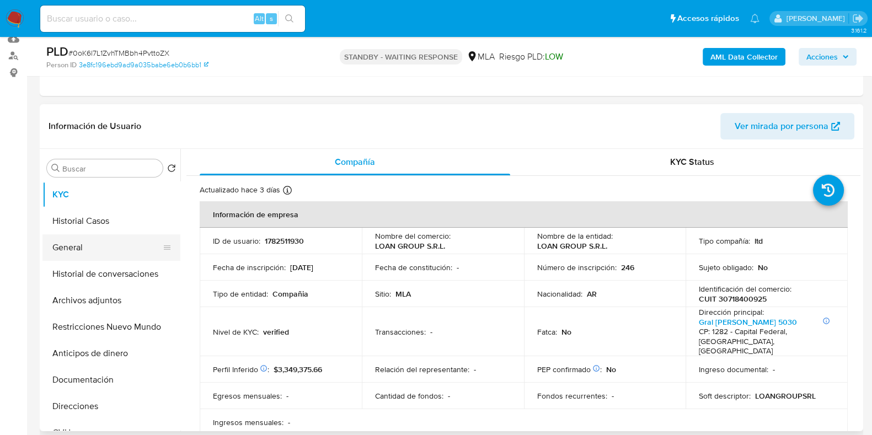
click at [106, 242] on button "General" at bounding box center [106, 247] width 129 height 26
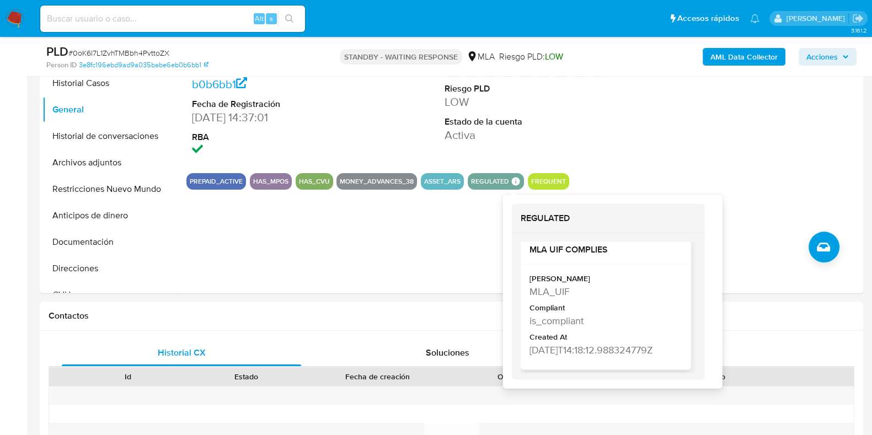
scroll to position [345, 0]
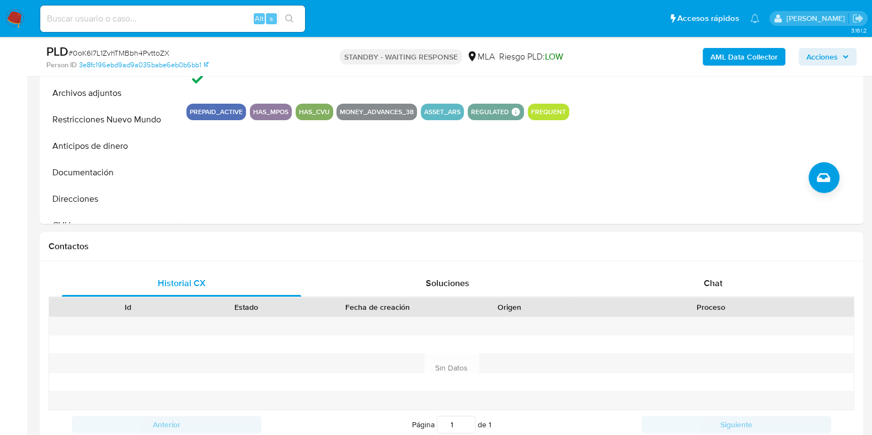
click at [178, 22] on input at bounding box center [172, 19] width 265 height 14
paste input "wiQPfPVz3ve52aNYcyf37x9e"
type input "wiQPfPVz3ve52aNYcyf37x9e"
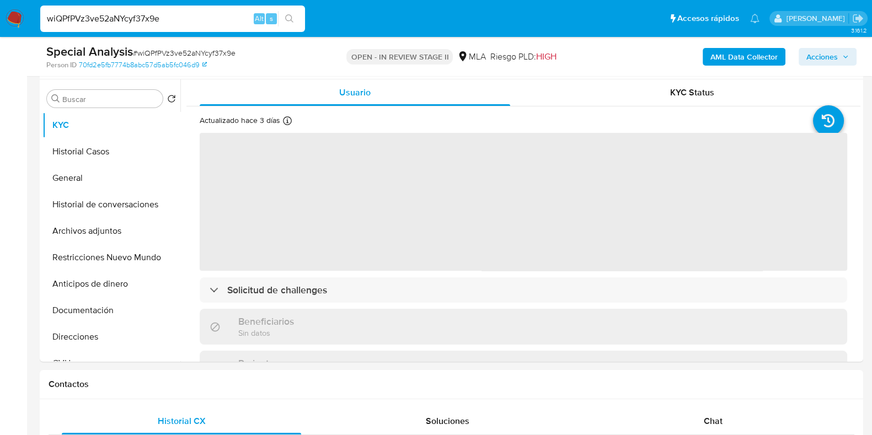
select select "10"
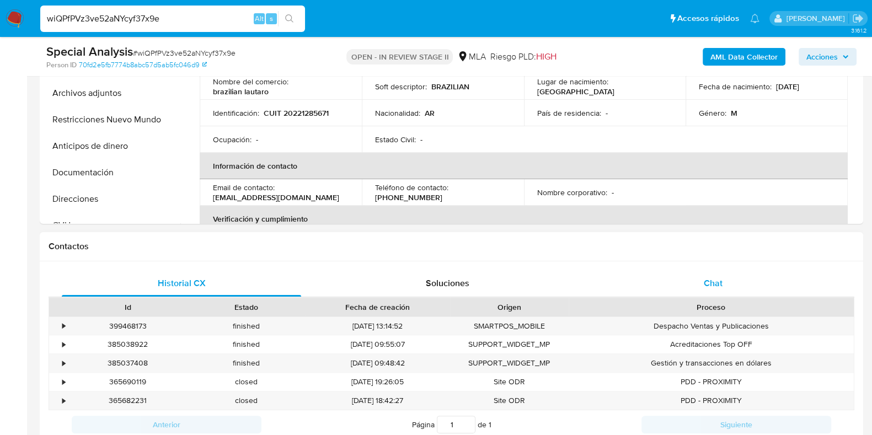
click at [714, 280] on span "Chat" at bounding box center [713, 283] width 19 height 13
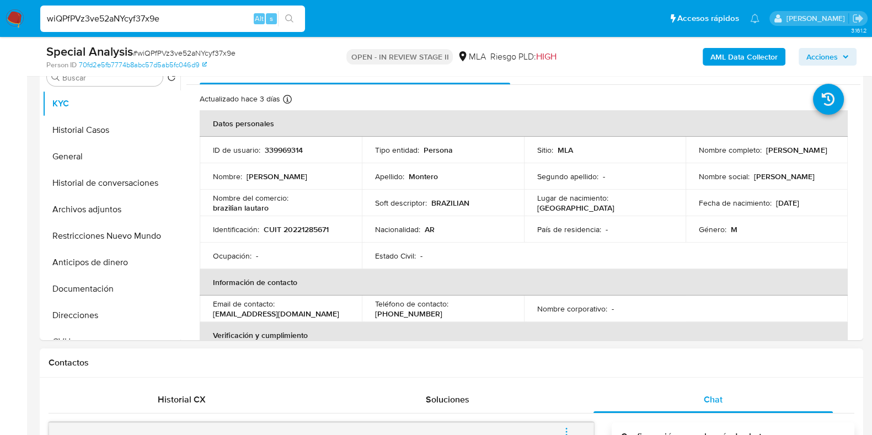
scroll to position [207, 0]
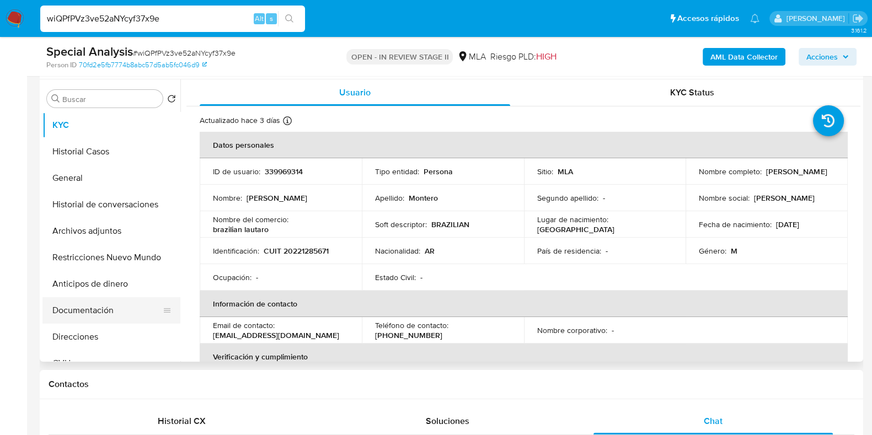
click at [94, 310] on button "Documentación" at bounding box center [106, 310] width 129 height 26
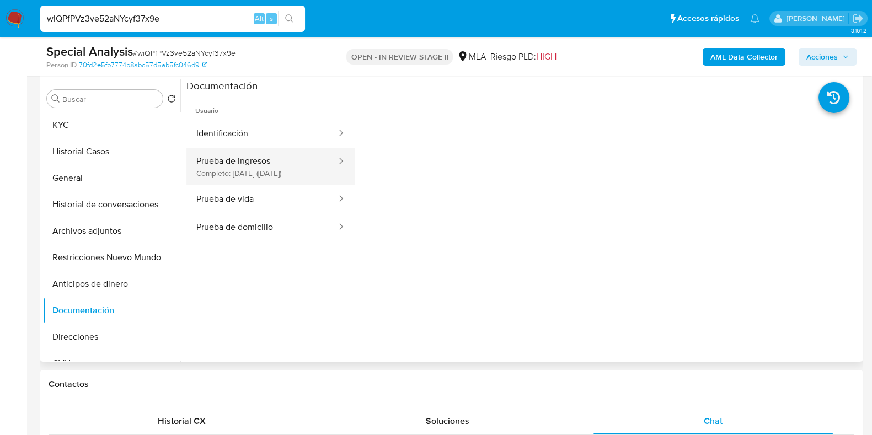
click at [268, 178] on button "Prueba de ingresos Completo: [DATE] ([DATE])" at bounding box center [261, 167] width 151 height 38
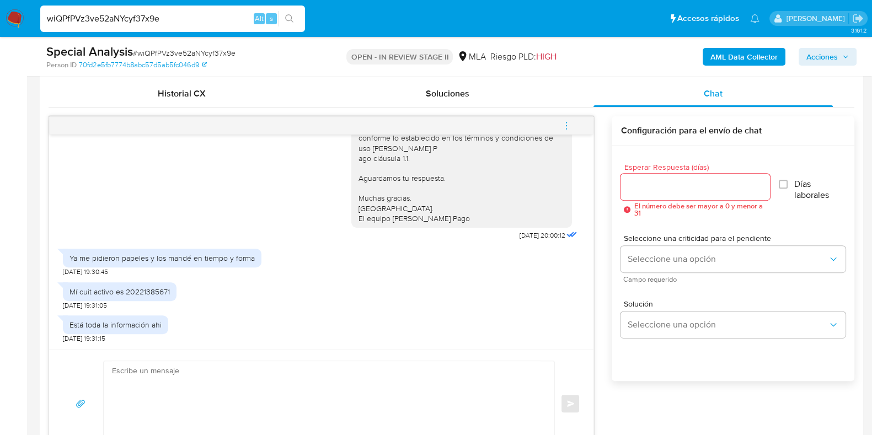
scroll to position [620, 0]
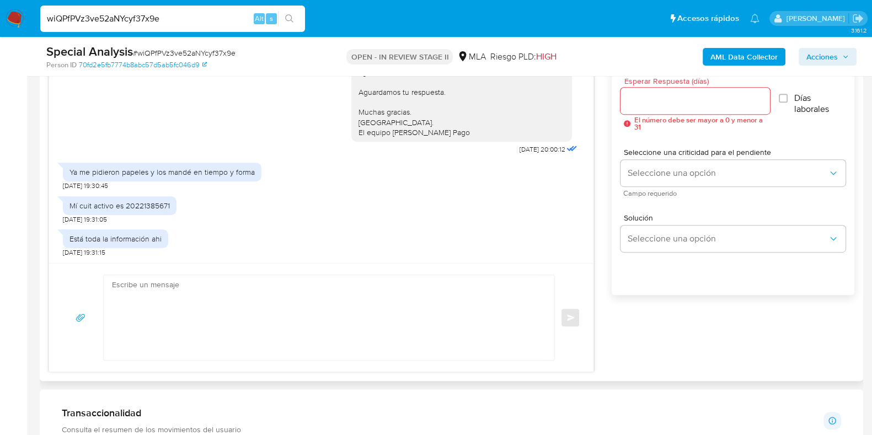
click at [307, 326] on textarea at bounding box center [326, 317] width 428 height 85
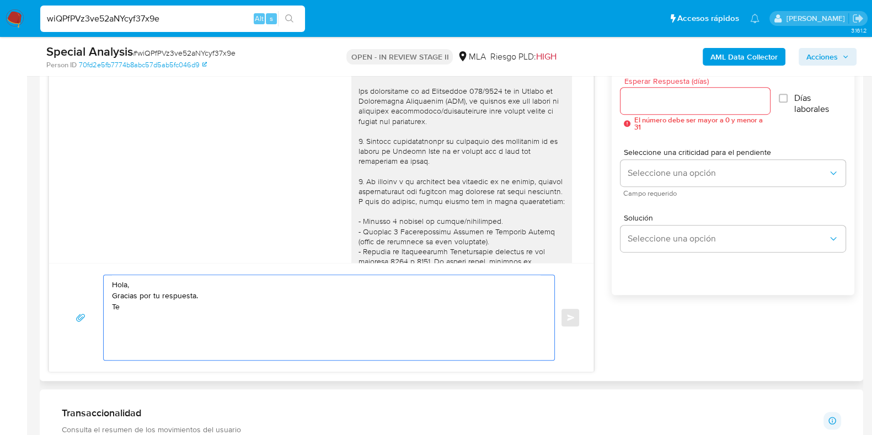
scroll to position [68, 0]
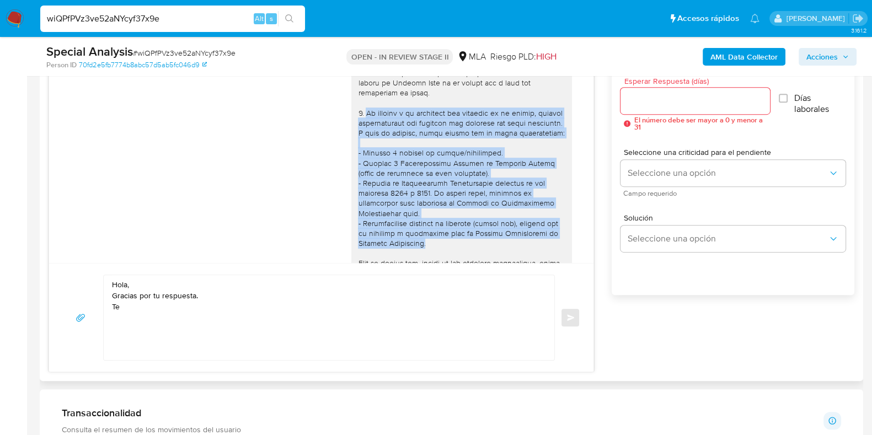
drag, startPoint x: 356, startPoint y: 111, endPoint x: 432, endPoint y: 251, distance: 159.2
click at [432, 251] on div at bounding box center [461, 284] width 207 height 572
copy div "De acuerdo a la actividad que realices en tu cuenta, adjunta documentación que …"
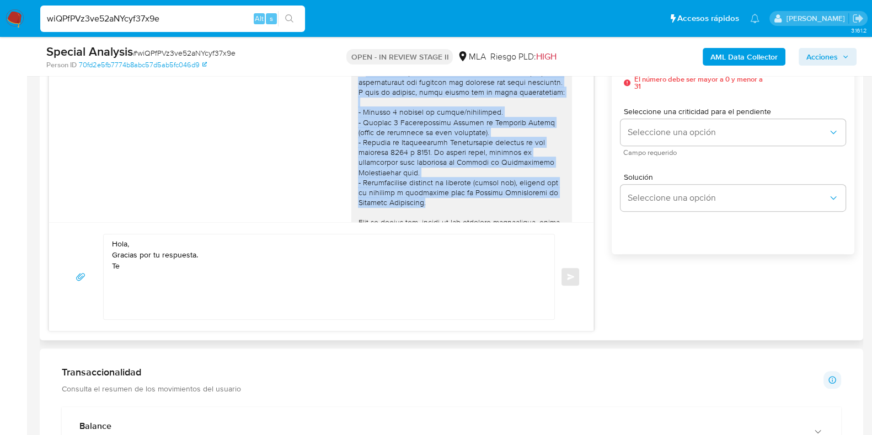
scroll to position [689, 0]
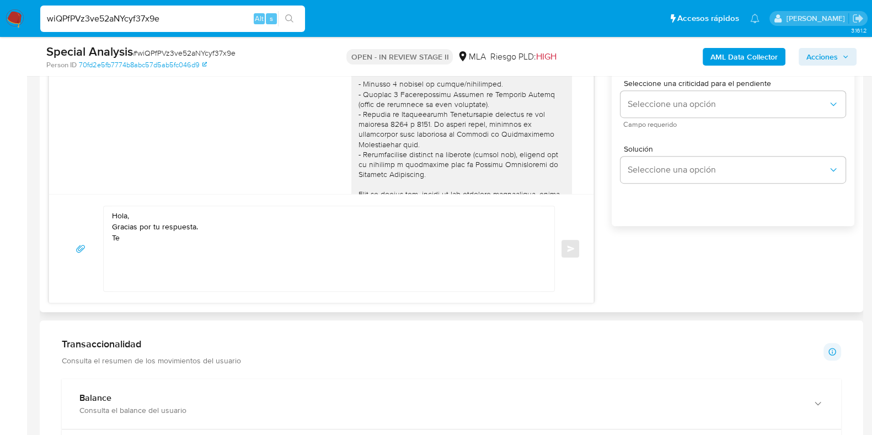
click at [131, 243] on textarea "Hola, Gracias por tu respuesta. Te" at bounding box center [326, 248] width 428 height 85
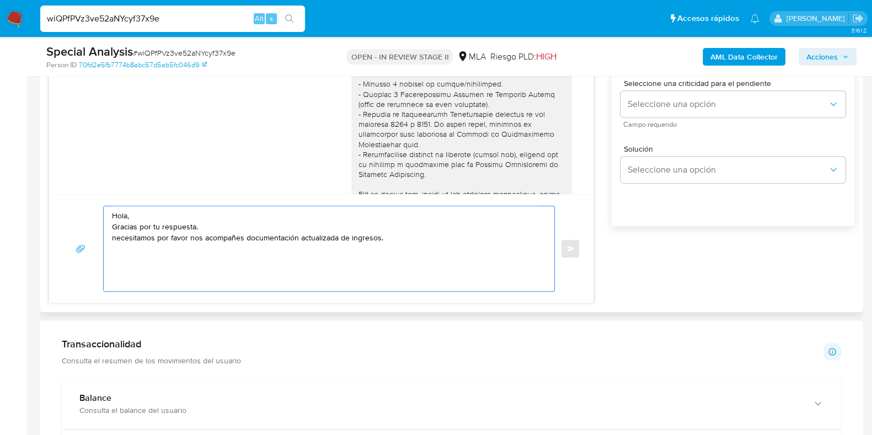
paste textarea "De acuerdo a la actividad que realices en tu cuenta, adjunta documentación que …"
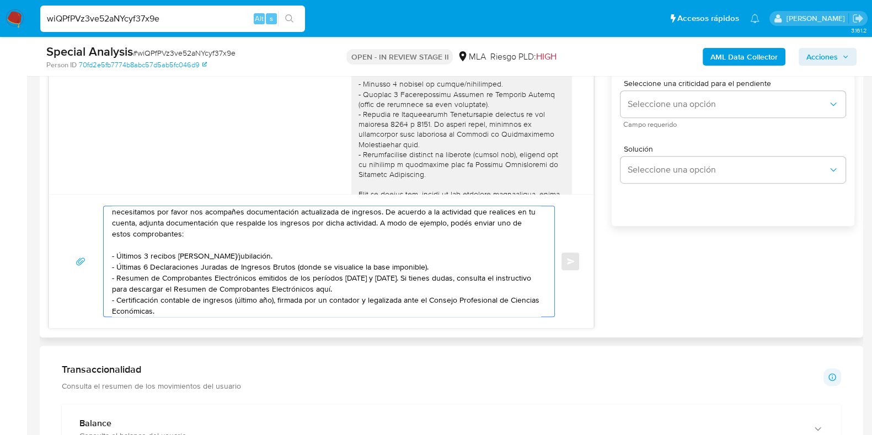
scroll to position [0, 0]
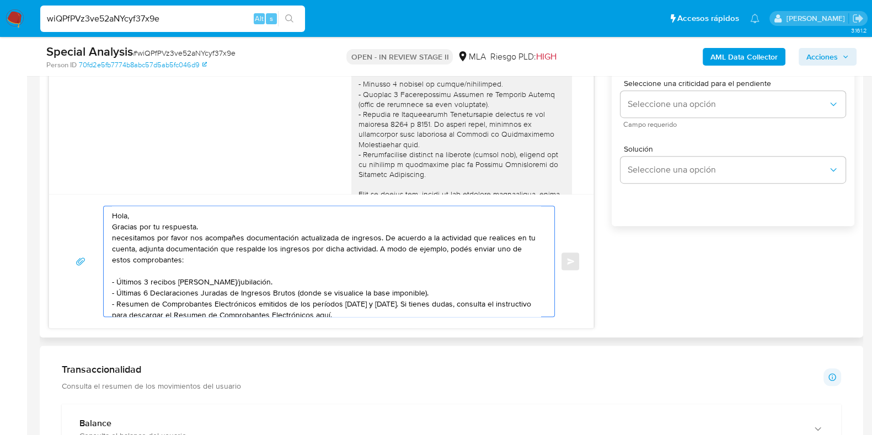
click at [116, 238] on textarea "Hola, Gracias por tu respuesta. necesitamos por favor nos acompañes documentaci…" at bounding box center [326, 261] width 428 height 110
drag, startPoint x: 141, startPoint y: 246, endPoint x: 511, endPoint y: 235, distance: 370.8
click at [511, 235] on textarea "Hola, Gracias por tu respuesta. Necesitamos por favor nos acompañes documentaci…" at bounding box center [326, 261] width 428 height 110
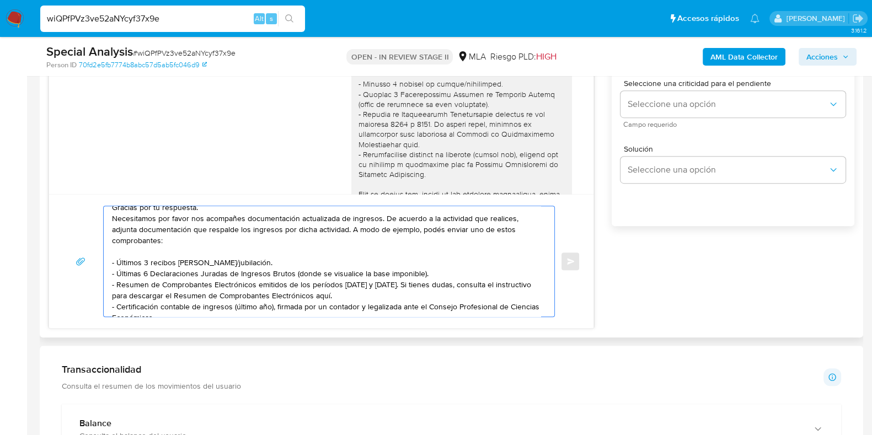
scroll to position [30, 0]
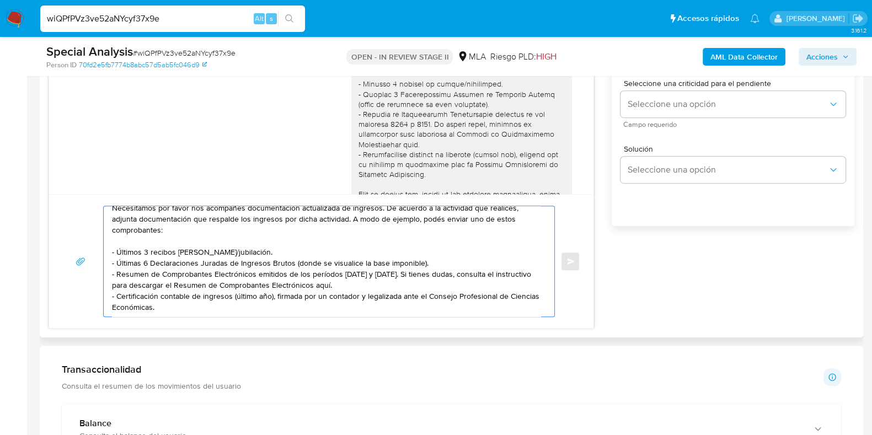
drag, startPoint x: 254, startPoint y: 252, endPoint x: 110, endPoint y: 249, distance: 143.4
click at [110, 249] on div "Hola, Gracias por tu respuesta. Necesitamos por favor nos acompañes documentaci…" at bounding box center [326, 261] width 445 height 110
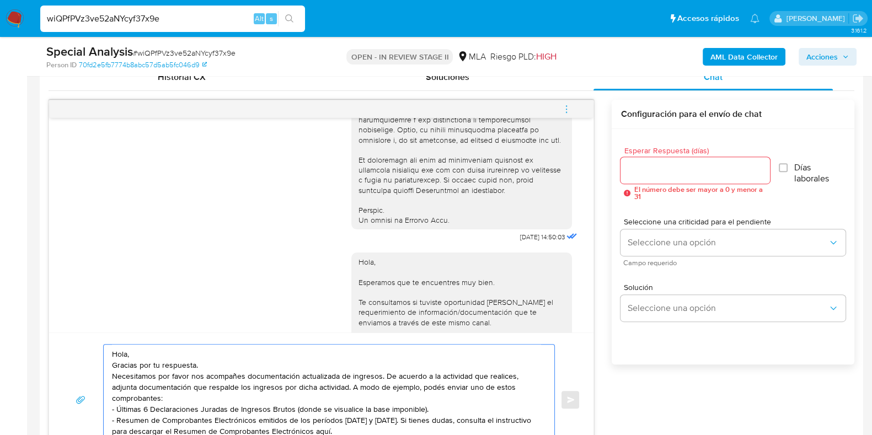
scroll to position [752, 0]
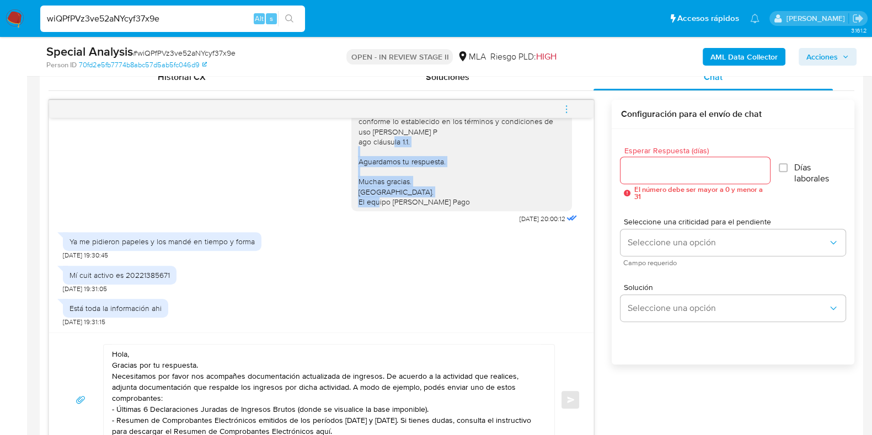
drag, startPoint x: 346, startPoint y: 153, endPoint x: 459, endPoint y: 194, distance: 119.7
click at [459, 194] on div "Hola, Esperamos que te encuentres muy bien. Te consultamos si tuviste oportunid…" at bounding box center [461, 112] width 221 height 200
copy div "Aguardamos tu respuesta. Muchas gracias. Saludos. El equipo de Mercado Pago"
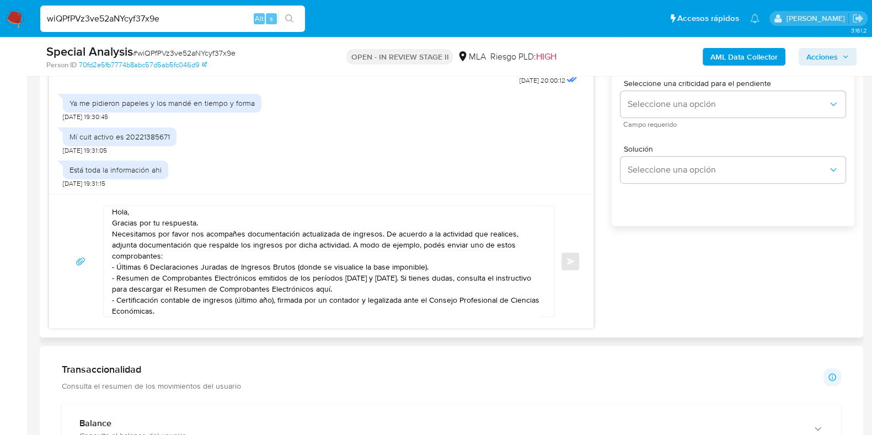
scroll to position [8, 0]
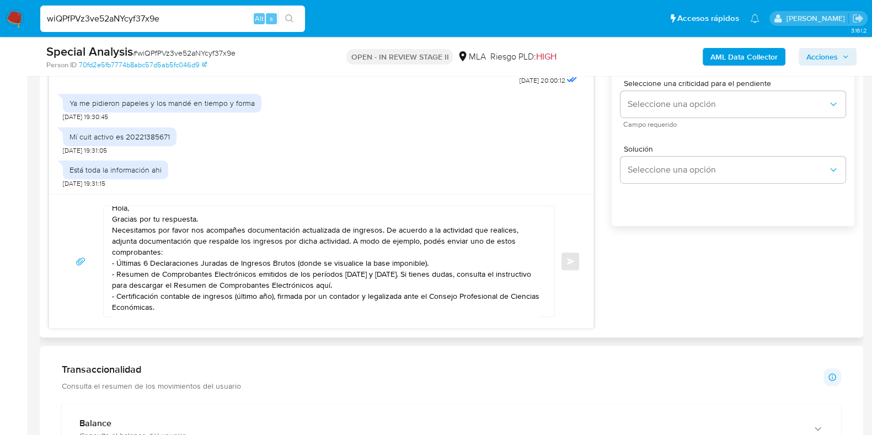
click at [211, 303] on textarea "Hola, Gracias por tu respuesta. Necesitamos por favor nos acompañes documentaci…" at bounding box center [326, 261] width 428 height 110
paste textarea "Aguardamos tu respuesta. Muchas gracias. Saludos. El equipo de Mercado Pago"
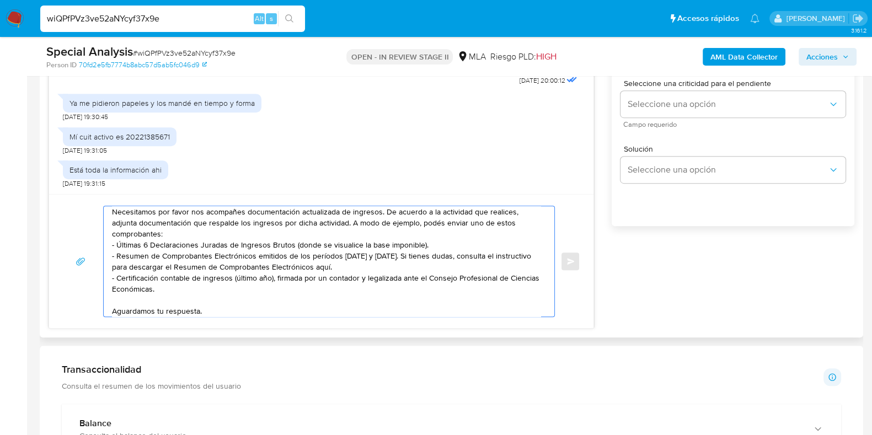
scroll to position [70, 0]
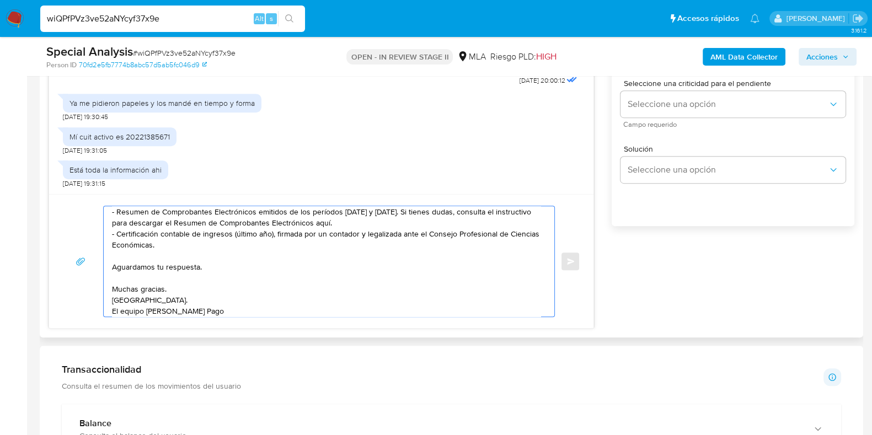
click at [198, 271] on textarea "Hola, Gracias por tu respuesta. Necesitamos por favor nos acompañes documentaci…" at bounding box center [326, 261] width 428 height 110
drag, startPoint x: 172, startPoint y: 289, endPoint x: 108, endPoint y: 289, distance: 64.0
click at [108, 289] on div "Hola, Gracias por tu respuesta. Necesitamos por favor nos acompañes documentaci…" at bounding box center [326, 261] width 445 height 110
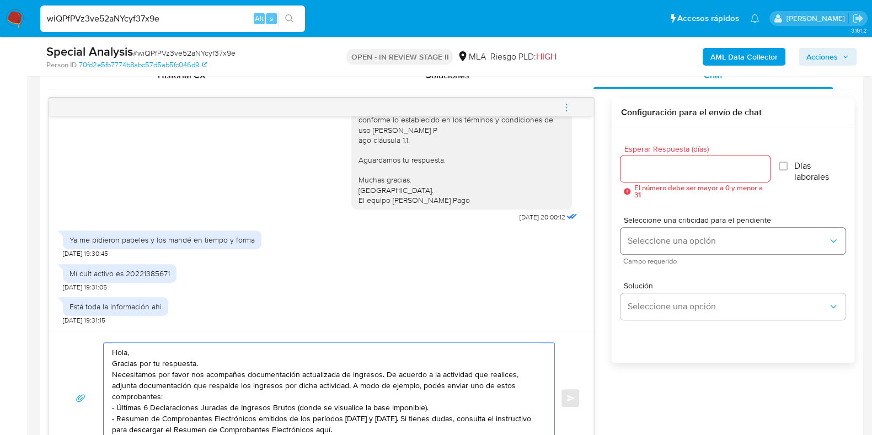
scroll to position [551, 0]
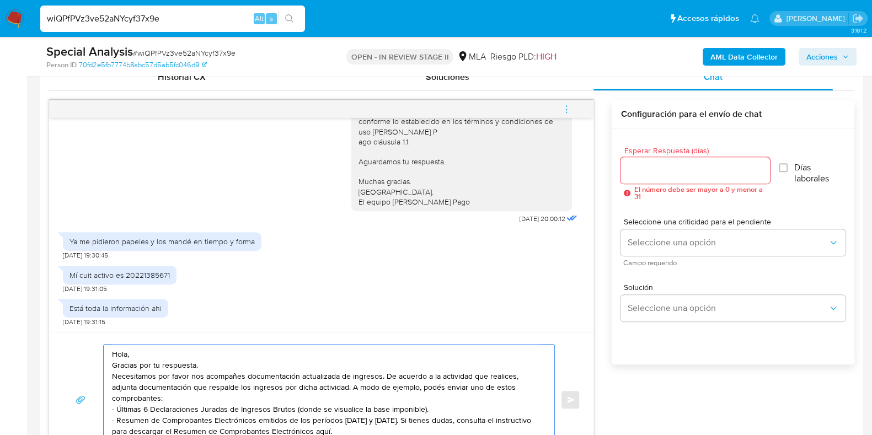
type textarea "Hola, Gracias por tu respuesta. Necesitamos por favor nos acompañes documentaci…"
click at [656, 169] on input "Esperar Respuesta (días)" at bounding box center [694, 170] width 149 height 14
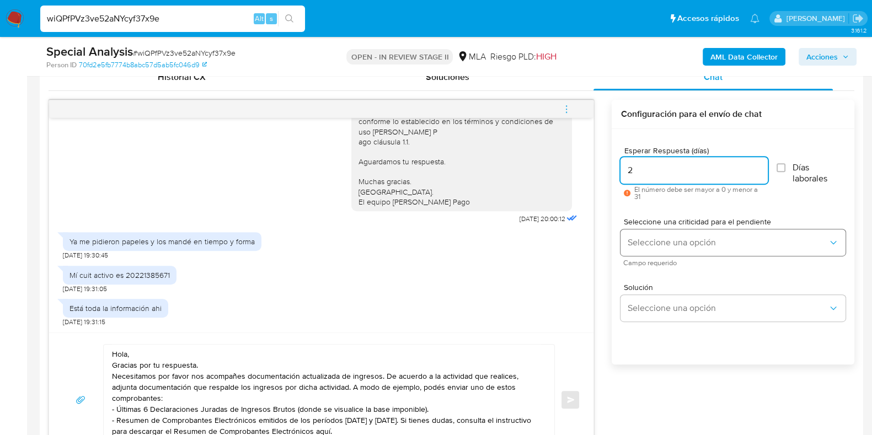
type input "2"
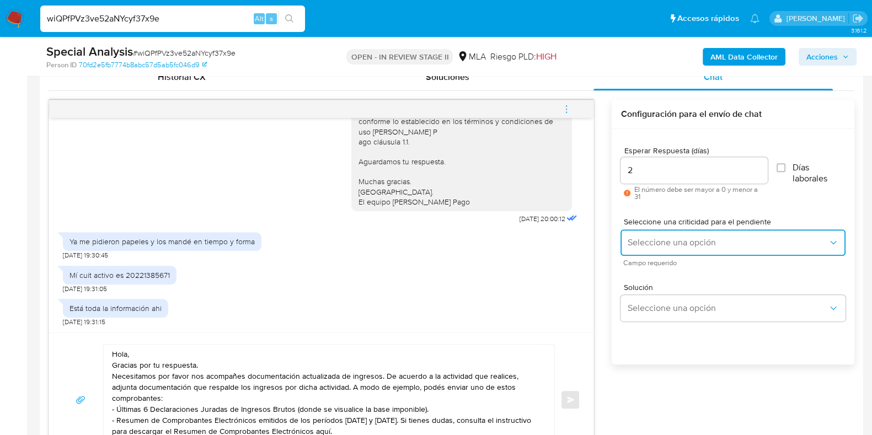
click at [668, 234] on button "Seleccione una opción" at bounding box center [732, 242] width 225 height 26
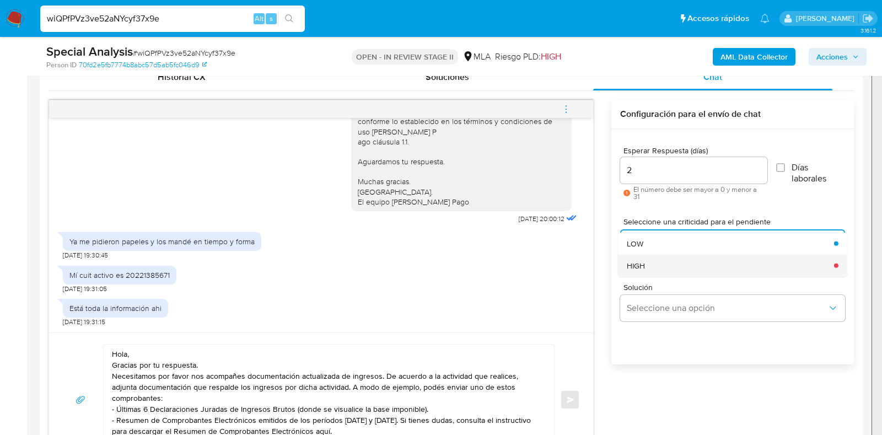
click at [658, 256] on div "HIGH" at bounding box center [727, 265] width 201 height 22
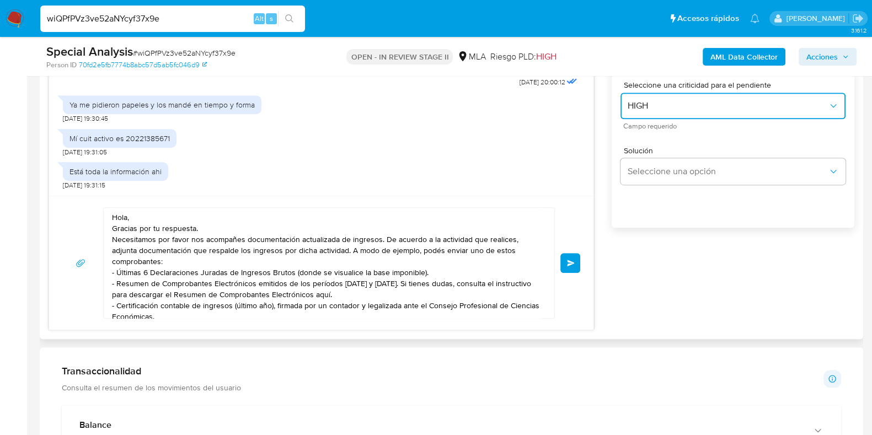
scroll to position [689, 0]
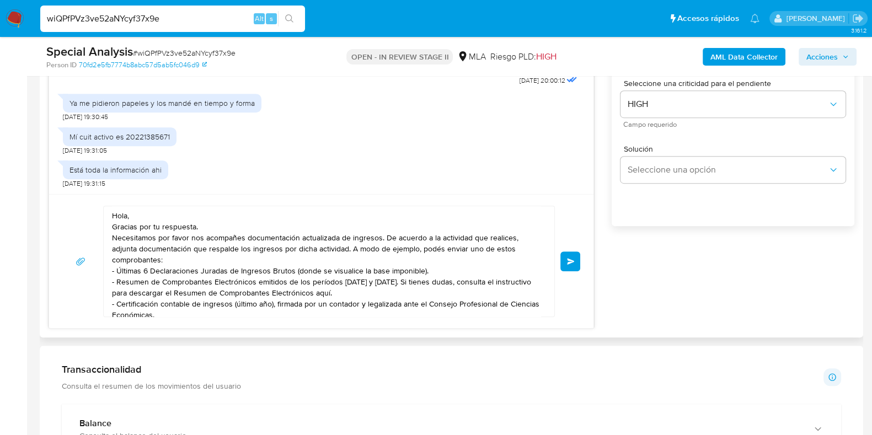
click at [567, 263] on span "Enviar" at bounding box center [571, 261] width 8 height 7
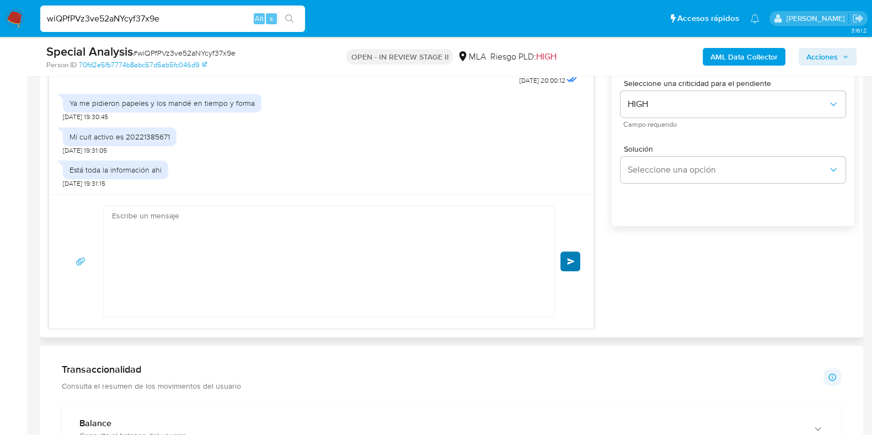
scroll to position [984, 0]
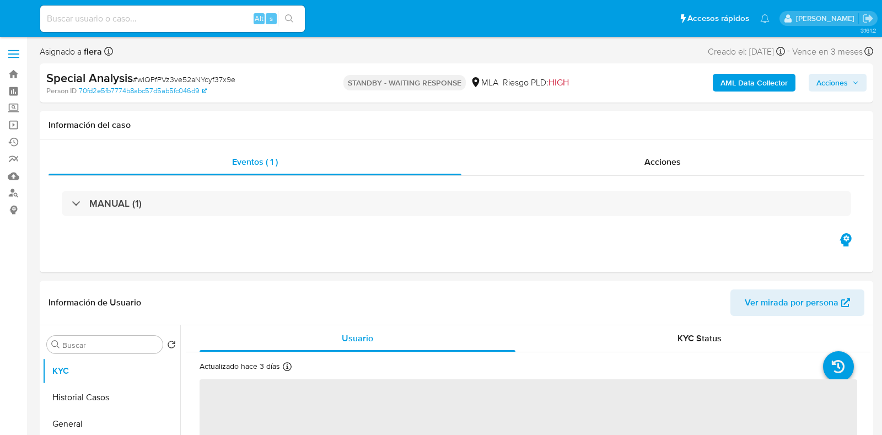
select select "10"
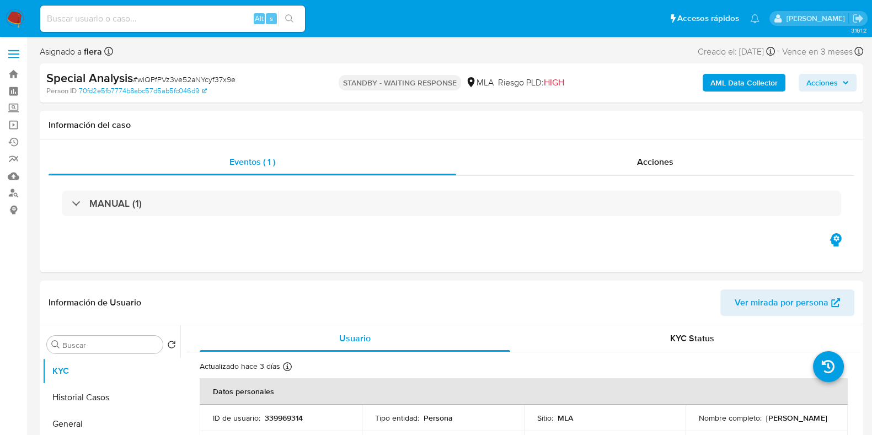
click at [157, 15] on input at bounding box center [172, 19] width 265 height 14
paste input "NXZtzNgNr92IS9I29XO4vWpH"
type input "NXZtzNgNr92IS9I29XO4vWpH"
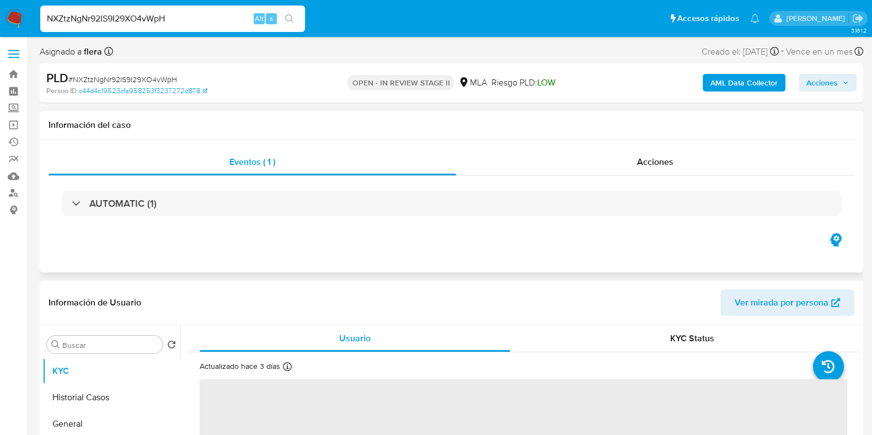
select select "10"
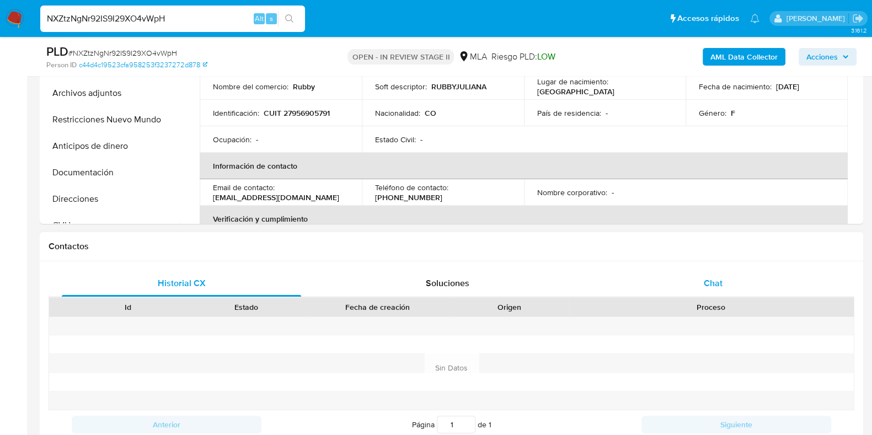
click at [725, 274] on div "Chat" at bounding box center [712, 283] width 239 height 26
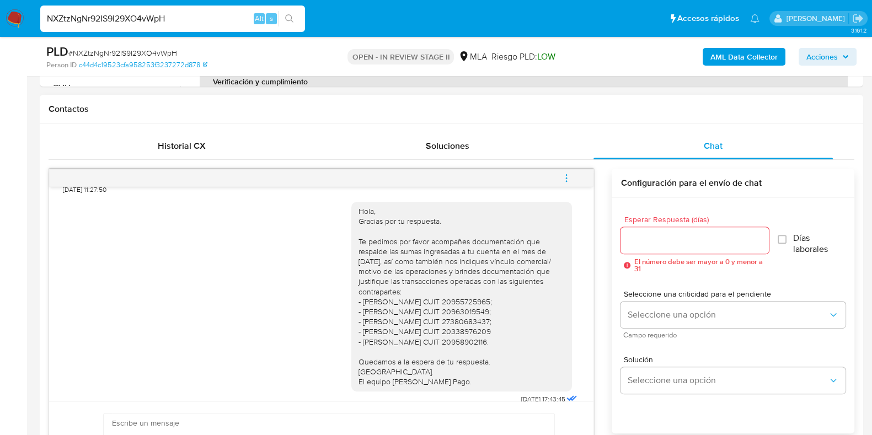
scroll to position [800, 0]
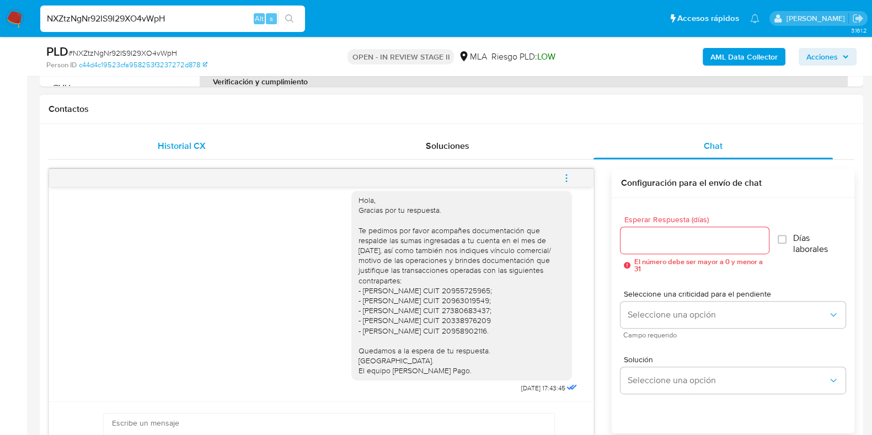
click at [182, 133] on div "Historial CX" at bounding box center [181, 146] width 239 height 26
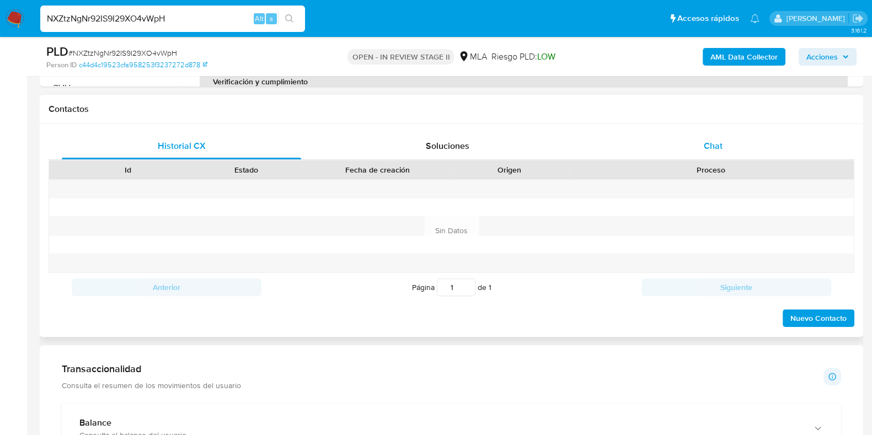
click at [724, 147] on div "Chat" at bounding box center [712, 146] width 239 height 26
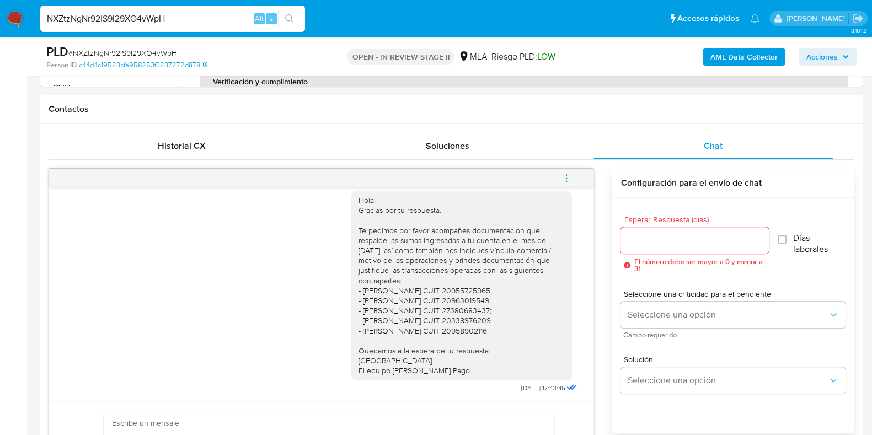
click at [138, 18] on input "NXZtzNgNr92IS9I29XO4vWpH" at bounding box center [172, 19] width 265 height 14
paste input "wdA7C0edCSWL8sx20kYIB2LS"
type input "wdA7C0edCSWL8sx20kYIB2LS"
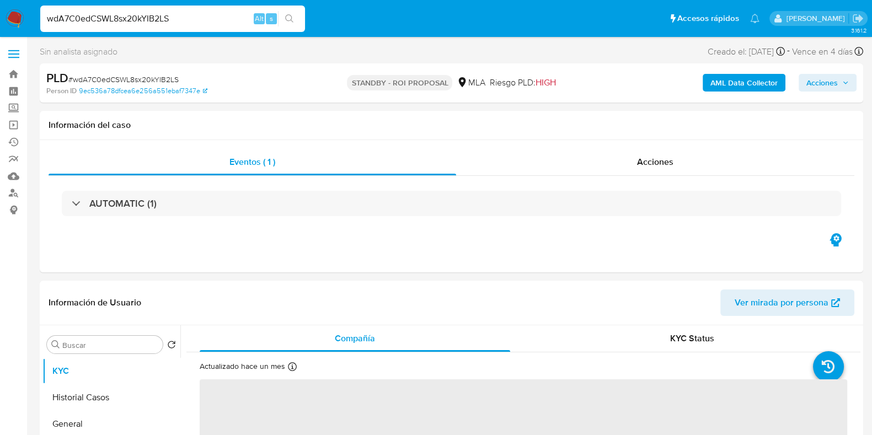
select select "10"
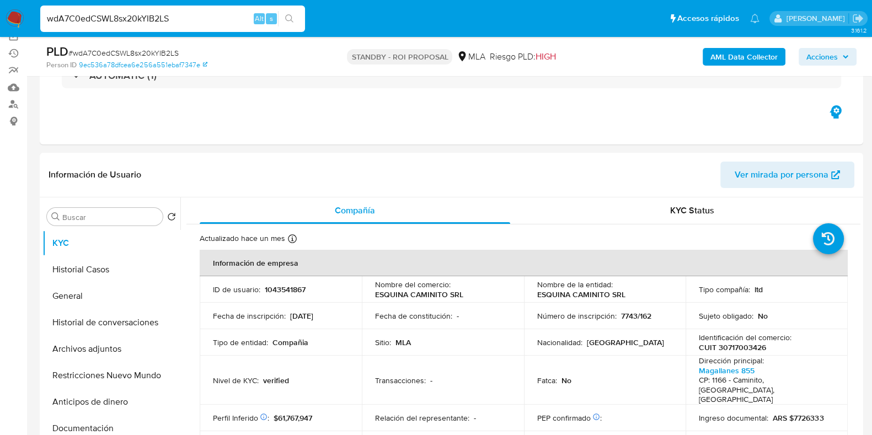
scroll to position [137, 0]
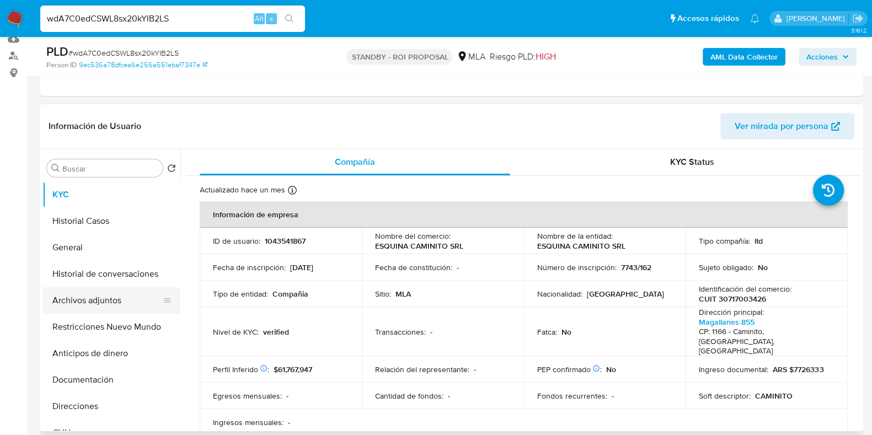
click at [84, 299] on button "Archivos adjuntos" at bounding box center [106, 300] width 129 height 26
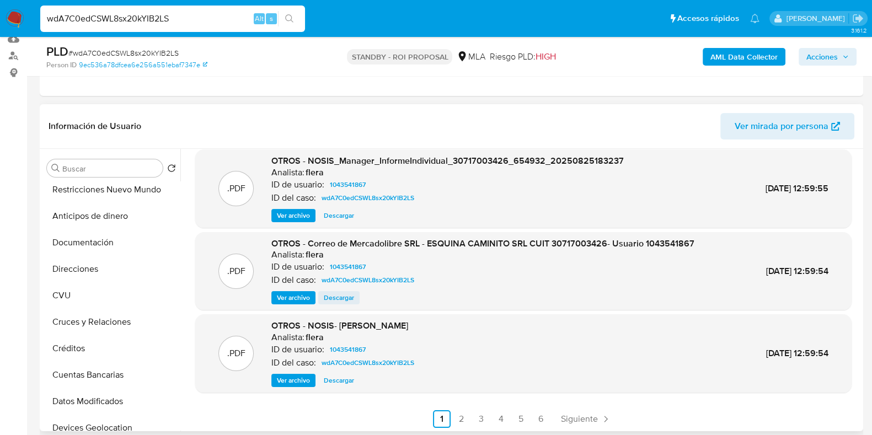
scroll to position [93, 0]
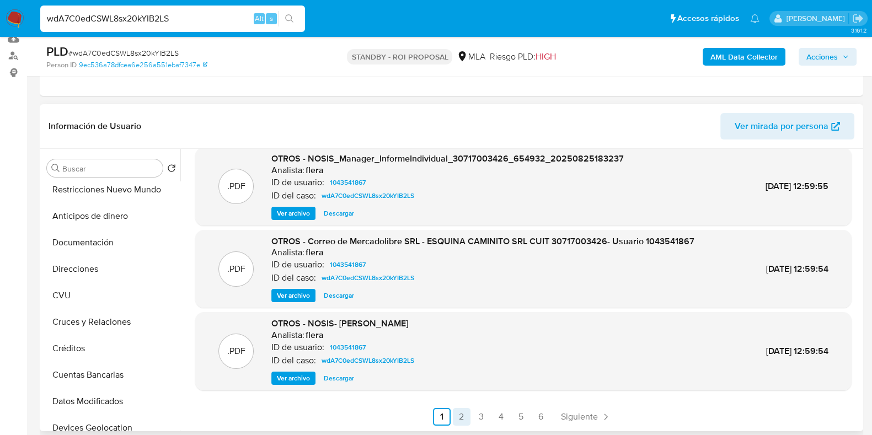
click at [465, 415] on link "2" at bounding box center [462, 417] width 18 height 18
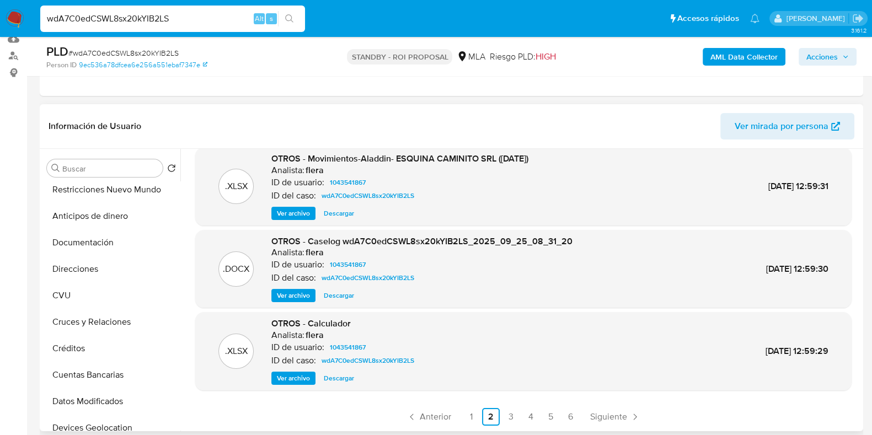
click at [342, 297] on span "Descargar" at bounding box center [339, 295] width 30 height 11
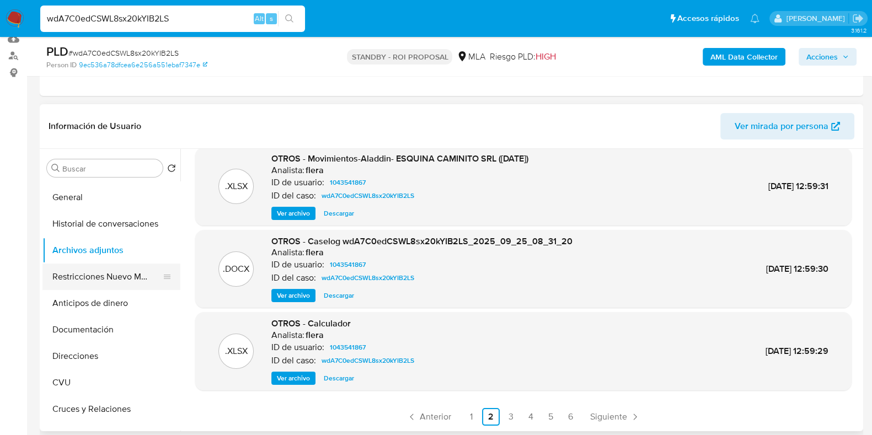
scroll to position [0, 0]
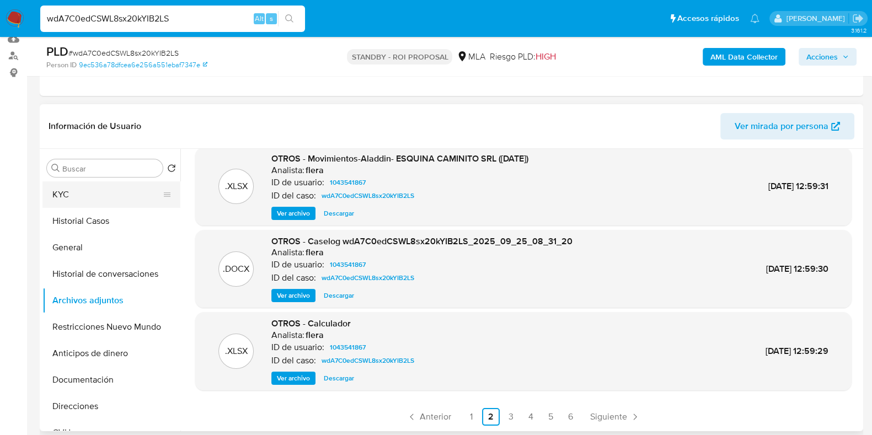
click at [97, 197] on button "KYC" at bounding box center [106, 194] width 129 height 26
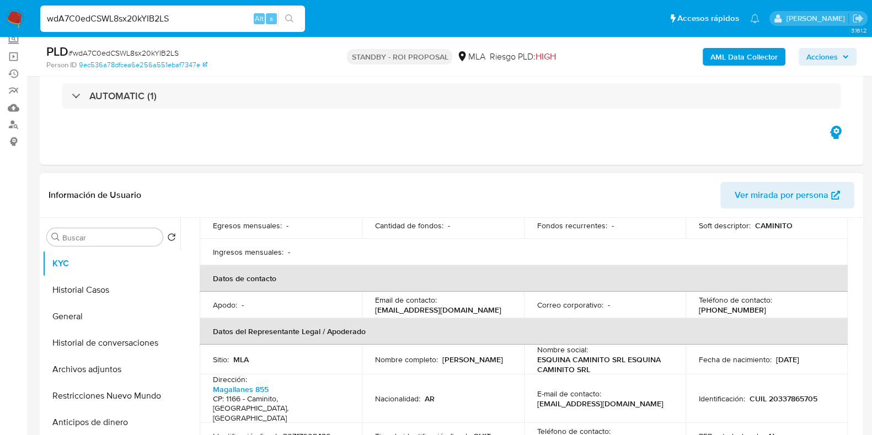
scroll to position [218, 0]
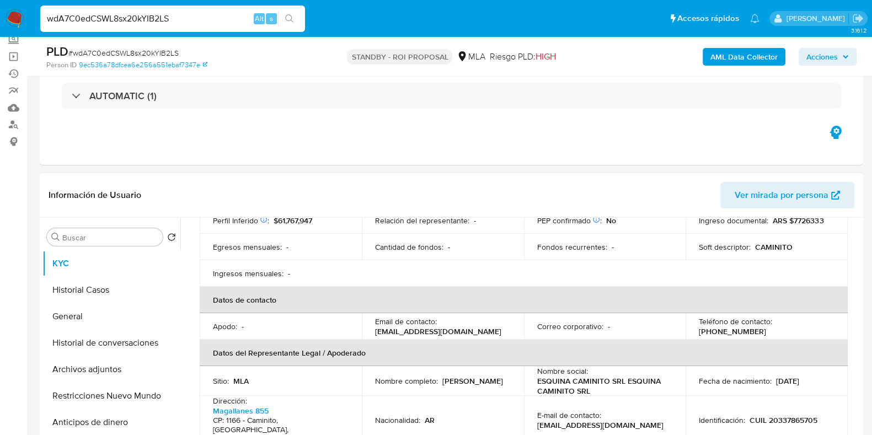
click at [270, 406] on p "[PERSON_NAME][STREET_ADDRESS]" at bounding box center [278, 425] width 131 height 39
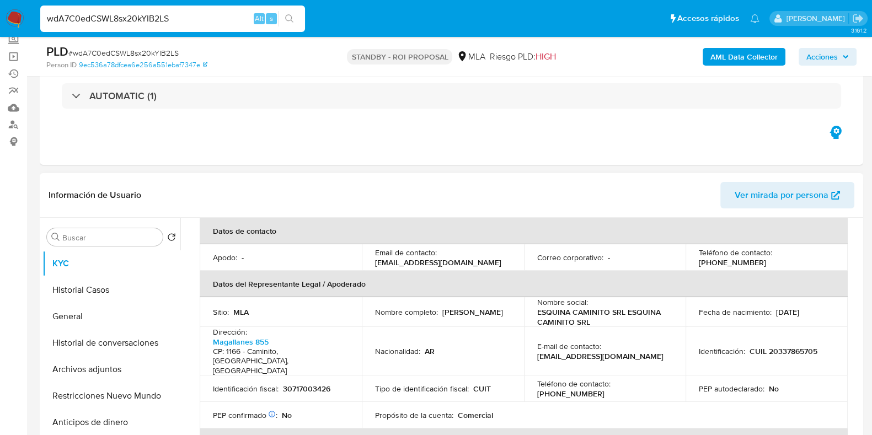
drag, startPoint x: 655, startPoint y: 339, endPoint x: 535, endPoint y: 344, distance: 120.3
click at [537, 344] on div "E-mail de contacto : [EMAIL_ADDRESS][DOMAIN_NAME]" at bounding box center [605, 351] width 136 height 20
copy p "[EMAIL_ADDRESS][DOMAIN_NAME]"
click at [604, 389] on p "[PHONE_NUMBER]" at bounding box center [570, 394] width 67 height 10
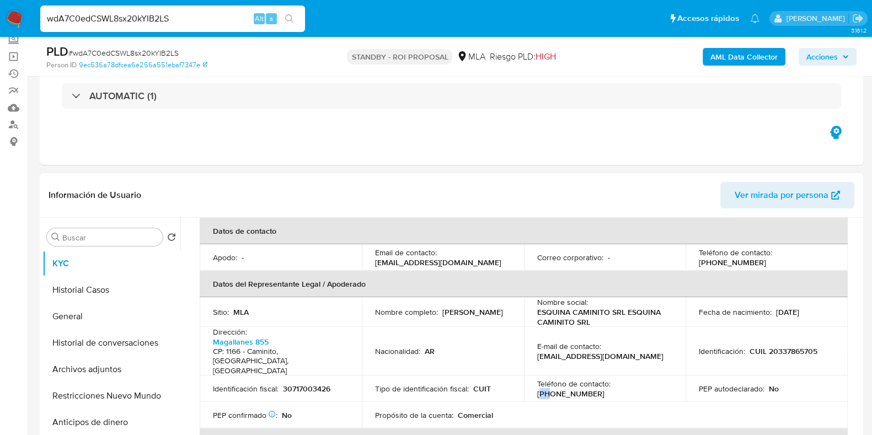
click at [604, 389] on p "[PHONE_NUMBER]" at bounding box center [570, 394] width 67 height 10
copy p "11"
click at [604, 389] on p "[PHONE_NUMBER]" at bounding box center [570, 394] width 67 height 10
copy p "30820740"
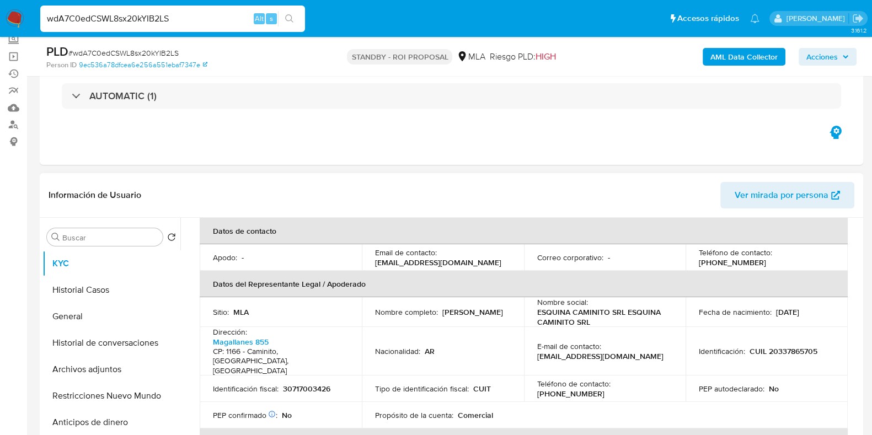
click at [783, 346] on p "CUIL 20337865705" at bounding box center [783, 351] width 68 height 10
copy p "20337865705"
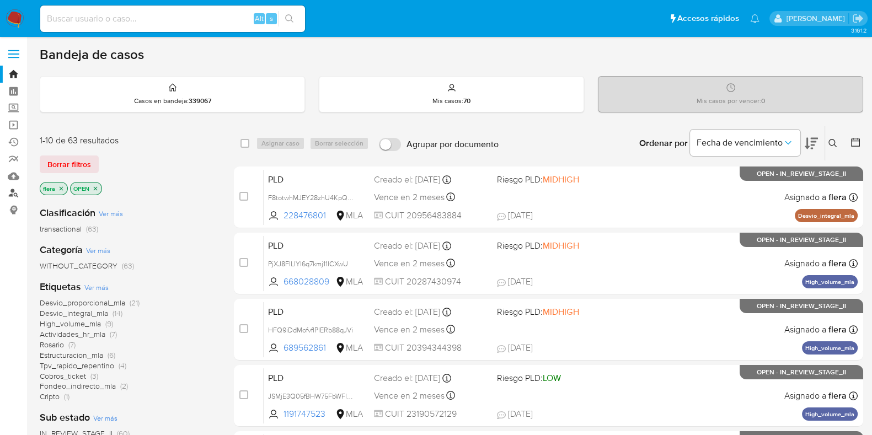
click at [15, 192] on link "Buscador de personas" at bounding box center [65, 193] width 131 height 17
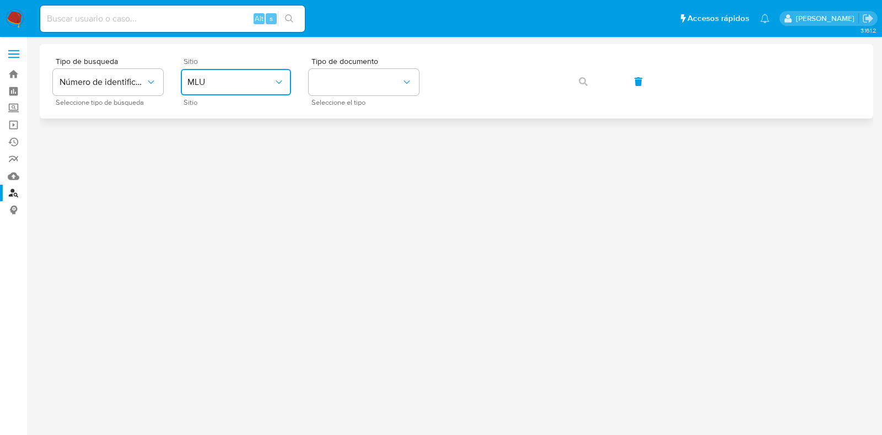
click at [258, 87] on span "MLU" at bounding box center [231, 82] width 86 height 11
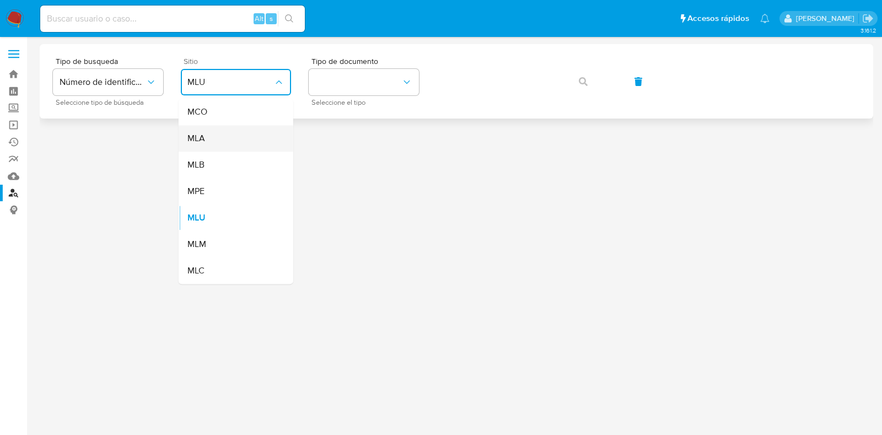
click at [257, 140] on div "MLA" at bounding box center [233, 138] width 90 height 26
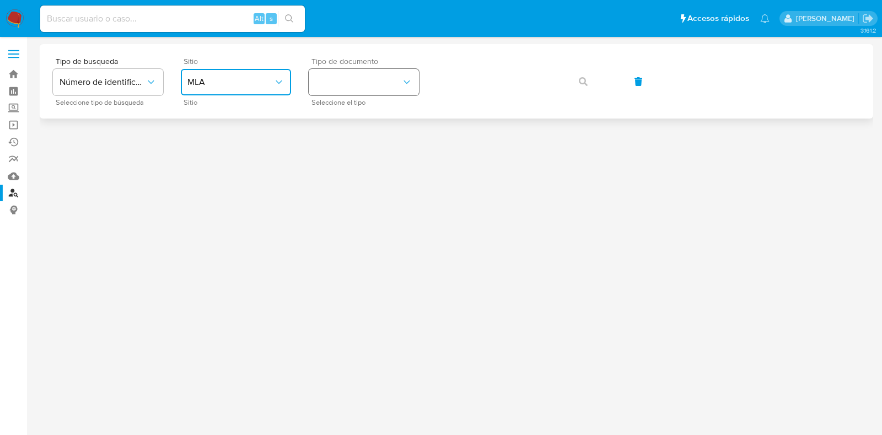
click at [353, 91] on button "identificationType" at bounding box center [364, 82] width 110 height 26
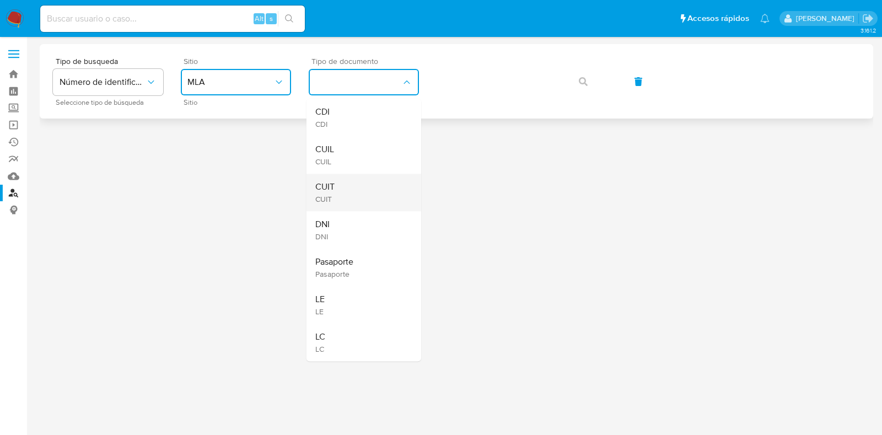
click at [358, 193] on div "CUIT CUIT" at bounding box center [360, 193] width 90 height 38
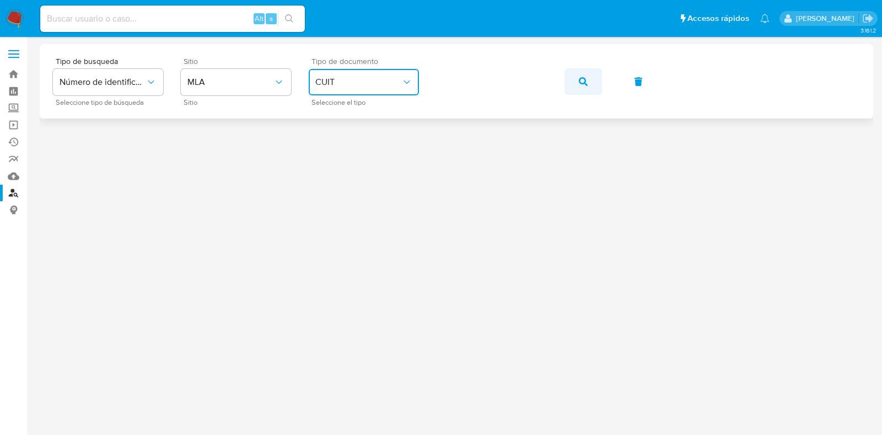
click at [579, 74] on span "button" at bounding box center [583, 81] width 9 height 24
